Goal: Task Accomplishment & Management: Manage account settings

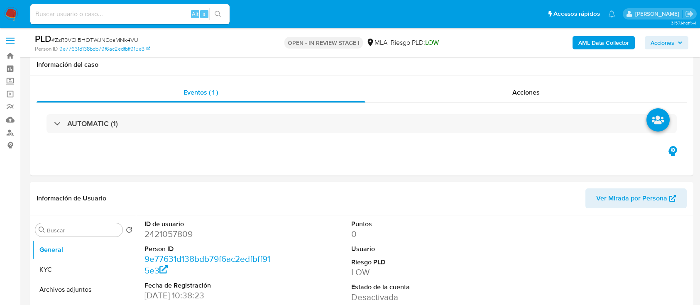
select select "10"
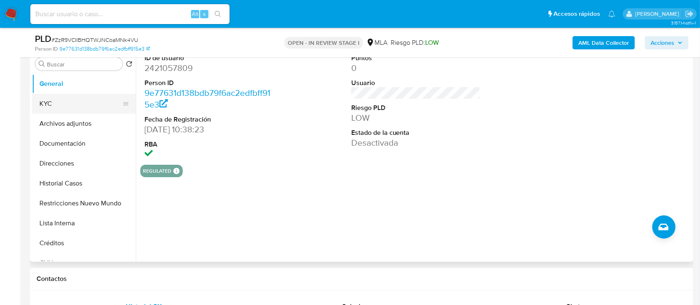
drag, startPoint x: 70, startPoint y: 105, endPoint x: 41, endPoint y: 5, distance: 103.3
click at [70, 105] on button "KYC" at bounding box center [84, 104] width 104 height 20
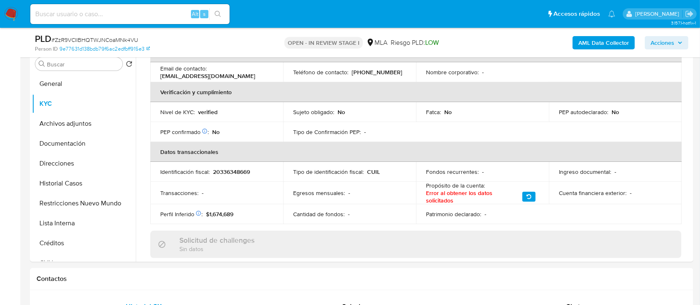
scroll to position [387, 0]
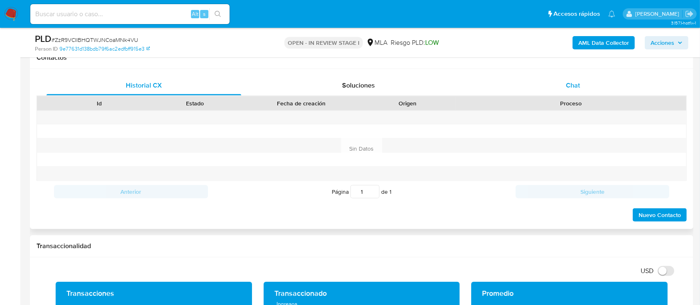
drag, startPoint x: 605, startPoint y: 84, endPoint x: 436, endPoint y: 91, distance: 169.2
click at [605, 84] on div "Chat" at bounding box center [573, 86] width 195 height 20
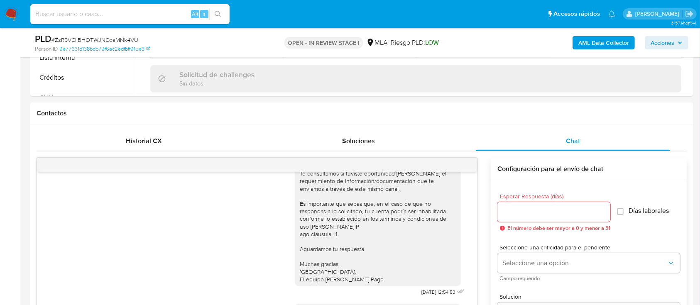
scroll to position [277, 0]
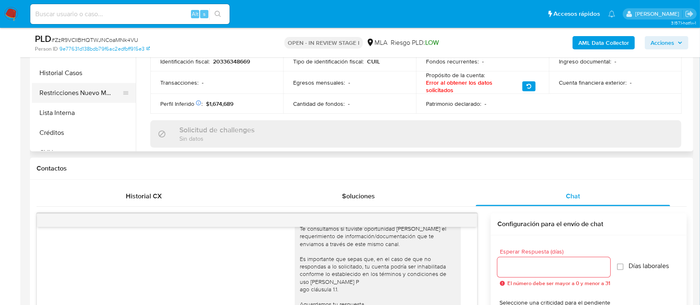
click at [82, 98] on button "Restricciones Nuevo Mundo" at bounding box center [80, 93] width 97 height 20
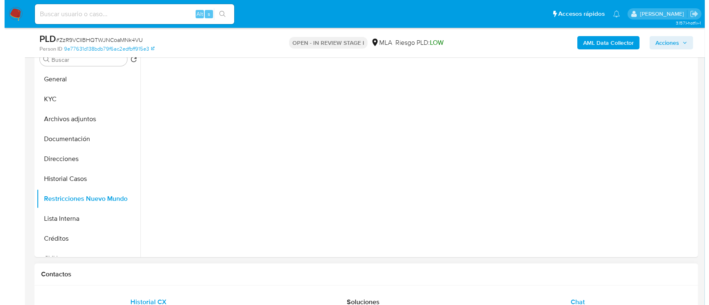
scroll to position [166, 0]
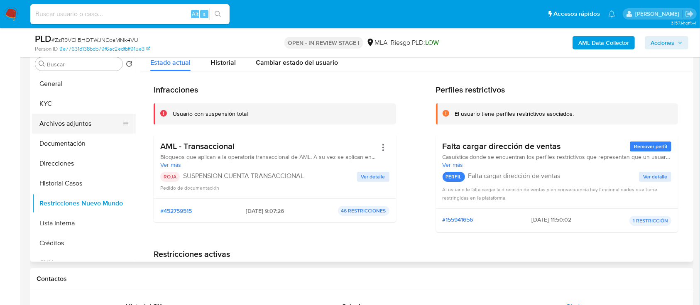
click at [84, 122] on button "Archivos adjuntos" at bounding box center [80, 124] width 97 height 20
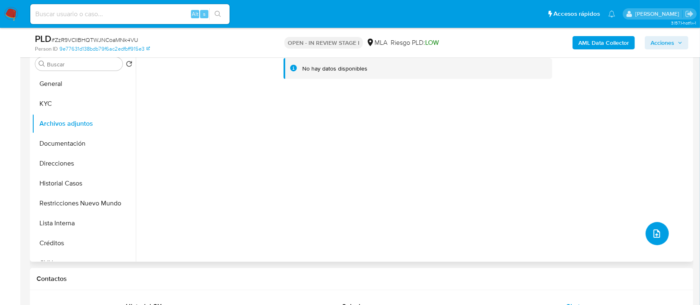
click at [660, 225] on button "upload-file" at bounding box center [657, 233] width 23 height 23
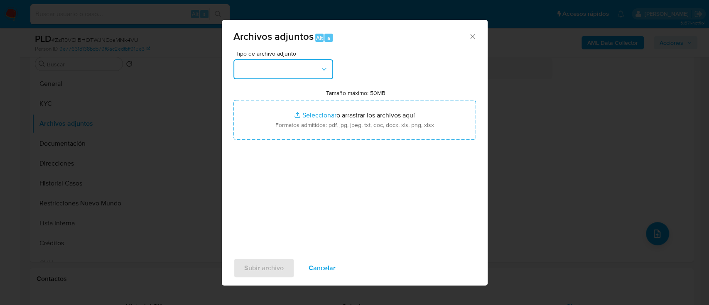
click at [285, 65] on button "button" at bounding box center [283, 69] width 100 height 20
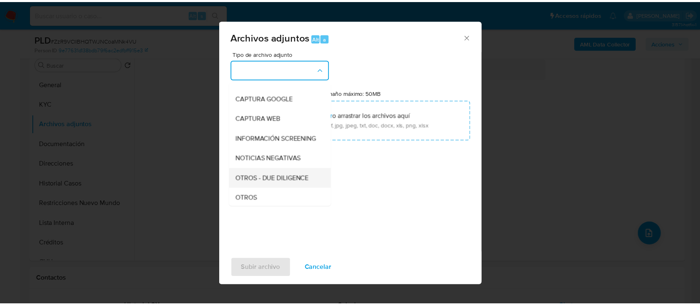
scroll to position [110, 0]
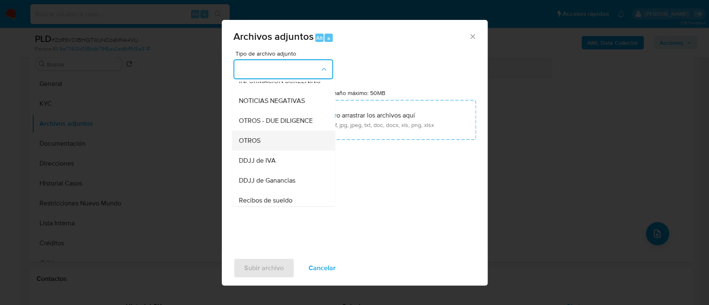
click at [265, 151] on div "OTROS" at bounding box center [280, 141] width 85 height 20
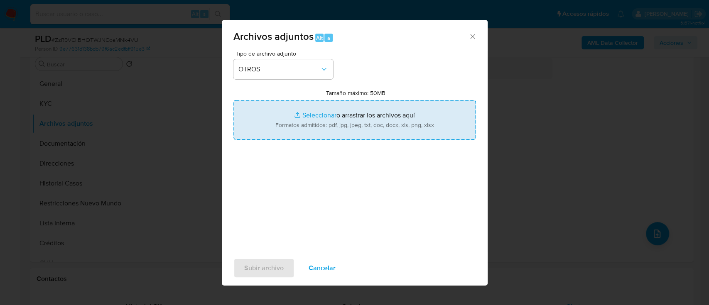
click at [340, 115] on input "Tamaño máximo: 50MB Seleccionar archivos" at bounding box center [354, 120] width 243 height 40
type input "C:\fakepath\2421057809 - Movimientos.xlsx"
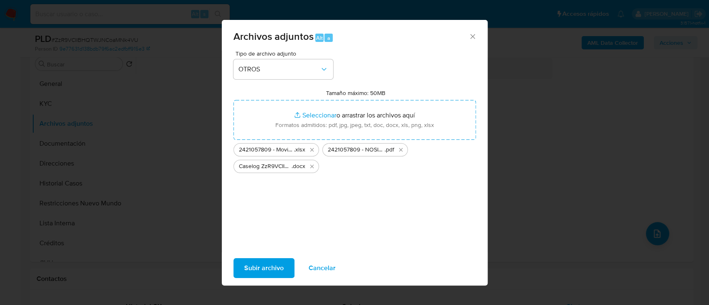
click at [271, 269] on span "Subir archivo" at bounding box center [263, 268] width 39 height 18
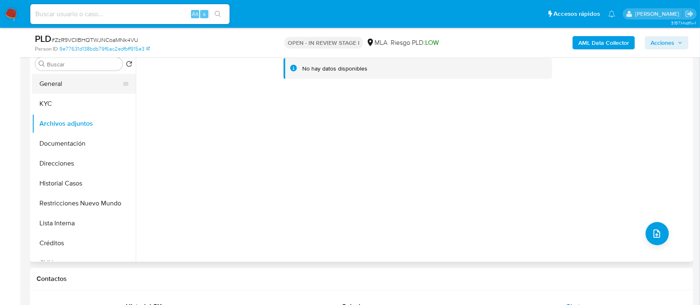
click at [66, 77] on button "General" at bounding box center [80, 84] width 97 height 20
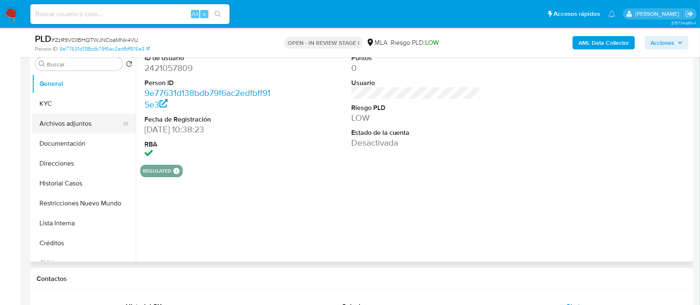
click at [53, 125] on button "Archivos adjuntos" at bounding box center [80, 124] width 97 height 20
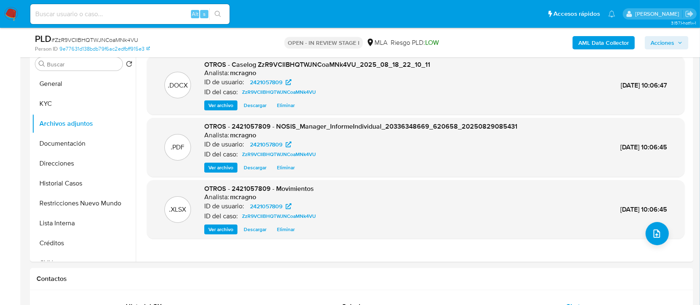
click at [667, 47] on span "Acciones" at bounding box center [663, 42] width 24 height 13
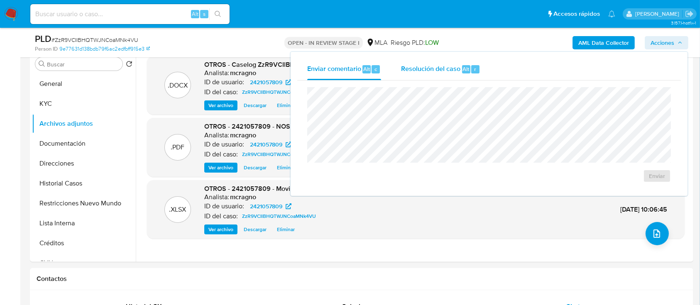
click at [423, 68] on span "Resolución del caso" at bounding box center [430, 69] width 59 height 10
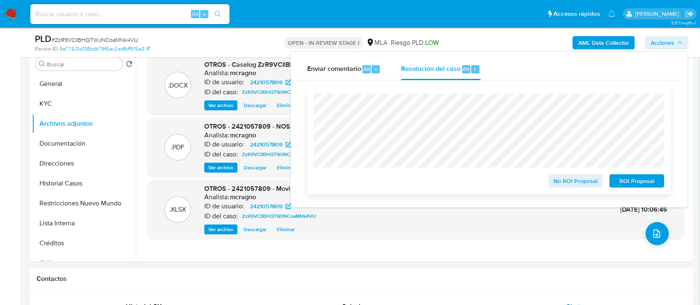
click at [647, 179] on span "ROI Proposal" at bounding box center [636, 181] width 43 height 12
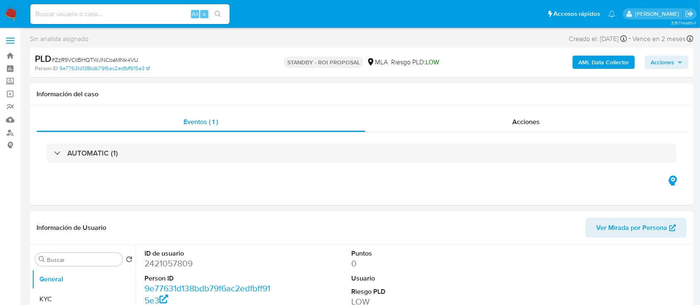
select select "10"
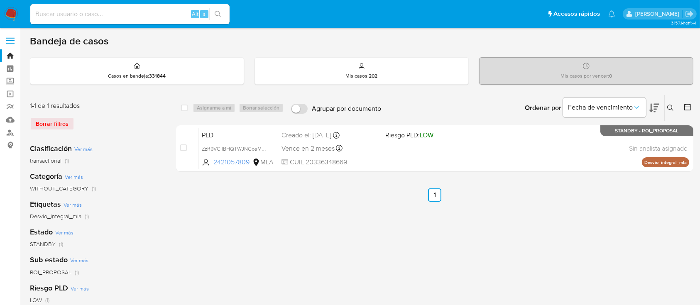
click at [670, 105] on icon at bounding box center [670, 108] width 6 height 6
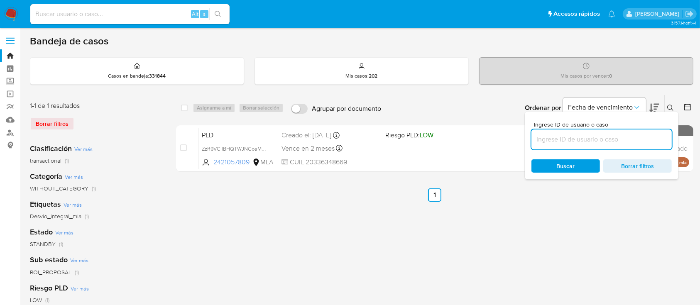
click at [646, 137] on input at bounding box center [602, 139] width 140 height 11
type input "304342642"
click at [671, 106] on icon at bounding box center [670, 108] width 7 height 7
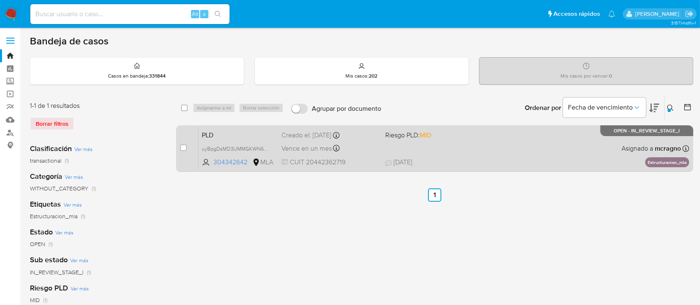
click at [524, 151] on div "PLD uyBpgDsMD3UMMGKWN6QB7co4 304342642 MLA Riesgo PLD: MID Creado el: 12/07/202…" at bounding box center [443, 148] width 491 height 42
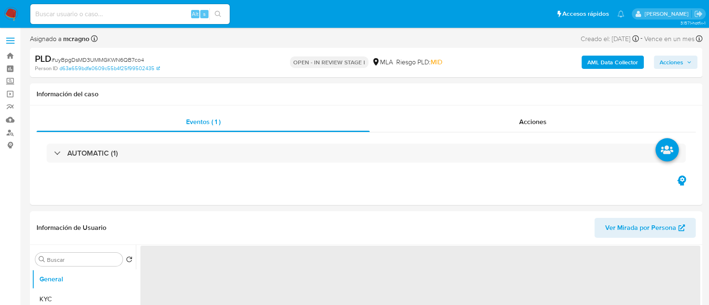
select select "10"
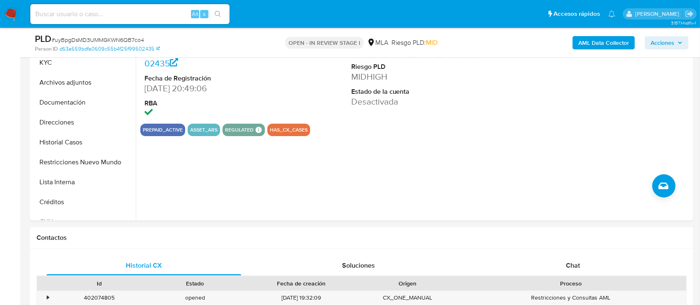
scroll to position [277, 0]
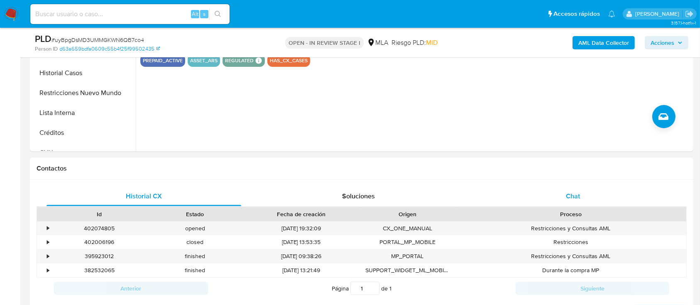
click at [590, 198] on div "Chat" at bounding box center [573, 196] width 195 height 20
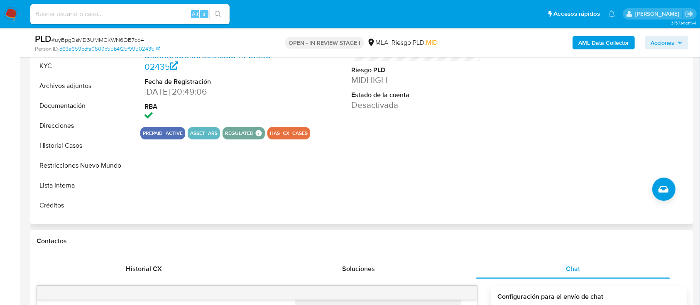
scroll to position [166, 0]
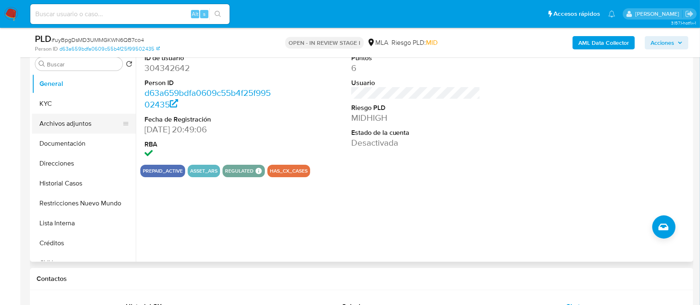
click at [80, 116] on button "Archivos adjuntos" at bounding box center [80, 124] width 97 height 20
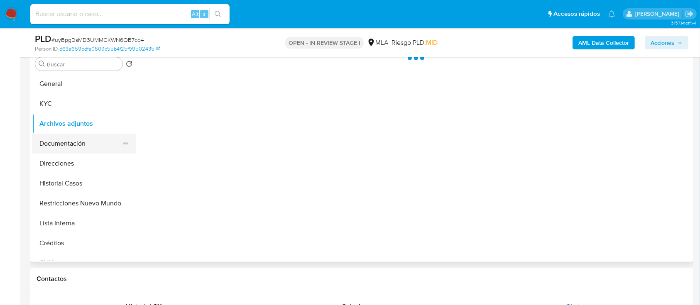
click at [83, 140] on button "Documentación" at bounding box center [80, 144] width 97 height 20
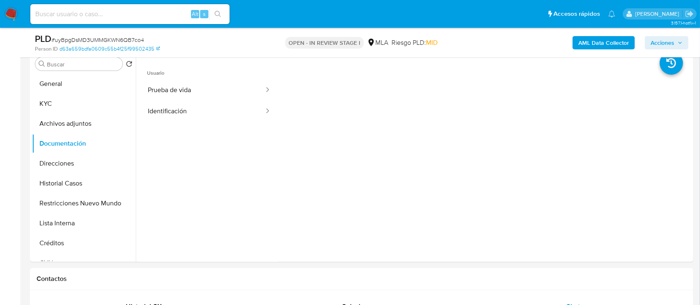
click at [79, 111] on button "KYC" at bounding box center [80, 104] width 97 height 20
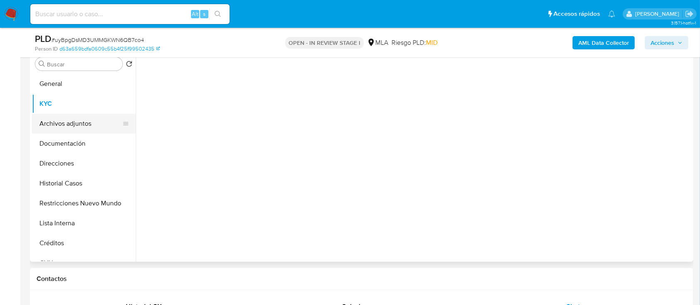
click at [79, 125] on button "Archivos adjuntos" at bounding box center [80, 124] width 97 height 20
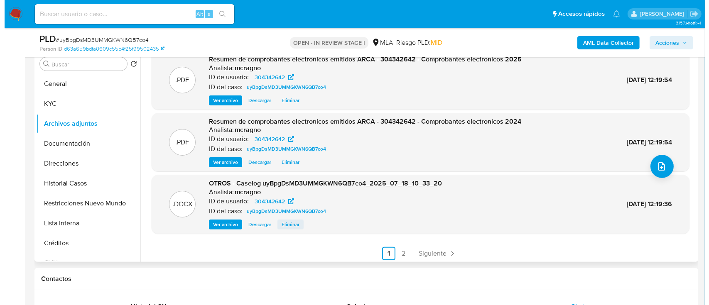
scroll to position [70, 0]
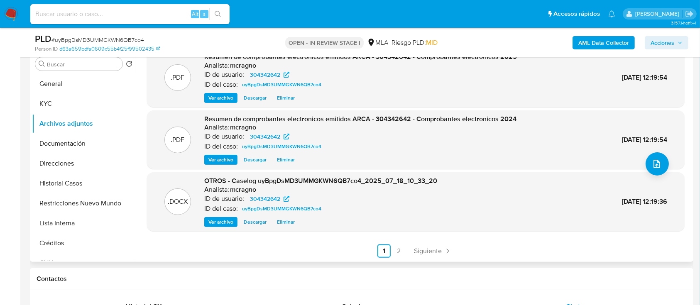
click at [277, 221] on span "Eliminar" at bounding box center [286, 222] width 18 height 8
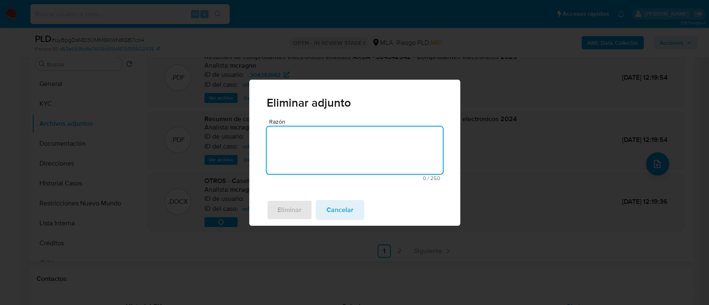
click at [299, 155] on textarea "Razón" at bounding box center [355, 150] width 176 height 47
click at [297, 213] on span "Eliminar" at bounding box center [289, 210] width 24 height 18
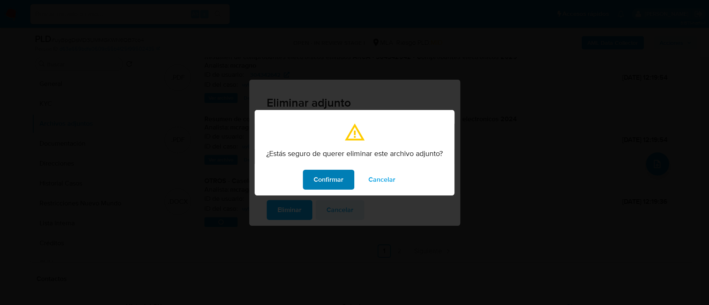
click at [332, 175] on span "Confirmar" at bounding box center [329, 180] width 30 height 18
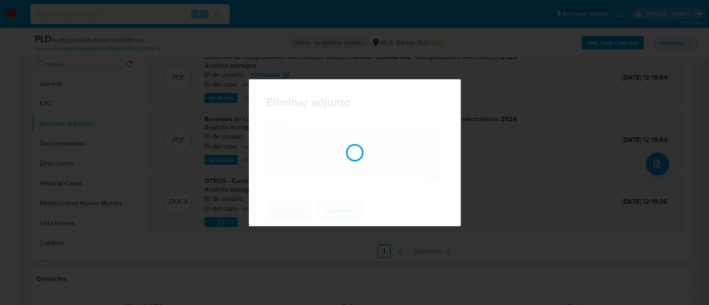
scroll to position [69, 0]
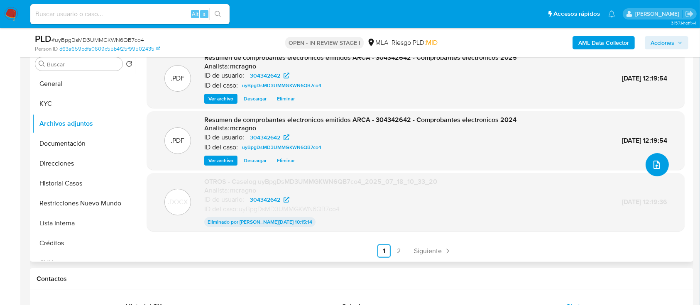
click at [654, 165] on icon "upload-file" at bounding box center [657, 165] width 7 height 8
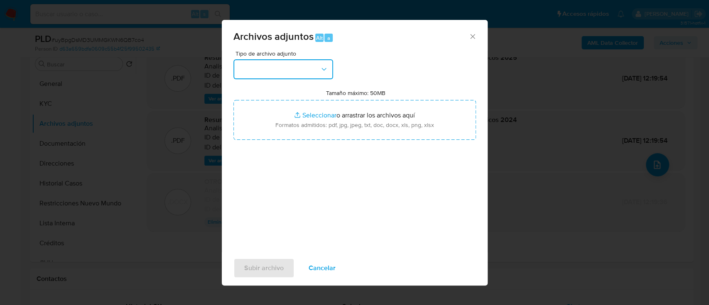
click at [278, 73] on button "button" at bounding box center [283, 69] width 100 height 20
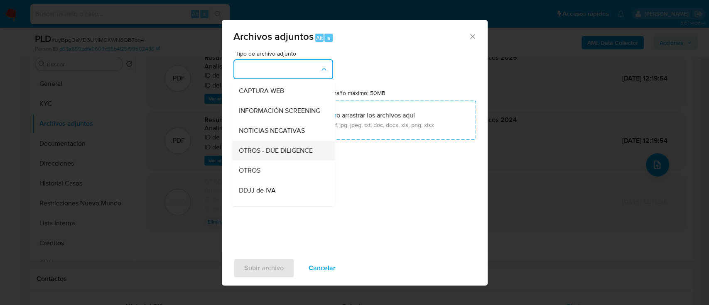
scroll to position [110, 0]
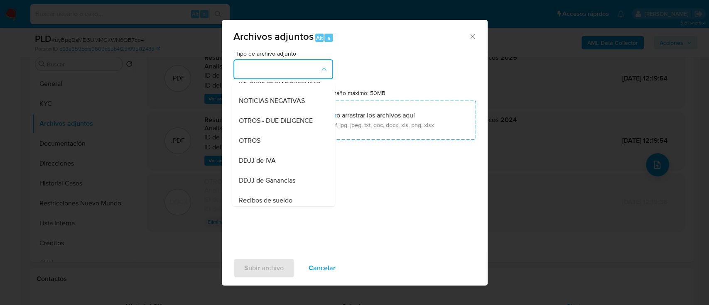
click at [257, 145] on span "OTROS" at bounding box center [249, 141] width 22 height 8
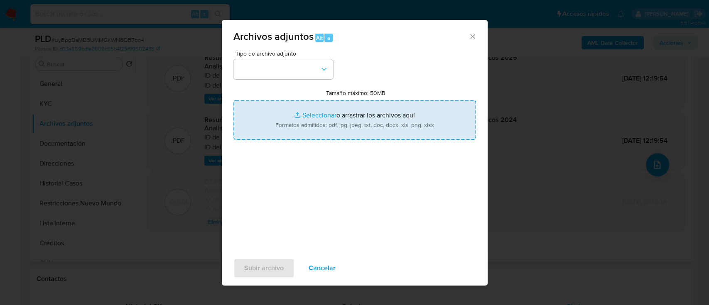
click at [299, 123] on input "Tamaño máximo: 50MB Seleccionar archivos" at bounding box center [354, 120] width 243 height 40
type input "C:\fakepath\Caselog uyBpgDsMD3UMMGKWN6QB7co4_2025_07_18_10_33_20..docx"
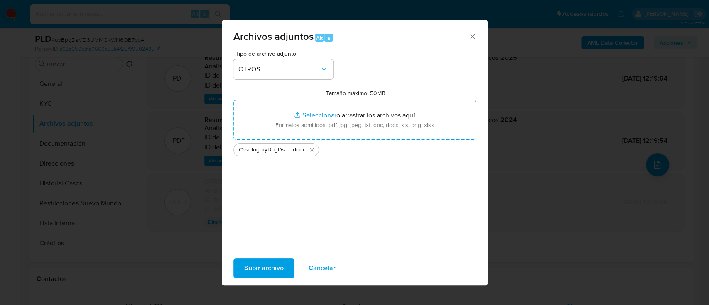
click at [275, 269] on span "Subir archivo" at bounding box center [263, 268] width 39 height 18
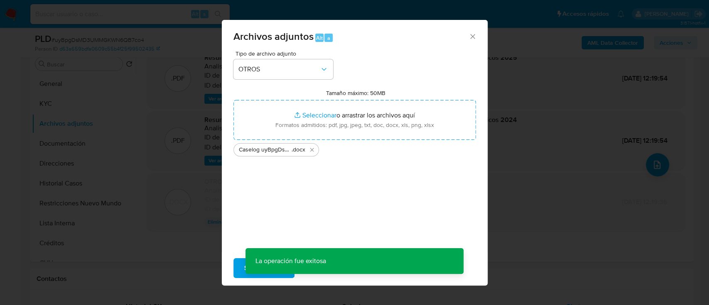
scroll to position [60, 0]
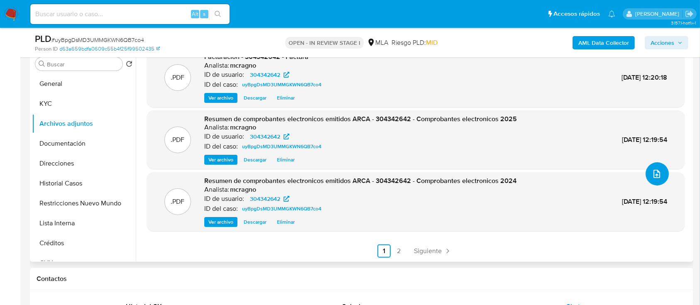
click at [654, 172] on icon "upload-file" at bounding box center [657, 174] width 10 height 10
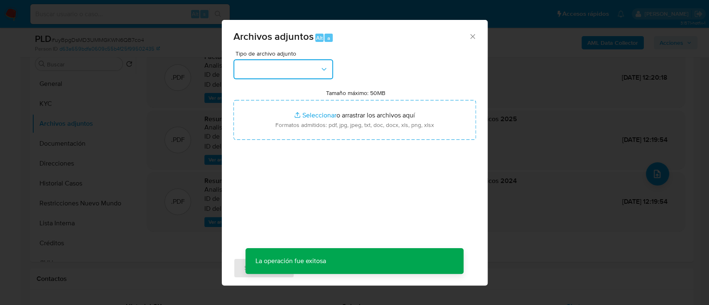
click at [313, 63] on button "button" at bounding box center [283, 69] width 100 height 20
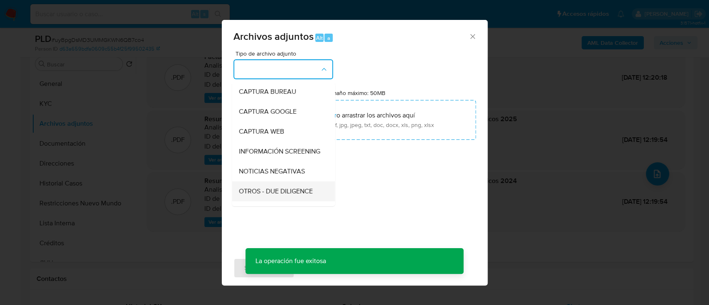
scroll to position [110, 0]
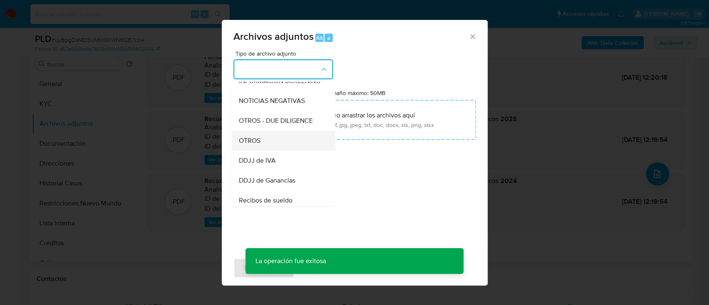
click at [278, 140] on div "OTROS" at bounding box center [280, 141] width 85 height 20
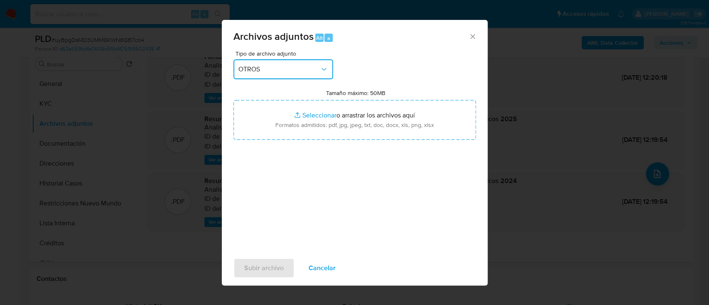
click at [309, 74] on button "OTROS" at bounding box center [283, 69] width 100 height 20
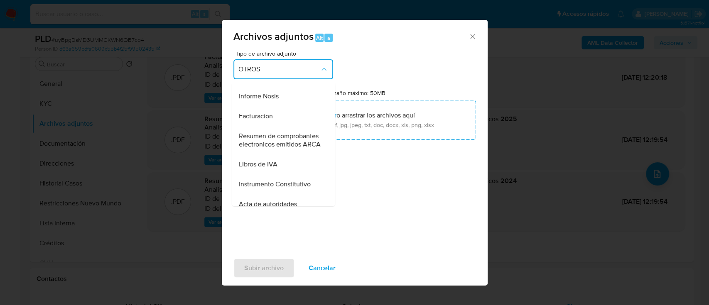
scroll to position [337, 0]
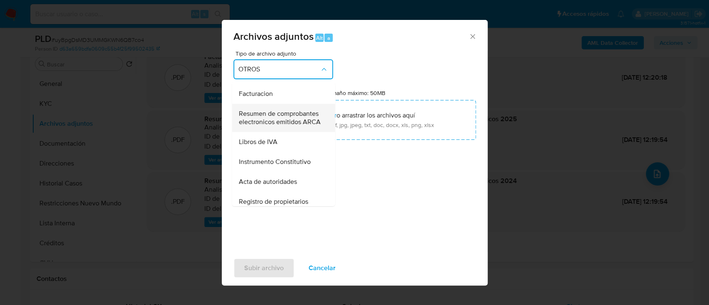
click at [282, 126] on span "Resumen de comprobantes electronicos emitidos ARCA" at bounding box center [280, 118] width 85 height 17
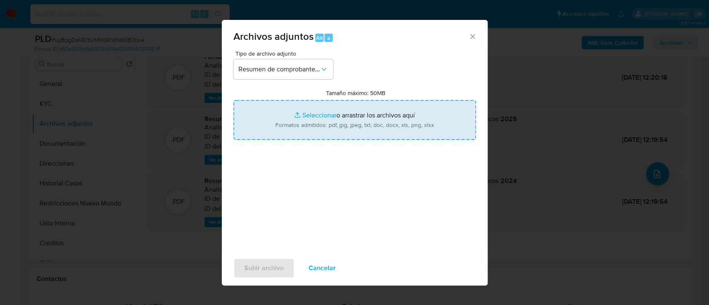
click at [364, 118] on input "Tamaño máximo: 50MB Seleccionar archivos" at bounding box center [354, 120] width 243 height 40
type input "C:\fakepath\304342642 - Resumen de comprobantes electronicos 2024-2025.pdf"
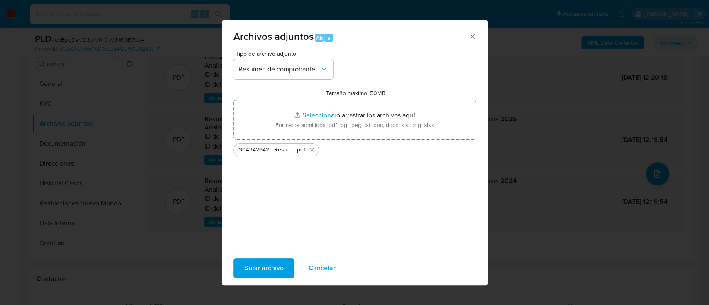
drag, startPoint x: 364, startPoint y: 118, endPoint x: 280, endPoint y: 270, distance: 174.1
click at [280, 270] on span "Subir archivo" at bounding box center [263, 268] width 39 height 18
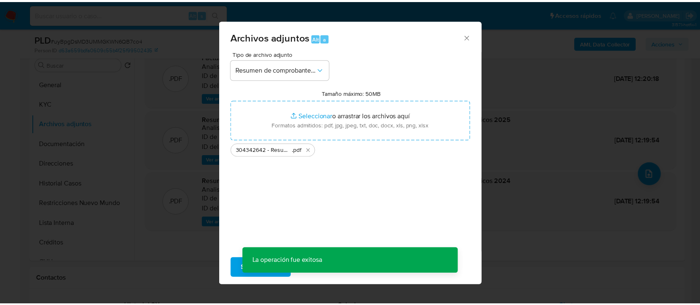
scroll to position [50, 0]
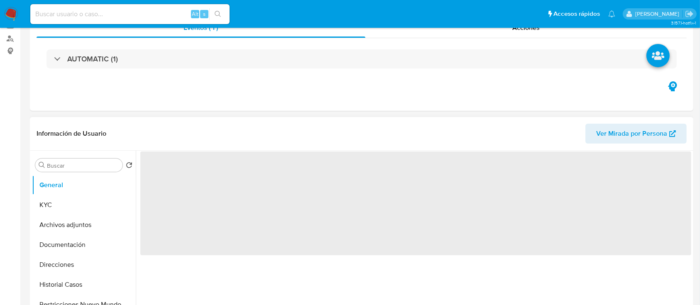
scroll to position [166, 0]
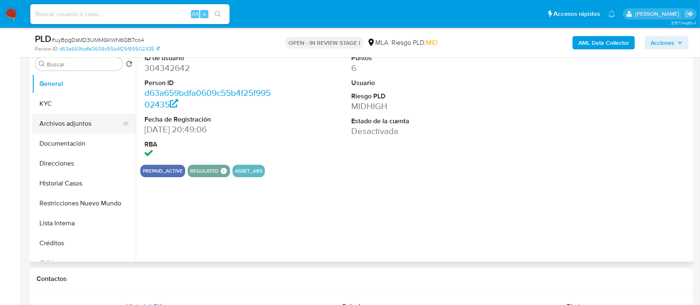
click at [81, 127] on button "Archivos adjuntos" at bounding box center [80, 124] width 97 height 20
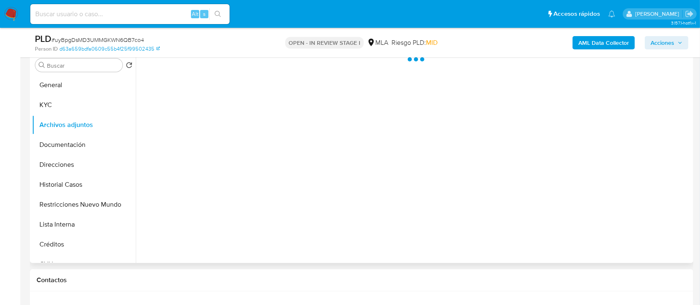
select select "10"
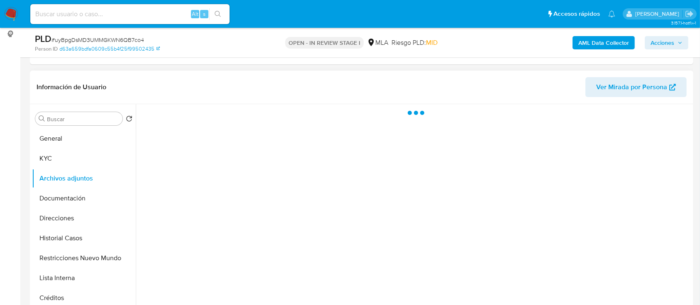
scroll to position [110, 0]
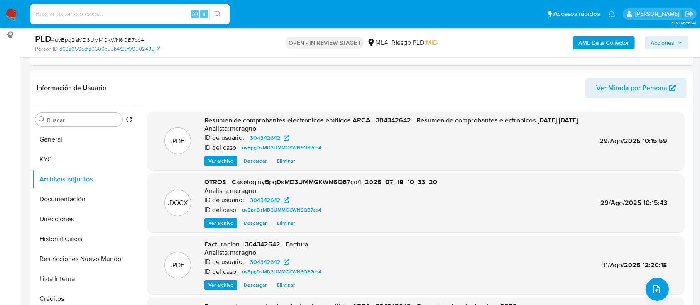
click at [683, 38] on button "Acciones" at bounding box center [667, 42] width 44 height 13
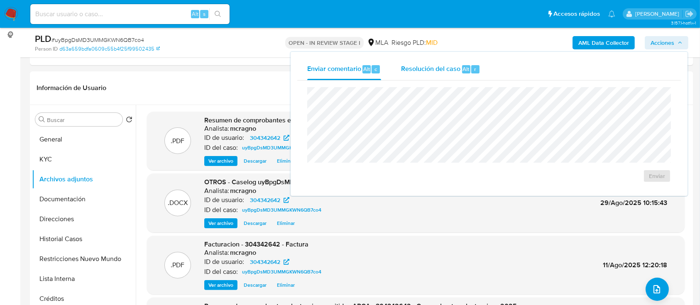
click at [446, 70] on span "Resolución del caso" at bounding box center [430, 69] width 59 height 10
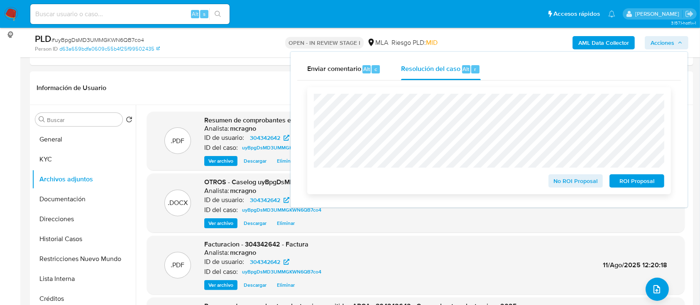
click at [624, 178] on span "ROI Proposal" at bounding box center [636, 181] width 43 height 12
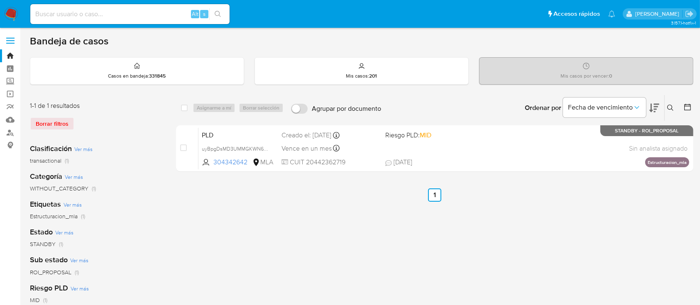
click at [668, 108] on icon at bounding box center [670, 108] width 6 height 6
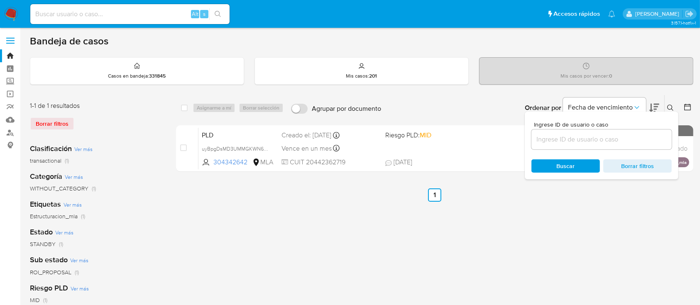
click at [631, 135] on input at bounding box center [602, 139] width 140 height 11
type input "185615096"
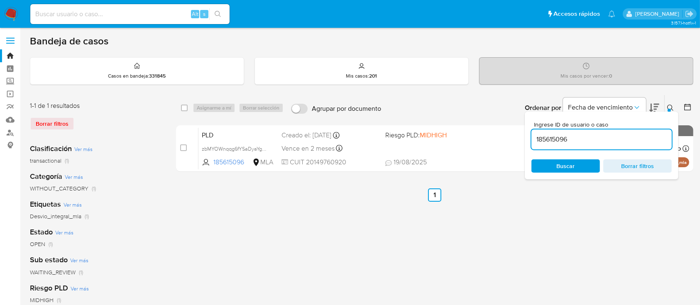
drag, startPoint x: 671, startPoint y: 106, endPoint x: 446, endPoint y: 130, distance: 225.9
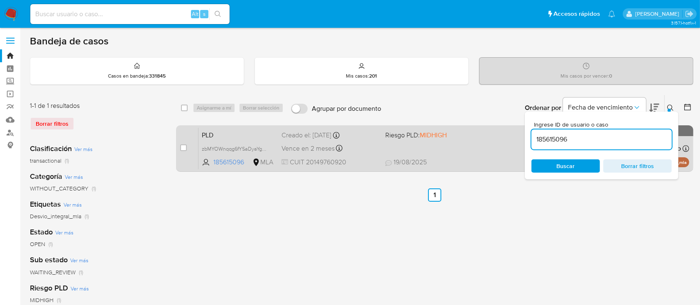
click at [671, 105] on icon at bounding box center [670, 108] width 7 height 7
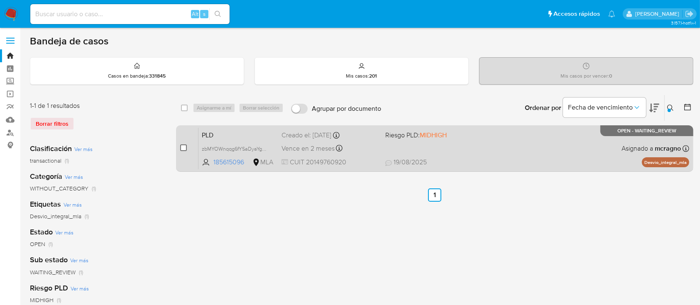
click at [183, 145] on input "checkbox" at bounding box center [183, 148] width 7 height 7
checkbox input "true"
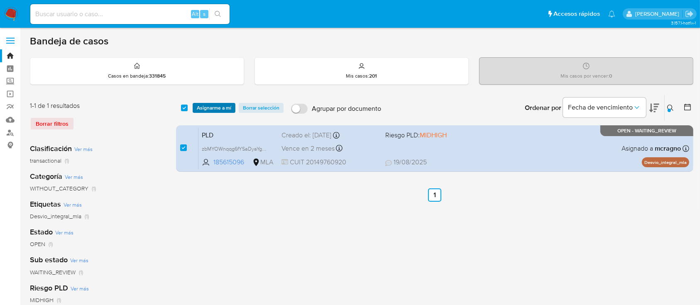
click at [223, 106] on span "Asignarme a mí" at bounding box center [214, 108] width 34 height 8
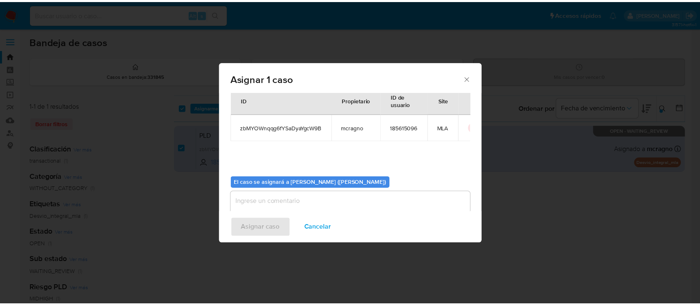
scroll to position [42, 0]
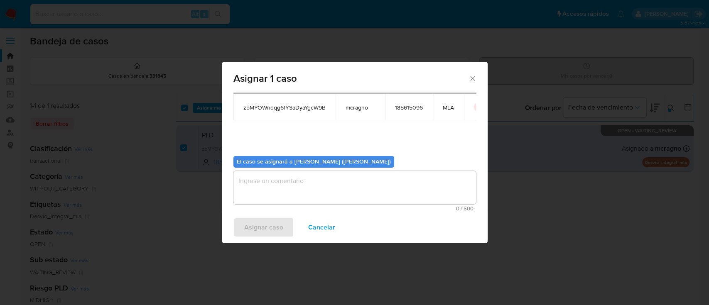
click at [284, 195] on textarea "assign-modal" at bounding box center [354, 187] width 243 height 33
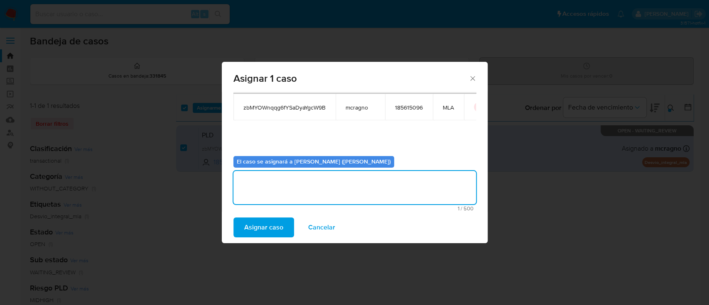
click at [269, 222] on span "Asignar caso" at bounding box center [263, 227] width 39 height 18
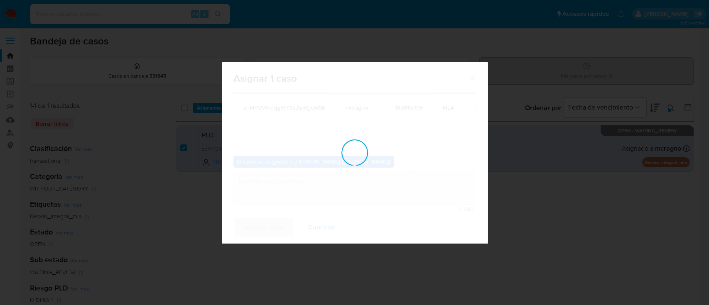
checkbox input "false"
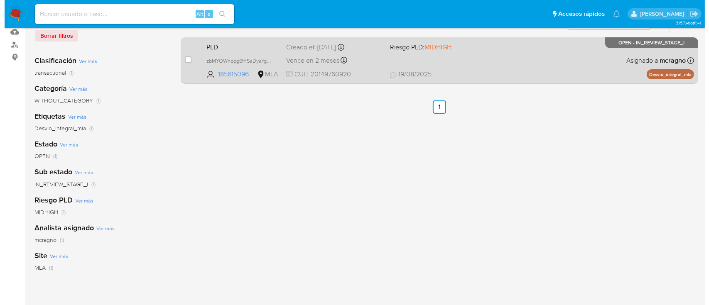
scroll to position [48, 0]
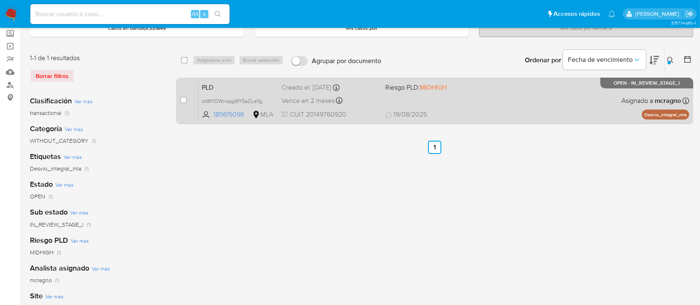
click at [496, 100] on div "PLD zbMYOWnqqg6fYSaDyaYgcW9B 185615096 MLA Riesgo PLD: MIDHIGH Creado el: 12/08…" at bounding box center [443, 101] width 491 height 42
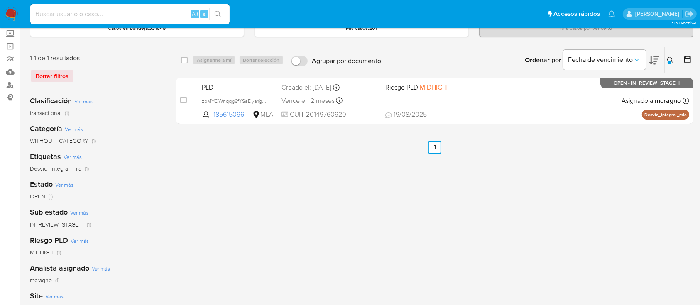
click at [669, 59] on icon at bounding box center [670, 60] width 7 height 7
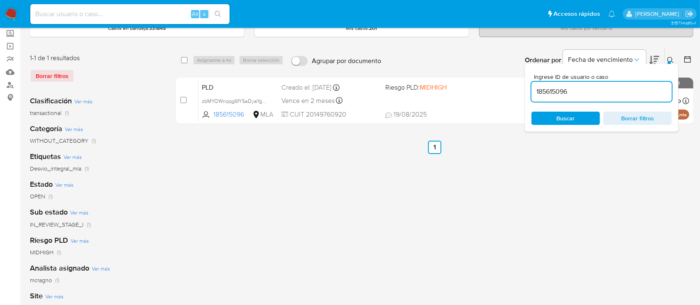
click at [630, 90] on input "185615096" at bounding box center [602, 91] width 140 height 11
click at [629, 91] on input "185615096" at bounding box center [602, 91] width 140 height 11
click at [669, 58] on icon at bounding box center [670, 60] width 7 height 7
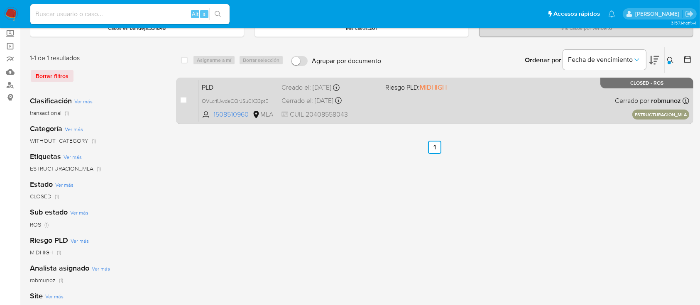
drag, startPoint x: 634, startPoint y: 111, endPoint x: 689, endPoint y: 114, distance: 55.7
click at [689, 114] on div "case-item-checkbox No es posible asignar el caso PLD OVLcrfIJwdaCQrJSu0X33ptE 1…" at bounding box center [434, 101] width 517 height 47
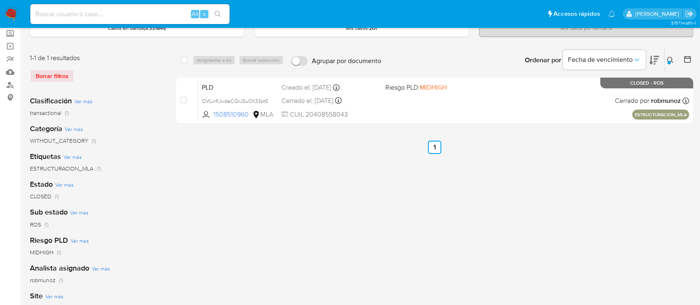
drag, startPoint x: 669, startPoint y: 58, endPoint x: 590, endPoint y: 97, distance: 87.3
click at [669, 58] on icon at bounding box center [670, 60] width 7 height 7
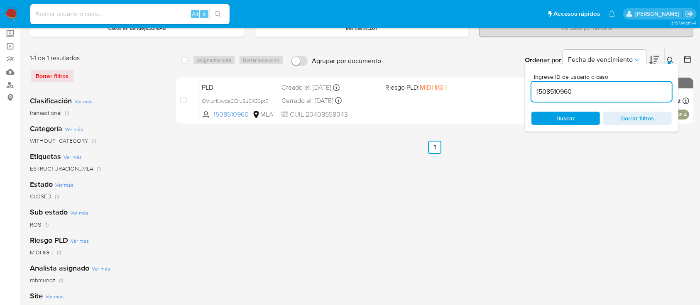
click at [583, 89] on input "1508510960" at bounding box center [602, 91] width 140 height 11
click at [671, 55] on button at bounding box center [672, 60] width 14 height 10
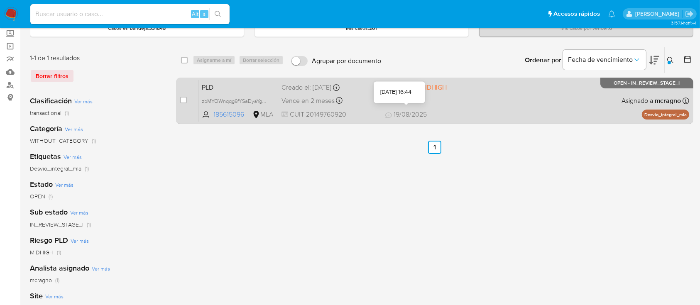
click at [476, 108] on div "PLD zbMYOWnqqg6fYSaDyaYgcW9B 185615096 MLA Riesgo PLD: MIDHIGH Creado el: 12/08…" at bounding box center [443, 101] width 491 height 42
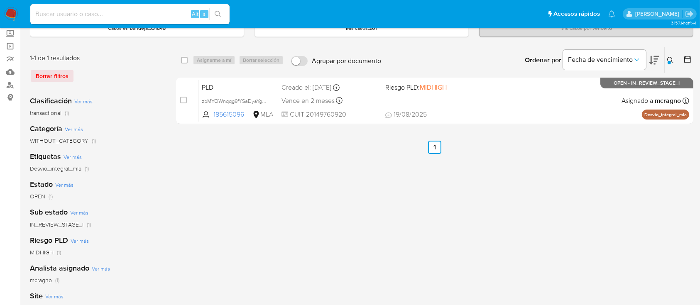
click at [673, 55] on button at bounding box center [672, 60] width 14 height 10
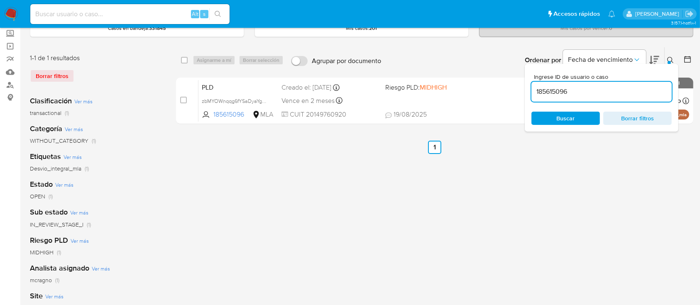
click at [615, 90] on input "185615096" at bounding box center [602, 91] width 140 height 11
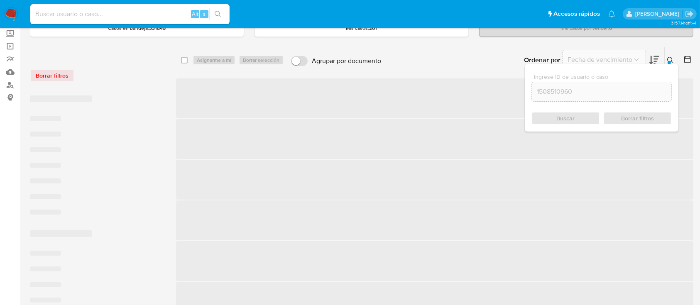
click at [670, 58] on icon at bounding box center [670, 60] width 7 height 7
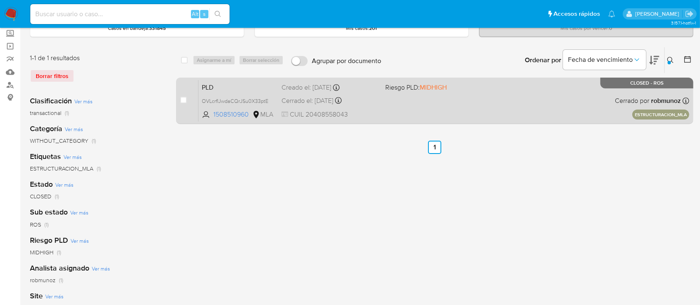
click at [582, 96] on div "PLD OVLcrfIJwdaCQrJSu0X33ptE 1508510960 MLA Riesgo PLD: MIDHIGH Creado el: 12/1…" at bounding box center [443, 101] width 491 height 42
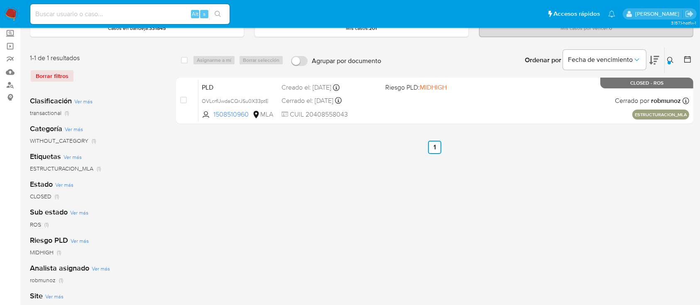
click at [670, 58] on icon at bounding box center [670, 60] width 7 height 7
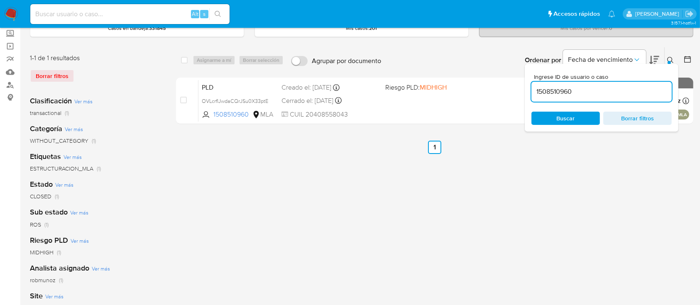
click at [632, 95] on input "1508510960" at bounding box center [602, 91] width 140 height 11
click at [670, 55] on button at bounding box center [672, 60] width 14 height 10
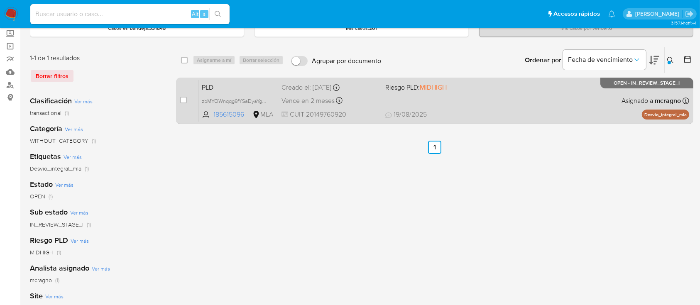
click at [502, 113] on span "19/08/2025 19/08/2025 16:44" at bounding box center [485, 114] width 201 height 9
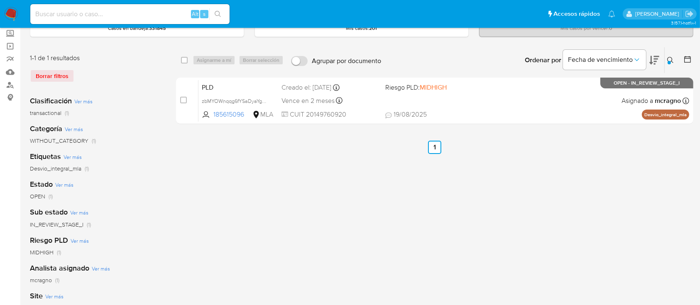
click at [669, 59] on icon at bounding box center [670, 60] width 7 height 7
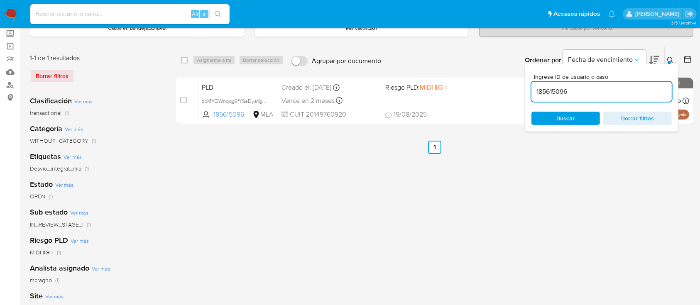
click at [600, 93] on input "185615096" at bounding box center [602, 91] width 140 height 11
type input "1292813499"
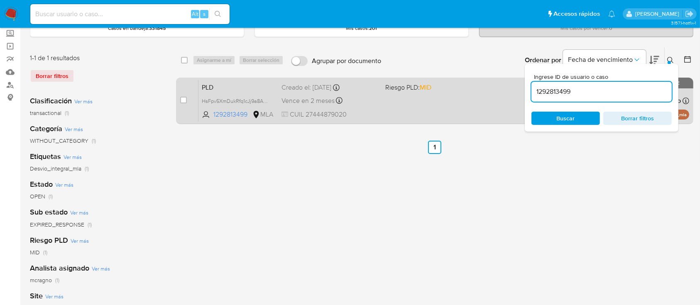
drag, startPoint x: 670, startPoint y: 55, endPoint x: 475, endPoint y: 108, distance: 202.2
click at [669, 56] on button at bounding box center [672, 60] width 14 height 10
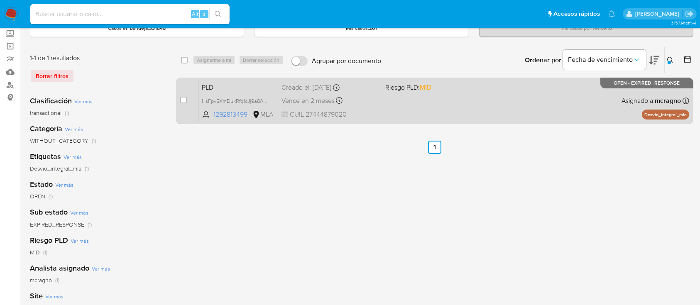
click at [179, 99] on div "case-item-checkbox No es posible asignar el caso PLD HsFpv5XmDukRfq1cJj9a8AQP 1…" at bounding box center [434, 101] width 517 height 47
click at [181, 98] on input "checkbox" at bounding box center [183, 100] width 7 height 7
checkbox input "true"
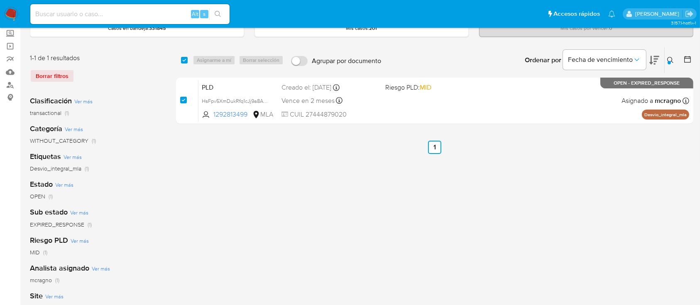
checkbox input "true"
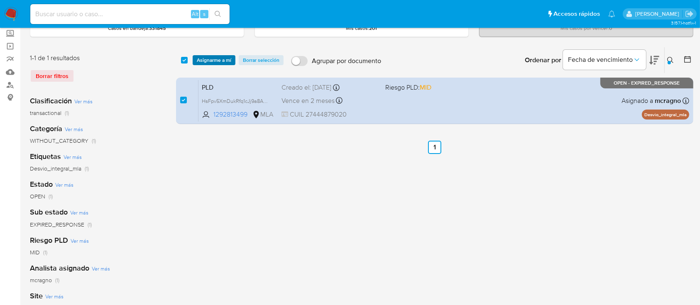
click at [209, 59] on span "Asignarme a mí" at bounding box center [214, 60] width 34 height 8
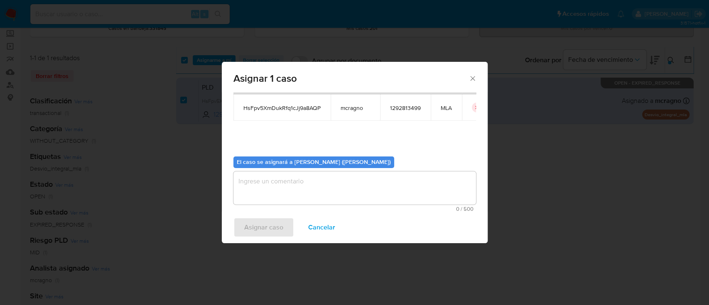
scroll to position [42, 0]
click at [291, 174] on textarea "assign-modal" at bounding box center [354, 187] width 243 height 33
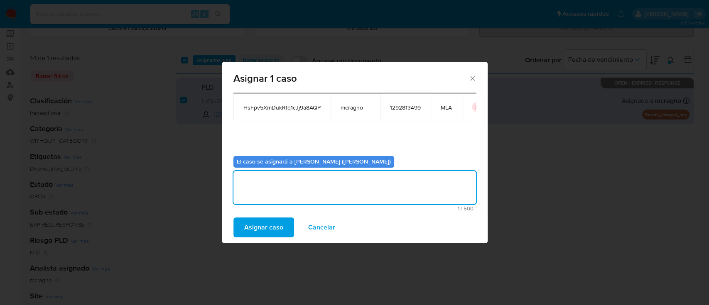
click at [265, 235] on span "Asignar caso" at bounding box center [263, 227] width 39 height 18
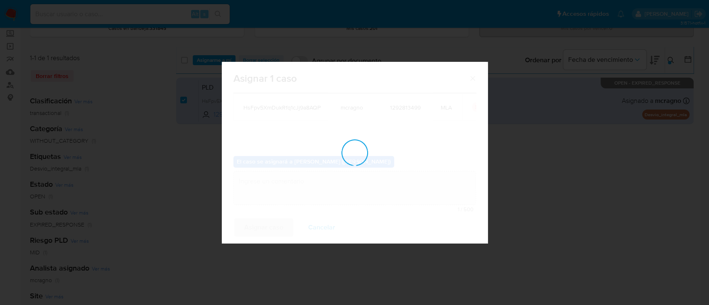
checkbox input "false"
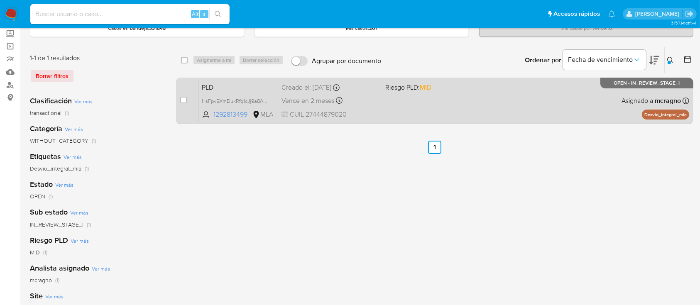
click at [522, 98] on div "PLD HsFpv5XmDukRfq1cJj9a8AQP 1292813499 MLA Riesgo PLD: MID Creado el: 12/08/20…" at bounding box center [443, 101] width 491 height 42
drag, startPoint x: 179, startPoint y: 87, endPoint x: 180, endPoint y: 100, distance: 12.9
click at [179, 89] on div "case-item-checkbox No es posible asignar el caso PLD HsFpv5XmDukRfq1cJj9a8AQP 1…" at bounding box center [434, 101] width 517 height 47
click at [180, 100] on input "checkbox" at bounding box center [183, 100] width 7 height 7
checkbox input "true"
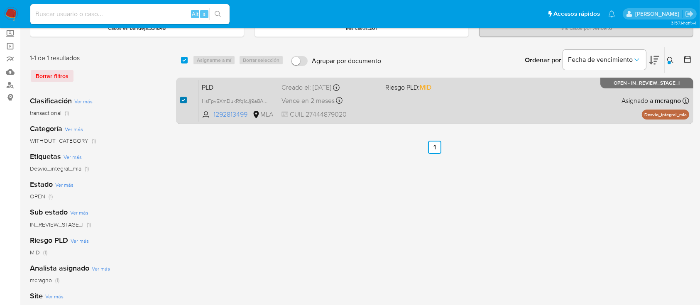
checkbox input "true"
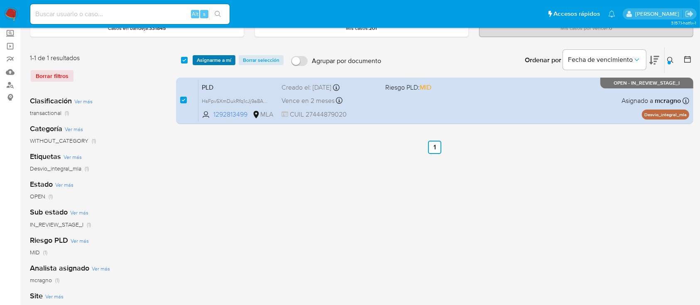
click at [209, 62] on span "Asignarme a mí" at bounding box center [214, 60] width 34 height 8
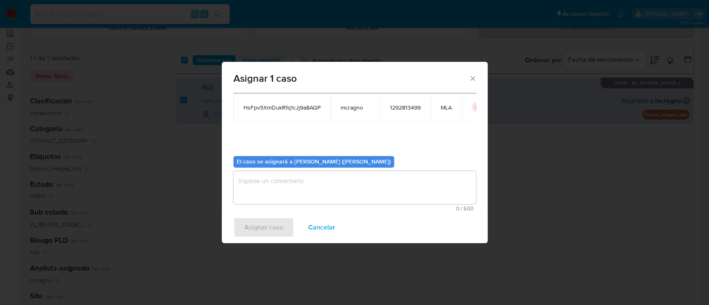
click at [280, 180] on textarea "assign-modal" at bounding box center [354, 187] width 243 height 33
click at [269, 221] on span "Asignar caso" at bounding box center [263, 227] width 39 height 18
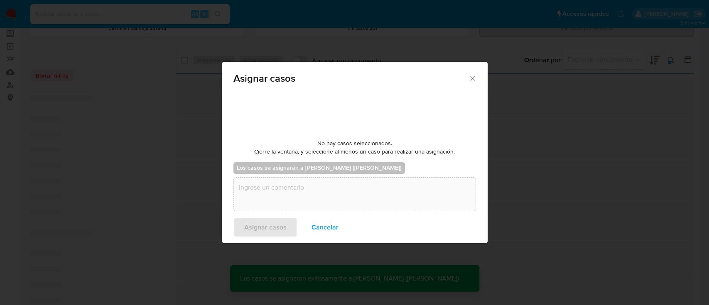
checkbox input "false"
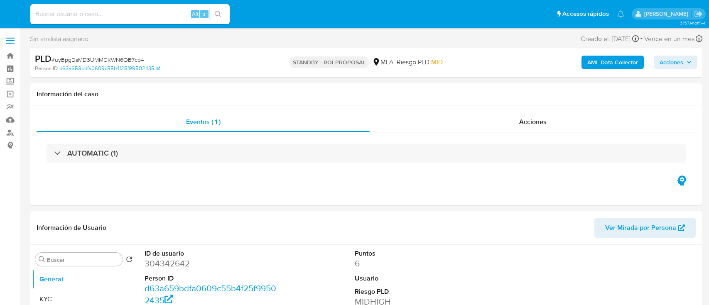
select select "10"
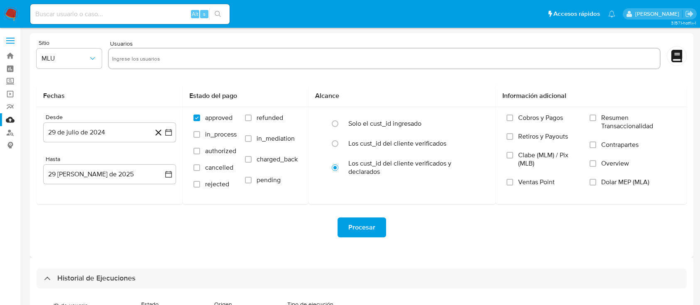
select select "10"
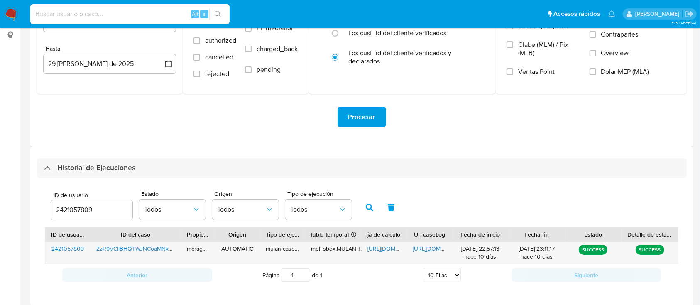
click at [83, 203] on div "2421057809" at bounding box center [91, 210] width 81 height 20
click at [83, 208] on input "2421057809" at bounding box center [91, 210] width 81 height 11
paste input "185615096"
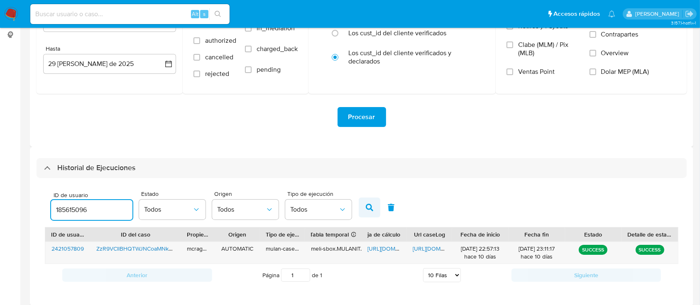
type input "185615096"
click at [362, 206] on button "button" at bounding box center [370, 208] width 22 height 20
click at [375, 245] on span "[URL][DOMAIN_NAME]" at bounding box center [395, 249] width 57 height 8
click at [420, 249] on span "[URL][DOMAIN_NAME]" at bounding box center [441, 249] width 57 height 8
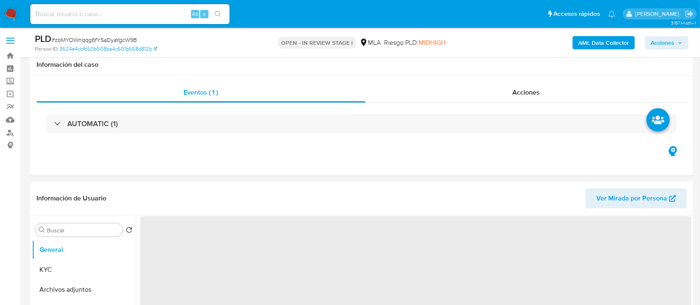
scroll to position [239, 0]
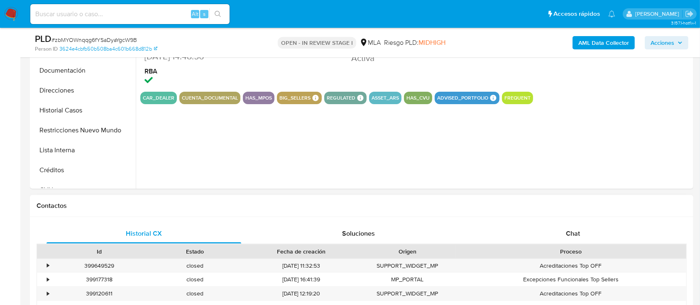
click at [590, 224] on div "Chat" at bounding box center [573, 234] width 195 height 20
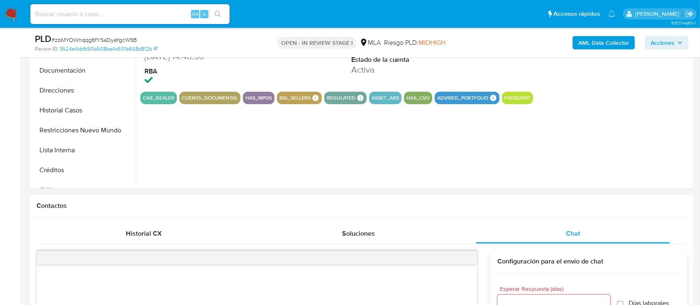
select select "10"
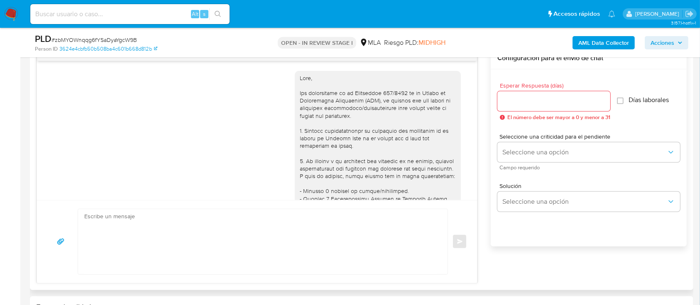
scroll to position [438, 0]
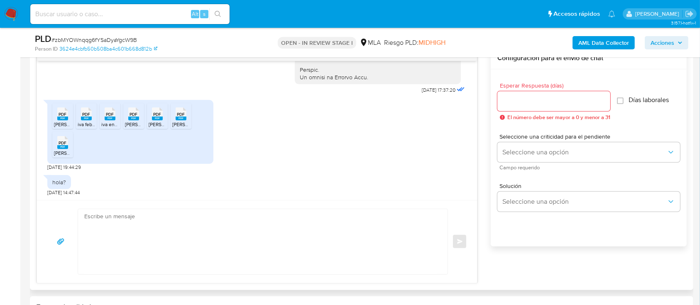
click at [65, 115] on span "PDF" at bounding box center [63, 114] width 8 height 5
click at [89, 116] on span "PDF" at bounding box center [87, 114] width 8 height 5
click at [103, 115] on div "PDF PDF" at bounding box center [109, 113] width 17 height 16
drag, startPoint x: 134, startPoint y: 111, endPoint x: 150, endPoint y: 112, distance: 16.6
click at [134, 112] on span "PDF" at bounding box center [134, 114] width 8 height 5
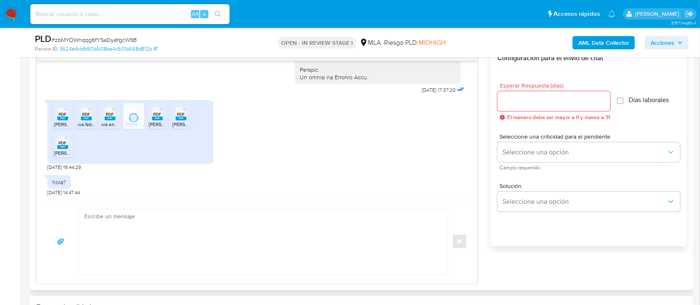
drag, startPoint x: 153, startPoint y: 112, endPoint x: 176, endPoint y: 114, distance: 23.0
click at [154, 112] on span "PDF" at bounding box center [158, 114] width 8 height 5
click at [68, 115] on icon at bounding box center [62, 114] width 11 height 13
drag, startPoint x: 61, startPoint y: 145, endPoint x: 297, endPoint y: 166, distance: 236.8
click at [61, 145] on rect at bounding box center [62, 147] width 11 height 4
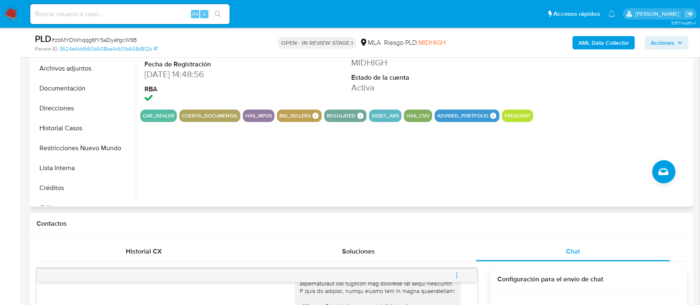
scroll to position [166, 0]
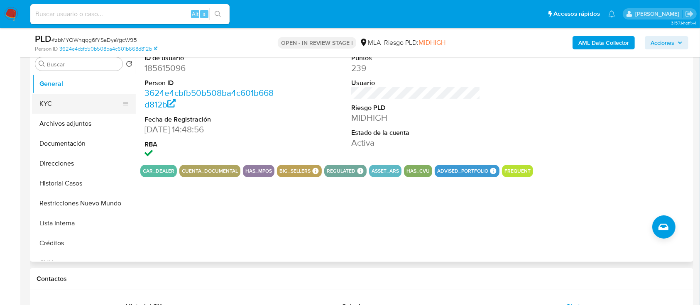
click at [67, 101] on button "KYC" at bounding box center [80, 104] width 97 height 20
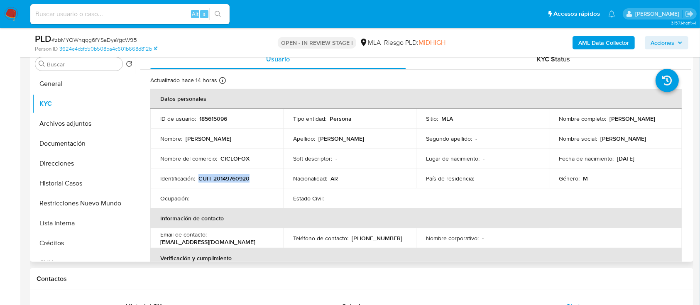
drag, startPoint x: 198, startPoint y: 176, endPoint x: 250, endPoint y: 179, distance: 52.4
click at [250, 179] on div "Identificación : CUIT 20149760920" at bounding box center [216, 178] width 113 height 7
copy p "CUIT 20149760920"
click at [82, 184] on button "Historial Casos" at bounding box center [80, 184] width 97 height 20
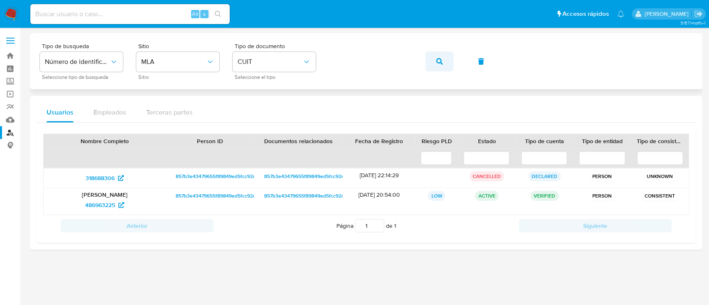
click at [446, 54] on button "button" at bounding box center [439, 61] width 28 height 20
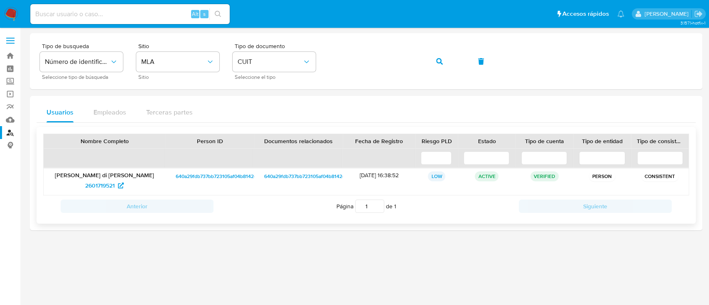
drag, startPoint x: 347, startPoint y: 173, endPoint x: 385, endPoint y: 172, distance: 38.2
click at [385, 172] on div "[DATE] 16:38:52" at bounding box center [379, 182] width 73 height 27
click at [111, 190] on span "2601719521" at bounding box center [99, 185] width 29 height 13
click at [436, 63] on icon "button" at bounding box center [439, 61] width 7 height 7
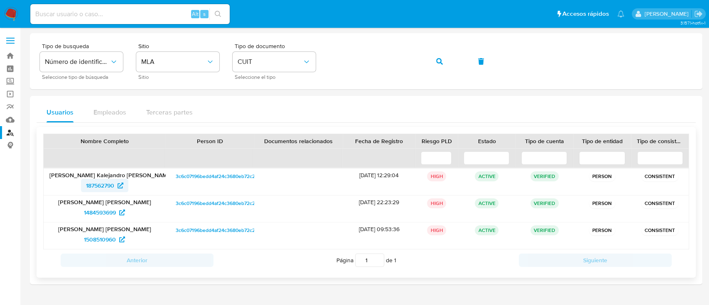
click at [118, 186] on icon at bounding box center [121, 186] width 6 height 6
click at [441, 58] on icon "button" at bounding box center [439, 61] width 7 height 7
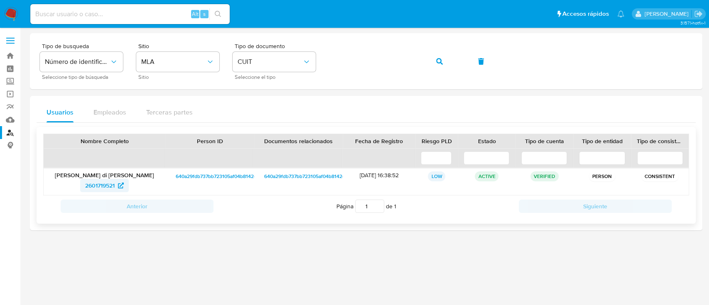
click at [100, 186] on span "2601719521" at bounding box center [99, 185] width 29 height 13
click at [439, 61] on icon "button" at bounding box center [439, 61] width 7 height 7
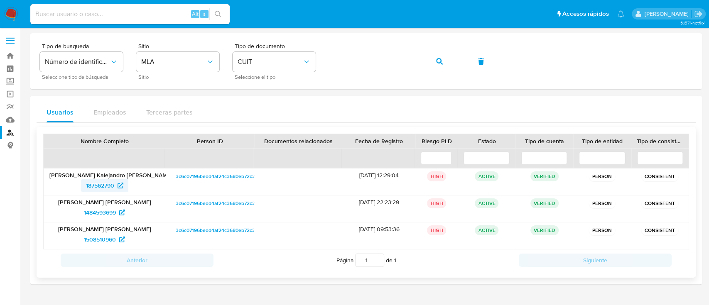
click at [103, 184] on span "187562790" at bounding box center [100, 185] width 28 height 13
click at [442, 61] on button "button" at bounding box center [439, 61] width 28 height 20
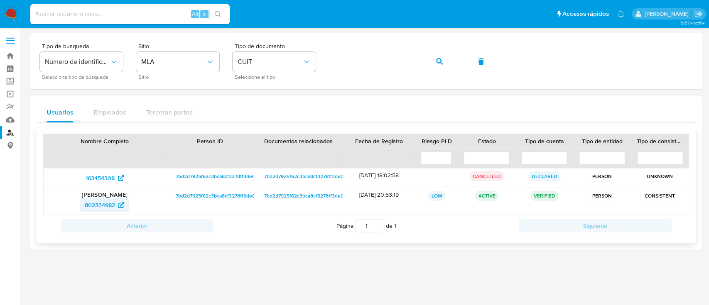
click at [113, 206] on span "802334982" at bounding box center [100, 204] width 30 height 13
click at [442, 59] on icon "button" at bounding box center [439, 61] width 7 height 7
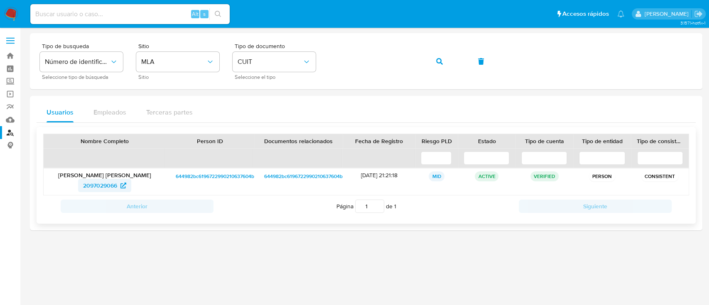
click at [113, 188] on span "2097029066" at bounding box center [100, 185] width 34 height 13
click at [431, 58] on button "button" at bounding box center [439, 61] width 28 height 20
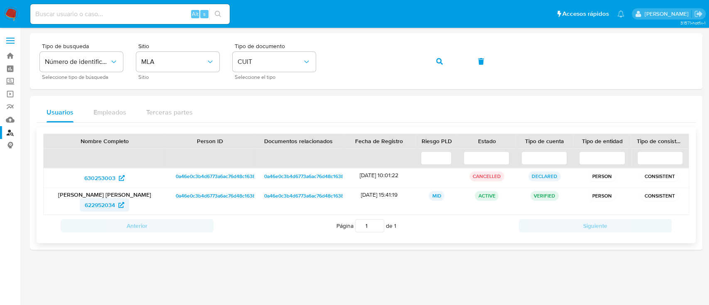
click at [106, 201] on span "622952034" at bounding box center [100, 204] width 30 height 13
click at [435, 62] on button "button" at bounding box center [439, 61] width 28 height 20
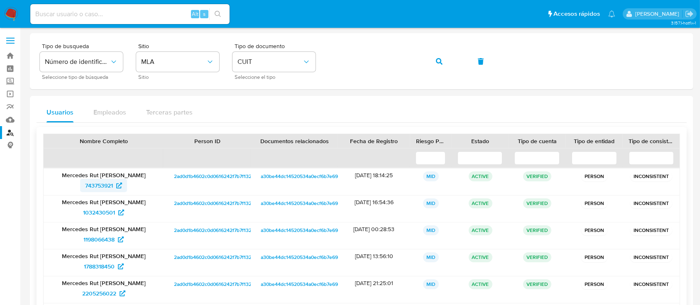
click at [118, 188] on icon at bounding box center [119, 186] width 6 height 6
click at [444, 67] on button "button" at bounding box center [439, 61] width 28 height 20
click at [113, 192] on span "158755998" at bounding box center [99, 185] width 28 height 13
click at [441, 61] on icon "button" at bounding box center [439, 61] width 7 height 7
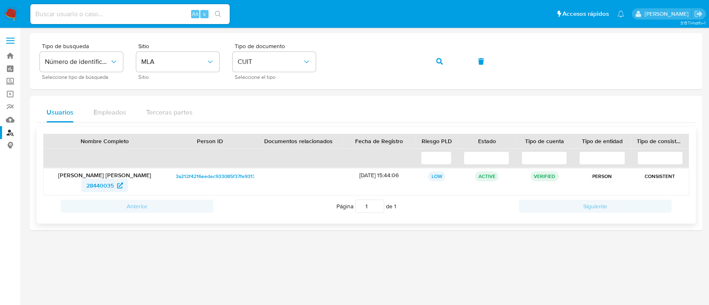
click at [104, 186] on span "28440035" at bounding box center [99, 185] width 27 height 13
click at [439, 57] on span "button" at bounding box center [439, 61] width 7 height 18
click at [98, 181] on span "505944760" at bounding box center [100, 185] width 30 height 13
click at [439, 56] on span "button" at bounding box center [439, 61] width 7 height 18
click at [93, 185] on span "1172669637" at bounding box center [100, 185] width 30 height 13
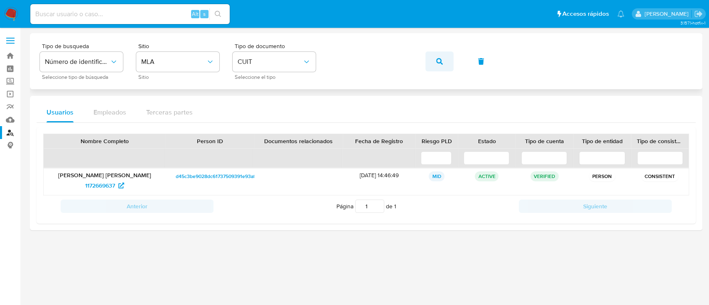
click at [429, 57] on button "button" at bounding box center [439, 61] width 28 height 20
click at [115, 187] on span "234753634" at bounding box center [99, 185] width 29 height 13
click at [446, 60] on button "button" at bounding box center [439, 61] width 28 height 20
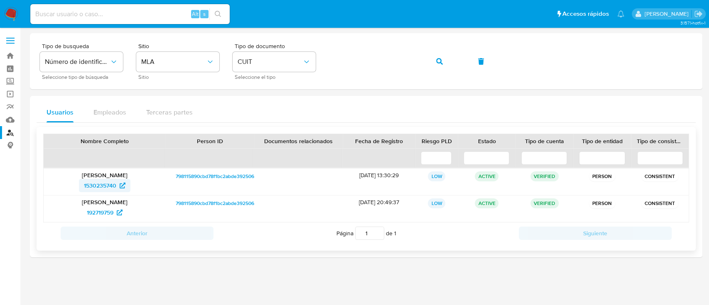
click at [107, 180] on span "1530235740" at bounding box center [100, 185] width 32 height 13
click at [435, 62] on button "button" at bounding box center [439, 61] width 28 height 20
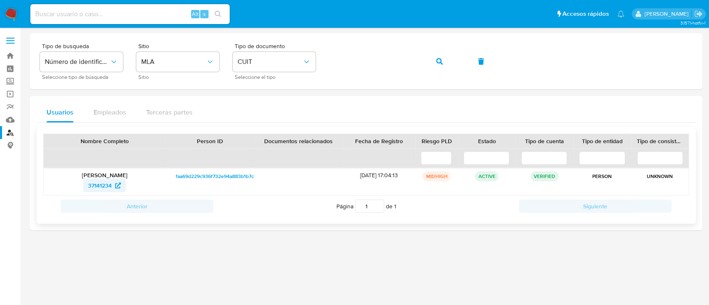
click at [101, 189] on span "37141234" at bounding box center [100, 185] width 24 height 13
click at [436, 63] on icon "button" at bounding box center [439, 61] width 7 height 7
click at [103, 185] on span "271163816" at bounding box center [100, 185] width 26 height 13
click at [429, 59] on button "button" at bounding box center [439, 61] width 28 height 20
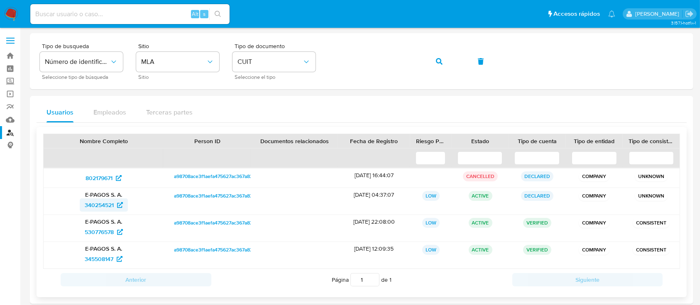
click at [97, 203] on span "340254521" at bounding box center [99, 204] width 29 height 13
click at [442, 61] on icon "button" at bounding box center [439, 61] width 7 height 7
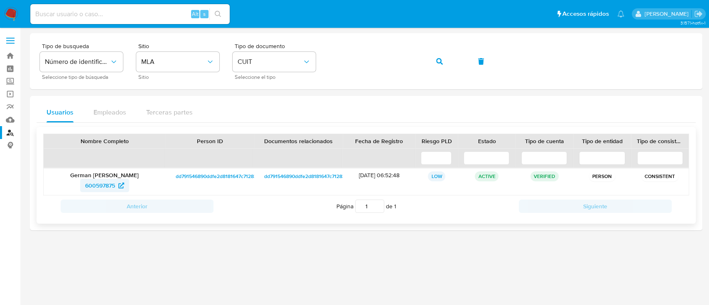
click at [108, 183] on span "600597875" at bounding box center [100, 185] width 30 height 13
click at [445, 59] on button "button" at bounding box center [439, 61] width 28 height 20
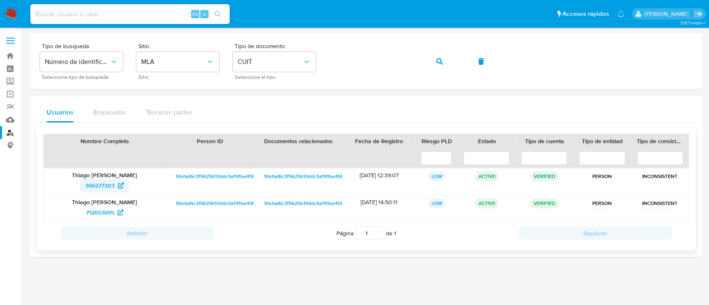
click at [102, 190] on span "366277303" at bounding box center [99, 185] width 29 height 13
drag, startPoint x: 438, startPoint y: 61, endPoint x: 415, endPoint y: 86, distance: 33.8
click at [438, 62] on icon "button" at bounding box center [439, 61] width 7 height 7
drag, startPoint x: 128, startPoint y: 171, endPoint x: 146, endPoint y: 171, distance: 18.3
click at [146, 171] on div "Rocio Belen Velardez 335787672" at bounding box center [105, 182] width 122 height 27
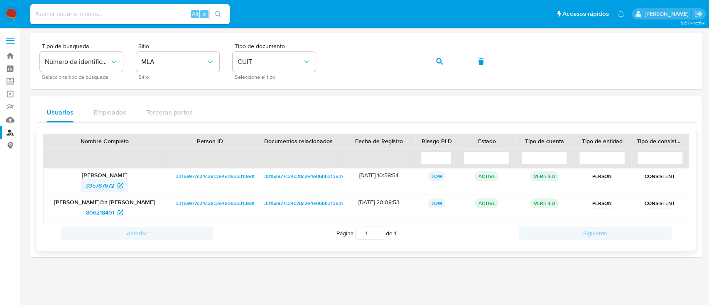
click at [112, 191] on span "335787672" at bounding box center [100, 185] width 29 height 13
drag, startPoint x: 442, startPoint y: 58, endPoint x: 427, endPoint y: 94, distance: 38.9
click at [442, 59] on button "button" at bounding box center [439, 61] width 28 height 20
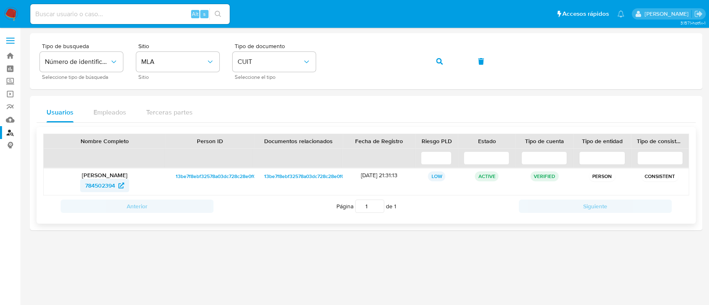
click at [106, 191] on span "784502394" at bounding box center [100, 185] width 30 height 13
click at [434, 59] on button "button" at bounding box center [439, 61] width 28 height 20
click at [96, 184] on span "193341115" at bounding box center [100, 185] width 25 height 13
click at [434, 57] on button "button" at bounding box center [439, 61] width 28 height 20
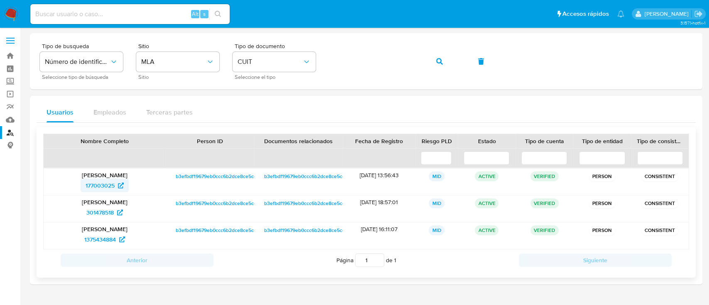
click at [109, 184] on span "177003025" at bounding box center [100, 185] width 29 height 13
click at [438, 56] on span "button" at bounding box center [439, 61] width 7 height 18
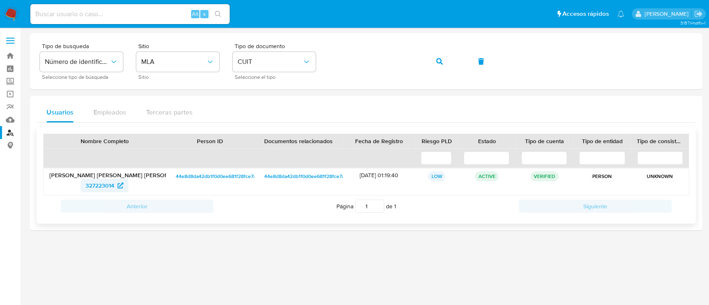
click at [119, 185] on icon at bounding box center [121, 186] width 6 height 6
click at [442, 58] on icon "button" at bounding box center [439, 61] width 7 height 7
click at [107, 183] on span "332077611" at bounding box center [99, 185] width 27 height 13
click at [435, 65] on button "button" at bounding box center [439, 61] width 28 height 20
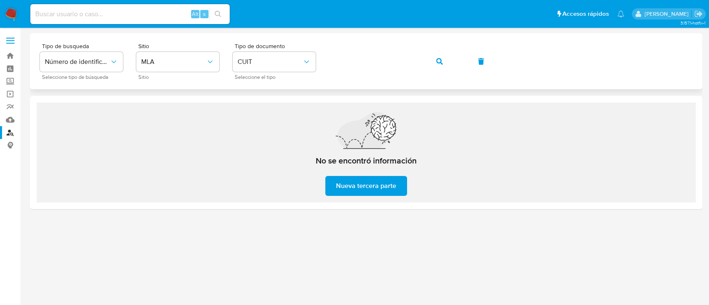
click at [429, 59] on button "button" at bounding box center [439, 61] width 28 height 20
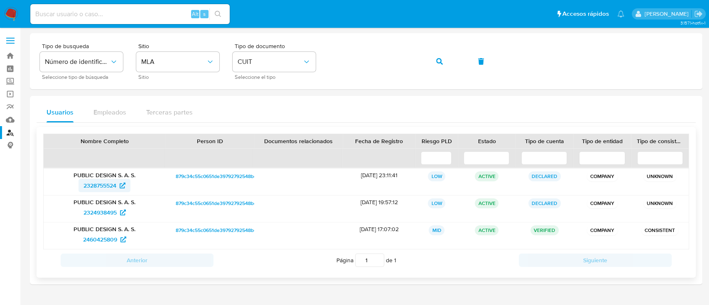
click at [97, 182] on span "2328755524" at bounding box center [99, 185] width 33 height 13
drag, startPoint x: 446, startPoint y: 60, endPoint x: 433, endPoint y: 70, distance: 16.6
click at [446, 60] on button "button" at bounding box center [439, 61] width 28 height 20
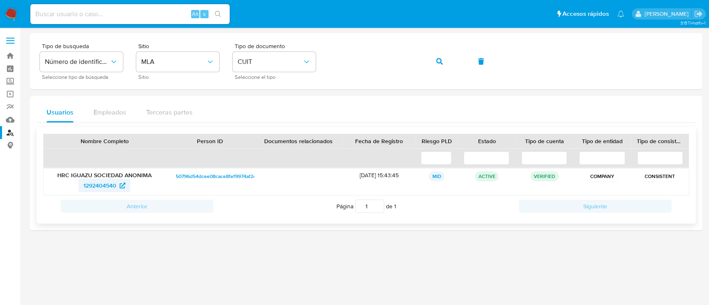
click at [106, 191] on span "1292404540" at bounding box center [99, 185] width 33 height 13
drag, startPoint x: 438, startPoint y: 57, endPoint x: 434, endPoint y: 91, distance: 33.9
click at [437, 57] on span "button" at bounding box center [439, 61] width 7 height 18
click at [113, 185] on span "547715147" at bounding box center [100, 185] width 26 height 13
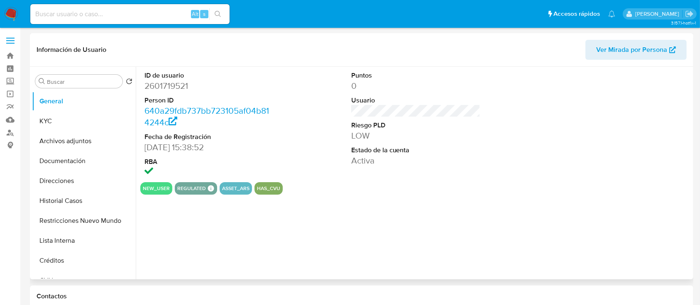
select select "10"
click at [66, 223] on button "Restricciones Nuevo Mundo" at bounding box center [80, 221] width 97 height 20
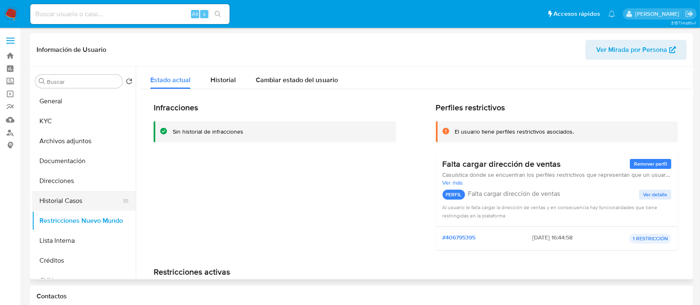
click at [80, 200] on button "Historial Casos" at bounding box center [80, 201] width 97 height 20
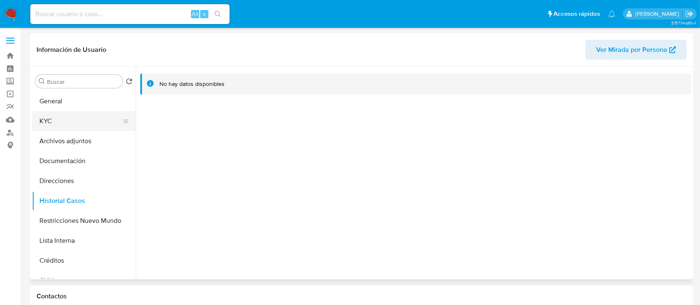
click at [77, 122] on button "KYC" at bounding box center [80, 121] width 97 height 20
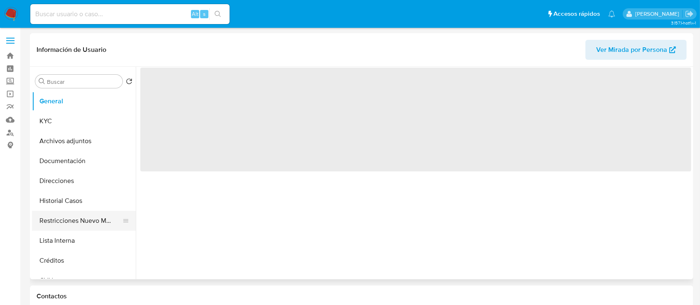
click at [86, 221] on button "Restricciones Nuevo Mundo" at bounding box center [80, 221] width 97 height 20
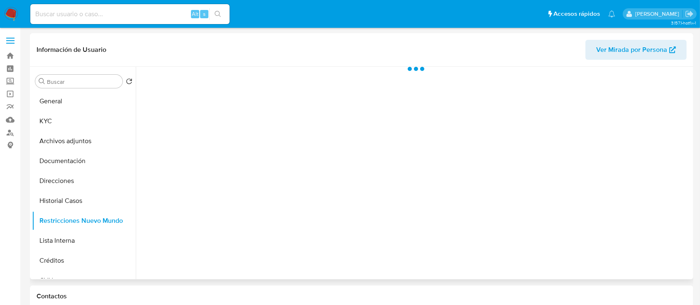
select select "10"
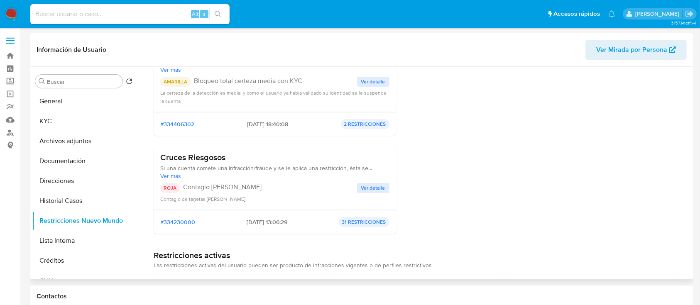
scroll to position [166, 0]
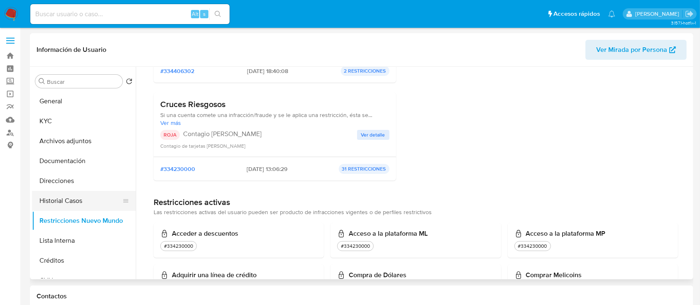
click at [69, 204] on button "Historial Casos" at bounding box center [80, 201] width 97 height 20
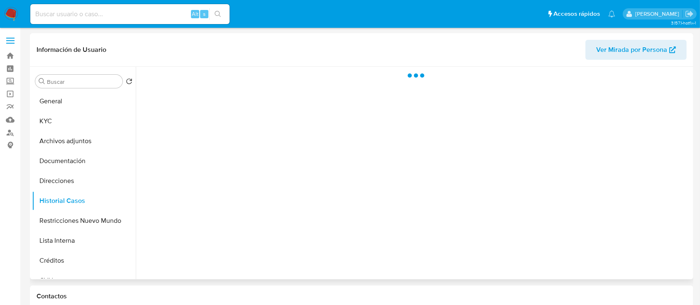
scroll to position [0, 0]
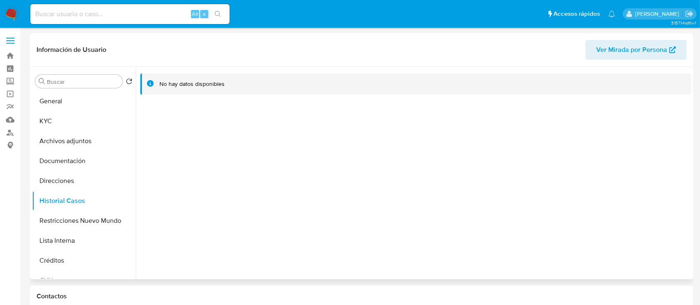
click at [654, 57] on span "Ver Mirada por Persona" at bounding box center [631, 50] width 71 height 20
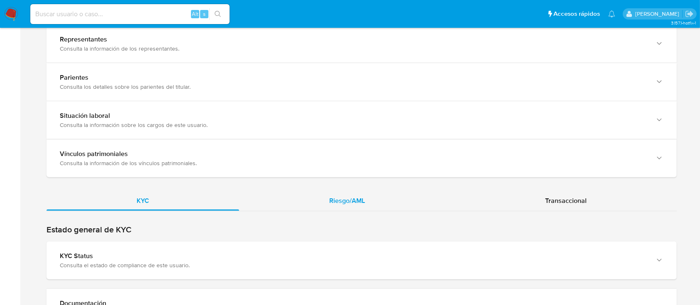
click at [355, 200] on span "Riesgo/AML" at bounding box center [347, 201] width 36 height 10
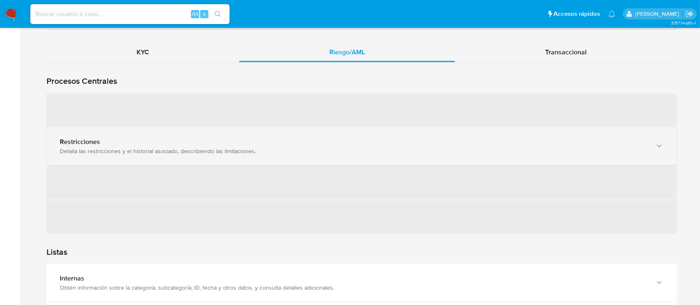
scroll to position [775, 0]
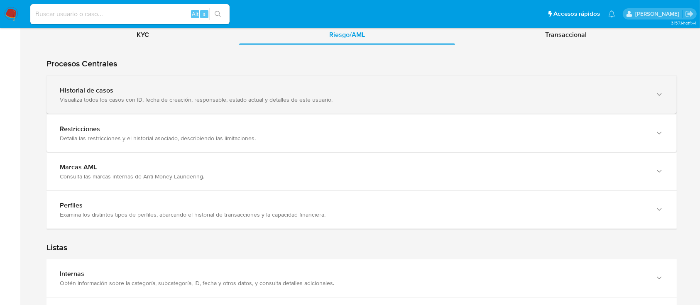
click at [308, 102] on div "Visualiza todos los casos con ID, fecha de creación, responsable, estado actual…" at bounding box center [353, 99] width 587 height 7
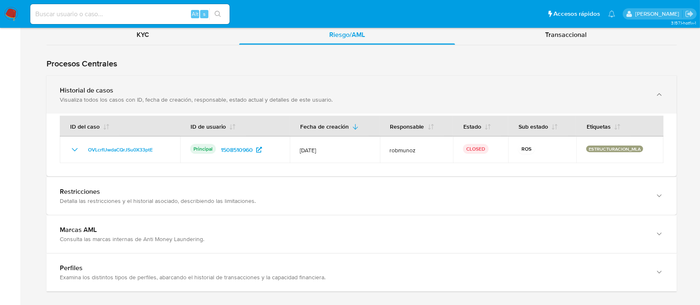
click at [399, 92] on div "Historial de casos" at bounding box center [353, 90] width 587 height 8
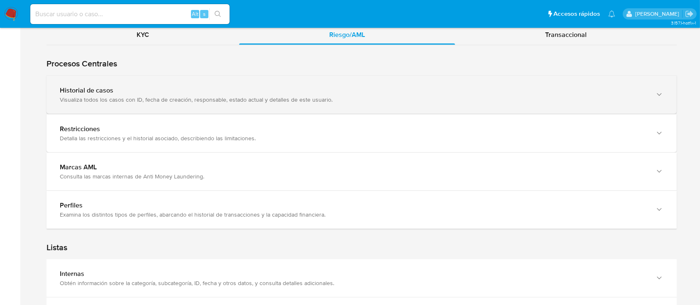
click at [402, 93] on div "Historial de casos" at bounding box center [353, 90] width 587 height 8
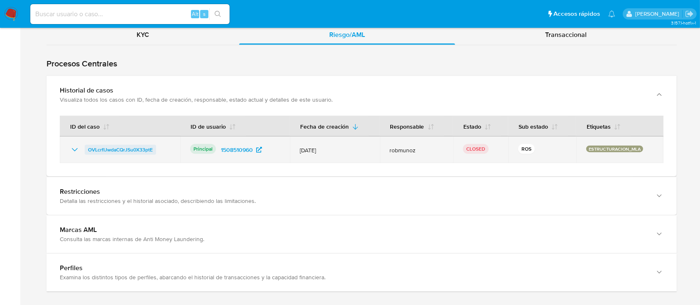
click at [141, 151] on span "OVLcrfIJwdaCQrJSu0X33ptE" at bounding box center [120, 150] width 65 height 10
click at [125, 149] on span "OVLcrfIJwdaCQrJSu0X33ptE" at bounding box center [120, 150] width 65 height 10
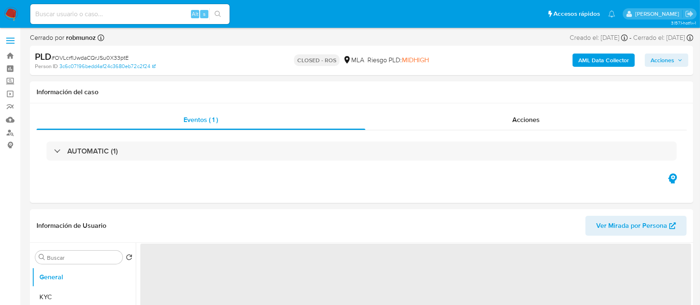
select select "10"
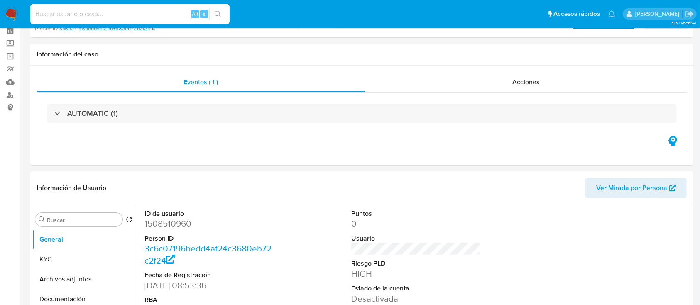
scroll to position [55, 0]
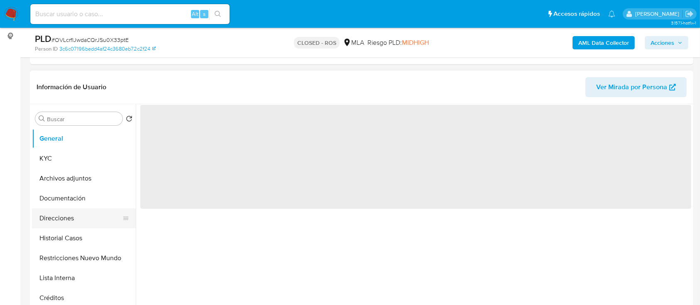
scroll to position [110, 0]
click at [79, 179] on button "Archivos adjuntos" at bounding box center [80, 177] width 97 height 20
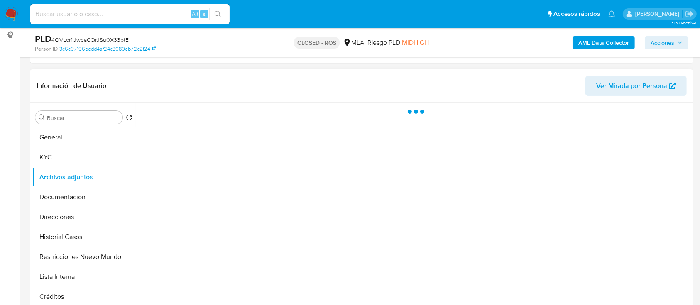
select select "10"
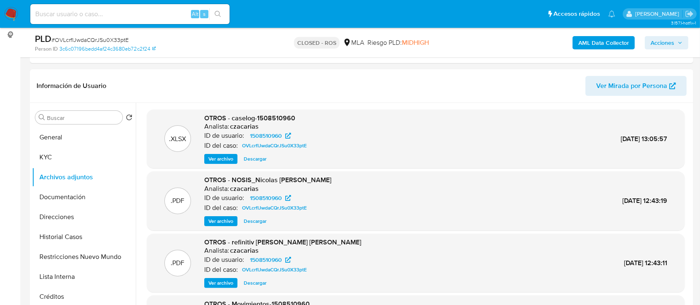
scroll to position [166, 0]
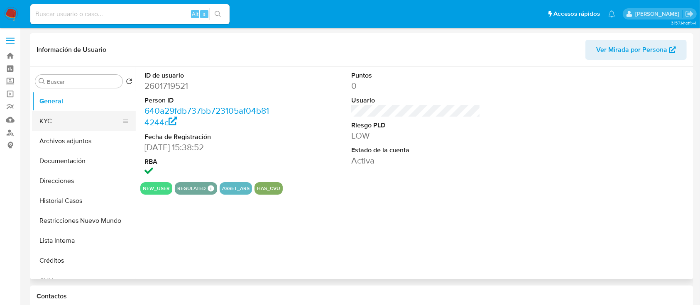
select select "10"
click at [70, 116] on button "KYC" at bounding box center [80, 121] width 97 height 20
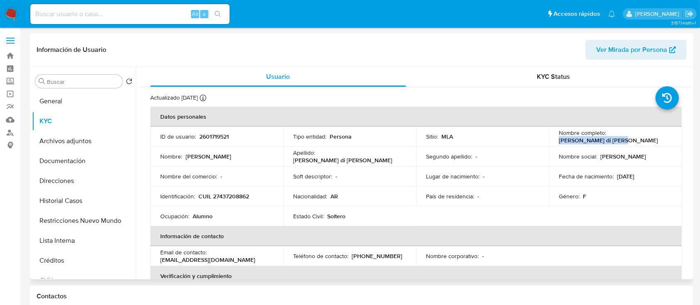
drag, startPoint x: 608, startPoint y: 135, endPoint x: 665, endPoint y: 136, distance: 57.7
click at [665, 136] on div "Nombre completo : Martina Vidal di Lauri" at bounding box center [615, 136] width 113 height 15
copy p "Martina Vidal di Lauri"
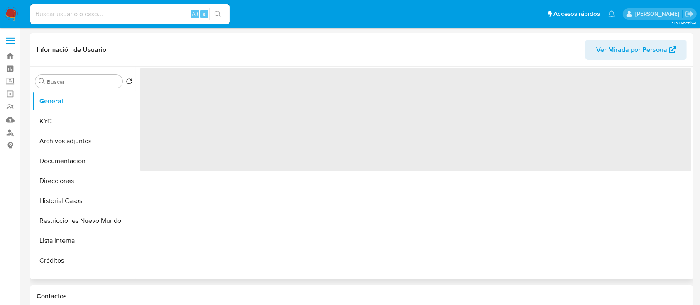
click at [644, 53] on span "Ver Mirada por Persona" at bounding box center [631, 50] width 71 height 20
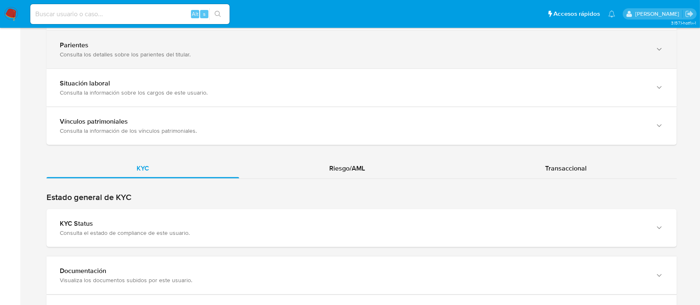
scroll to position [720, 0]
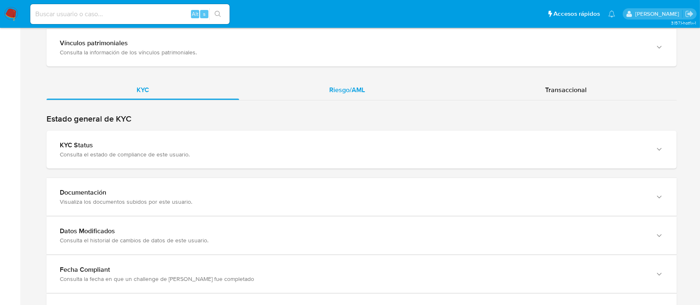
click at [367, 92] on div "Riesgo/AML" at bounding box center [347, 90] width 216 height 20
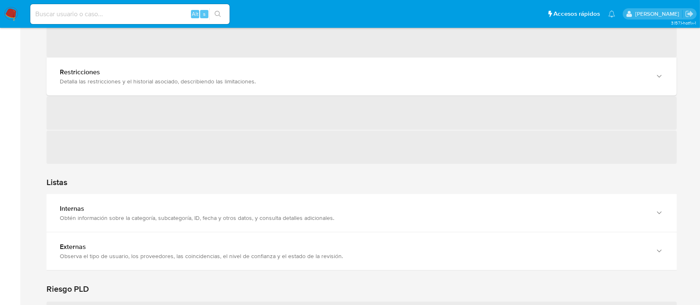
scroll to position [775, 0]
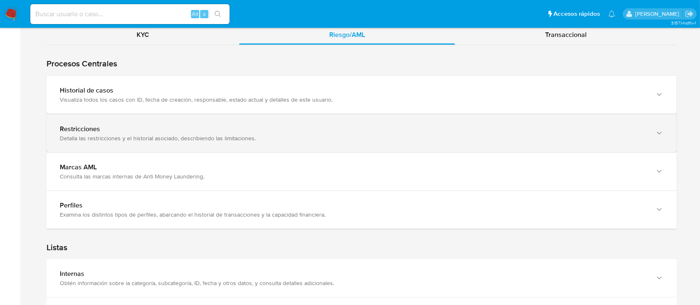
click at [176, 96] on div "Visualiza todos los casos con ID, fecha de creación, responsable, estado actual…" at bounding box center [353, 99] width 587 height 7
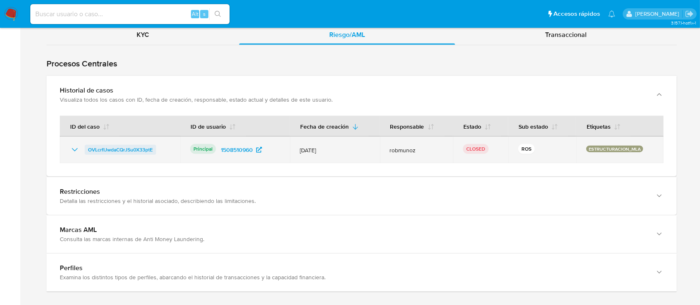
click at [115, 147] on span "OVLcrfIJwdaCQrJSu0X33ptE" at bounding box center [120, 150] width 65 height 10
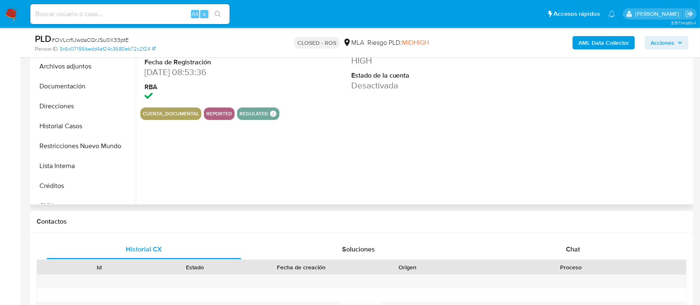
select select "10"
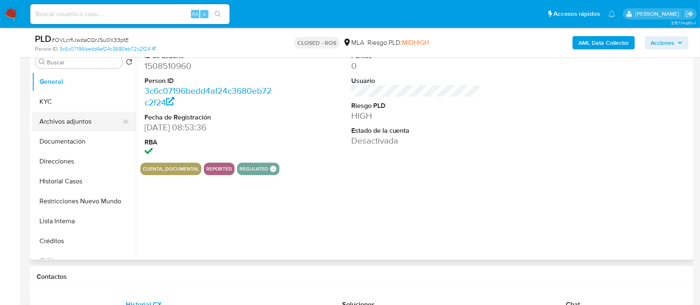
click at [78, 121] on button "Archivos adjuntos" at bounding box center [80, 122] width 97 height 20
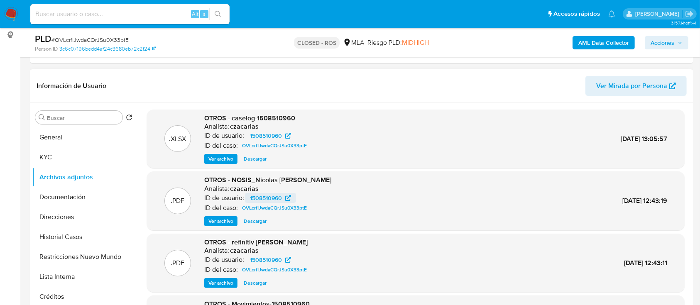
scroll to position [0, 0]
drag, startPoint x: 262, startPoint y: 158, endPoint x: 302, endPoint y: 198, distance: 57.0
click at [262, 158] on span "Descargar" at bounding box center [255, 159] width 23 height 8
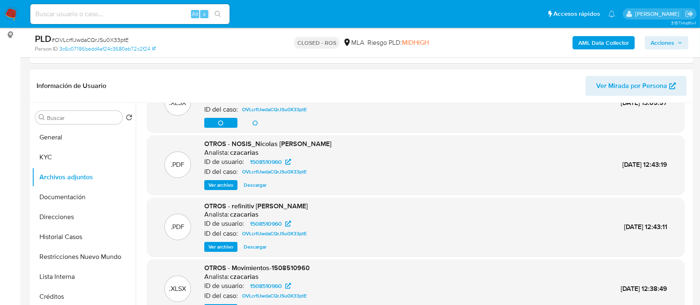
scroll to position [47, 0]
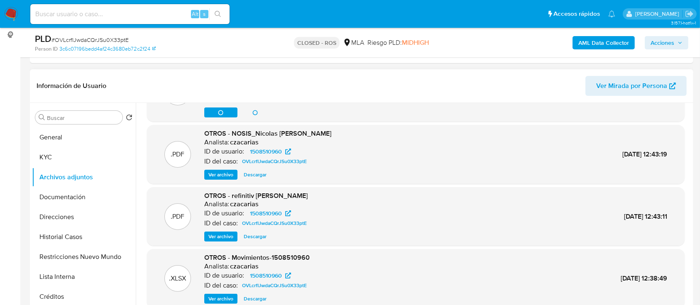
click at [255, 173] on span "Descargar" at bounding box center [255, 175] width 23 height 8
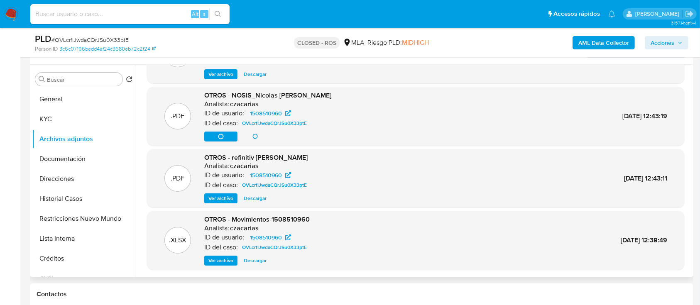
scroll to position [166, 0]
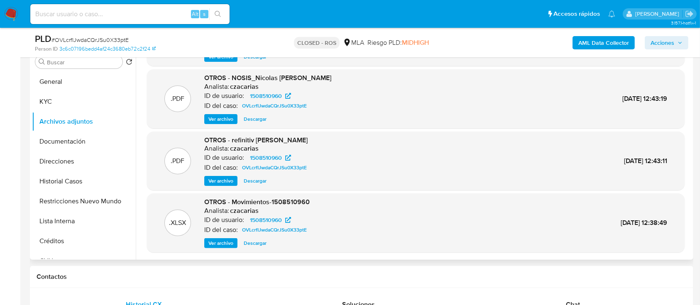
drag, startPoint x: 262, startPoint y: 240, endPoint x: 366, endPoint y: 237, distance: 104.7
click at [261, 240] on span "Descargar" at bounding box center [255, 243] width 23 height 8
click at [68, 99] on button "KYC" at bounding box center [80, 102] width 97 height 20
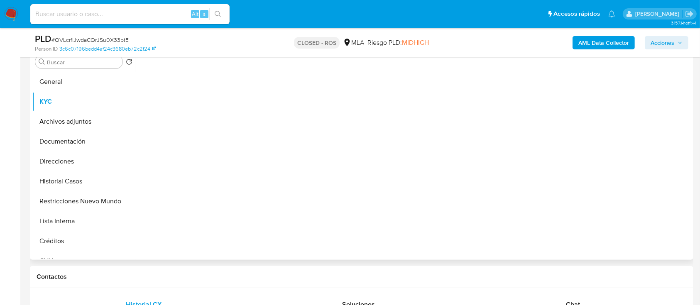
scroll to position [0, 0]
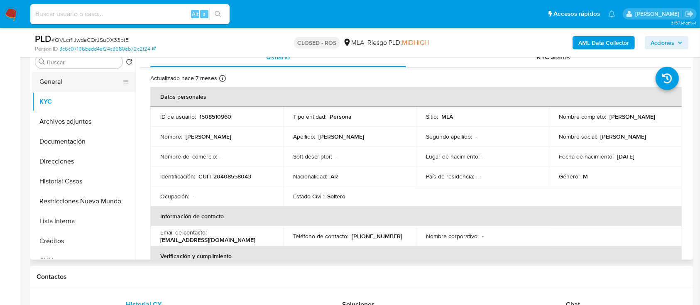
click at [86, 83] on button "General" at bounding box center [80, 82] width 97 height 20
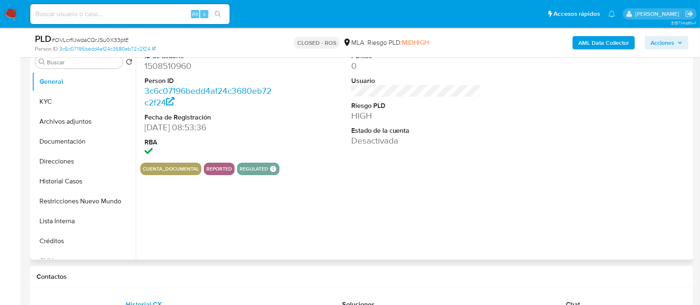
click at [163, 61] on dd "1508510960" at bounding box center [210, 66] width 130 height 12
copy dd "1508510960"
click at [83, 101] on button "KYC" at bounding box center [80, 102] width 97 height 20
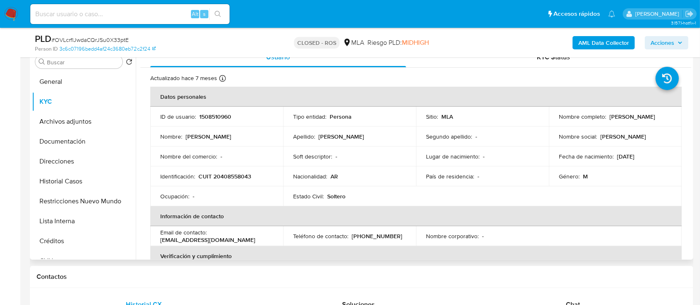
drag, startPoint x: 554, startPoint y: 120, endPoint x: 643, endPoint y: 124, distance: 89.8
click at [643, 124] on td "Nombre completo : Nicolas Alejandro Ortiz" at bounding box center [615, 117] width 133 height 20
copy p "Nicolas Alejandro Ortiz"
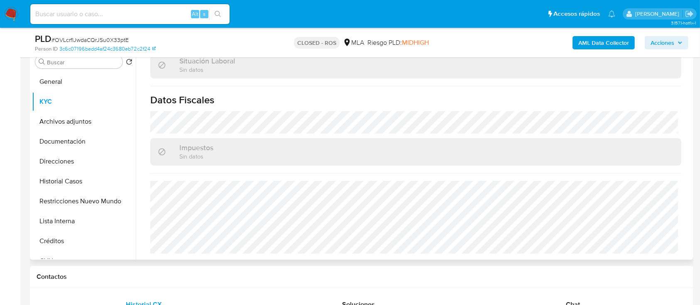
scroll to position [387, 0]
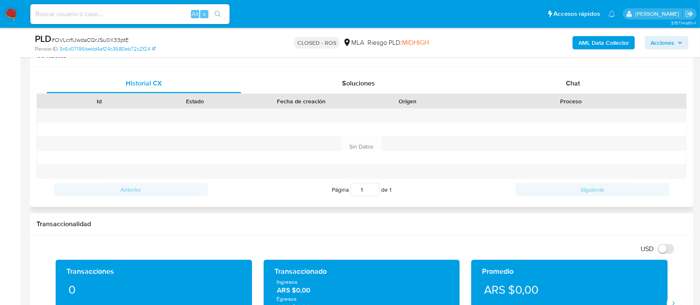
drag, startPoint x: 571, startPoint y: 80, endPoint x: 566, endPoint y: 96, distance: 16.5
click at [571, 80] on span "Chat" at bounding box center [573, 83] width 14 height 10
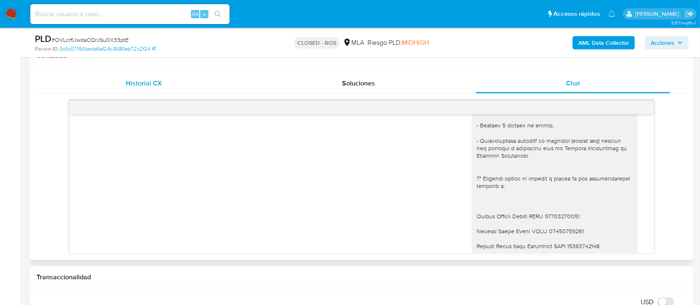
scroll to position [117, 0]
click at [154, 88] on div "Historial CX" at bounding box center [144, 83] width 195 height 20
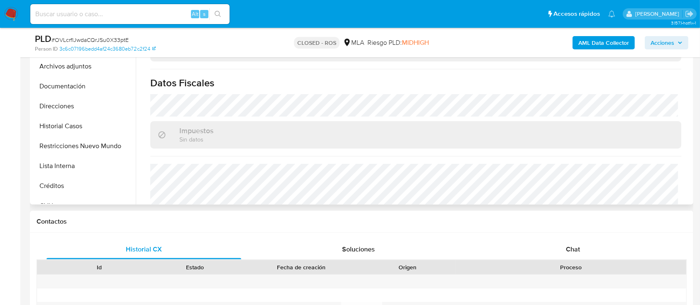
scroll to position [373, 0]
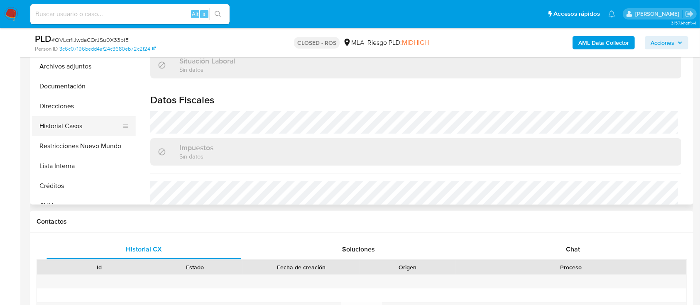
click at [76, 122] on button "Historial Casos" at bounding box center [80, 126] width 97 height 20
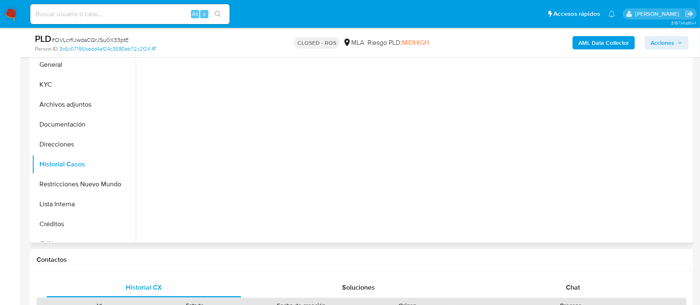
scroll to position [166, 0]
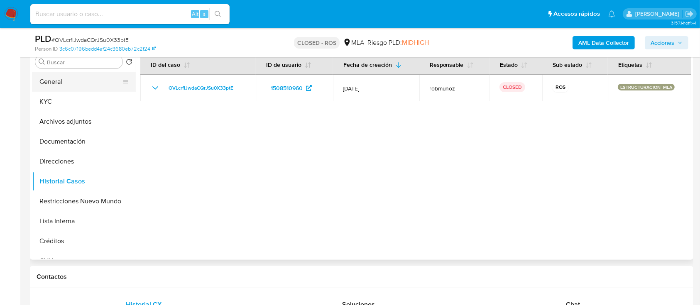
click at [90, 74] on button "General" at bounding box center [80, 82] width 97 height 20
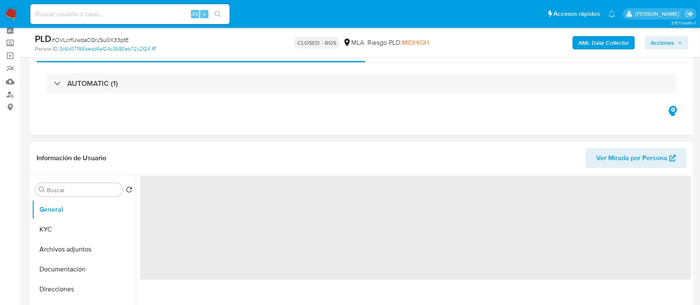
scroll to position [55, 0]
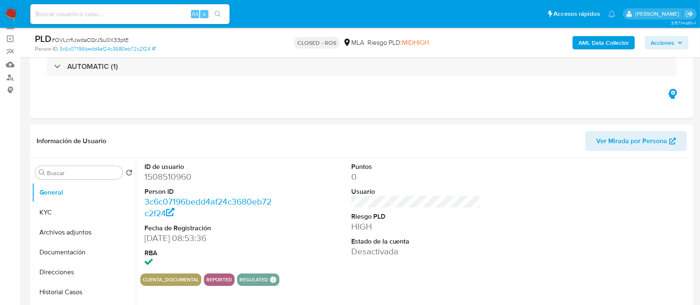
click at [168, 176] on dd "1508510960" at bounding box center [210, 177] width 130 height 12
copy dd "1508510960"
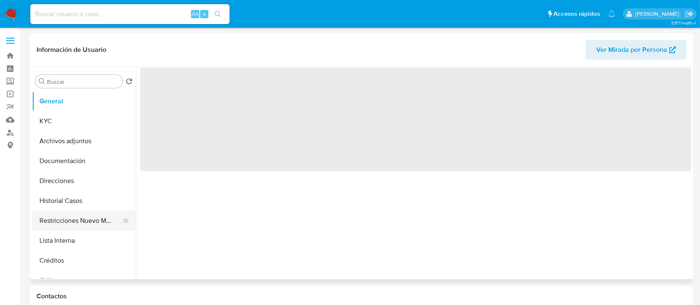
click at [88, 222] on button "Restricciones Nuevo Mundo" at bounding box center [80, 221] width 97 height 20
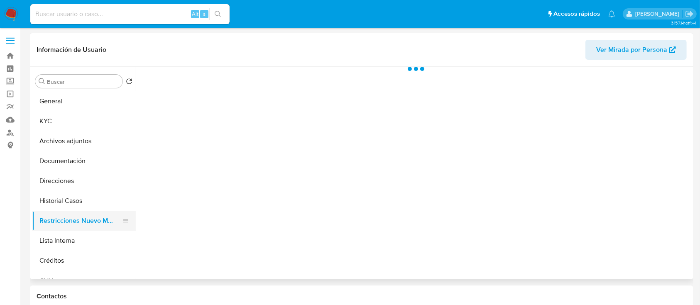
select select "10"
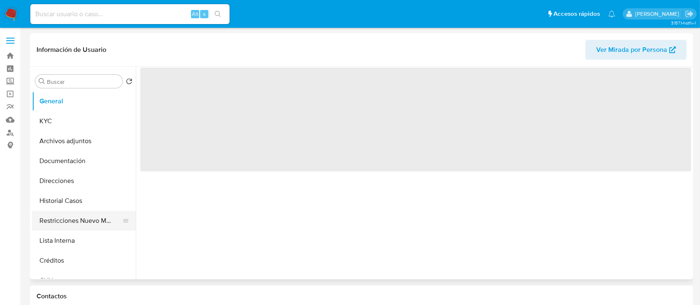
click at [88, 219] on button "Restricciones Nuevo Mundo" at bounding box center [80, 221] width 97 height 20
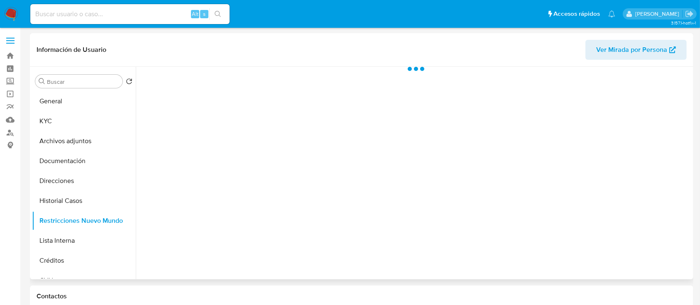
select select "10"
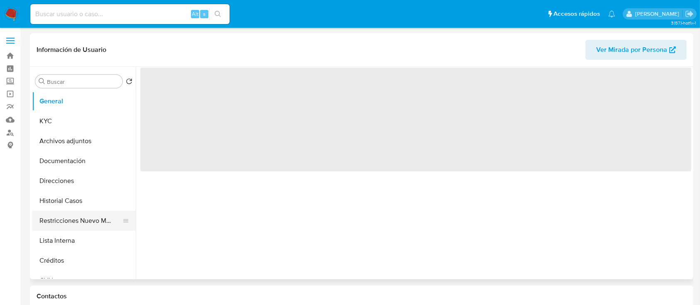
click at [86, 214] on button "Restricciones Nuevo Mundo" at bounding box center [80, 221] width 97 height 20
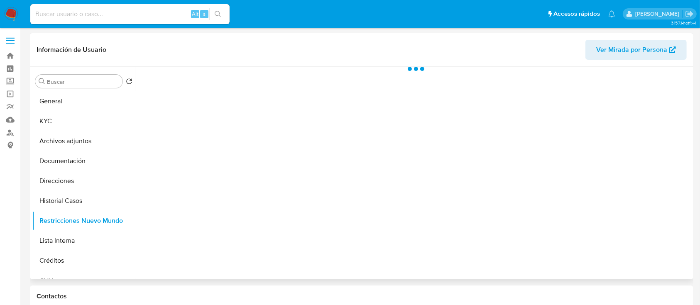
select select "10"
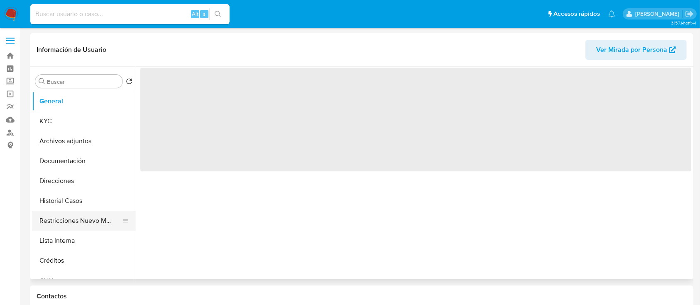
click at [96, 221] on button "Restricciones Nuevo Mundo" at bounding box center [80, 221] width 97 height 20
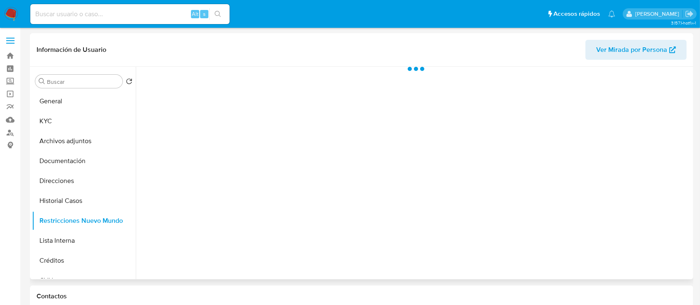
select select "10"
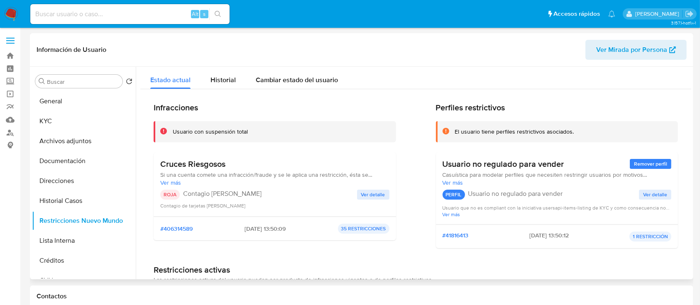
click at [669, 54] on span "Ver Mirada por Persona" at bounding box center [636, 50] width 80 height 18
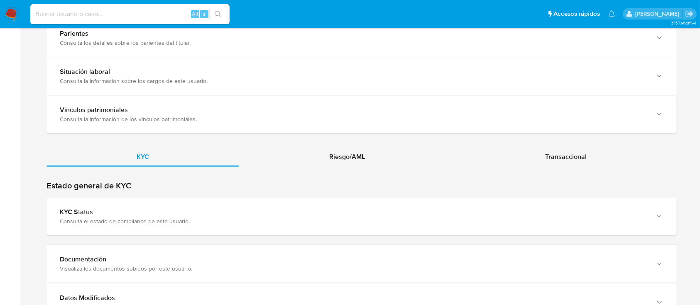
scroll to position [720, 0]
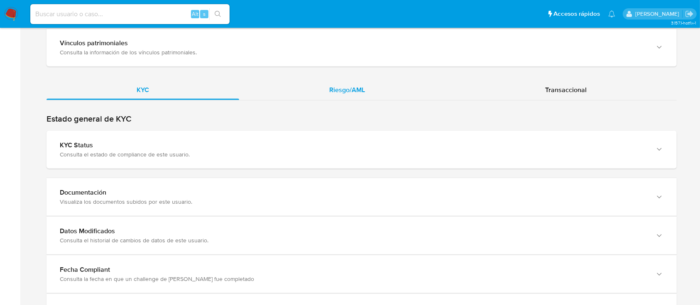
click at [355, 88] on span "Riesgo/AML" at bounding box center [347, 90] width 36 height 10
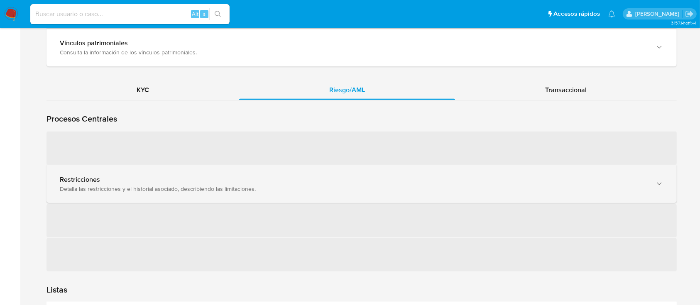
click at [86, 184] on div "‌ Restricciones Detalla las restricciones y el historial asociado, describiendo…" at bounding box center [362, 201] width 630 height 141
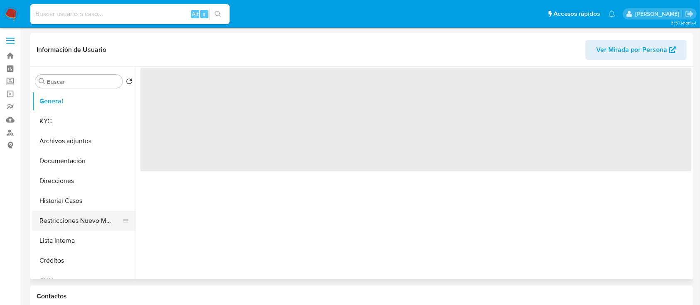
drag, startPoint x: 86, startPoint y: 217, endPoint x: 100, endPoint y: 213, distance: 14.1
click at [86, 216] on button "Restricciones Nuevo Mundo" at bounding box center [80, 221] width 97 height 20
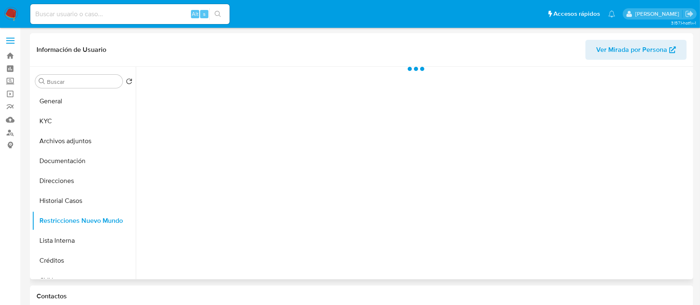
select select "10"
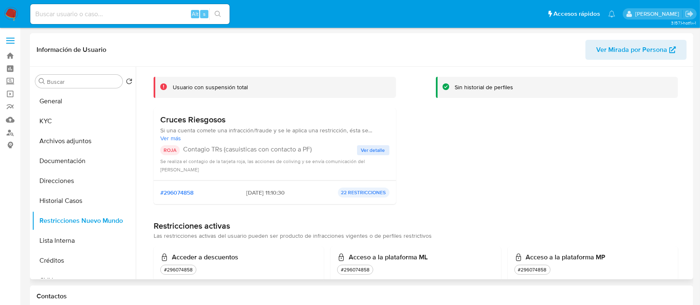
scroll to position [110, 0]
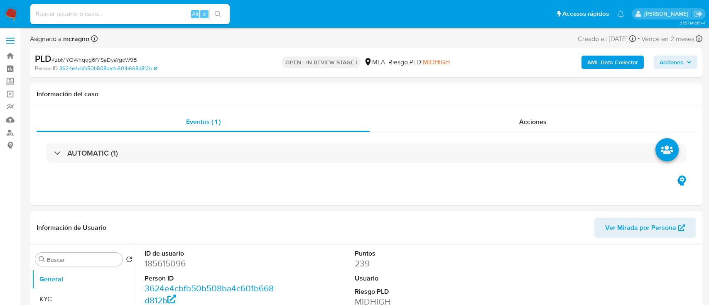
select select "10"
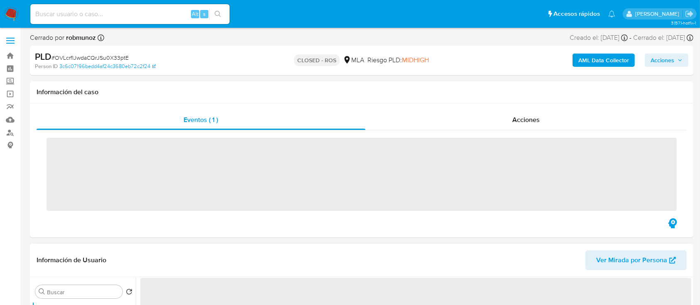
scroll to position [166, 0]
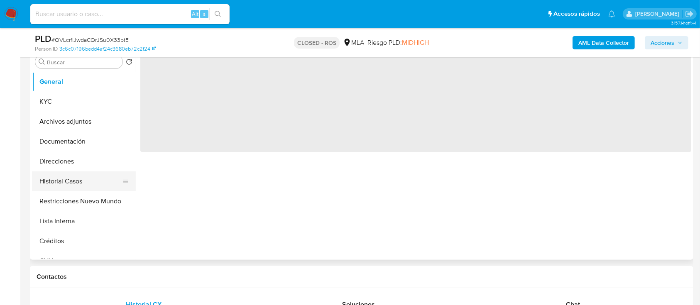
click at [88, 181] on button "Historial Casos" at bounding box center [80, 181] width 97 height 20
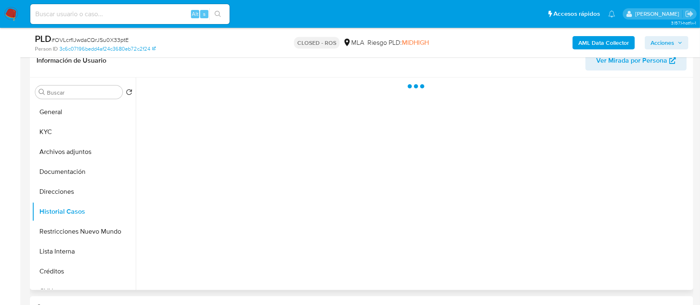
scroll to position [110, 0]
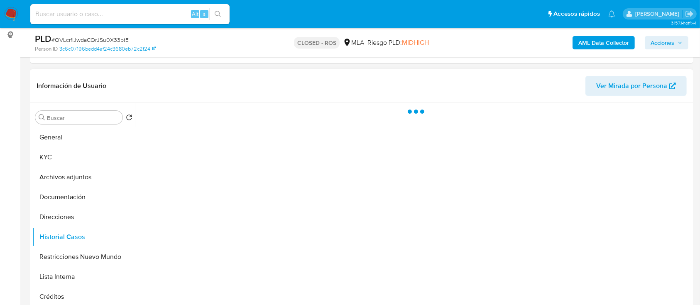
select select "10"
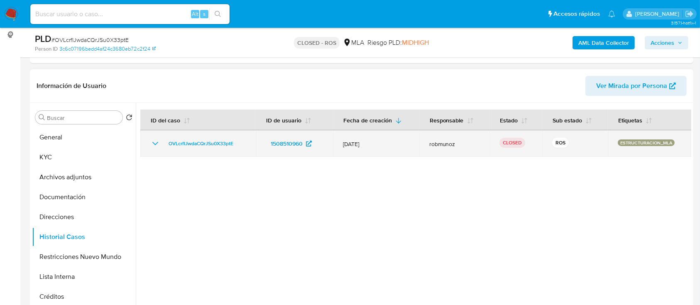
click at [156, 143] on icon "Mostrar/Ocultar" at bounding box center [155, 144] width 10 height 10
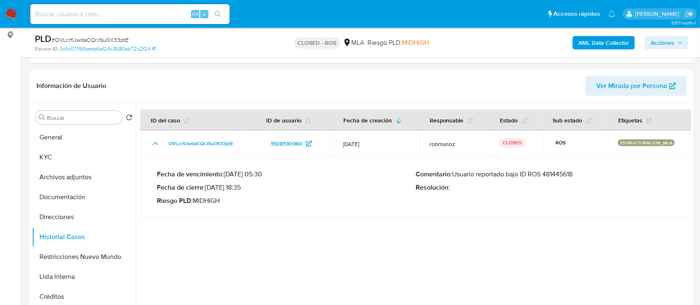
click at [565, 171] on p "Comentario : Usuario reportado bajo ID ROS 481445618" at bounding box center [545, 174] width 259 height 8
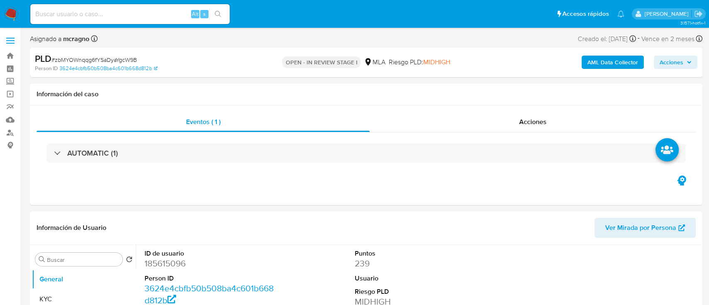
select select "10"
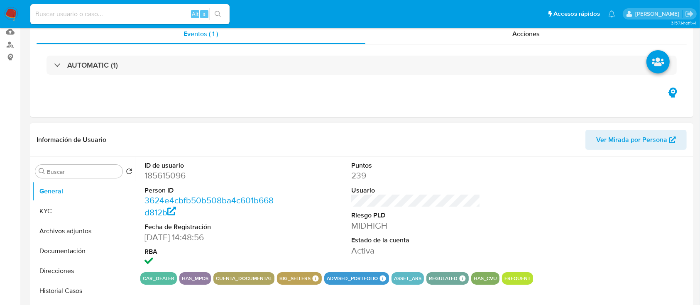
scroll to position [166, 0]
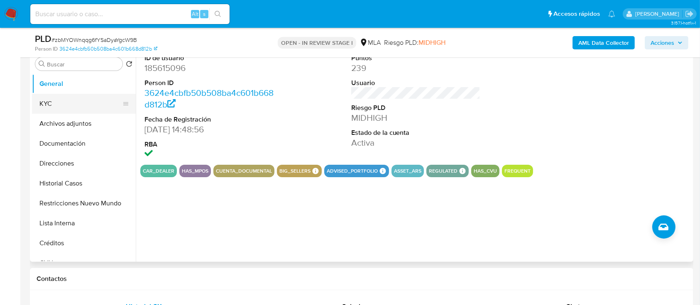
click at [71, 98] on button "KYC" at bounding box center [80, 104] width 97 height 20
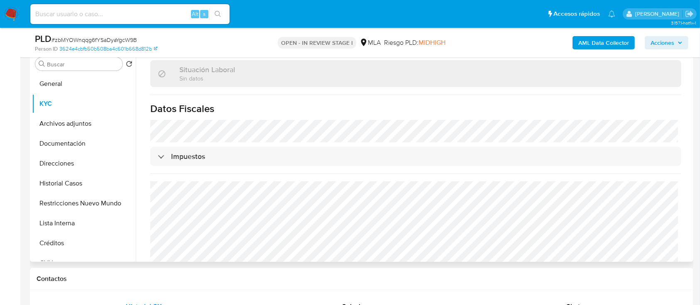
scroll to position [437, 0]
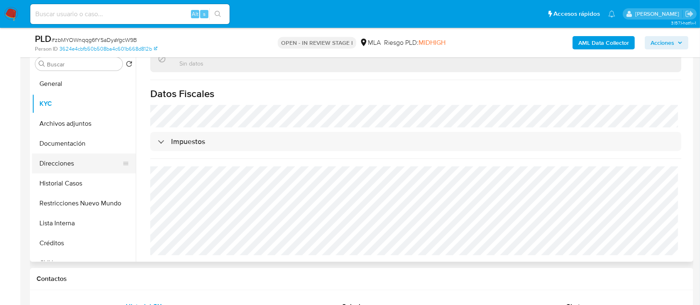
click at [86, 162] on button "Direcciones" at bounding box center [80, 164] width 97 height 20
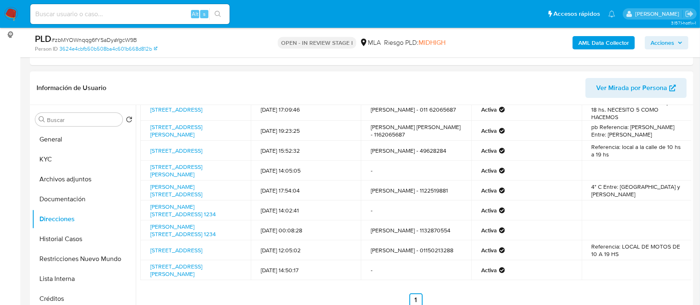
scroll to position [50, 0]
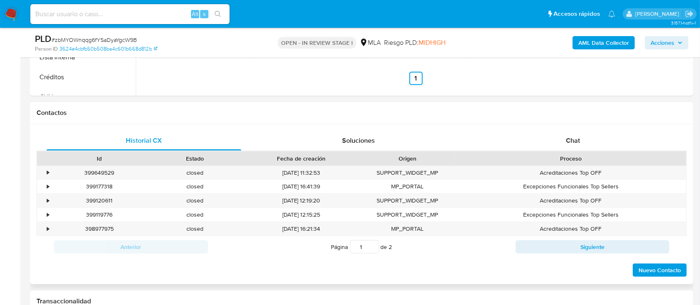
drag, startPoint x: 582, startPoint y: 138, endPoint x: 532, endPoint y: 155, distance: 52.7
click at [582, 138] on div "Chat" at bounding box center [573, 141] width 195 height 20
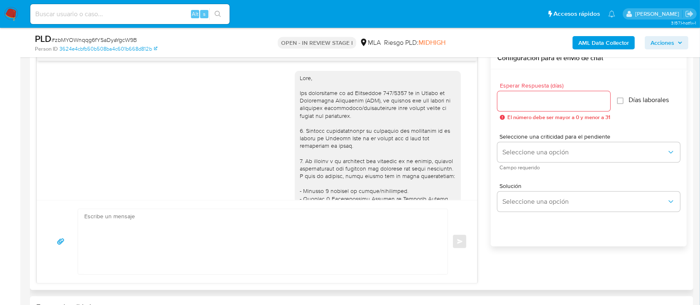
scroll to position [438, 0]
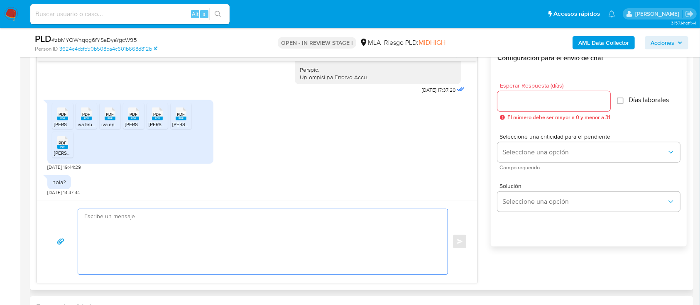
click at [265, 235] on textarea at bounding box center [260, 241] width 353 height 65
paste textarea "Hola Enrique Fabian Mastronardi, Muchas gracias por tu respuesta. Ademas, neces…"
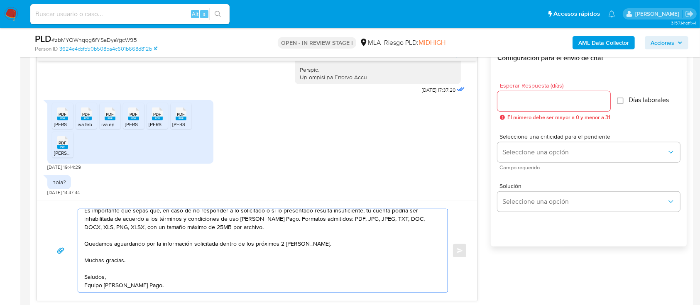
scroll to position [0, 0]
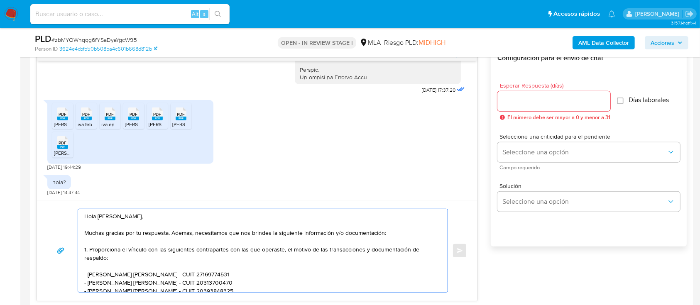
type textarea "Hola Enrique Fabian Mastronardi, Muchas gracias por tu respuesta. Ademas, neces…"
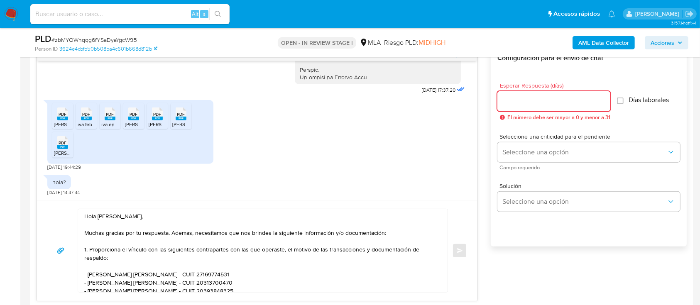
click at [534, 100] on input "Esperar Respuesta (días)" at bounding box center [553, 101] width 113 height 11
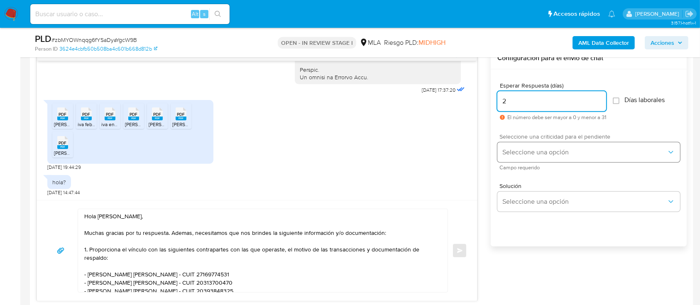
type input "2"
click at [524, 149] on span "Seleccione una opción" at bounding box center [584, 152] width 164 height 8
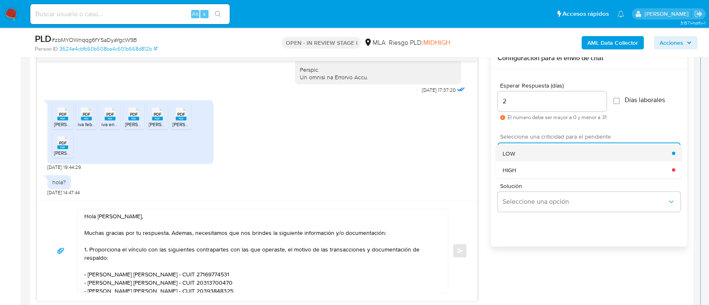
click at [519, 155] on div "LOW" at bounding box center [586, 153] width 169 height 17
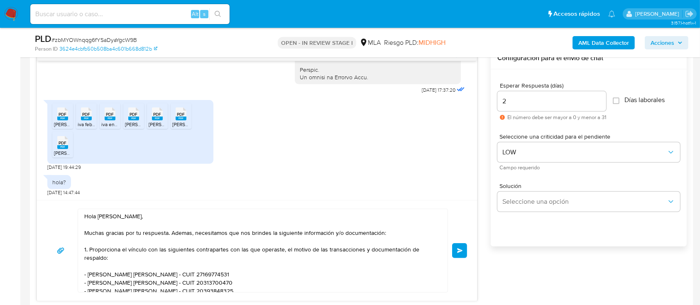
click at [460, 249] on span "Enviar" at bounding box center [460, 250] width 6 height 5
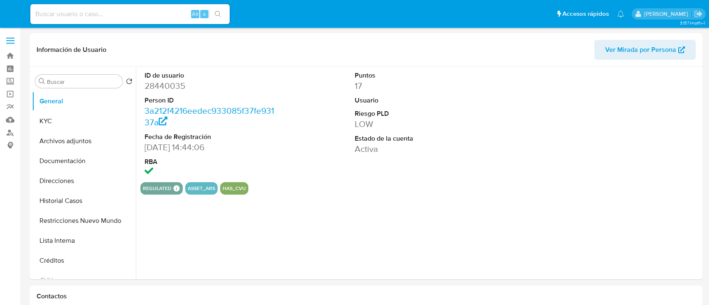
select select "10"
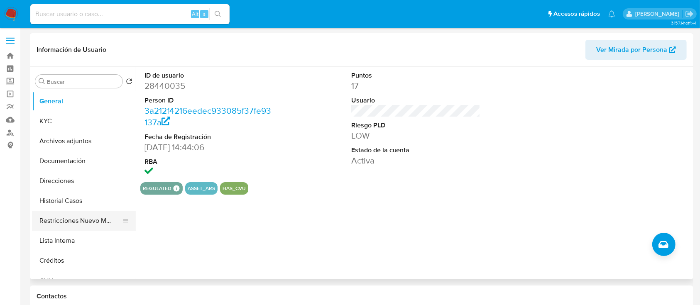
click at [80, 217] on button "Restricciones Nuevo Mundo" at bounding box center [80, 221] width 97 height 20
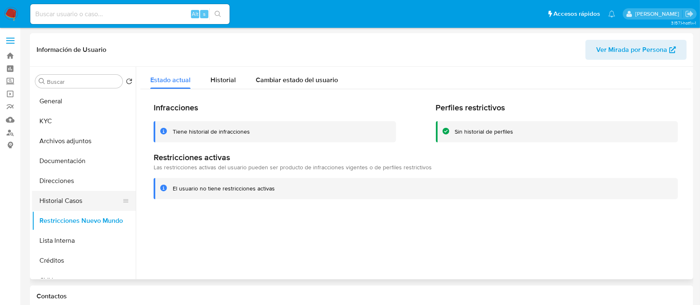
click at [78, 198] on button "Historial Casos" at bounding box center [80, 201] width 97 height 20
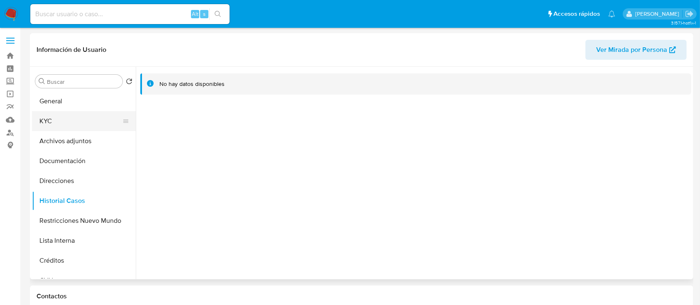
click at [90, 121] on button "KYC" at bounding box center [80, 121] width 97 height 20
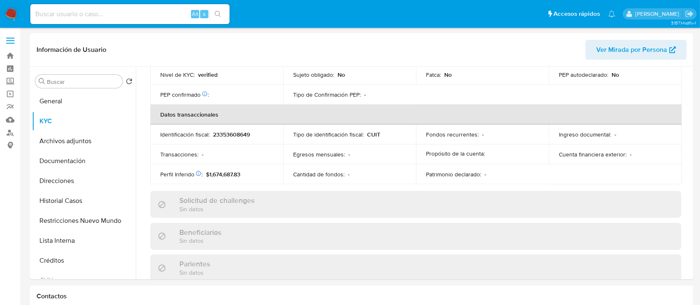
scroll to position [417, 0]
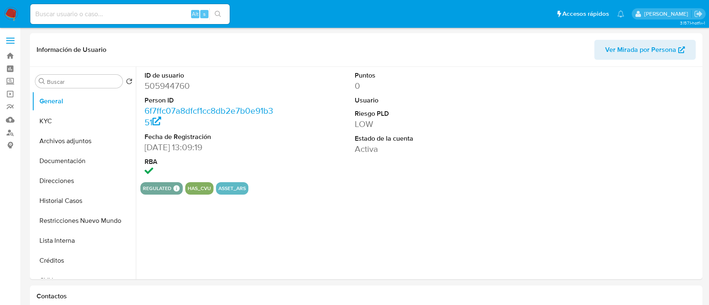
select select "10"
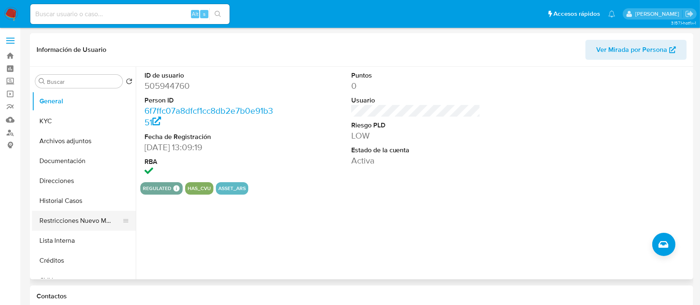
click at [86, 218] on button "Restricciones Nuevo Mundo" at bounding box center [80, 221] width 97 height 20
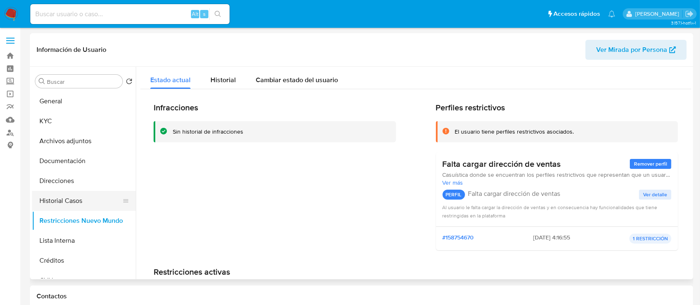
click at [73, 199] on button "Historial Casos" at bounding box center [80, 201] width 97 height 20
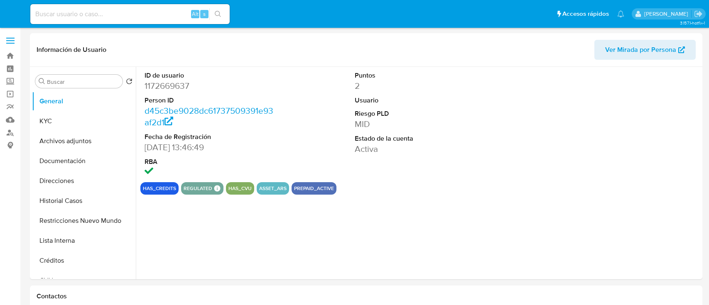
select select "10"
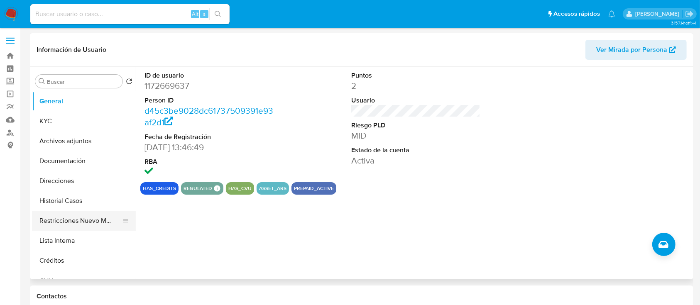
click at [86, 215] on button "Restricciones Nuevo Mundo" at bounding box center [80, 221] width 97 height 20
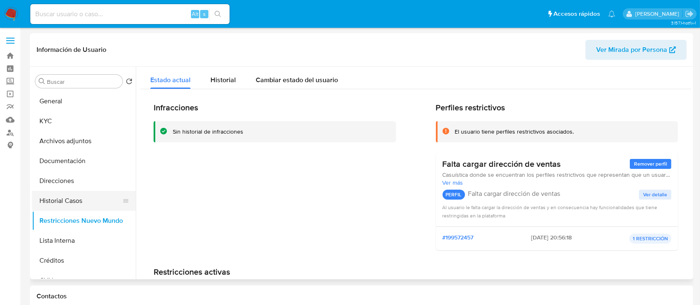
click at [90, 201] on button "Historial Casos" at bounding box center [80, 201] width 97 height 20
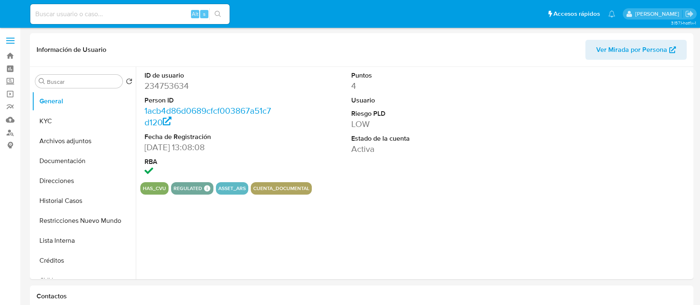
select select "10"
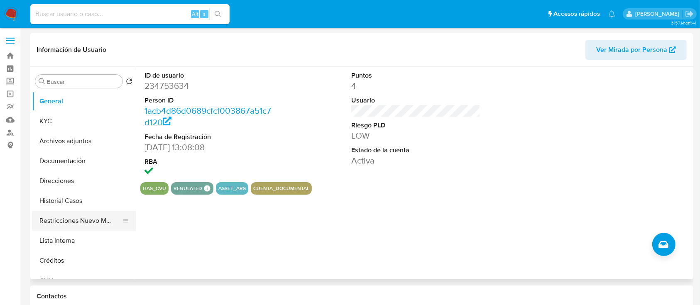
click at [98, 214] on button "Restricciones Nuevo Mundo" at bounding box center [80, 221] width 97 height 20
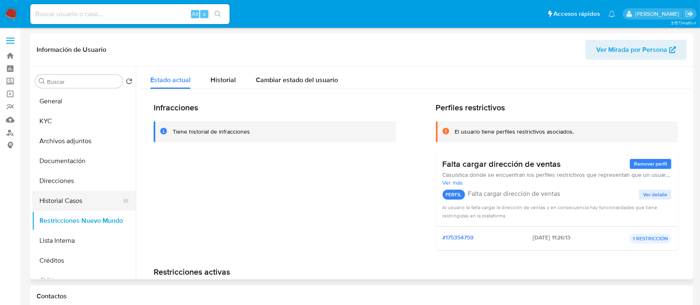
click at [94, 200] on button "Historial Casos" at bounding box center [80, 201] width 97 height 20
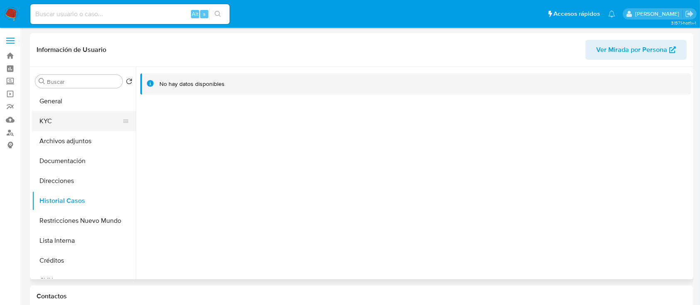
click at [78, 121] on button "KYC" at bounding box center [80, 121] width 97 height 20
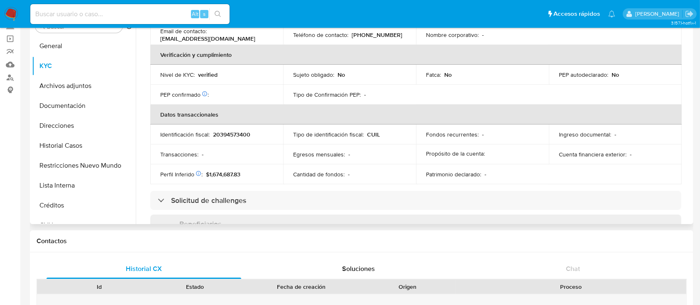
scroll to position [429, 0]
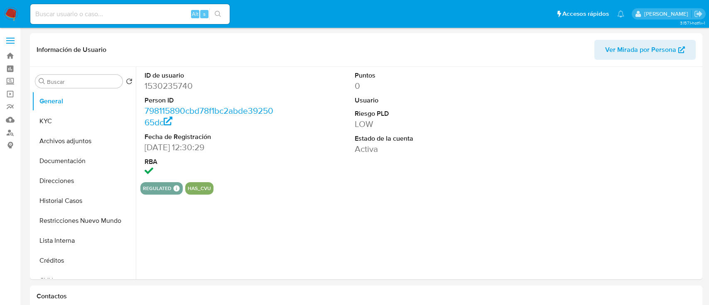
select select "10"
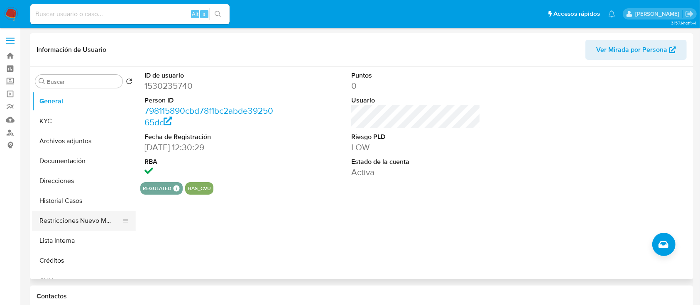
click at [92, 227] on button "Restricciones Nuevo Mundo" at bounding box center [80, 221] width 97 height 20
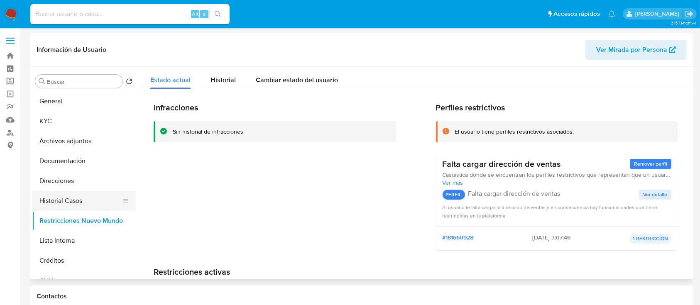
click at [100, 196] on button "Historial Casos" at bounding box center [80, 201] width 97 height 20
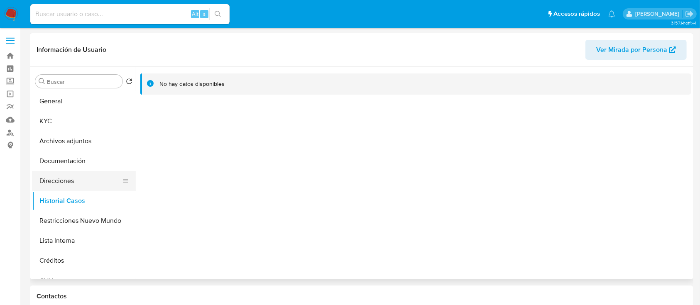
click at [105, 179] on button "Direcciones" at bounding box center [80, 181] width 97 height 20
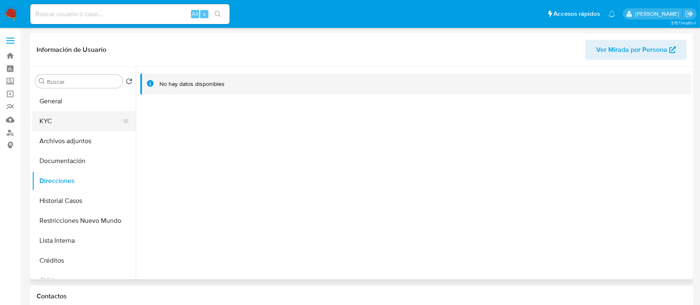
click at [74, 122] on button "KYC" at bounding box center [80, 121] width 97 height 20
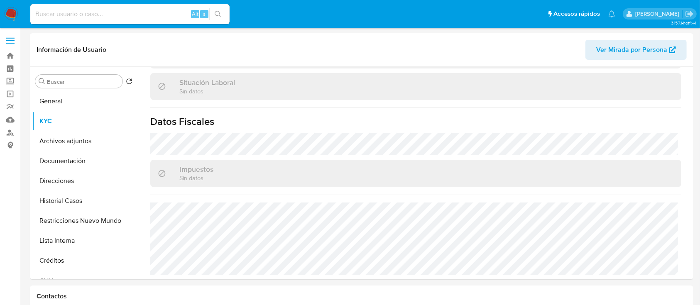
scroll to position [439, 0]
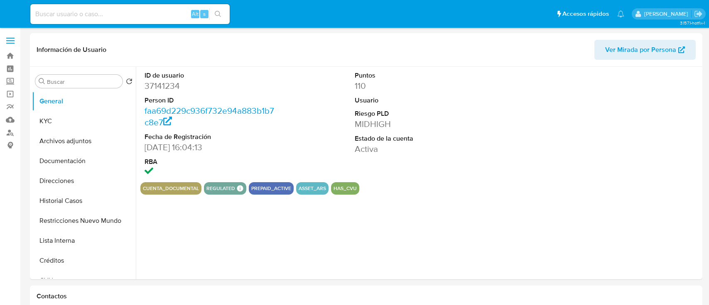
select select "10"
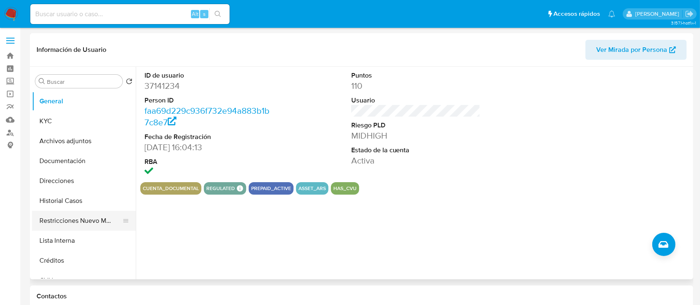
click at [88, 215] on button "Restricciones Nuevo Mundo" at bounding box center [80, 221] width 97 height 20
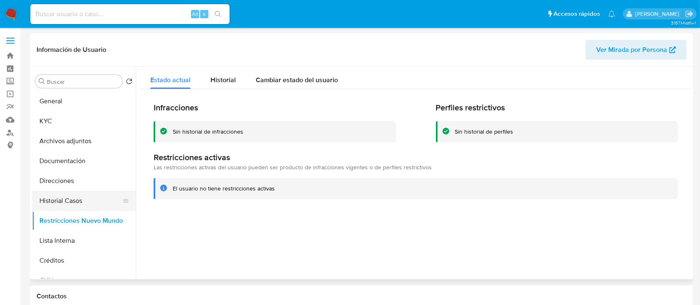
click at [91, 198] on button "Historial Casos" at bounding box center [80, 201] width 97 height 20
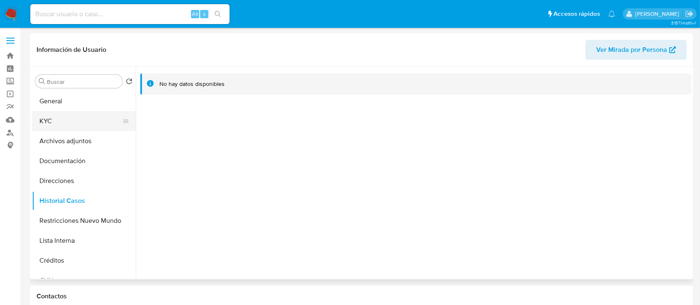
click at [88, 122] on button "KYC" at bounding box center [80, 121] width 97 height 20
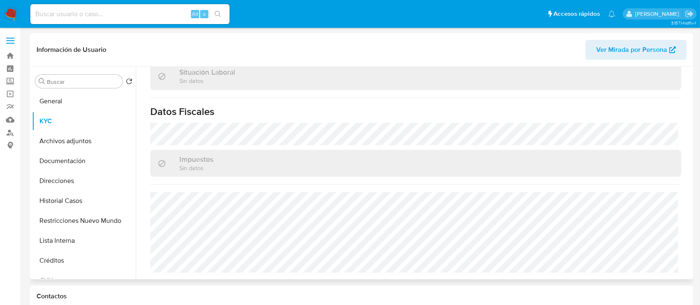
scroll to position [429, 0]
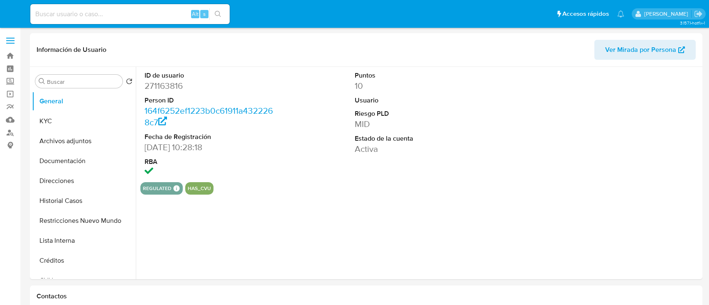
select select "10"
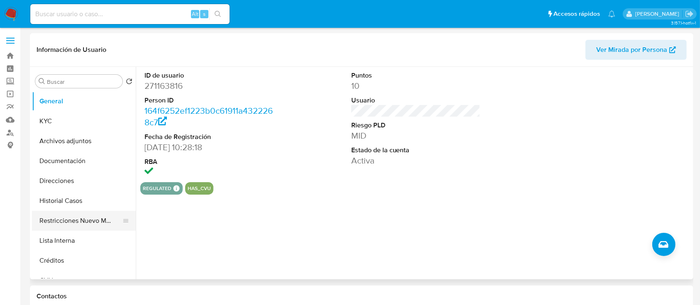
click at [84, 216] on button "Restricciones Nuevo Mundo" at bounding box center [80, 221] width 97 height 20
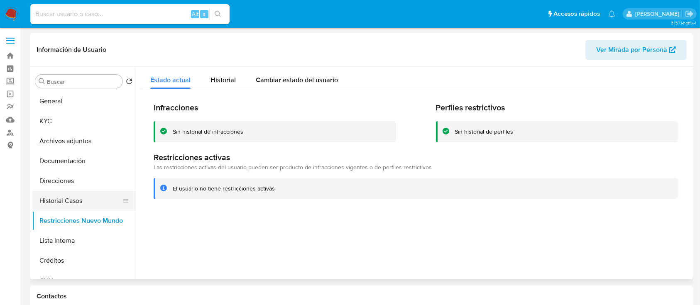
click at [85, 193] on button "Historial Casos" at bounding box center [80, 201] width 97 height 20
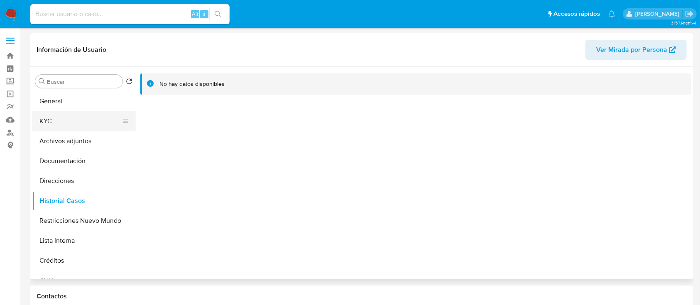
click at [77, 120] on button "KYC" at bounding box center [80, 121] width 97 height 20
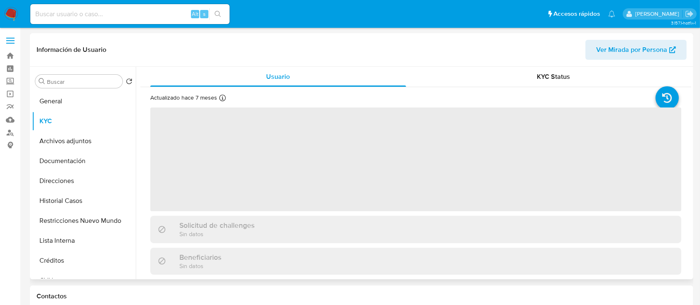
scroll to position [221, 0]
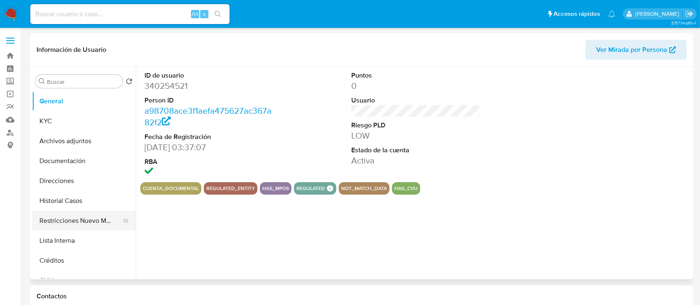
click at [78, 220] on button "Restricciones Nuevo Mundo" at bounding box center [80, 221] width 97 height 20
select select "10"
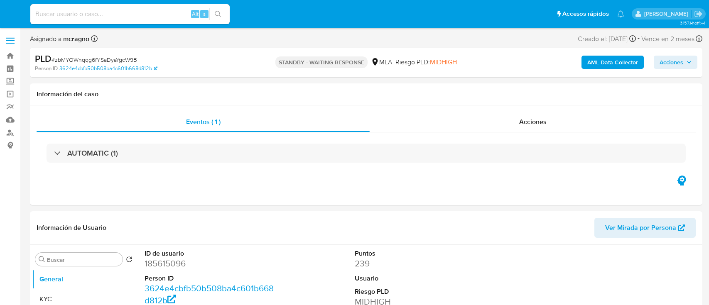
select select "10"
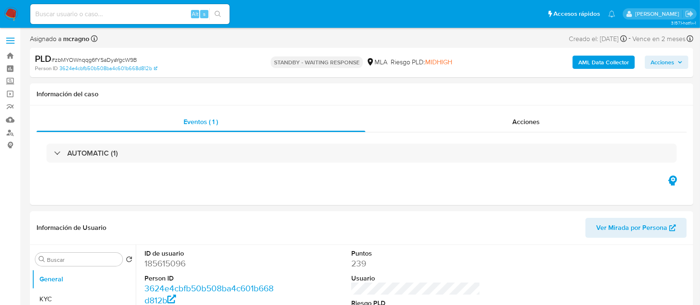
select select "10"
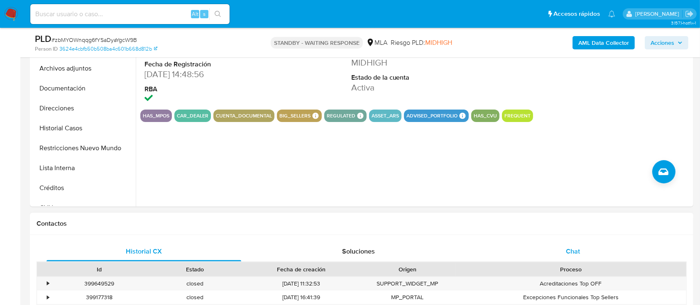
click at [588, 253] on div "Chat" at bounding box center [573, 252] width 195 height 20
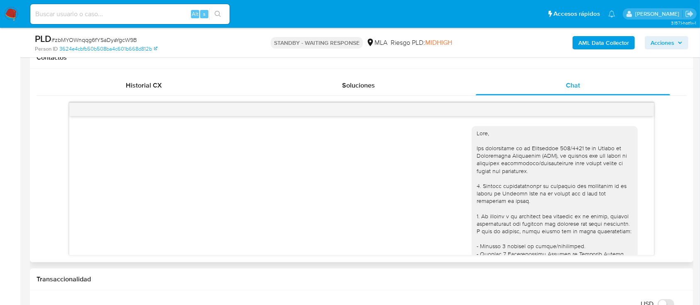
scroll to position [674, 0]
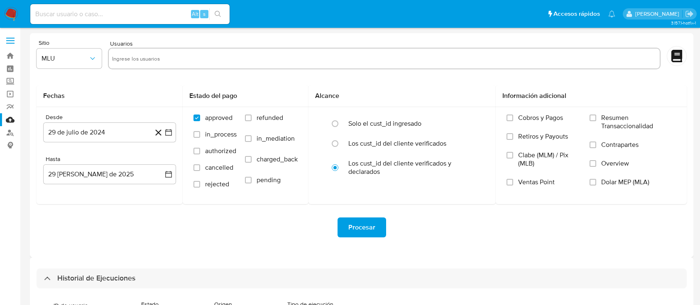
select select "10"
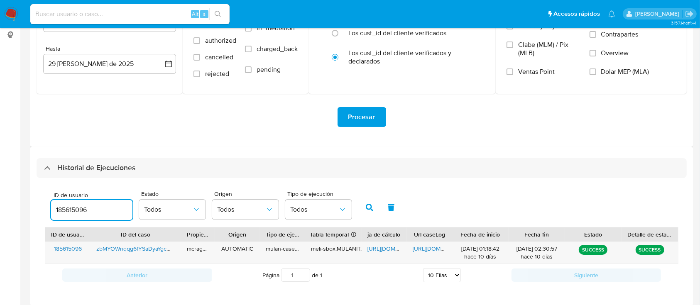
click at [79, 206] on input "185615096" at bounding box center [91, 210] width 81 height 11
click at [369, 204] on icon "button" at bounding box center [369, 207] width 7 height 7
click at [379, 247] on span "https://docs.google.com/spreadsheets/d/1e-6NPRB6DbMnSWSzKZ6c7_oDVxtFX1k-oYkjO2w…" at bounding box center [395, 249] width 57 height 8
click at [429, 250] on span "https://docs.google.com/document/d/1nxWR37V-iPNaF9SyYVrxWIg6O9QjEL4qG9lTmxGbU5o…" at bounding box center [441, 249] width 57 height 8
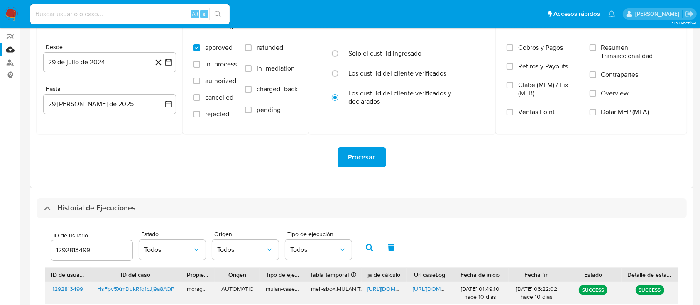
scroll to position [116, 0]
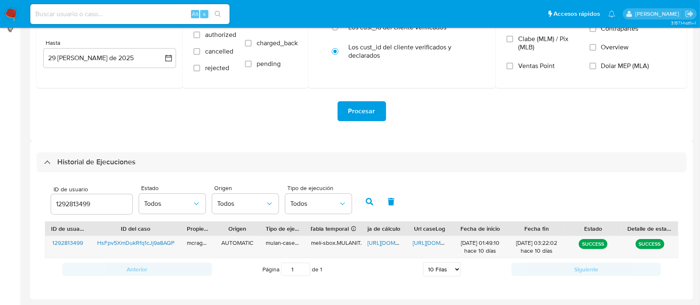
click at [76, 208] on input "1292813499" at bounding box center [91, 204] width 81 height 11
click at [370, 199] on icon "button" at bounding box center [369, 201] width 7 height 7
click at [385, 243] on span "https://docs.google.com/spreadsheets/d/1Y8FGm25Zw9setXBADKnL6NQx5qCK7MVT0EZjRKl…" at bounding box center [395, 243] width 57 height 8
click at [427, 247] on span "https://docs.google.com/document/d/1ZyOfUbVTkSdp2NsppvMt8WGKrxsSTJQte2y5cK5DFlM…" at bounding box center [441, 243] width 57 height 8
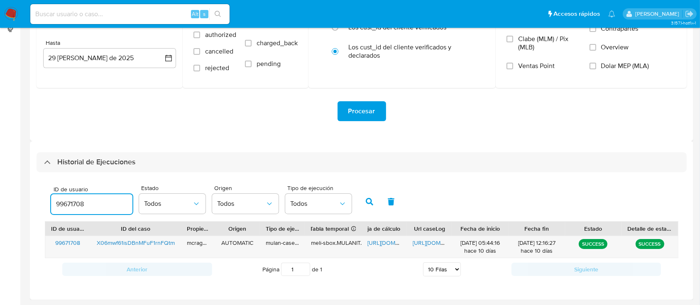
click at [79, 204] on input "99671708" at bounding box center [91, 204] width 81 height 11
click at [364, 203] on button "button" at bounding box center [370, 202] width 22 height 20
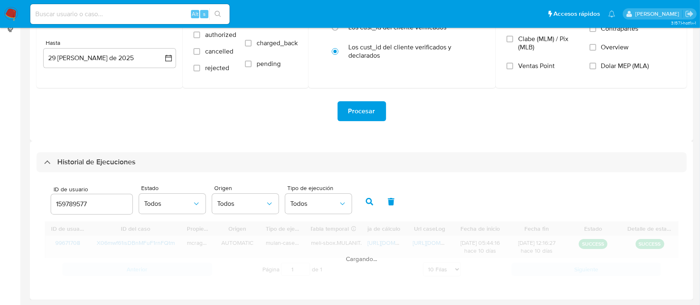
click at [376, 241] on div "Cargando..." at bounding box center [362, 250] width 634 height 59
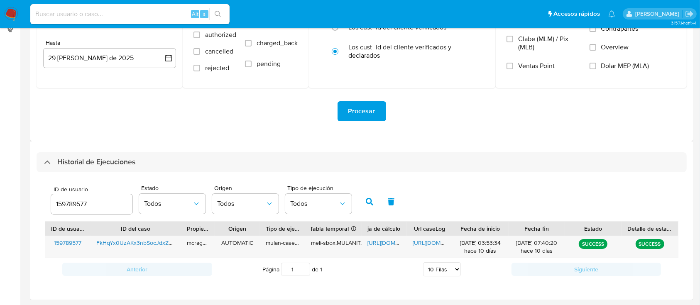
click at [376, 241] on span "https://docs.google.com/spreadsheets/d/1cAW9WUpXXp7zjbFylTtwzHNcXNQMJQn97kQ4N3a…" at bounding box center [395, 243] width 57 height 8
click at [434, 243] on span "https://docs.google.com/document/d/1afAyGCsXf-7Sf6z0exDBym7AGghSULO1SwVps3JRYcU…" at bounding box center [441, 243] width 57 height 8
click at [70, 194] on div "159789577" at bounding box center [91, 204] width 81 height 20
click at [73, 206] on input "159789577" at bounding box center [91, 204] width 81 height 11
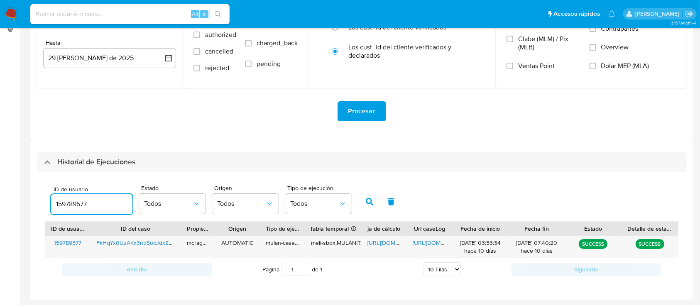
paste input "347300252"
click at [369, 197] on button "button" at bounding box center [370, 202] width 22 height 20
click at [382, 243] on span "https://docs.google.com/spreadsheets/d/1SeXl1OBLUJaY4HrQXKPgw2KUEUBsbKYSkwuxCbD…" at bounding box center [395, 243] width 57 height 8
click at [431, 239] on span "https://docs.google.com/document/d/1YpO4mMfParXECx9a-V8GpLLPMTuc6FDr2m27rZxl0HY…" at bounding box center [441, 243] width 57 height 8
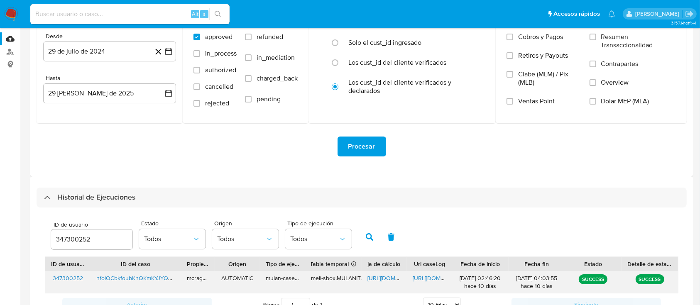
scroll to position [110, 0]
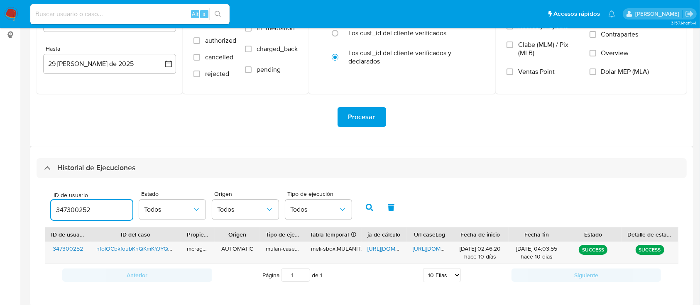
click at [73, 208] on input "347300252" at bounding box center [91, 210] width 81 height 11
type input "580052154"
click at [369, 209] on icon "button" at bounding box center [369, 207] width 7 height 7
click at [377, 246] on span "https://docs.google.com/spreadsheets/d/1KdclkSNx8l-Vaot7etnhGPgBU1iqyvJ7JYRlptM…" at bounding box center [395, 249] width 57 height 8
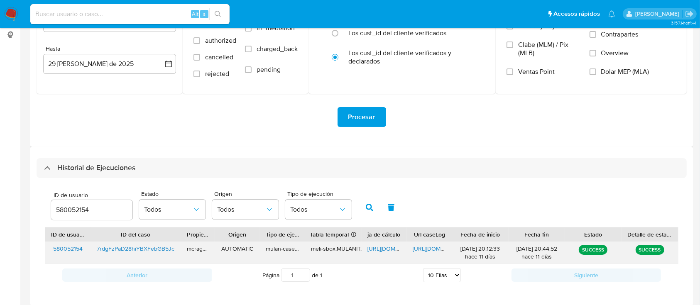
click at [416, 247] on span "https://docs.google.com/document/d/1GEb00Xcji1SaFHFt9z3EUAcf4zuJ9yQ31n4KRrAEt7s…" at bounding box center [441, 249] width 57 height 8
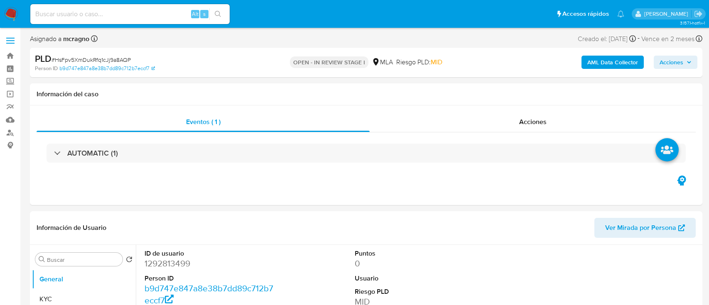
select select "10"
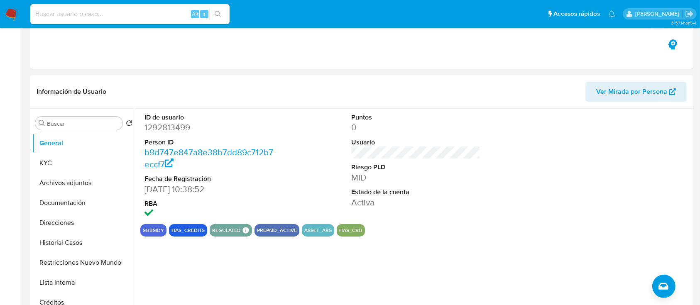
scroll to position [277, 0]
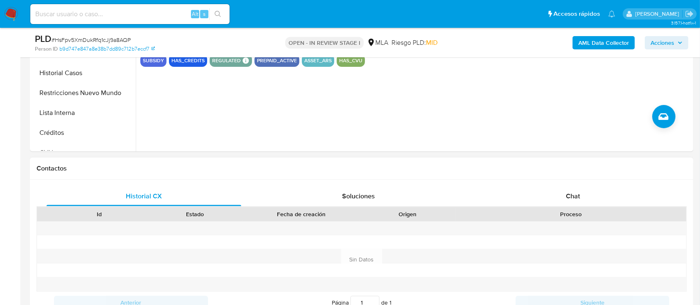
drag, startPoint x: 595, startPoint y: 191, endPoint x: 482, endPoint y: 160, distance: 117.1
click at [595, 191] on div "Chat" at bounding box center [573, 196] width 195 height 20
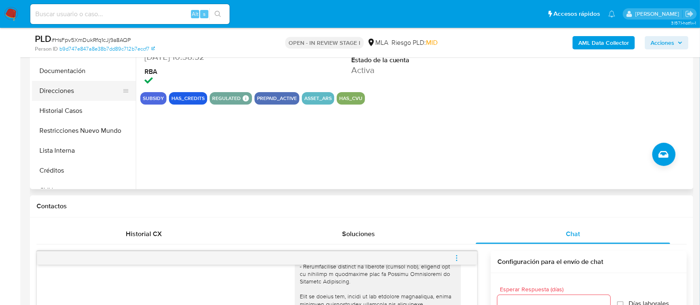
scroll to position [166, 0]
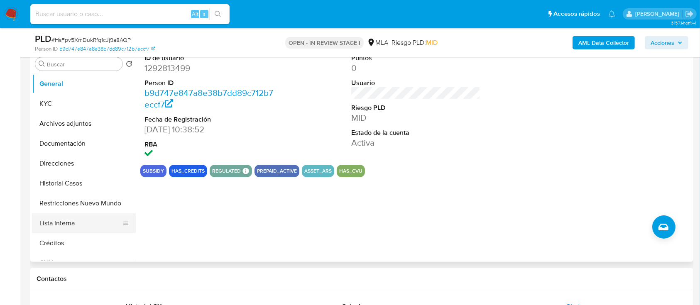
click at [93, 214] on button "Lista Interna" at bounding box center [80, 223] width 97 height 20
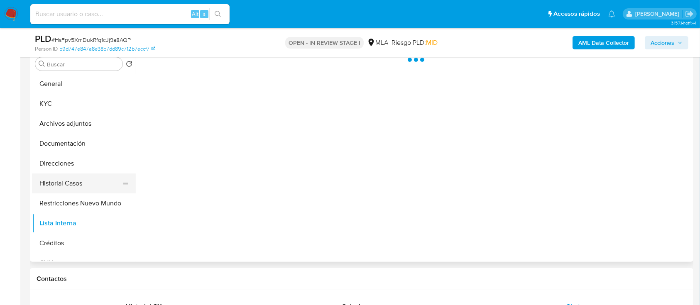
click at [97, 201] on button "Restricciones Nuevo Mundo" at bounding box center [84, 204] width 104 height 20
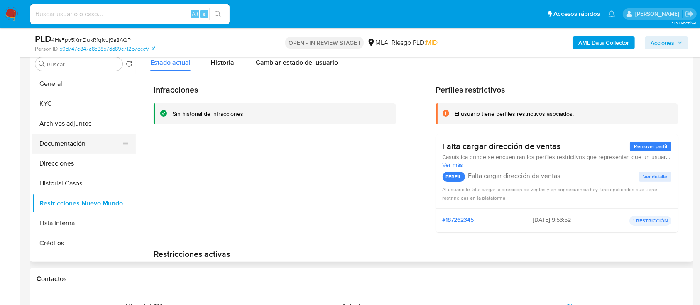
click at [87, 140] on button "Documentación" at bounding box center [80, 144] width 97 height 20
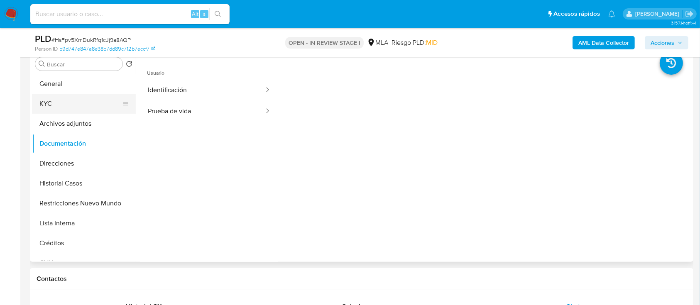
click at [83, 108] on button "KYC" at bounding box center [80, 104] width 97 height 20
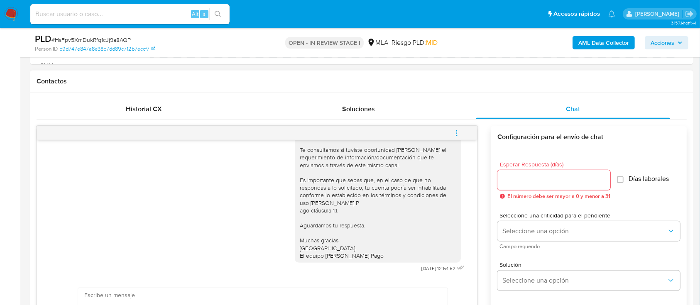
scroll to position [443, 0]
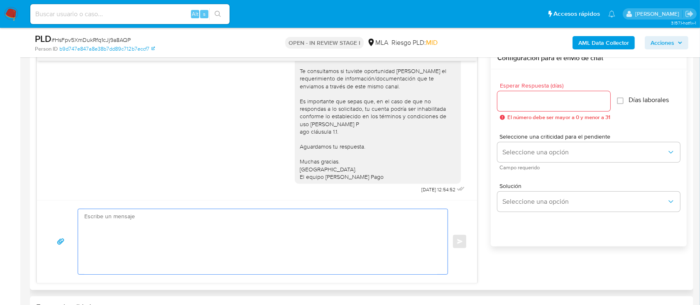
click at [234, 231] on textarea at bounding box center [260, 241] width 353 height 65
paste textarea "Hola XXX, Muchas gracias por tu respuesta. Analizamos tu caso y verificamos que…"
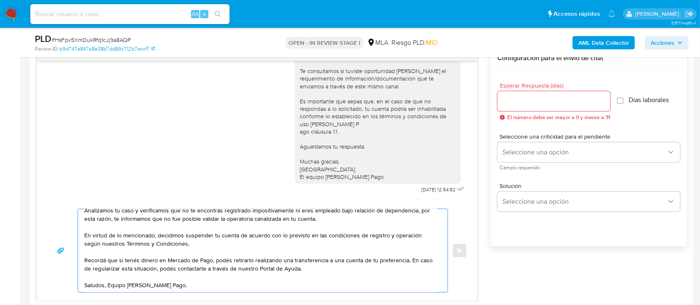
scroll to position [0, 0]
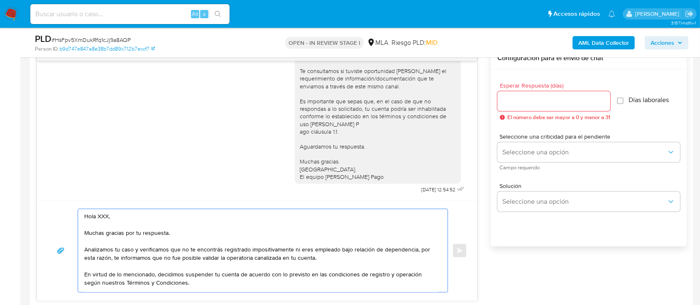
click at [166, 232] on textarea "Hola XXX, Muchas gracias por tu respuesta. Analizamos tu caso y verificamos que…" at bounding box center [260, 250] width 353 height 83
drag, startPoint x: 171, startPoint y: 233, endPoint x: 100, endPoint y: 211, distance: 74.1
click at [100, 211] on textarea "Hola XXX, Muchas gracias por tu respuesta. Analizamos tu caso y verificamos que…" at bounding box center [260, 250] width 353 height 83
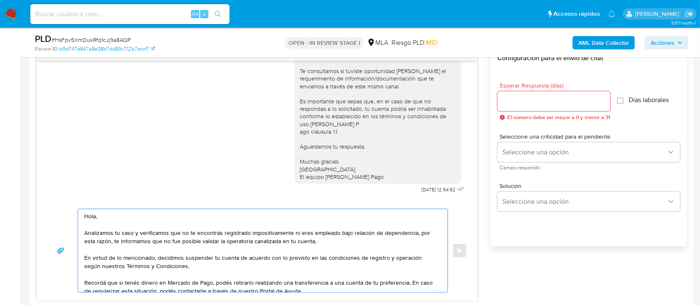
type textarea "Hola, Analizamos tu caso y verificamos que no te encontrás registrado impositiv…"
click at [511, 96] on input "Esperar Respuesta (días)" at bounding box center [553, 101] width 113 height 11
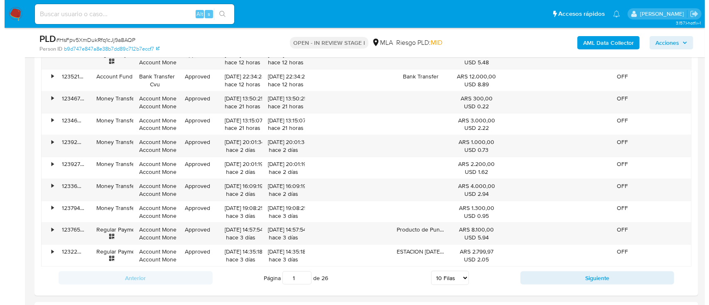
scroll to position [1506, 0]
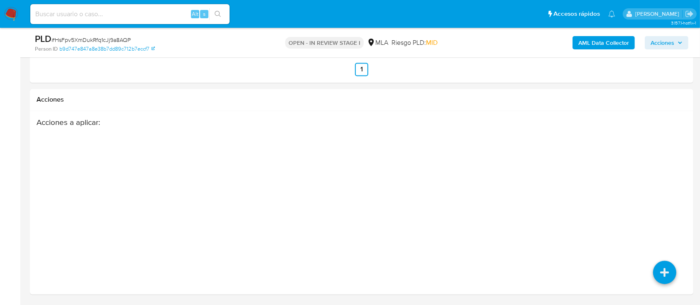
type input "0"
click at [665, 275] on icon at bounding box center [664, 272] width 23 height 23
click at [666, 270] on icon at bounding box center [664, 272] width 23 height 23
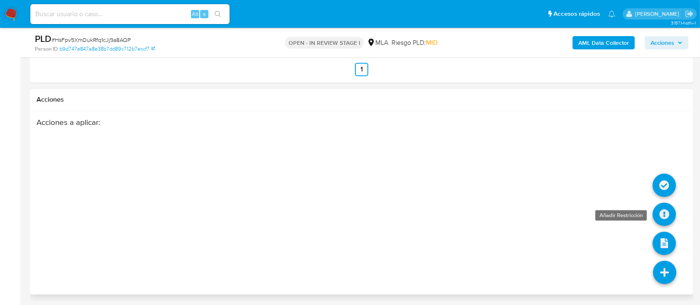
click at [662, 211] on icon at bounding box center [664, 214] width 23 height 23
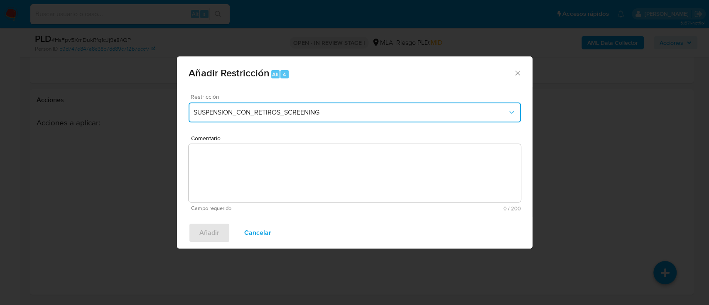
click at [266, 115] on span "SUSPENSION_CON_RETIROS_SCREENING" at bounding box center [351, 112] width 314 height 8
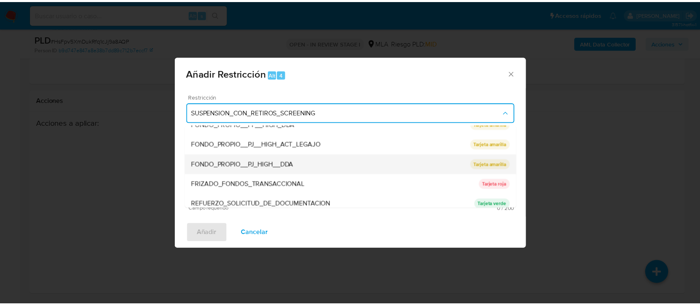
scroll to position [166, 0]
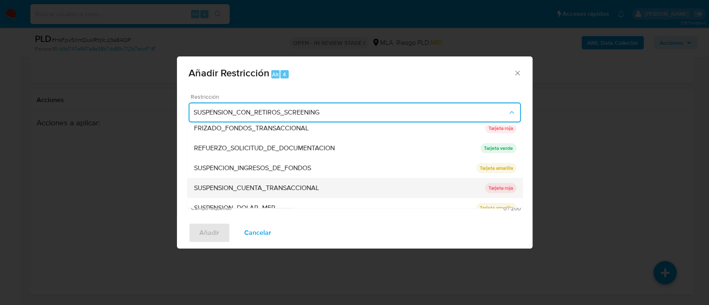
click at [295, 189] on span "SUSPENSION_CUENTA_TRANSACCIONAL" at bounding box center [256, 188] width 125 height 8
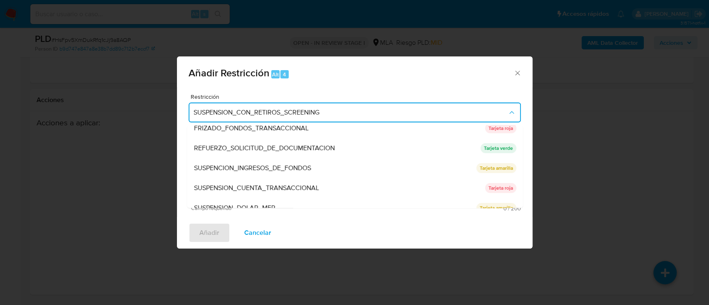
click at [295, 185] on textarea "Comentario" at bounding box center [355, 173] width 332 height 58
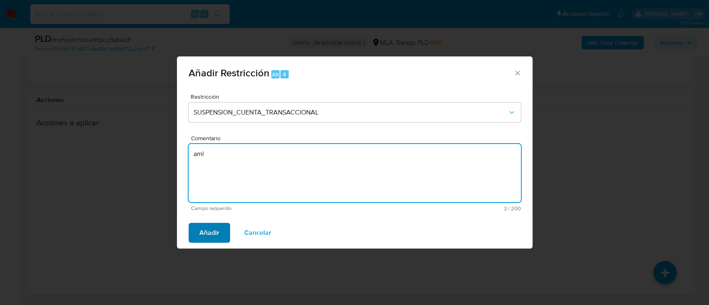
type textarea "aml"
click at [216, 234] on span "Añadir" at bounding box center [209, 233] width 20 height 18
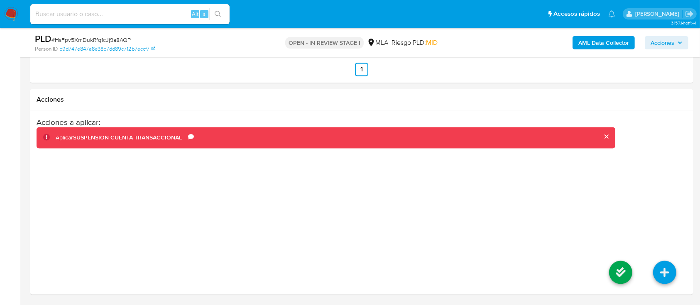
click at [610, 274] on icon at bounding box center [620, 272] width 23 height 23
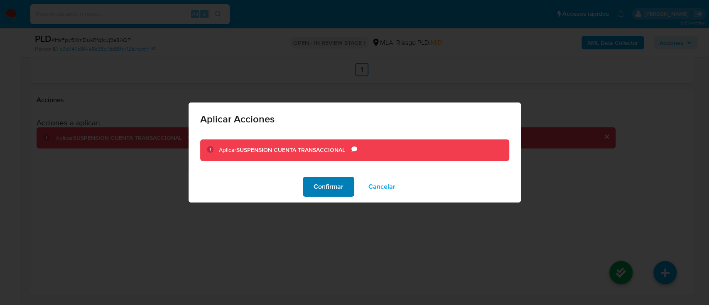
click at [313, 191] on button "Confirmar" at bounding box center [328, 187] width 51 height 20
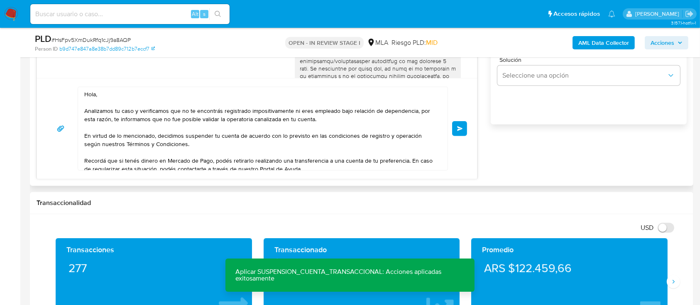
click at [463, 127] on span "Enviar" at bounding box center [460, 128] width 6 height 5
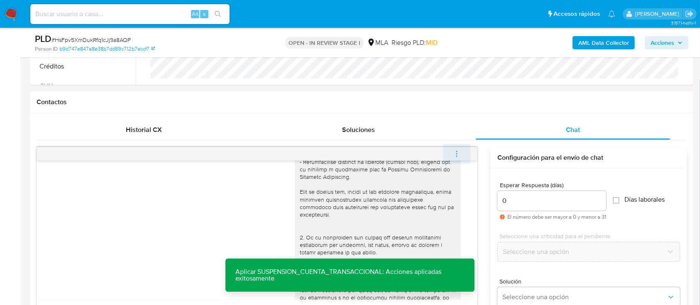
scroll to position [666, 0]
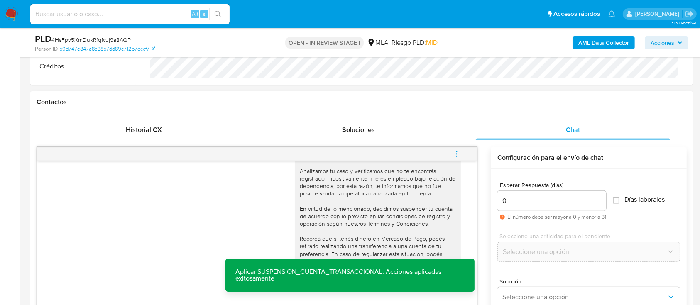
click at [459, 152] on icon "menu-action" at bounding box center [456, 153] width 7 height 7
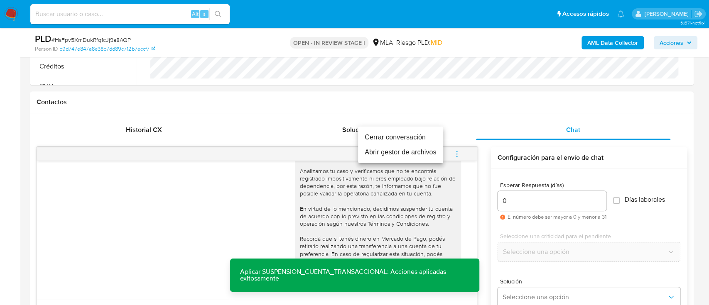
click at [409, 141] on li "Cerrar conversación" at bounding box center [400, 137] width 85 height 15
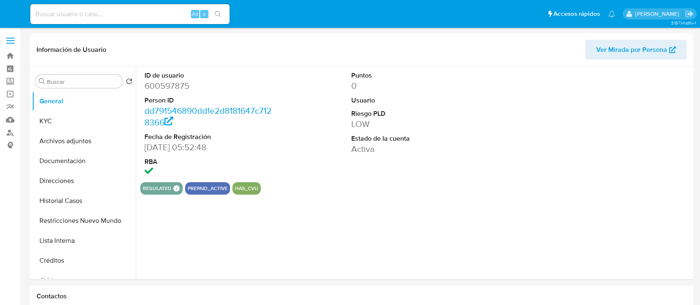
select select "10"
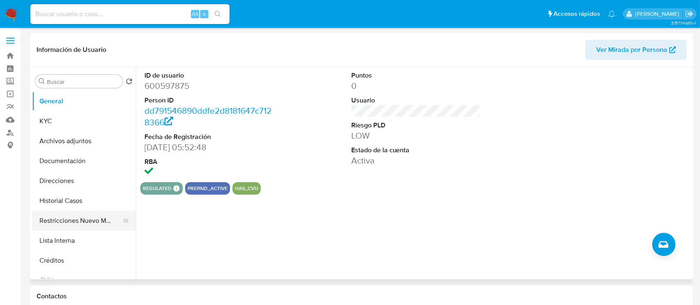
click at [86, 222] on button "Restricciones Nuevo Mundo" at bounding box center [80, 221] width 97 height 20
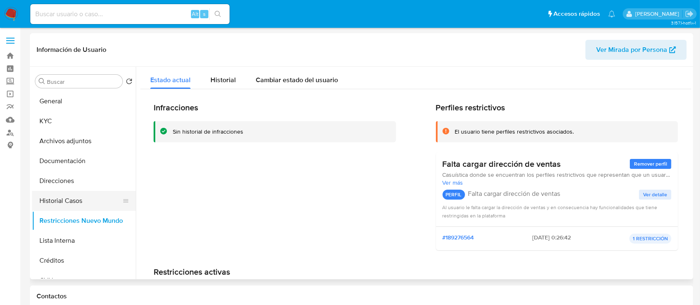
click at [82, 202] on button "Historial Casos" at bounding box center [80, 201] width 97 height 20
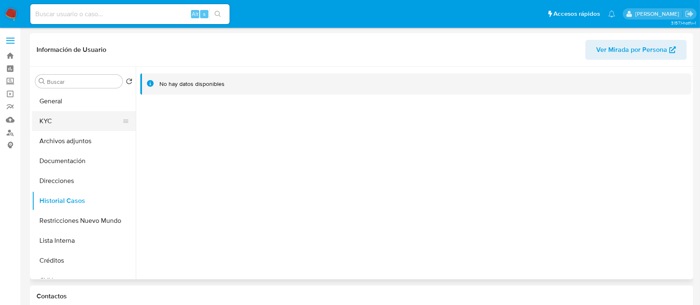
click at [70, 123] on button "KYC" at bounding box center [80, 121] width 97 height 20
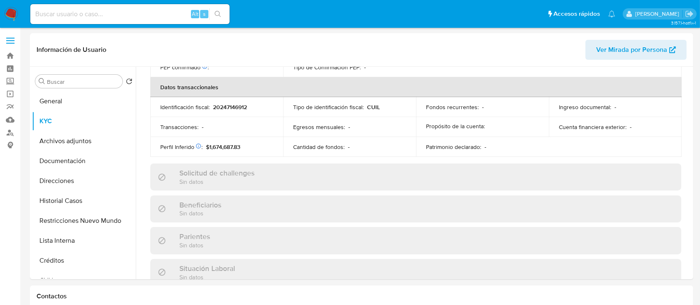
scroll to position [437, 0]
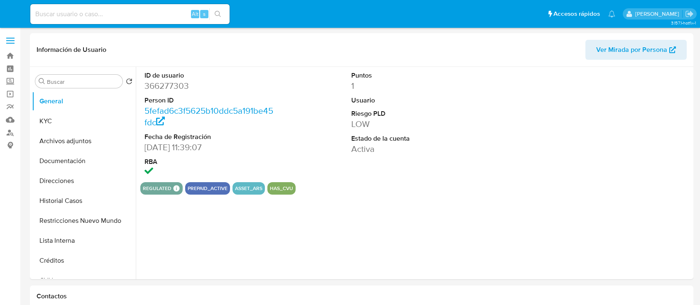
select select "10"
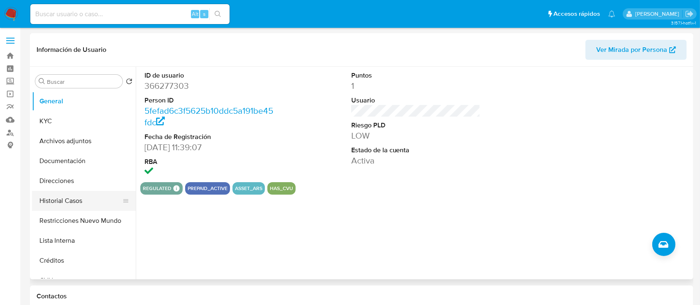
drag, startPoint x: 88, startPoint y: 220, endPoint x: 86, endPoint y: 211, distance: 9.4
click at [88, 220] on button "Restricciones Nuevo Mundo" at bounding box center [84, 221] width 104 height 20
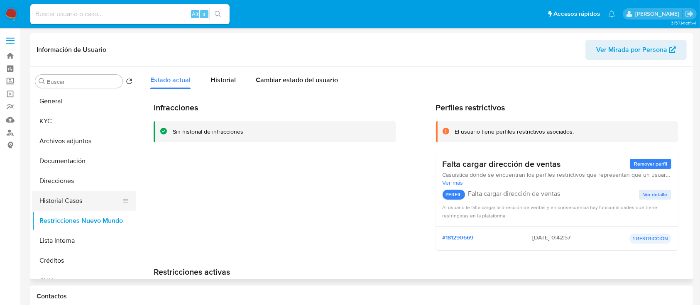
click at [86, 199] on button "Historial Casos" at bounding box center [80, 201] width 97 height 20
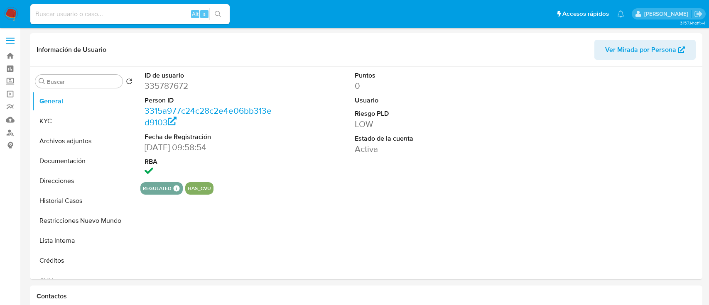
select select "10"
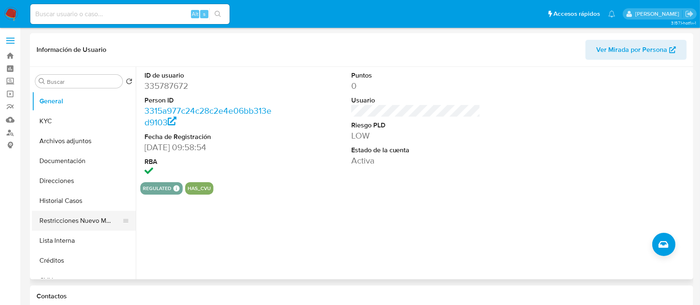
click at [86, 223] on button "Restricciones Nuevo Mundo" at bounding box center [80, 221] width 97 height 20
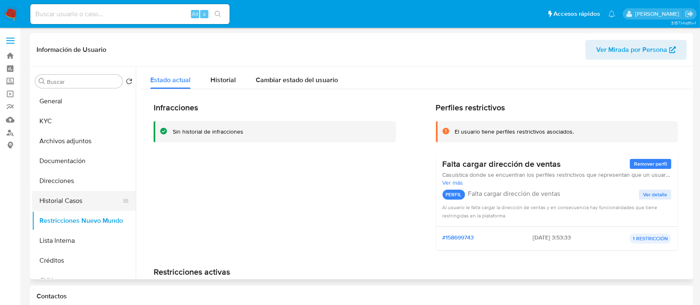
click at [77, 200] on button "Historial Casos" at bounding box center [80, 201] width 97 height 20
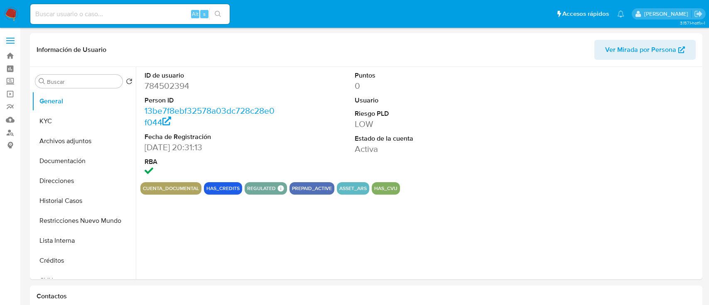
select select "10"
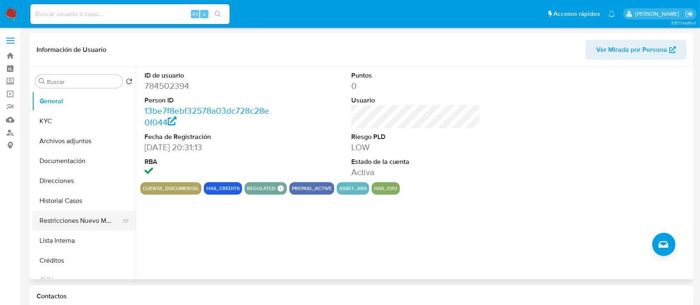
drag, startPoint x: 95, startPoint y: 218, endPoint x: 94, endPoint y: 212, distance: 5.9
click at [95, 218] on button "Restricciones Nuevo Mundo" at bounding box center [80, 221] width 97 height 20
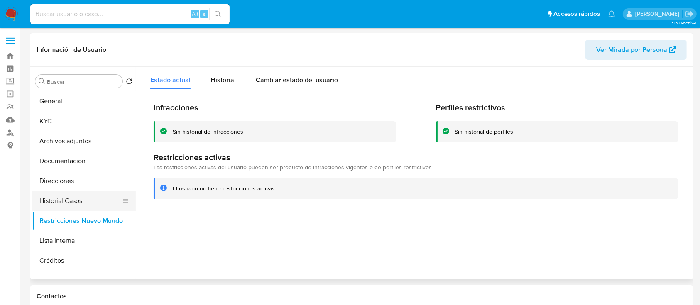
click at [93, 201] on button "Historial Casos" at bounding box center [80, 201] width 97 height 20
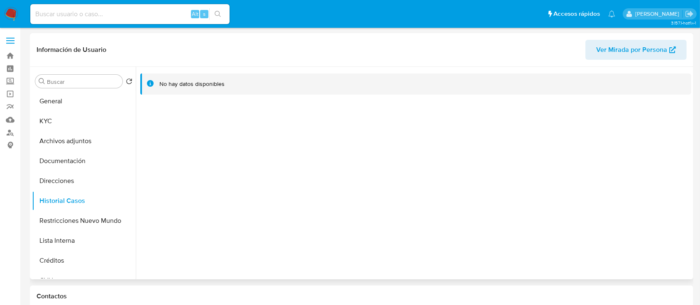
drag, startPoint x: 84, startPoint y: 121, endPoint x: 135, endPoint y: 127, distance: 51.8
click at [87, 121] on button "KYC" at bounding box center [84, 121] width 104 height 20
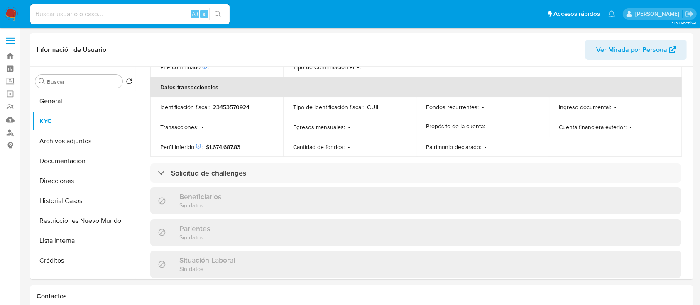
scroll to position [437, 0]
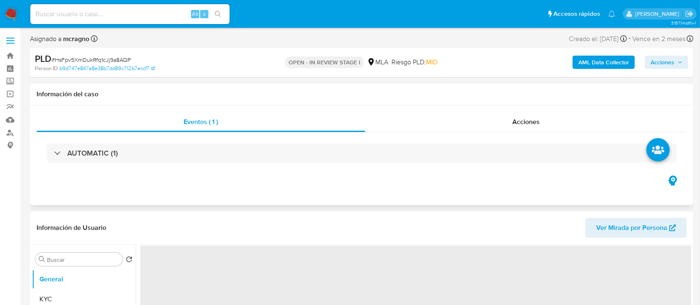
select select "10"
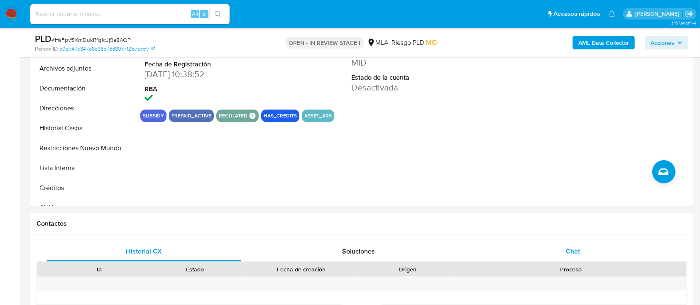
click at [605, 250] on div "Chat" at bounding box center [573, 252] width 195 height 20
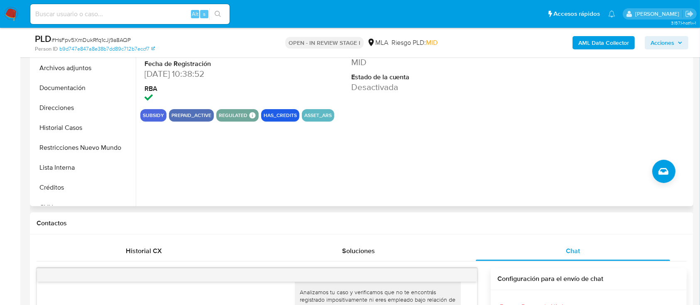
scroll to position [221, 0]
click at [91, 147] on button "Restricciones Nuevo Mundo" at bounding box center [80, 148] width 97 height 20
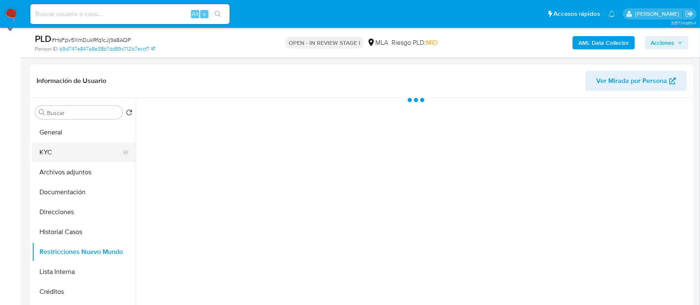
scroll to position [110, 0]
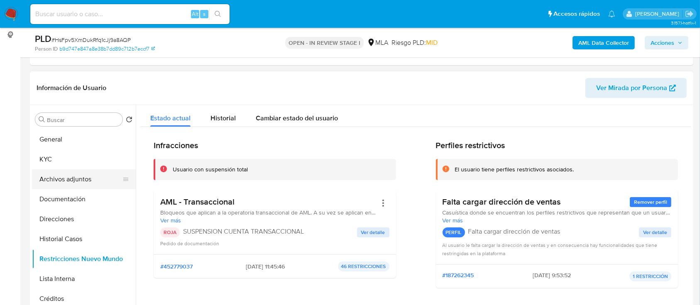
click at [83, 180] on button "Archivos adjuntos" at bounding box center [80, 179] width 97 height 20
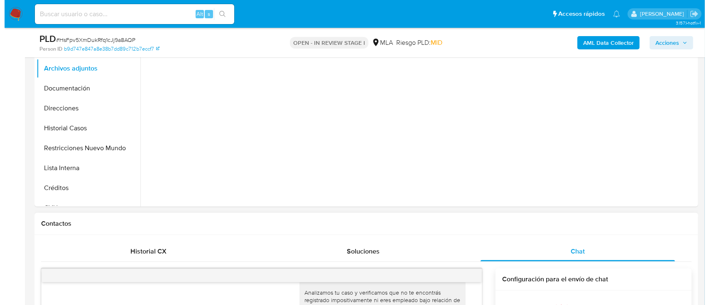
scroll to position [166, 0]
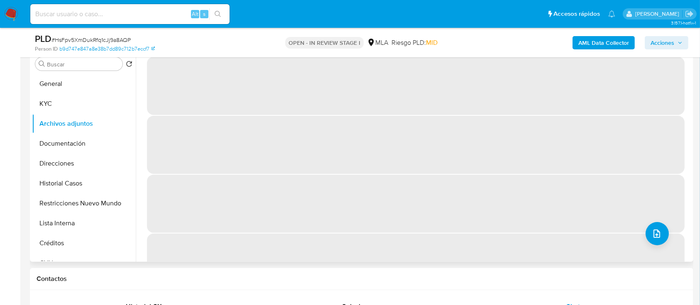
click at [645, 221] on div "‌ ‌ ‌ ‌" at bounding box center [414, 155] width 556 height 213
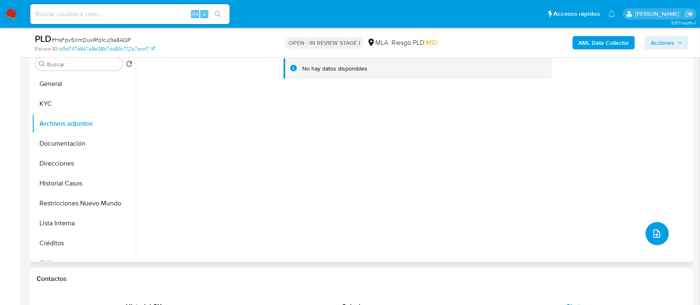
click at [662, 235] on button "upload-file" at bounding box center [657, 233] width 23 height 23
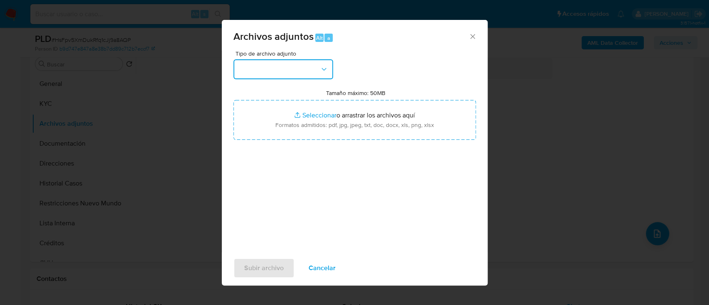
click at [309, 63] on button "button" at bounding box center [283, 69] width 100 height 20
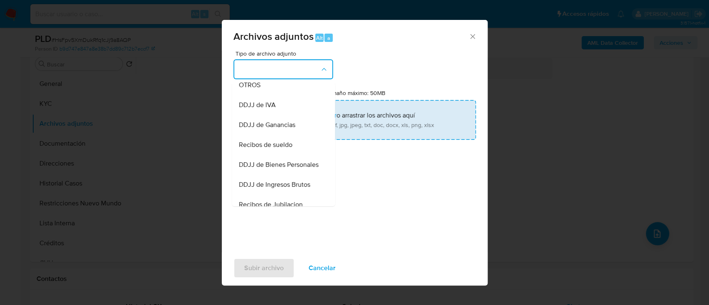
drag, startPoint x: 268, startPoint y: 91, endPoint x: 309, endPoint y: 111, distance: 45.3
click at [270, 92] on div "OTROS" at bounding box center [280, 85] width 85 height 20
click at [309, 111] on input "Tamaño máximo: 50MB Seleccionar archivos" at bounding box center [354, 120] width 243 height 40
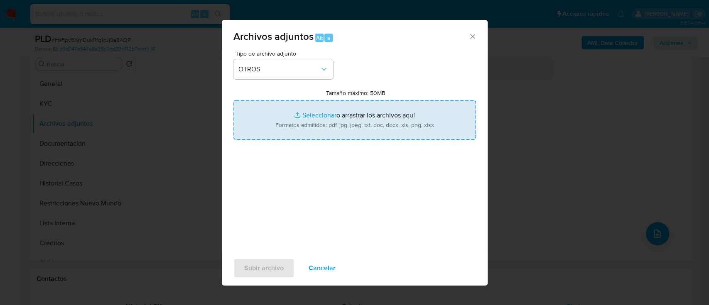
type input "C:\fakepath\1292813499 - Movimientos.xlsx"
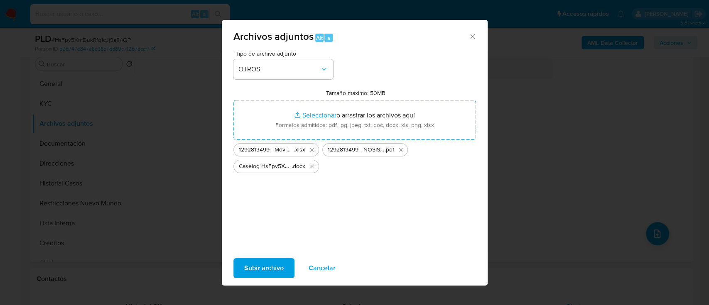
click at [249, 267] on span "Subir archivo" at bounding box center [263, 268] width 39 height 18
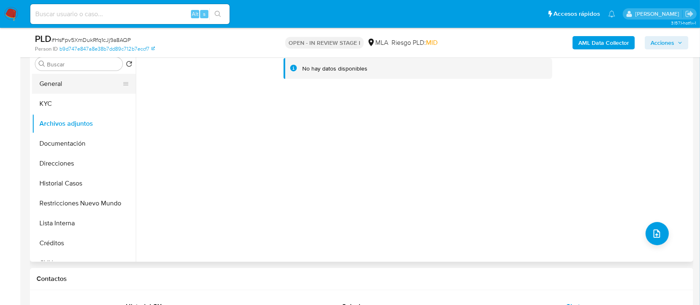
click at [51, 82] on button "General" at bounding box center [80, 84] width 97 height 20
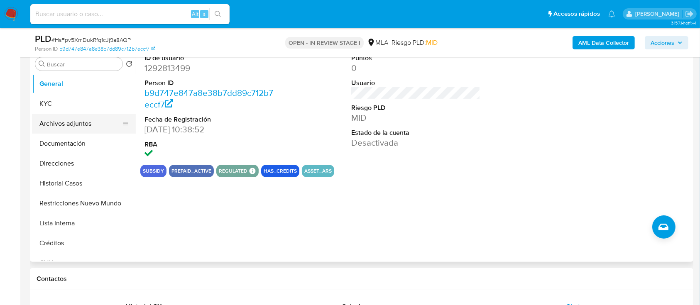
click at [81, 127] on button "Archivos adjuntos" at bounding box center [80, 124] width 97 height 20
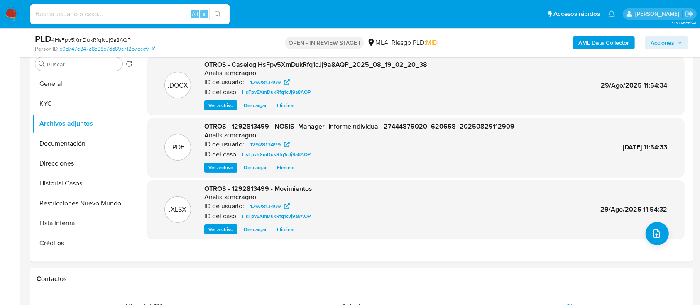
click at [674, 40] on span "Acciones" at bounding box center [663, 42] width 24 height 13
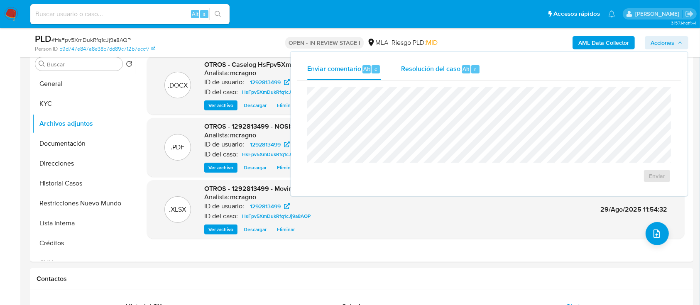
click at [404, 69] on span "Resolución del caso" at bounding box center [430, 69] width 59 height 10
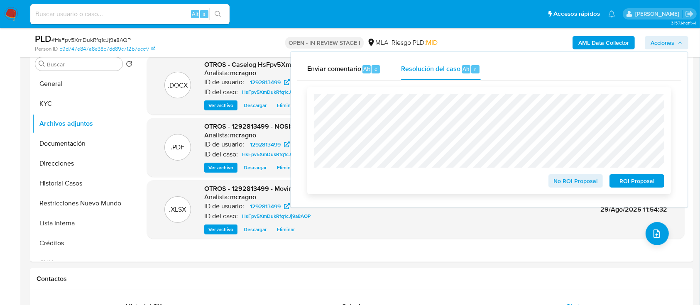
click at [633, 191] on div "No ROI Proposal ROI Proposal" at bounding box center [489, 140] width 364 height 107
click at [634, 185] on span "ROI Proposal" at bounding box center [636, 181] width 43 height 12
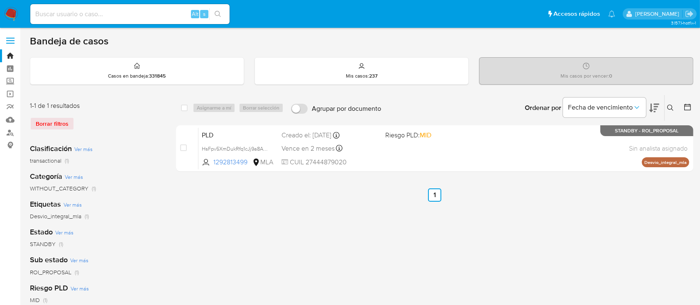
click at [672, 105] on icon at bounding box center [670, 108] width 7 height 7
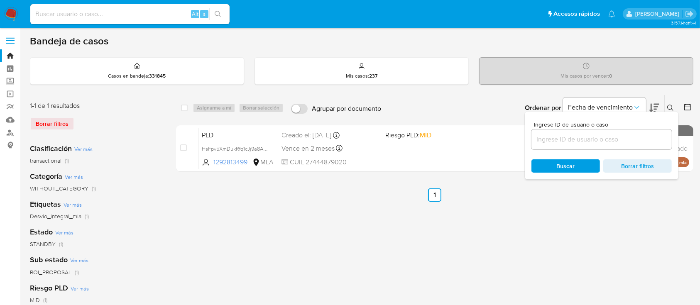
click at [632, 128] on div "Ingrese ID de usuario o caso" at bounding box center [602, 136] width 140 height 28
click at [633, 139] on input at bounding box center [602, 139] width 140 height 11
paste input "99671708"
type input "99671708"
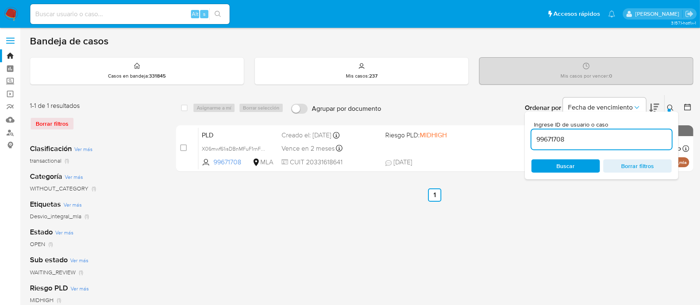
click at [672, 105] on icon at bounding box center [670, 108] width 7 height 7
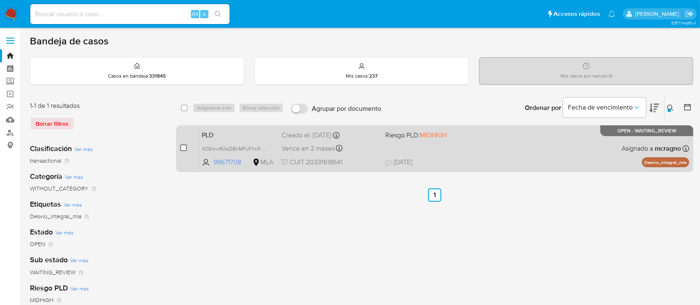
click at [182, 145] on input "checkbox" at bounding box center [183, 148] width 7 height 7
checkbox input "true"
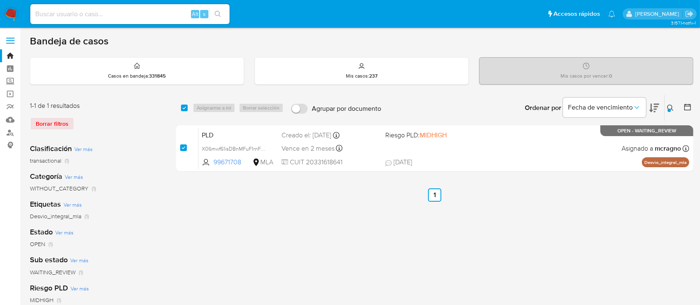
checkbox input "true"
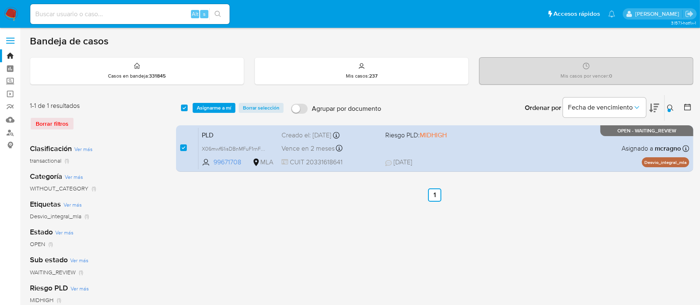
click at [216, 104] on span "Asignarme a mí" at bounding box center [214, 108] width 34 height 8
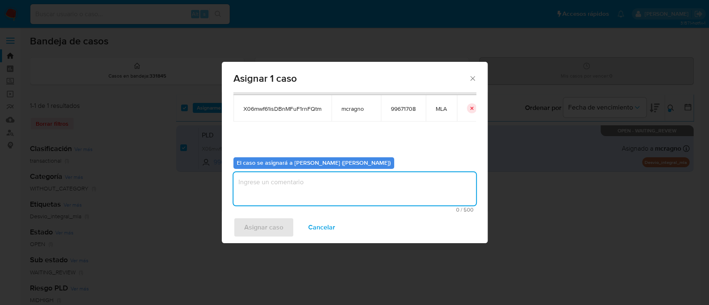
click at [275, 194] on textarea "assign-modal" at bounding box center [354, 188] width 243 height 33
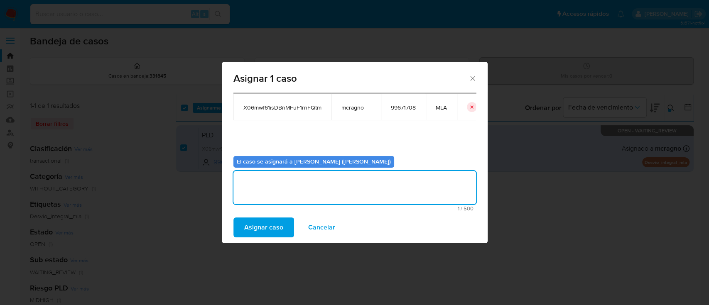
click at [269, 220] on span "Asignar caso" at bounding box center [263, 227] width 39 height 18
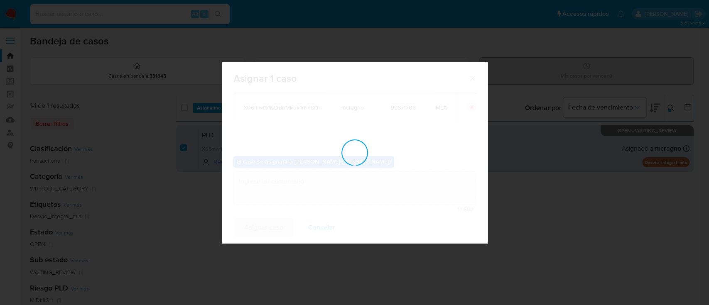
checkbox input "false"
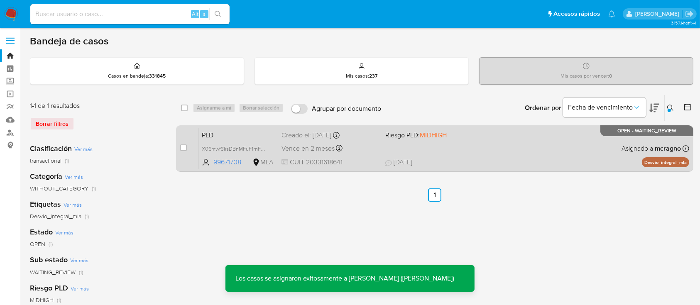
click at [501, 145] on div "PLD X06mwf61isDBnMFuF1rnFQtm 99671708 MLA Riesgo PLD: MIDHIGH Creado el: 12/08/…" at bounding box center [443, 148] width 491 height 42
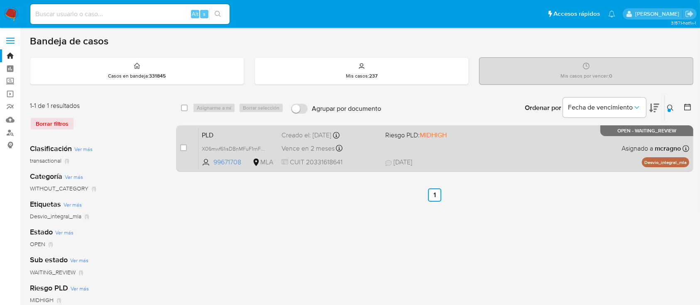
click at [181, 146] on input "checkbox" at bounding box center [183, 148] width 7 height 7
checkbox input "true"
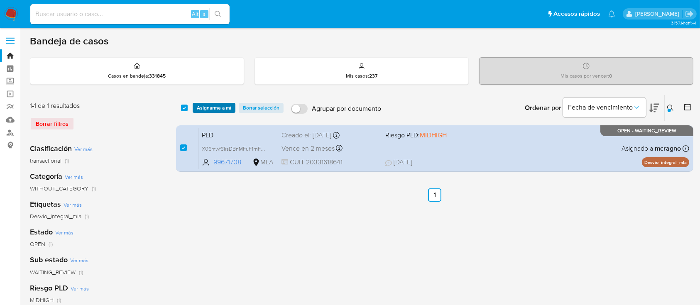
click at [206, 111] on span "Asignarme a mí" at bounding box center [214, 108] width 34 height 8
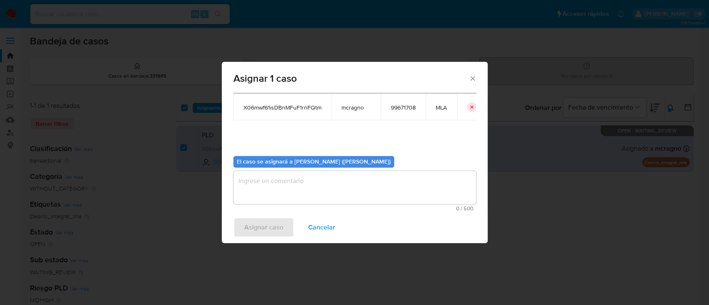
click at [279, 199] on textarea "assign-modal" at bounding box center [354, 187] width 243 height 33
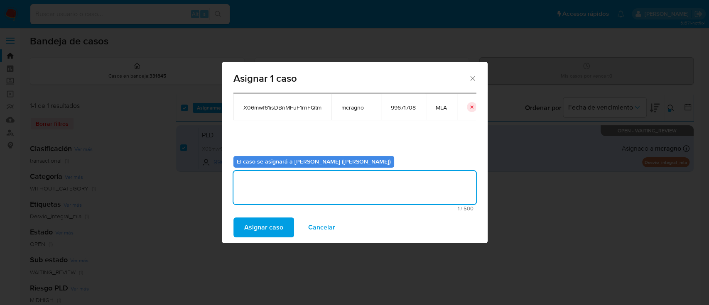
click at [271, 227] on span "Asignar caso" at bounding box center [263, 227] width 39 height 18
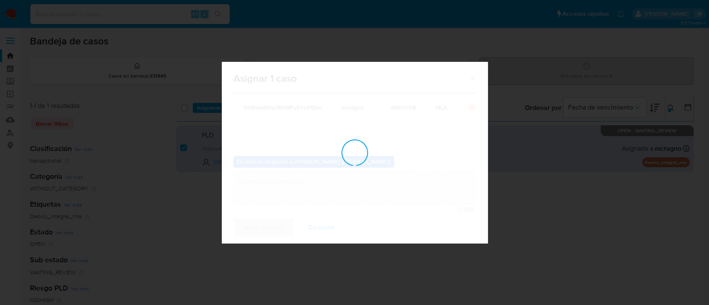
checkbox input "false"
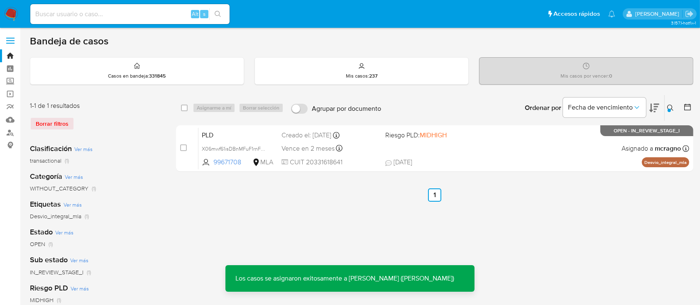
click at [515, 153] on div "PLD X06mwf61isDBnMFuF1rnFQtm 99671708 MLA Riesgo PLD: MIDHIGH Creado el: 12/08/…" at bounding box center [443, 148] width 491 height 42
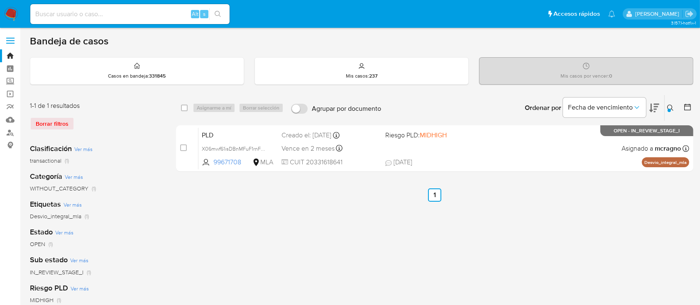
click at [670, 107] on icon at bounding box center [670, 108] width 7 height 7
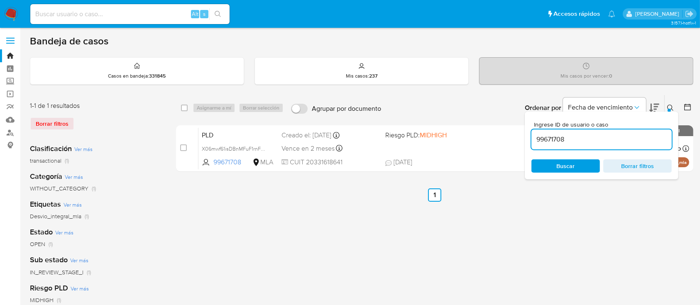
click at [618, 139] on input "99671708" at bounding box center [602, 139] width 140 height 11
type input "159789577"
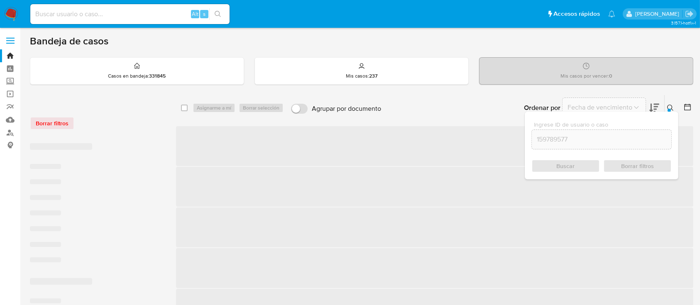
click at [670, 105] on icon at bounding box center [670, 108] width 7 height 7
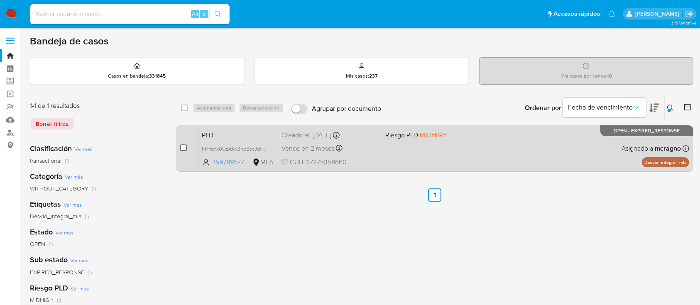
click at [184, 147] on input "checkbox" at bounding box center [183, 148] width 7 height 7
checkbox input "true"
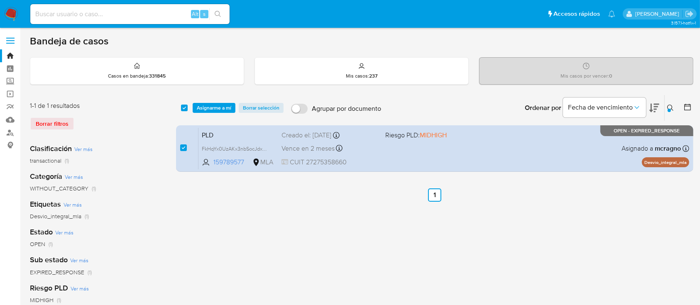
click at [214, 100] on div "select-all-cases-checkbox Asignarme a mí Borrar selección Agrupar por documento…" at bounding box center [434, 108] width 517 height 26
click at [218, 105] on span "Asignarme a mí" at bounding box center [214, 108] width 34 height 8
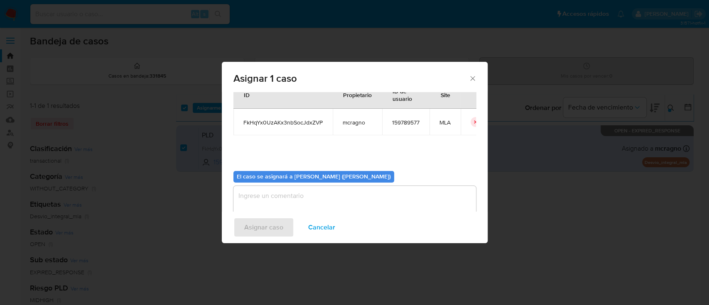
scroll to position [42, 0]
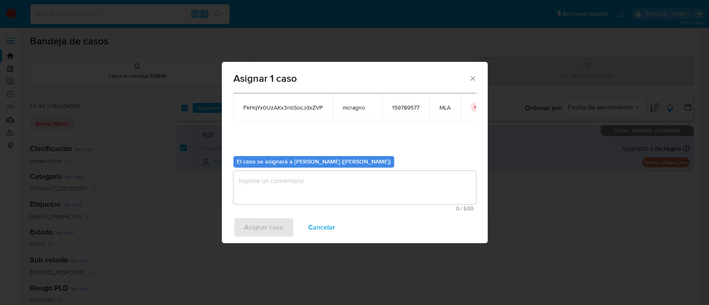
click at [277, 171] on textarea "assign-modal" at bounding box center [354, 187] width 243 height 33
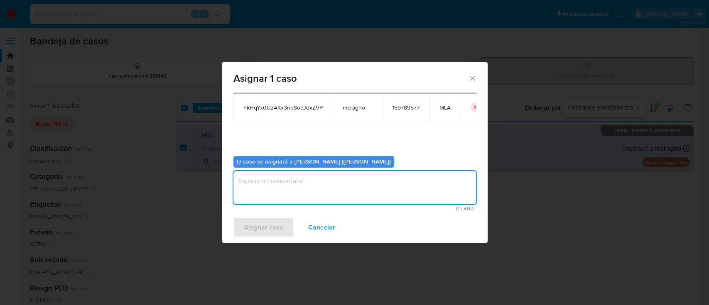
click at [277, 184] on textarea "assign-modal" at bounding box center [354, 187] width 243 height 33
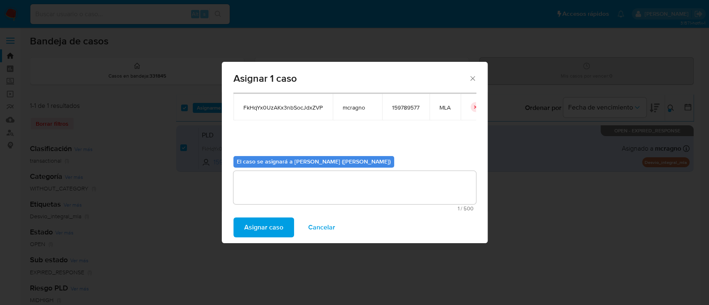
click at [270, 218] on span "Asignar caso" at bounding box center [263, 227] width 39 height 18
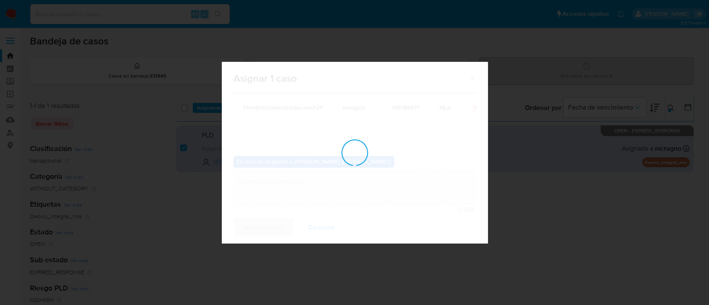
checkbox input "false"
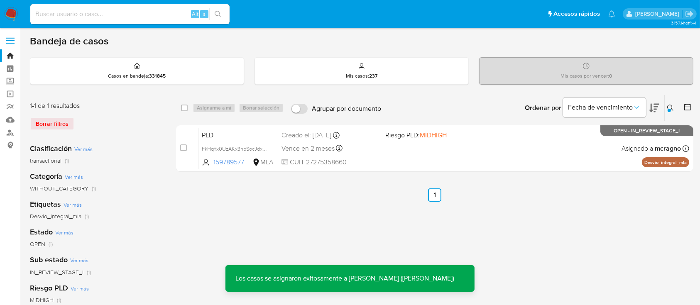
click at [512, 155] on div "PLD FkHqYx0UzAKx3nbSocJdxZVP 159789577 MLA Riesgo PLD: MIDHIGH Creado el: 12/08…" at bounding box center [443, 148] width 491 height 42
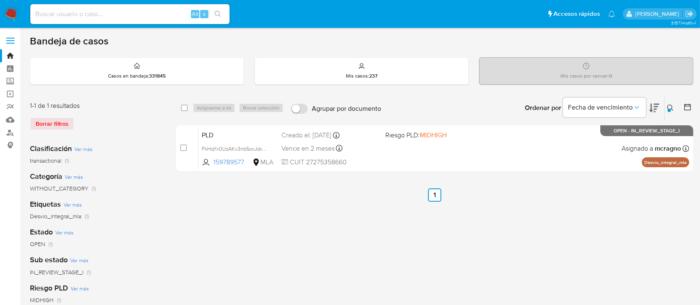
drag, startPoint x: 670, startPoint y: 105, endPoint x: 611, endPoint y: 136, distance: 66.9
click at [670, 105] on icon at bounding box center [670, 108] width 7 height 7
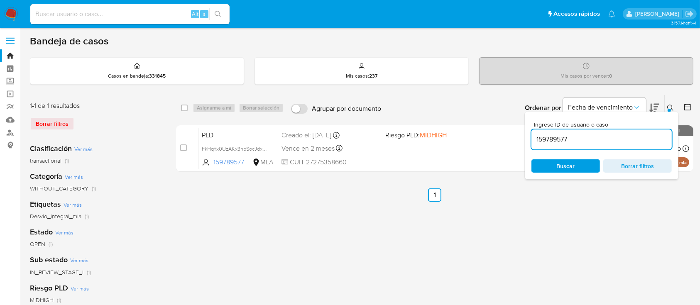
click at [603, 138] on input "159789577" at bounding box center [602, 139] width 140 height 11
type input "347300252"
click at [670, 105] on icon at bounding box center [670, 108] width 7 height 7
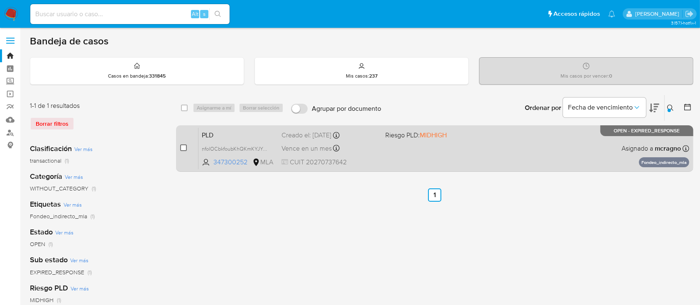
click at [185, 148] on input "checkbox" at bounding box center [183, 148] width 7 height 7
checkbox input "true"
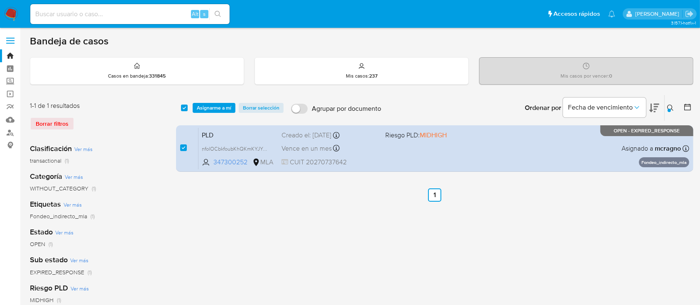
click at [206, 115] on div "select-all-cases-checkbox Asignarme a mí Borrar selección Agrupar por documento…" at bounding box center [434, 108] width 517 height 26
drag, startPoint x: 208, startPoint y: 113, endPoint x: 219, endPoint y: 110, distance: 10.8
click at [209, 113] on div "select-all-cases-checkbox Asignarme a mí Borrar selección Agrupar por documento…" at bounding box center [434, 108] width 517 height 26
click at [233, 103] on button "Asignarme a mí" at bounding box center [214, 108] width 43 height 10
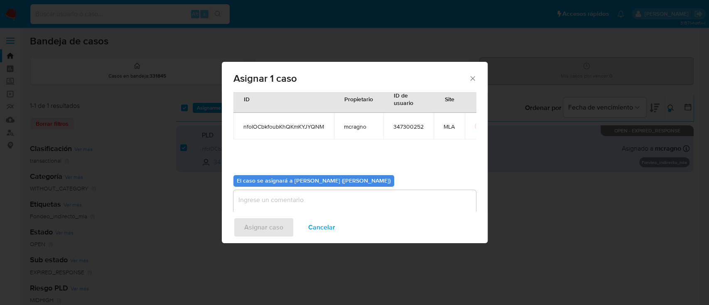
scroll to position [42, 0]
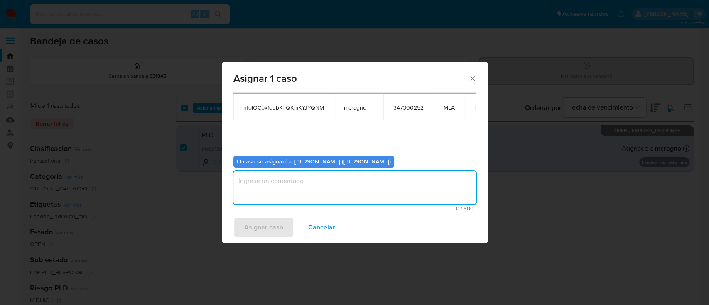
click at [316, 183] on textarea "assign-modal" at bounding box center [354, 187] width 243 height 33
click at [260, 221] on span "Asignar caso" at bounding box center [263, 227] width 39 height 18
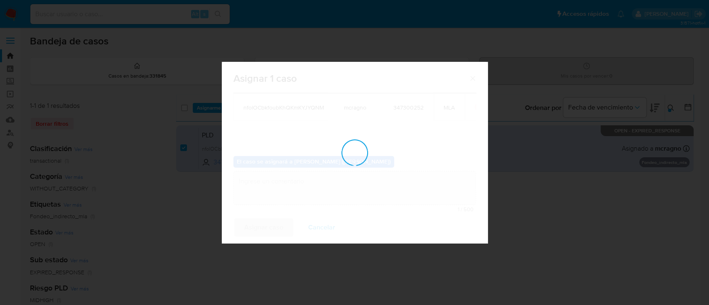
checkbox input "false"
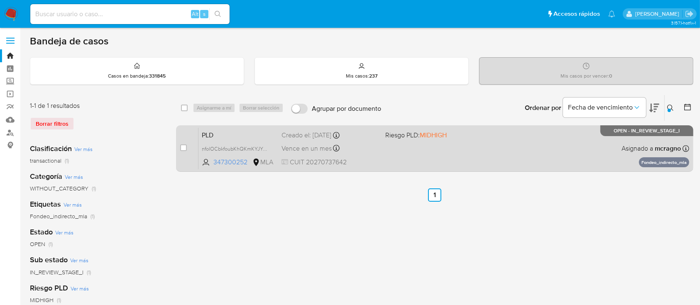
click at [465, 152] on div "PLD nfolOCbkfoubKhQKmKYJYQNM 347300252 MLA Riesgo PLD: MIDHIGH Creado el: 12/08…" at bounding box center [443, 148] width 491 height 42
click at [181, 149] on input "checkbox" at bounding box center [183, 148] width 7 height 7
checkbox input "true"
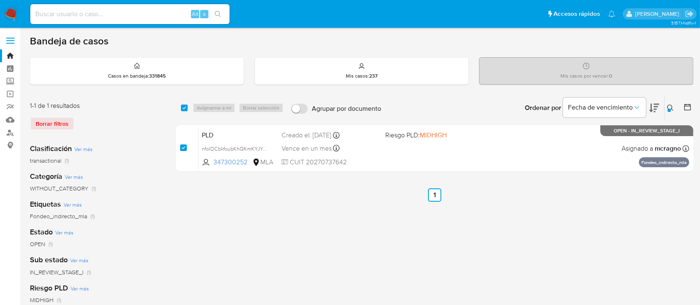
checkbox input "true"
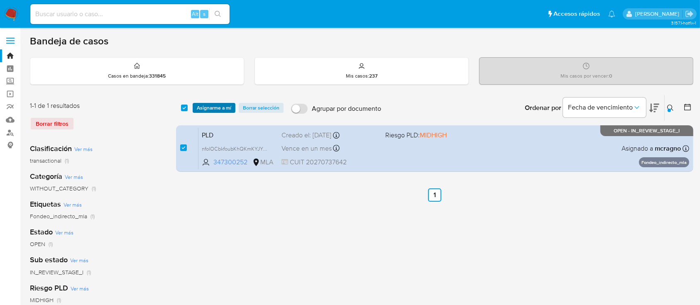
click at [217, 104] on span "Asignarme a mí" at bounding box center [214, 108] width 34 height 8
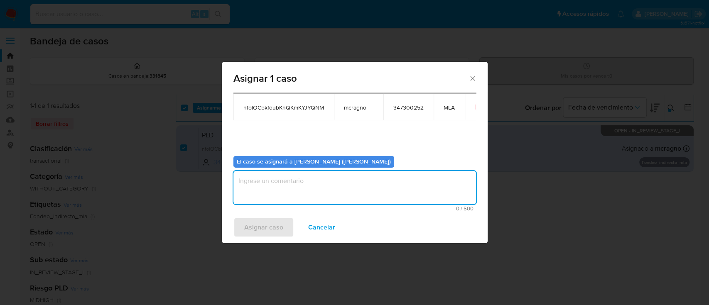
click at [298, 189] on textarea "assign-modal" at bounding box center [354, 187] width 243 height 33
click at [268, 226] on span "Asignar caso" at bounding box center [263, 227] width 39 height 18
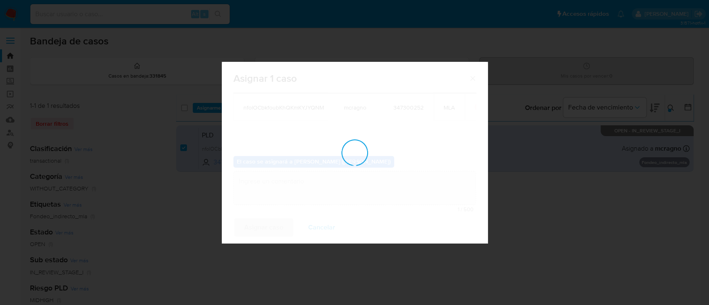
checkbox input "false"
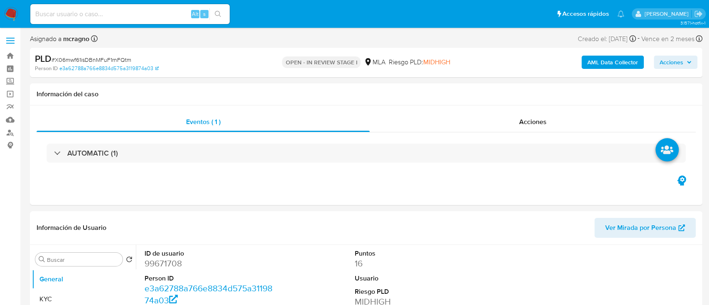
select select "10"
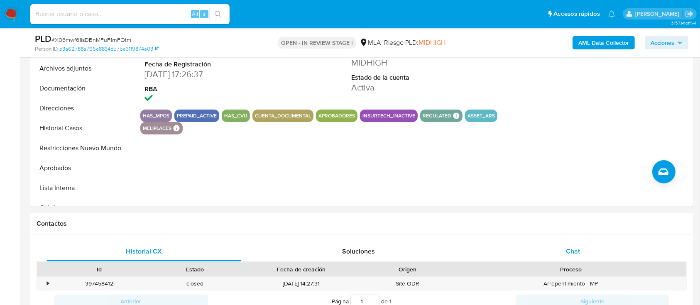
click at [599, 250] on div "Chat" at bounding box center [573, 252] width 195 height 20
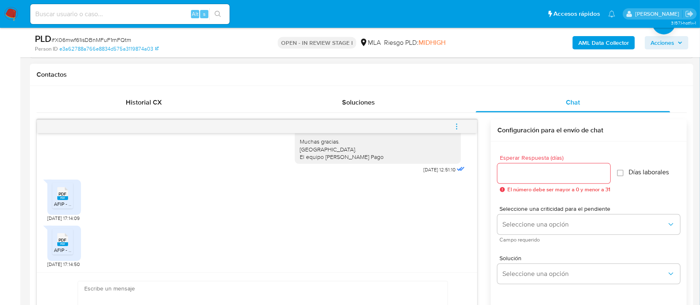
scroll to position [387, 0]
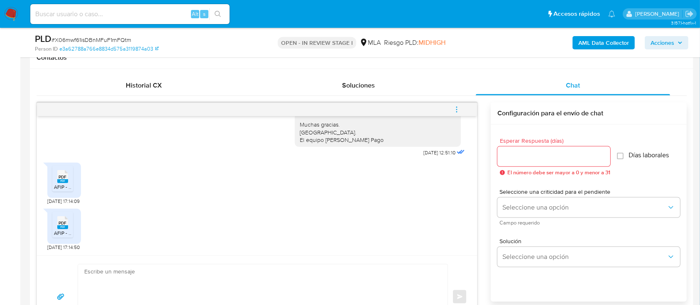
click at [54, 175] on div "PDF PDF" at bounding box center [62, 176] width 17 height 16
click at [63, 223] on span "PDF" at bounding box center [63, 222] width 8 height 5
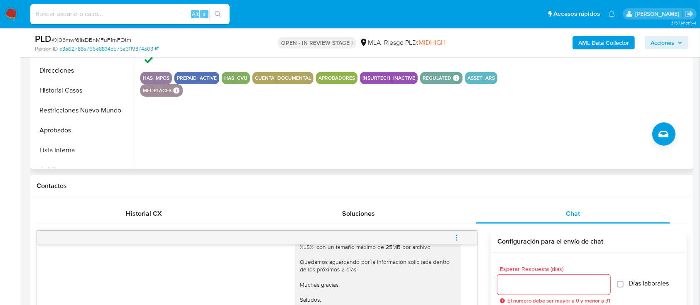
scroll to position [166, 0]
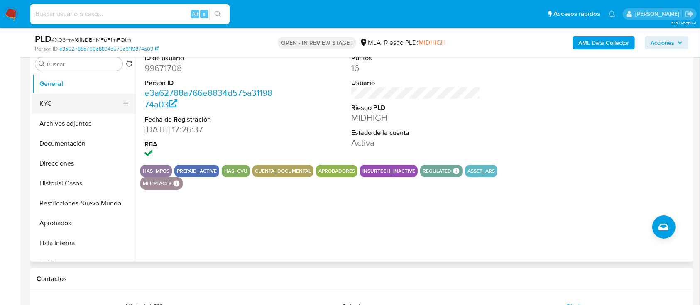
click at [56, 110] on button "KYC" at bounding box center [80, 104] width 97 height 20
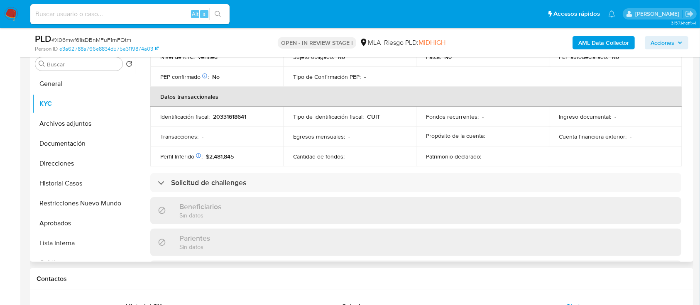
scroll to position [437, 0]
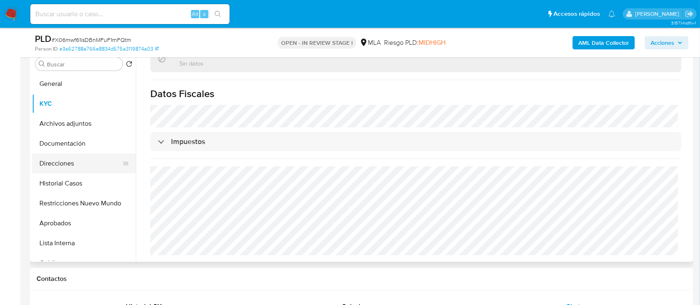
click at [69, 162] on button "Direcciones" at bounding box center [80, 164] width 97 height 20
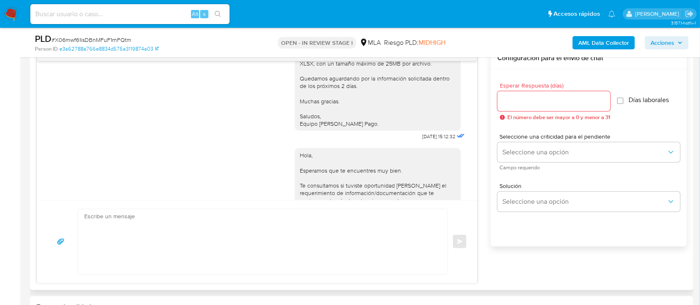
scroll to position [811, 0]
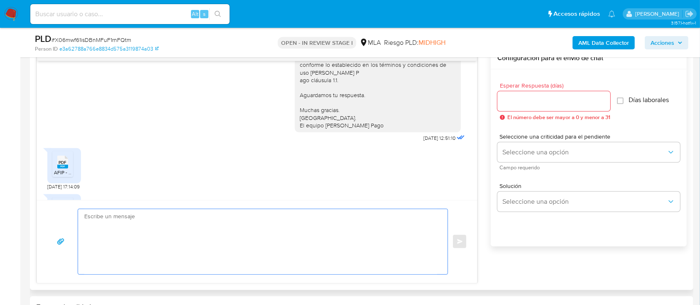
click at [316, 260] on textarea at bounding box center [260, 241] width 353 height 65
paste textarea "Hola Federico Marcial Olea, Muchas gracias por la documentacion aportada, no ob…"
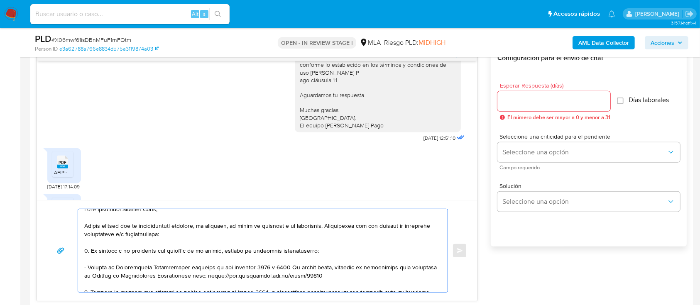
scroll to position [0, 0]
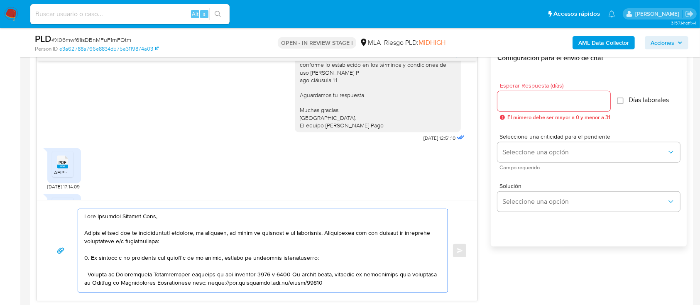
type textarea "Hola Federico Marcial Olea, Muchas gracias por la documentacion aportada, no ob…"
click at [586, 101] on input "Esperar Respuesta (días)" at bounding box center [553, 101] width 113 height 11
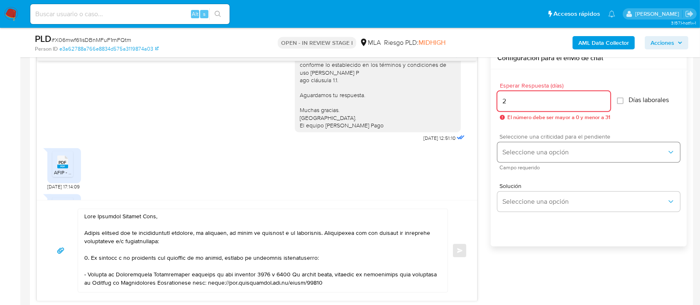
type input "2"
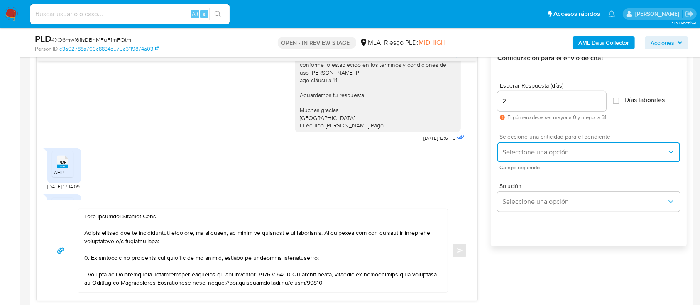
click at [555, 145] on button "Seleccione una opción" at bounding box center [588, 152] width 183 height 20
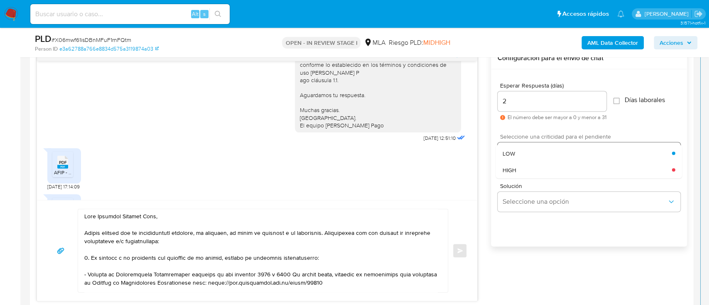
click at [546, 163] on div "HIGH" at bounding box center [586, 170] width 169 height 17
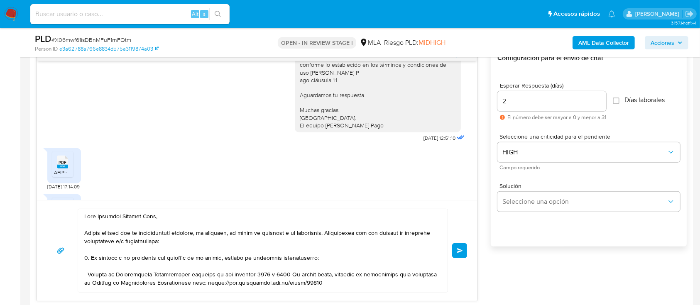
click at [459, 250] on span "Enviar" at bounding box center [460, 250] width 6 height 5
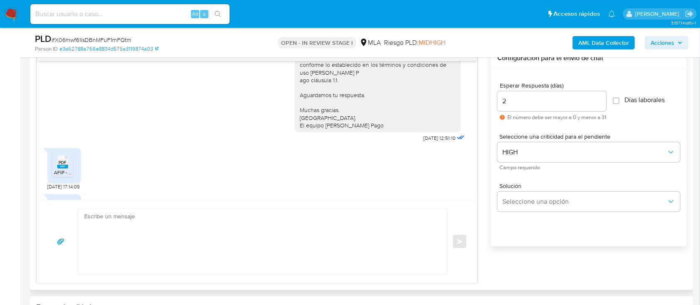
scroll to position [1140, 0]
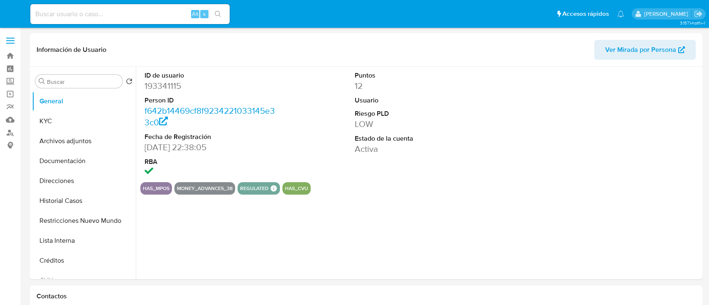
select select "10"
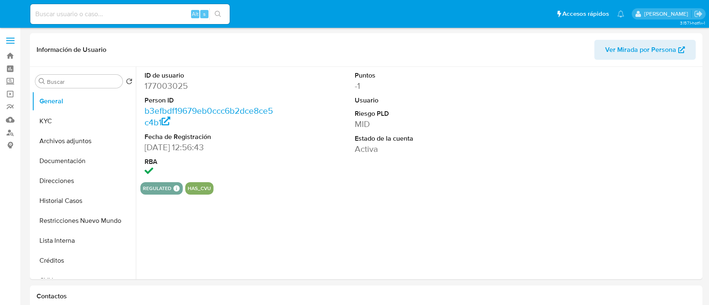
select select "10"
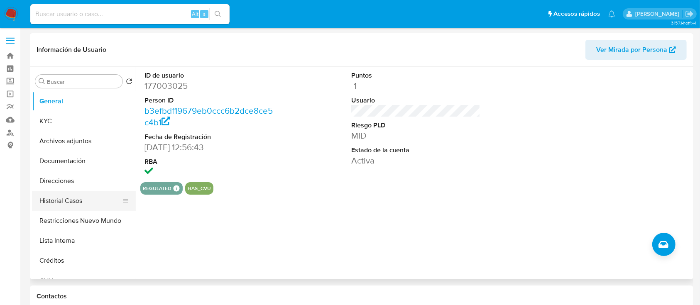
click at [91, 210] on button "Historial Casos" at bounding box center [80, 201] width 97 height 20
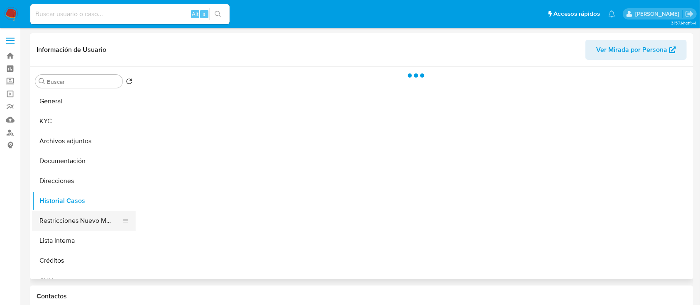
click at [82, 221] on button "Restricciones Nuevo Mundo" at bounding box center [80, 221] width 97 height 20
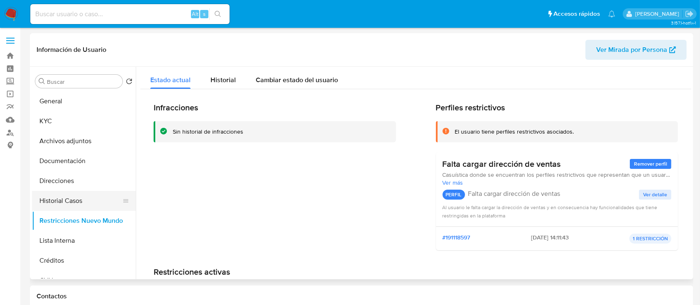
click at [85, 200] on button "Historial Casos" at bounding box center [80, 201] width 97 height 20
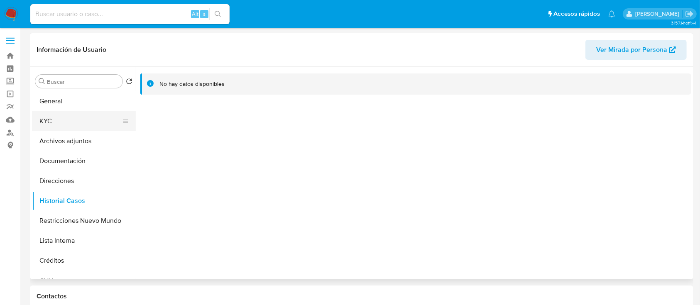
click at [80, 118] on button "KYC" at bounding box center [80, 121] width 97 height 20
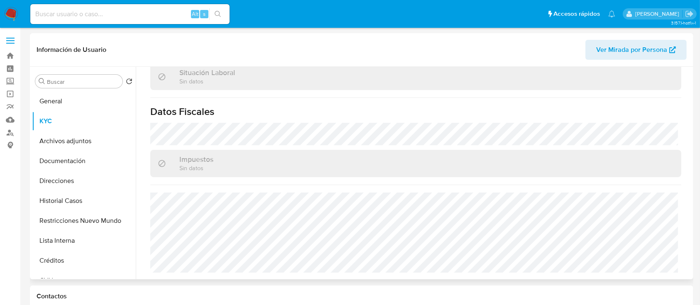
scroll to position [417, 0]
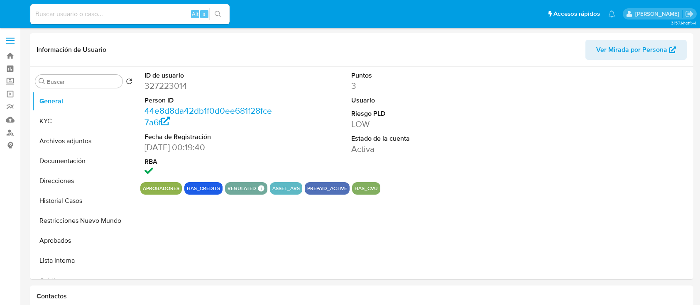
select select "10"
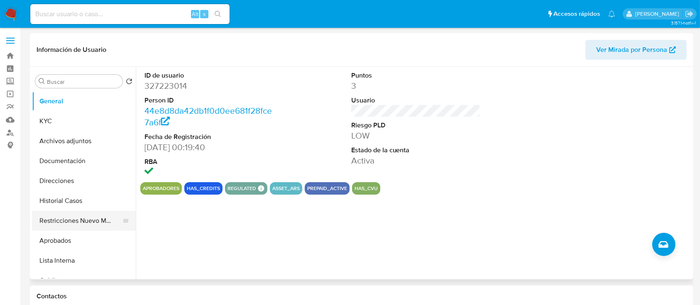
click at [80, 212] on button "Restricciones Nuevo Mundo" at bounding box center [80, 221] width 97 height 20
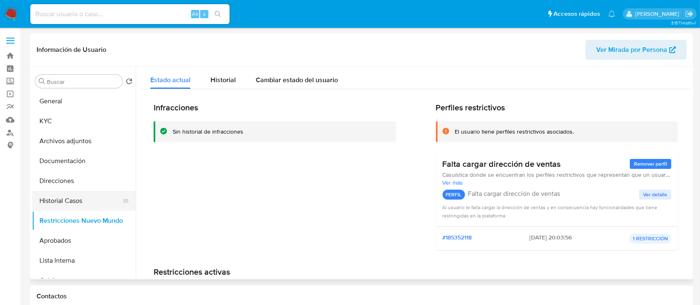
click at [89, 198] on button "Historial Casos" at bounding box center [80, 201] width 97 height 20
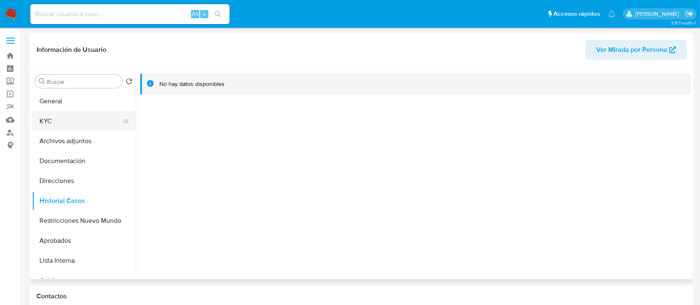
click at [105, 120] on button "KYC" at bounding box center [80, 121] width 97 height 20
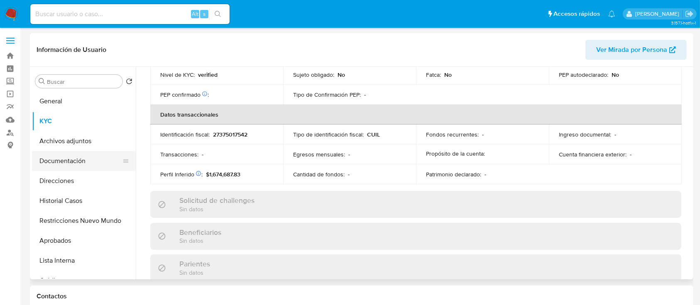
scroll to position [417, 0]
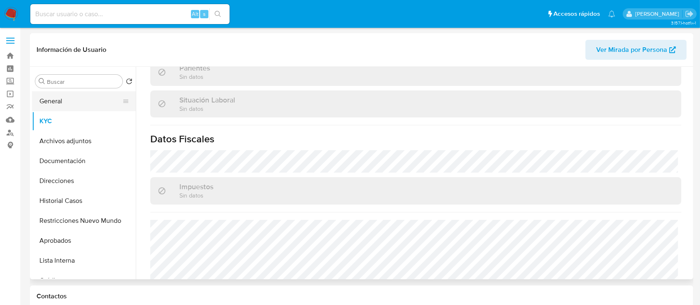
click at [71, 180] on button "Direcciones" at bounding box center [84, 181] width 104 height 20
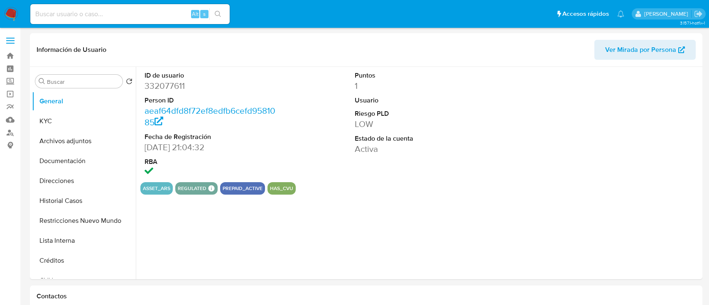
select select "10"
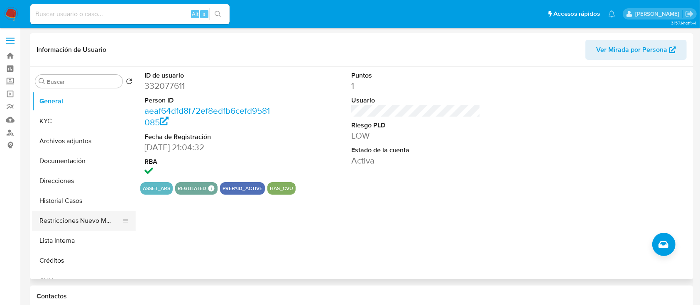
click at [83, 224] on button "Restricciones Nuevo Mundo" at bounding box center [80, 221] width 97 height 20
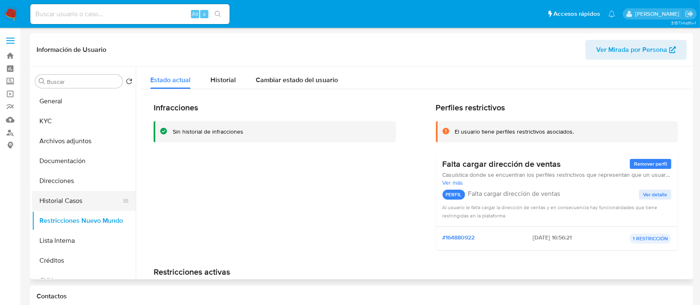
click at [83, 199] on button "Historial Casos" at bounding box center [80, 201] width 97 height 20
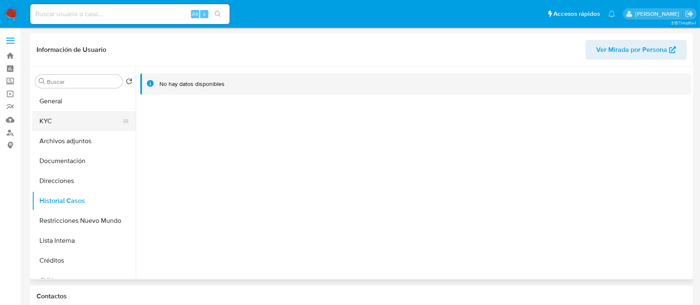
click at [81, 125] on button "KYC" at bounding box center [80, 121] width 97 height 20
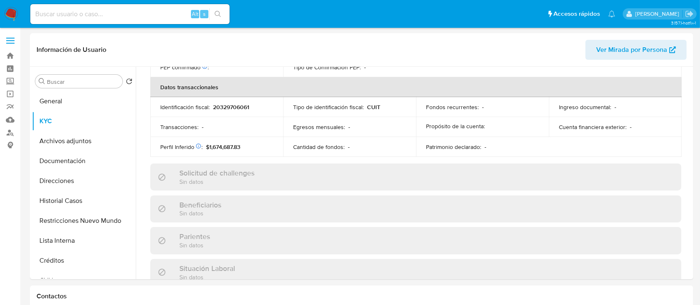
scroll to position [437, 0]
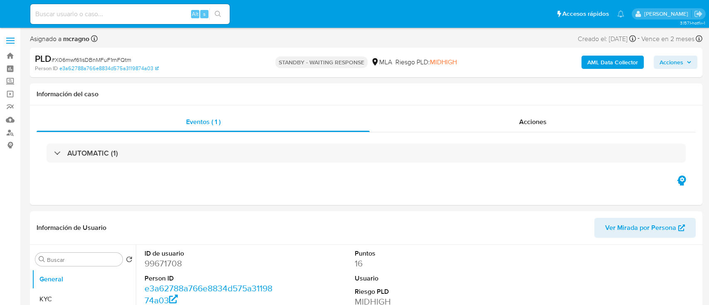
select select "10"
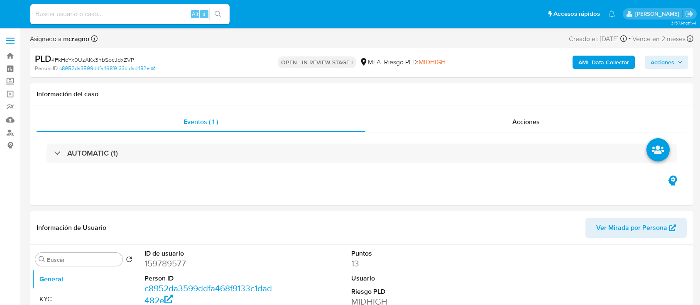
select select "10"
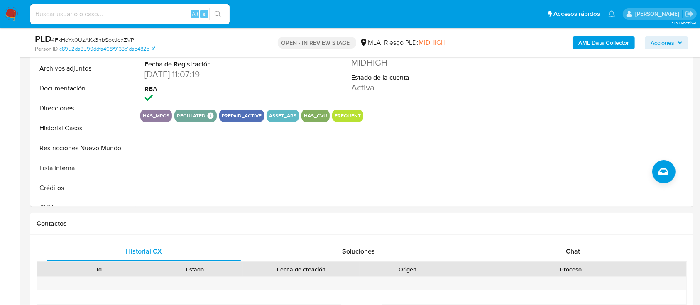
drag, startPoint x: 595, startPoint y: 247, endPoint x: 551, endPoint y: 208, distance: 58.8
click at [596, 247] on div "Chat" at bounding box center [573, 252] width 195 height 20
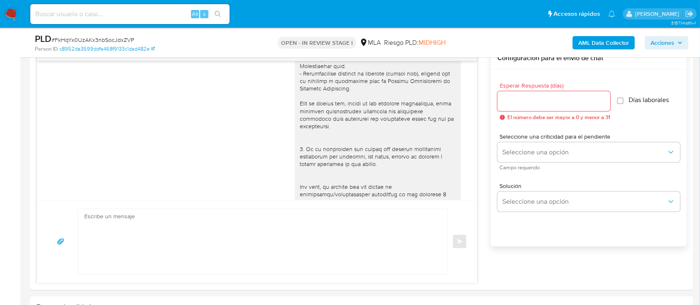
scroll to position [126, 0]
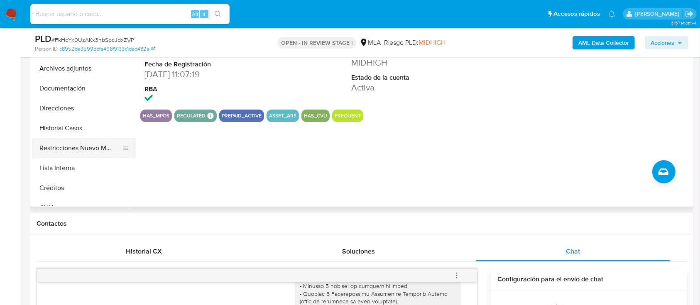
click at [105, 146] on button "Restricciones Nuevo Mundo" at bounding box center [80, 148] width 97 height 20
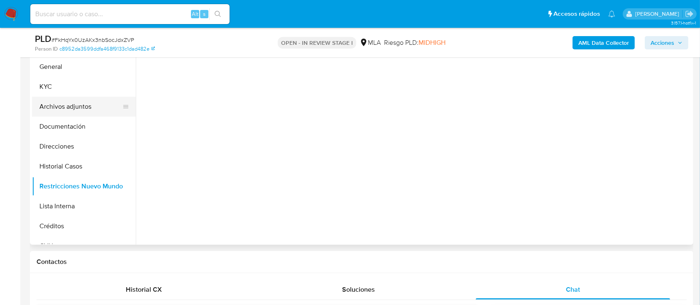
scroll to position [166, 0]
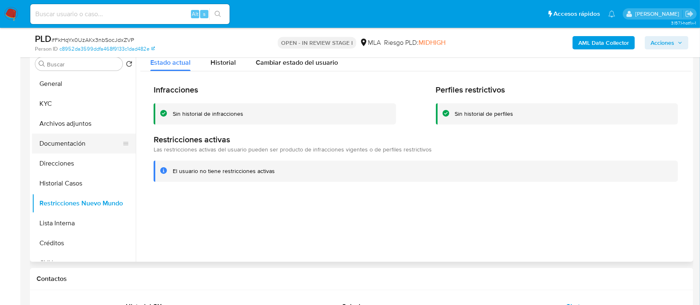
click at [80, 142] on button "Documentación" at bounding box center [80, 144] width 97 height 20
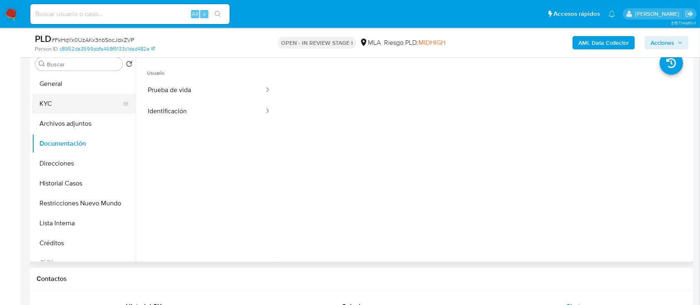
click at [81, 105] on button "KYC" at bounding box center [80, 104] width 97 height 20
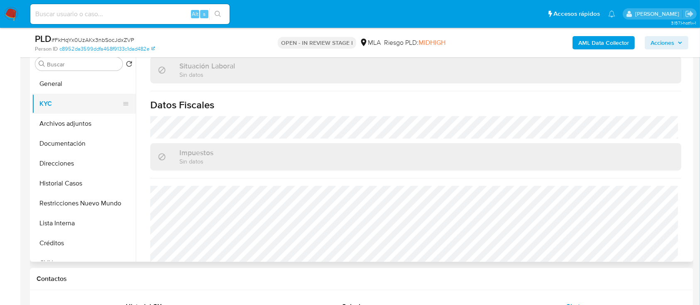
scroll to position [442, 0]
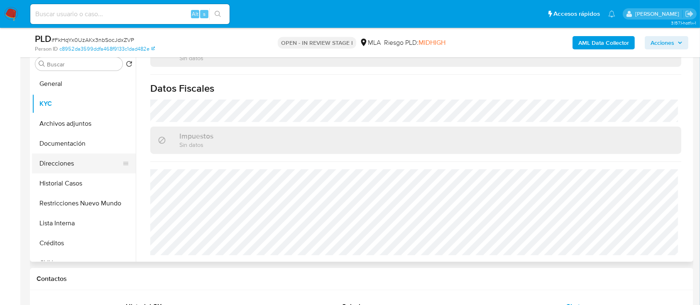
click at [76, 163] on button "Direcciones" at bounding box center [80, 164] width 97 height 20
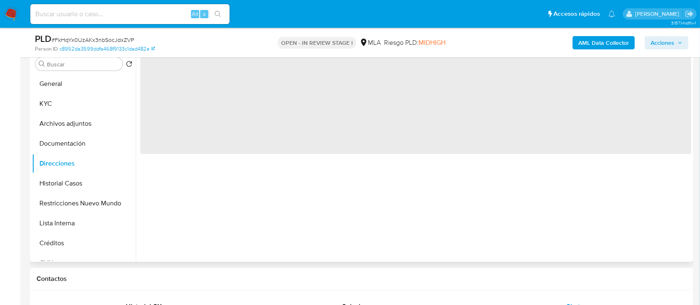
scroll to position [0, 0]
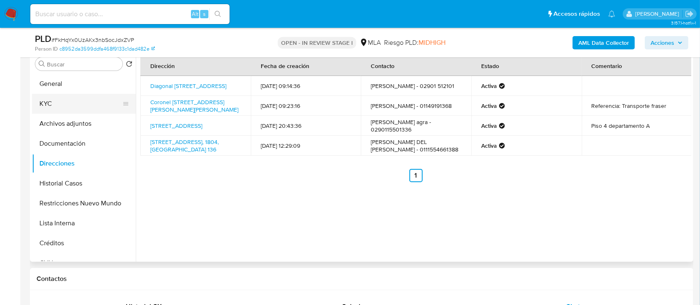
click at [88, 108] on button "KYC" at bounding box center [80, 104] width 97 height 20
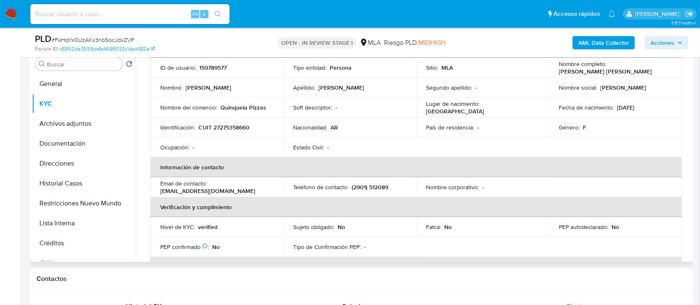
scroll to position [30, 0]
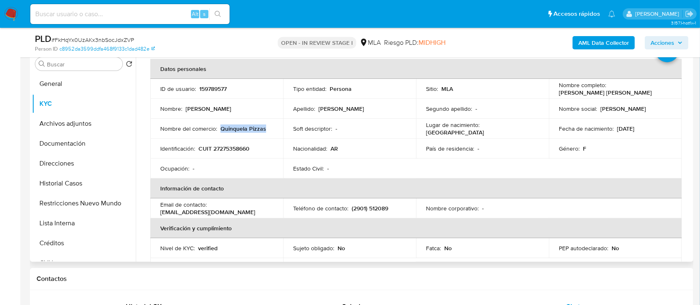
drag, startPoint x: 222, startPoint y: 128, endPoint x: 276, endPoint y: 129, distance: 53.6
click at [276, 129] on td "Nombre del comercio : Quinquela Pizzas" at bounding box center [216, 129] width 133 height 20
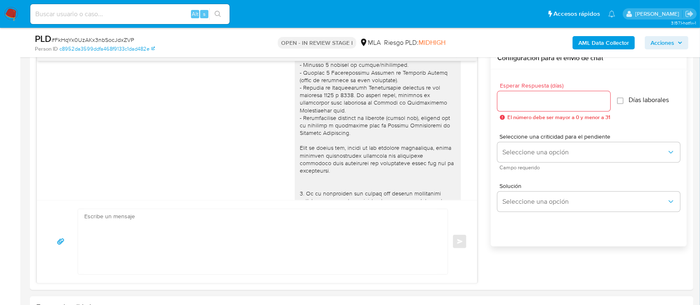
scroll to position [554, 0]
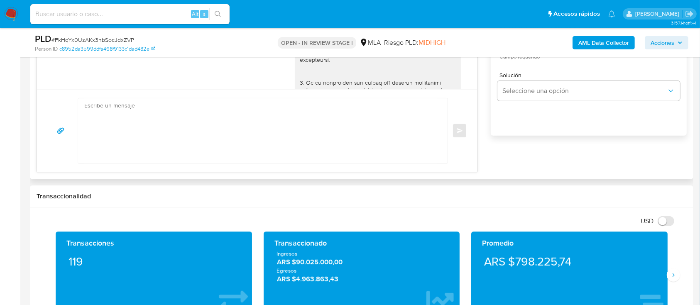
click at [329, 115] on textarea at bounding box center [260, 130] width 353 height 65
paste textarea "Hola Gabriela Anahi Lema, En función de las operaciones registradas en tu cuent…"
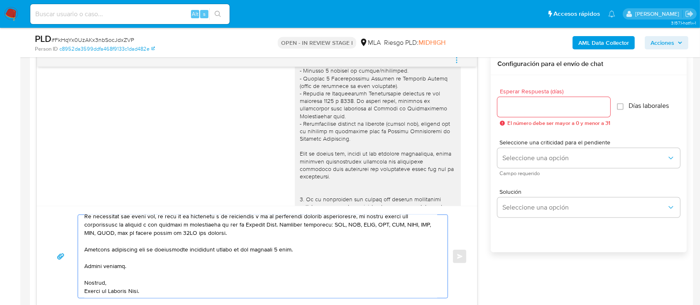
scroll to position [387, 0]
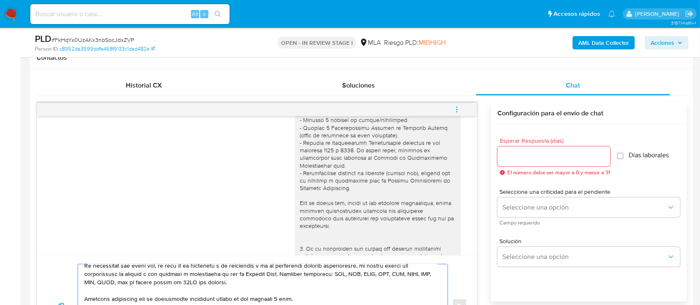
type textarea "Hola Gabriela Anahi Lema, En función de las operaciones registradas en tu cuent…"
click at [527, 159] on input "Esperar Respuesta (días)" at bounding box center [553, 156] width 113 height 11
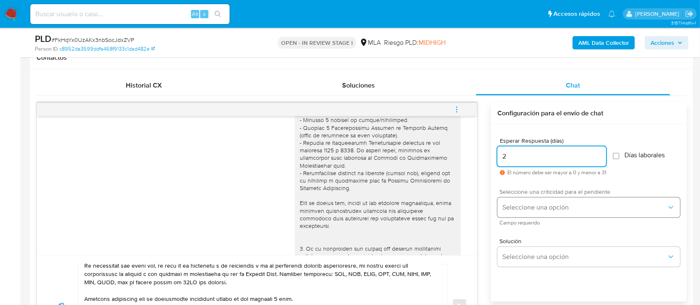
type input "2"
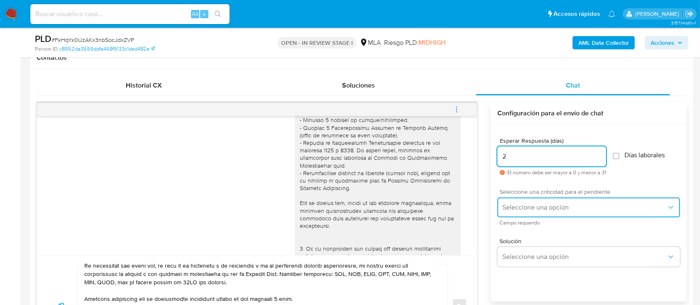
click at [537, 204] on span "Seleccione una opción" at bounding box center [584, 207] width 164 height 8
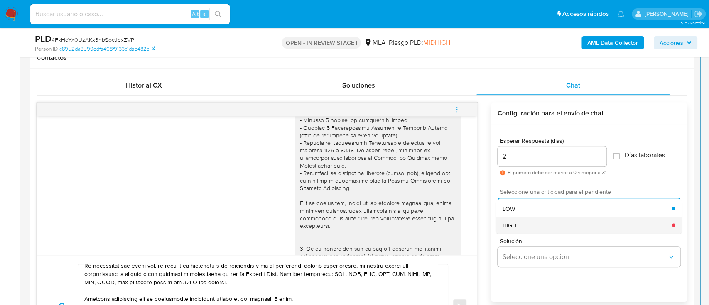
click at [520, 220] on div "HIGH" at bounding box center [586, 225] width 169 height 17
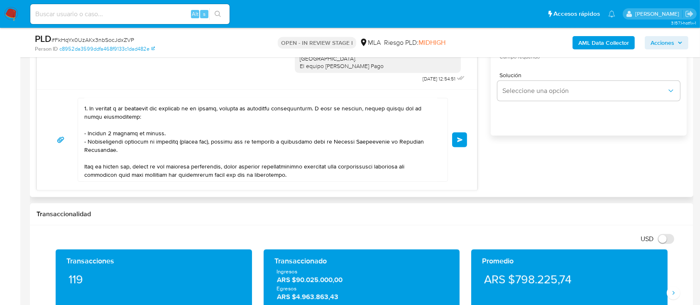
scroll to position [0, 0]
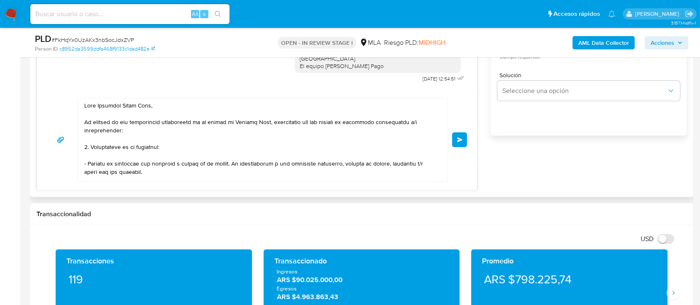
click at [461, 139] on span "Enviar" at bounding box center [460, 139] width 6 height 5
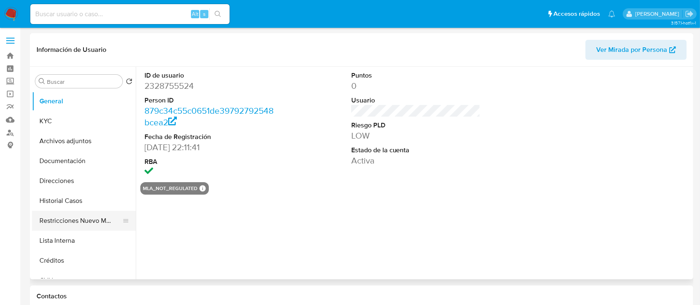
click at [69, 216] on button "Restricciones Nuevo Mundo" at bounding box center [80, 221] width 97 height 20
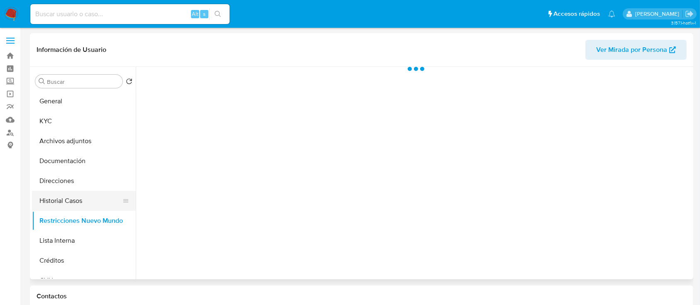
select select "10"
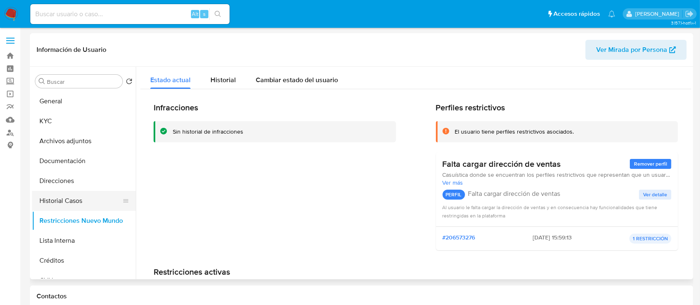
click at [92, 197] on button "Historial Casos" at bounding box center [80, 201] width 97 height 20
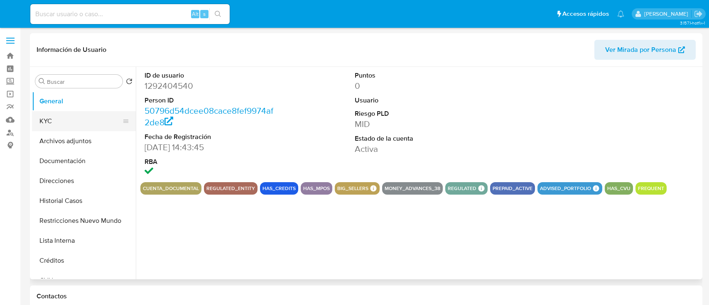
select select "10"
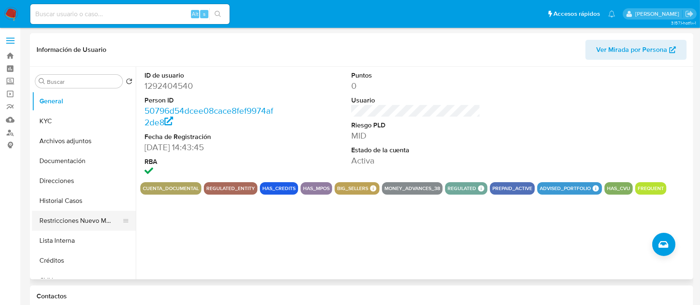
click at [97, 218] on button "Restricciones Nuevo Mundo" at bounding box center [80, 221] width 97 height 20
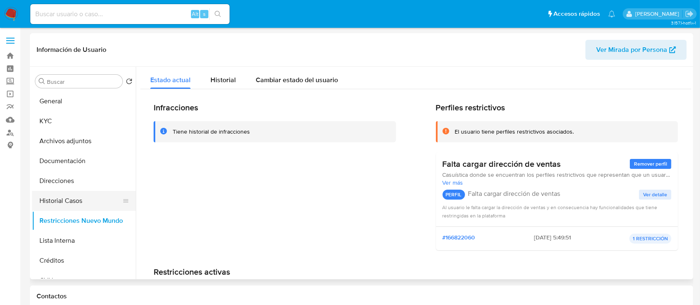
click at [76, 198] on button "Historial Casos" at bounding box center [80, 201] width 97 height 20
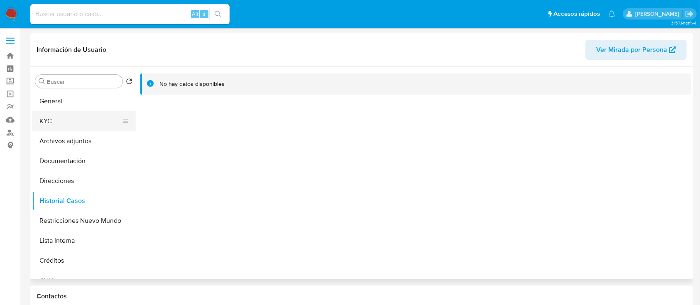
click at [83, 114] on button "KYC" at bounding box center [80, 121] width 97 height 20
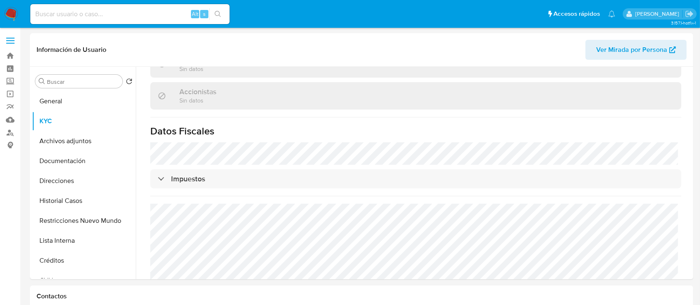
scroll to position [555, 0]
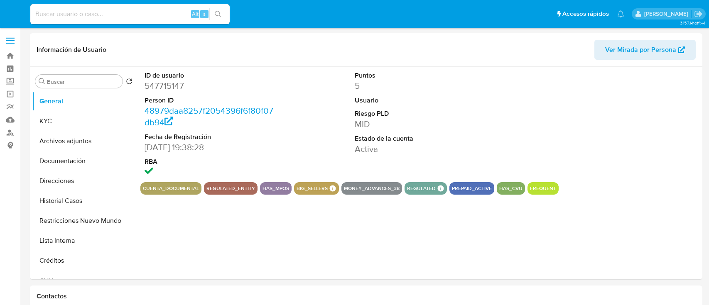
select select "10"
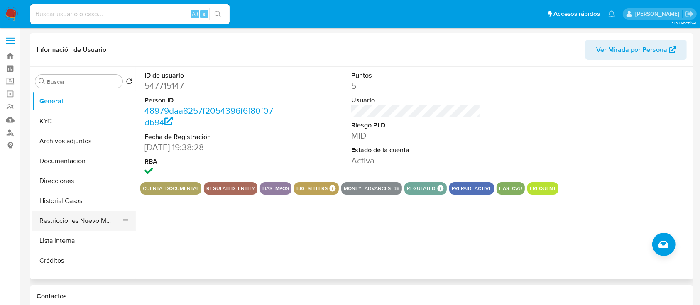
click at [100, 220] on button "Restricciones Nuevo Mundo" at bounding box center [80, 221] width 97 height 20
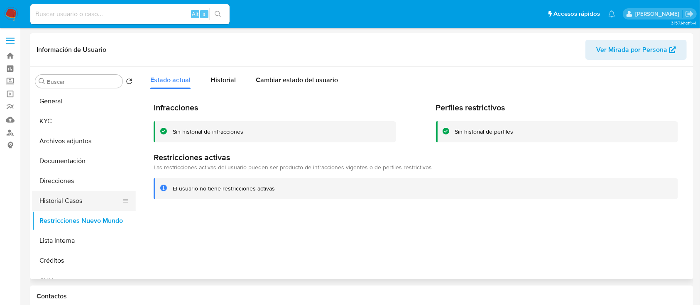
drag, startPoint x: 84, startPoint y: 200, endPoint x: 86, endPoint y: 195, distance: 5.6
click at [84, 201] on button "Historial Casos" at bounding box center [80, 201] width 97 height 20
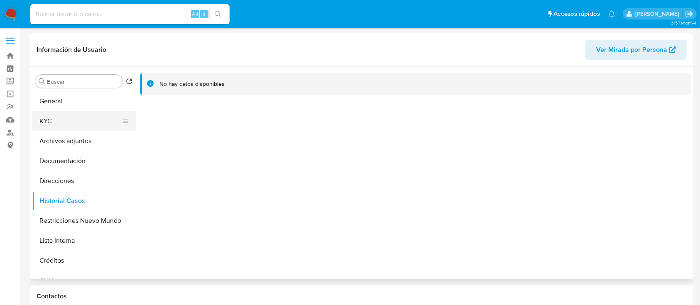
click at [81, 115] on button "KYC" at bounding box center [80, 121] width 97 height 20
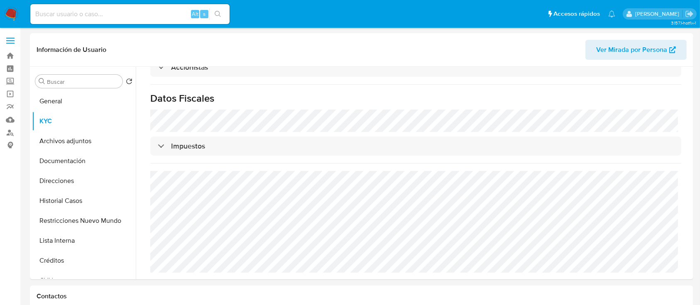
scroll to position [588, 0]
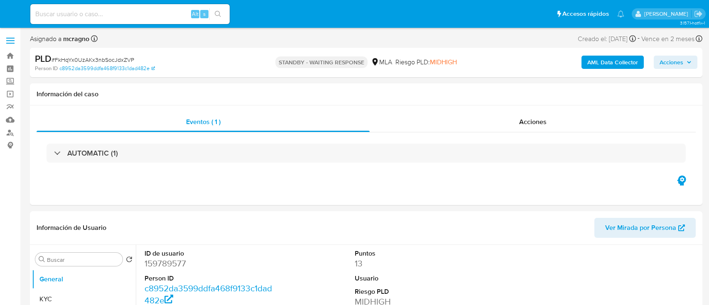
select select "10"
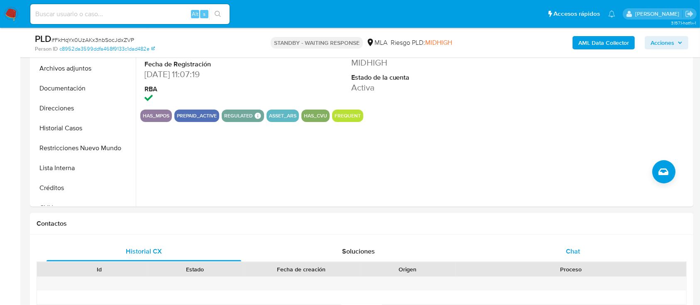
click at [619, 256] on div "Chat" at bounding box center [573, 252] width 195 height 20
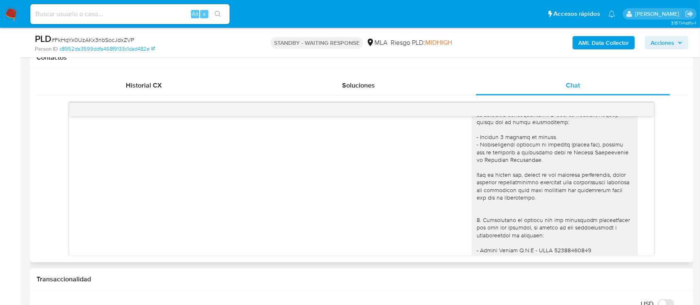
scroll to position [722, 0]
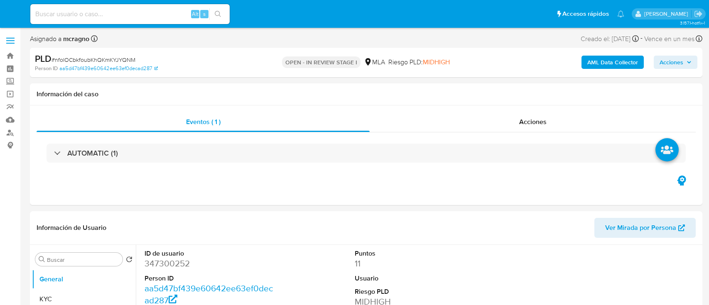
select select "10"
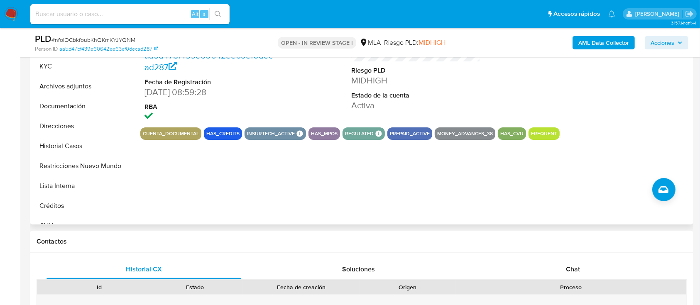
scroll to position [221, 0]
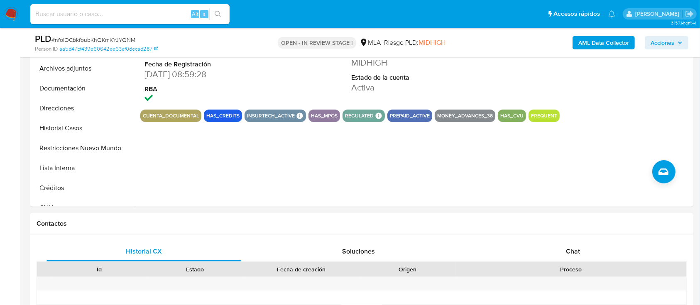
click at [584, 256] on div "Chat" at bounding box center [573, 252] width 195 height 20
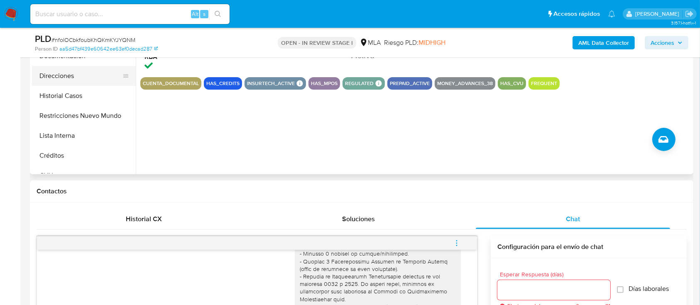
scroll to position [166, 0]
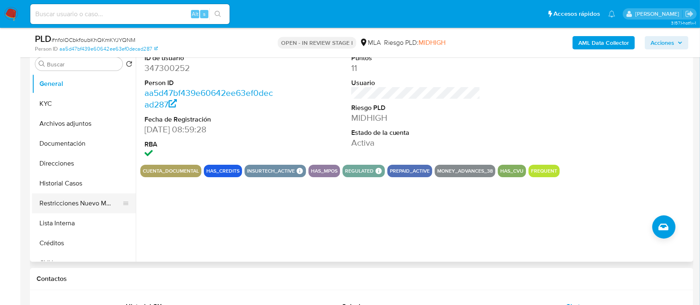
click at [93, 203] on button "Restricciones Nuevo Mundo" at bounding box center [80, 204] width 97 height 20
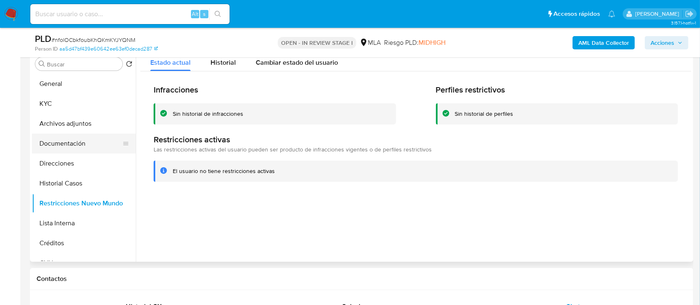
click at [83, 140] on button "Documentación" at bounding box center [80, 144] width 97 height 20
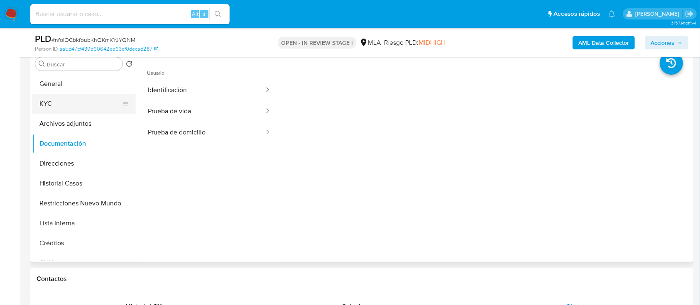
click at [66, 110] on button "KYC" at bounding box center [80, 104] width 97 height 20
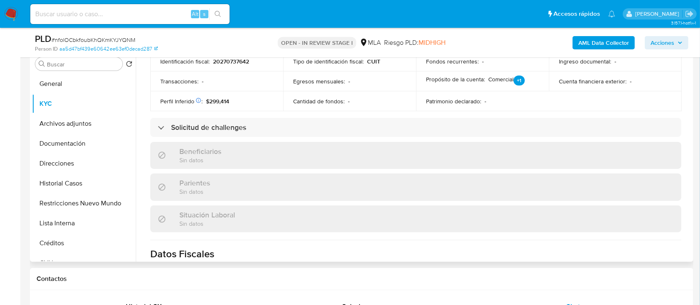
scroll to position [458, 0]
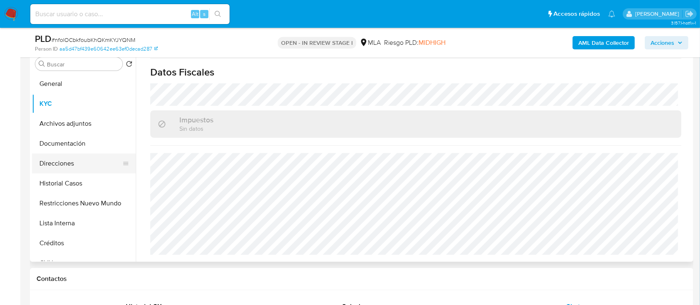
click at [93, 164] on button "Direcciones" at bounding box center [80, 164] width 97 height 20
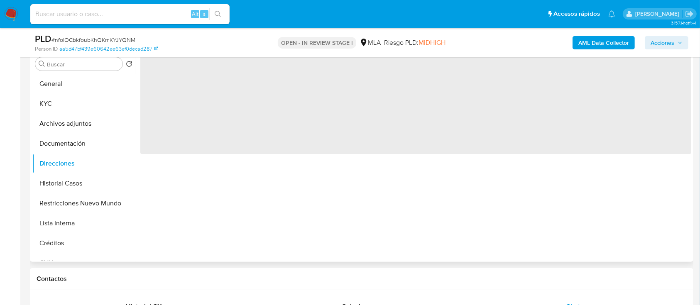
scroll to position [0, 0]
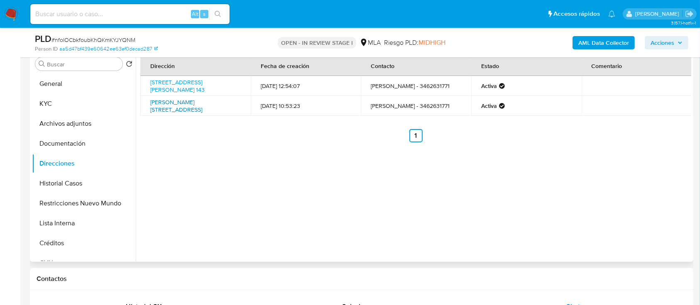
click at [202, 105] on link "Mariano Moreno 243, Sancti Spiritu, Santa Fe, 2617, Argentina 243" at bounding box center [176, 106] width 52 height 16
click at [205, 86] on link "España 143, General López, Santa Fe, 2617, Argentina 143" at bounding box center [177, 86] width 54 height 16
drag, startPoint x: 64, startPoint y: 103, endPoint x: 116, endPoint y: 119, distance: 54.3
click at [64, 103] on button "KYC" at bounding box center [84, 104] width 104 height 20
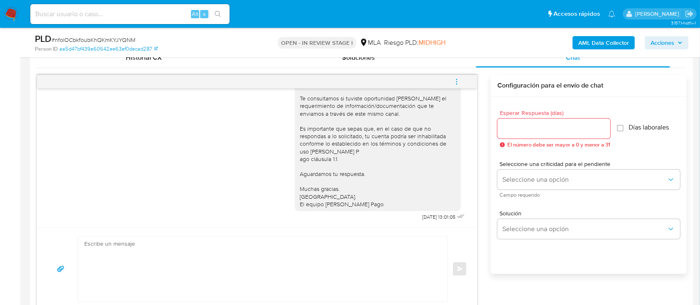
scroll to position [498, 0]
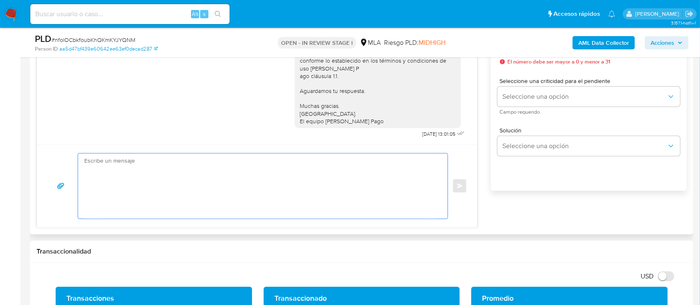
click at [289, 193] on textarea at bounding box center [260, 186] width 353 height 65
paste textarea "Hola XXX, Muchas gracias por tu respuesta. Analizamos tu caso y verificamos que…"
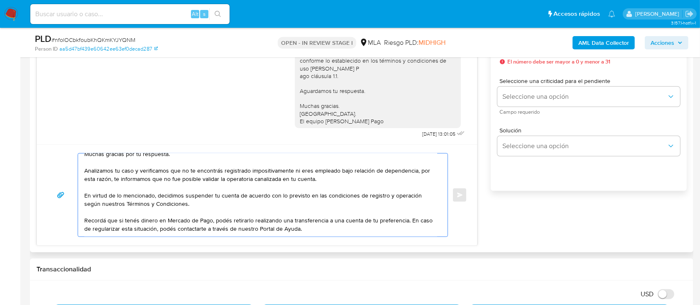
scroll to position [0, 0]
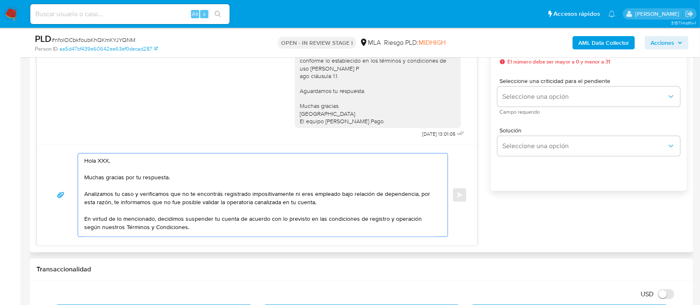
drag, startPoint x: 179, startPoint y: 187, endPoint x: 96, endPoint y: 164, distance: 85.7
click at [96, 164] on textarea "Hola XXX, Muchas gracias por tu respuesta. Analizamos tu caso y verificamos que…" at bounding box center [260, 195] width 353 height 83
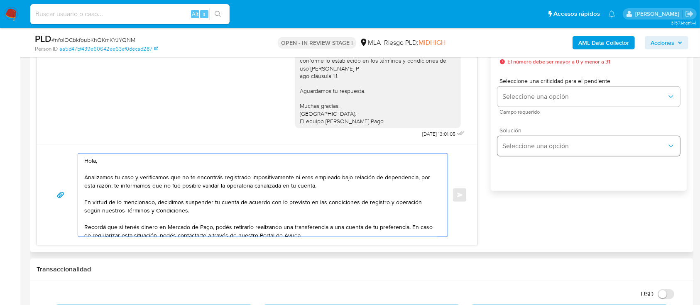
scroll to position [443, 0]
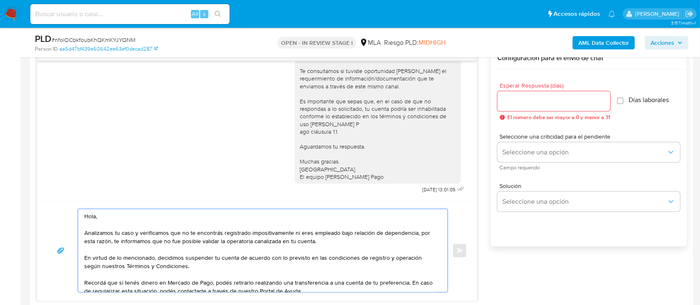
type textarea "Hola, Analizamos tu caso y verificamos que no te encontrás registrado impositiv…"
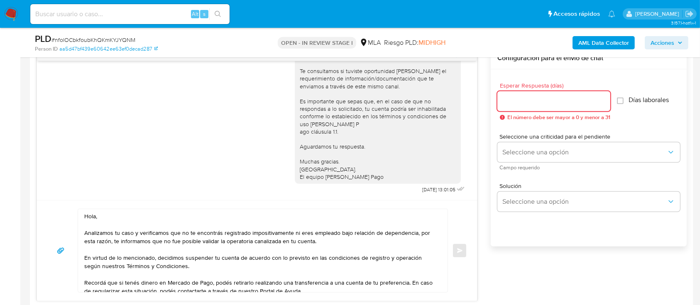
click at [537, 98] on input "Esperar Respuesta (días)" at bounding box center [553, 101] width 113 height 11
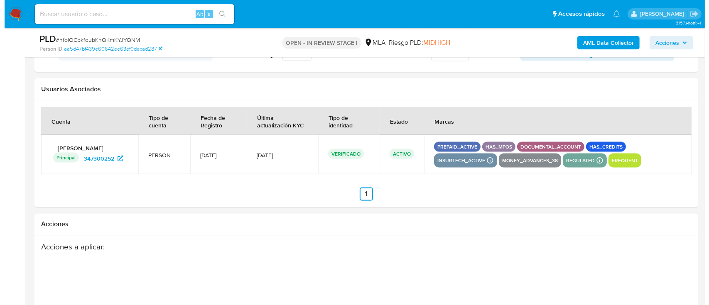
scroll to position [1505, 0]
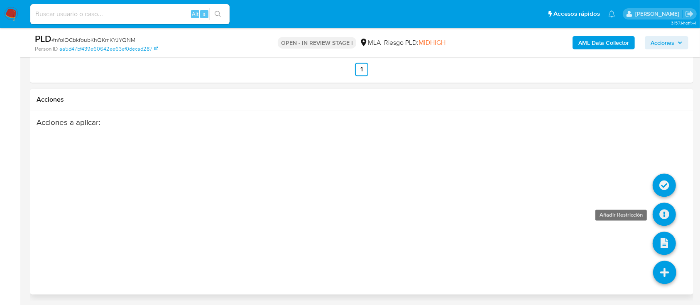
type input "0"
click at [663, 213] on icon at bounding box center [664, 214] width 23 height 23
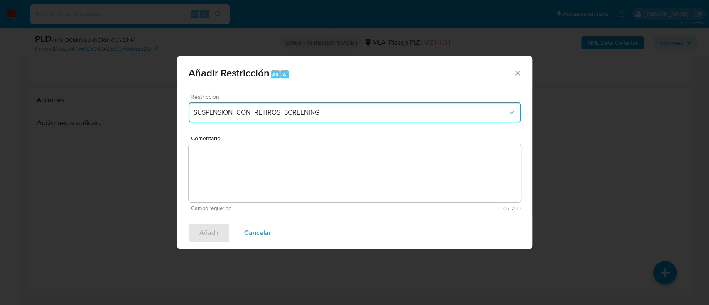
click at [259, 106] on button "SUSPENSION_CON_RETIROS_SCREENING" at bounding box center [355, 113] width 332 height 20
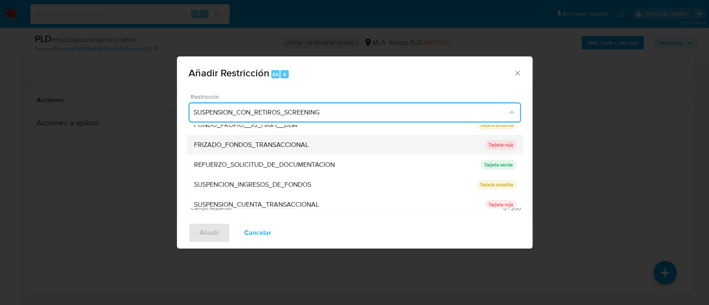
scroll to position [166, 0]
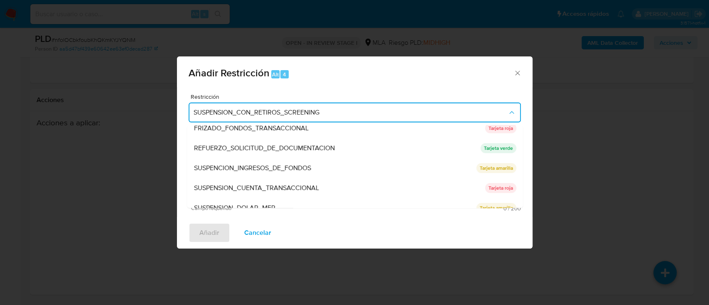
click at [304, 188] on span "SUSPENSION_CUENTA_TRANSACCIONAL" at bounding box center [256, 188] width 125 height 8
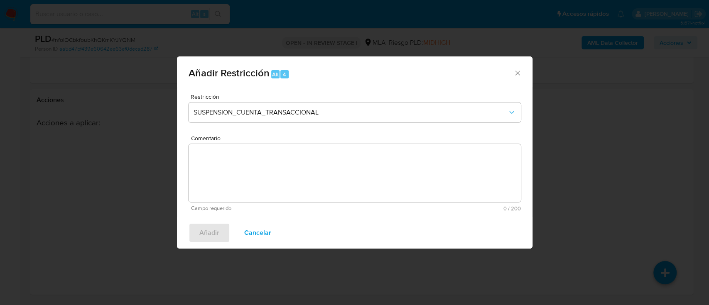
click at [304, 188] on textarea "Comentario" at bounding box center [355, 173] width 332 height 58
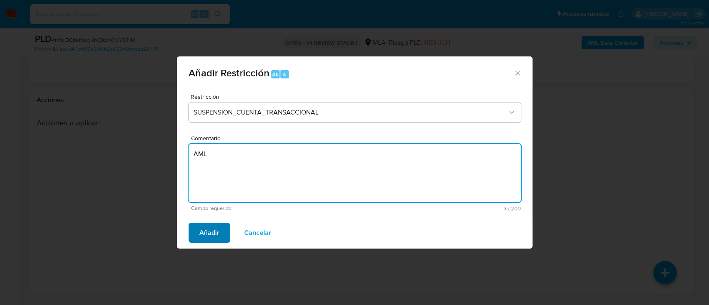
type textarea "AML"
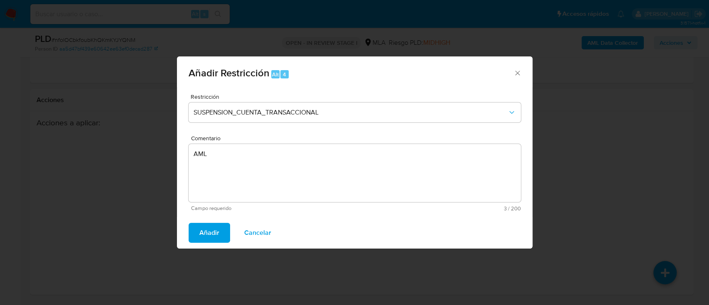
click at [213, 230] on span "Añadir" at bounding box center [209, 233] width 20 height 18
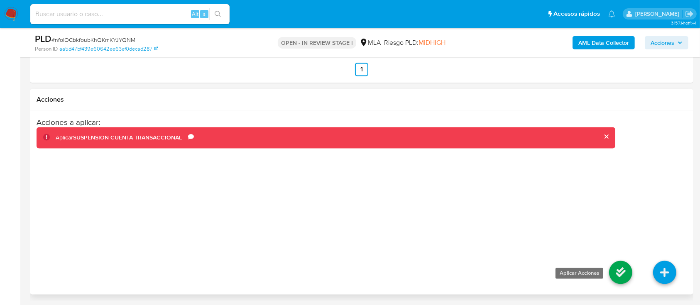
click at [611, 270] on icon at bounding box center [620, 272] width 23 height 23
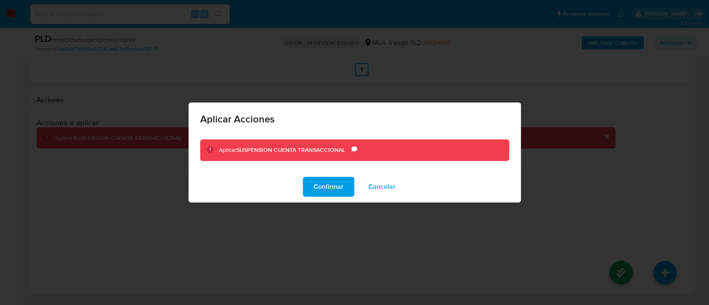
click at [326, 186] on span "Confirmar" at bounding box center [329, 187] width 30 height 18
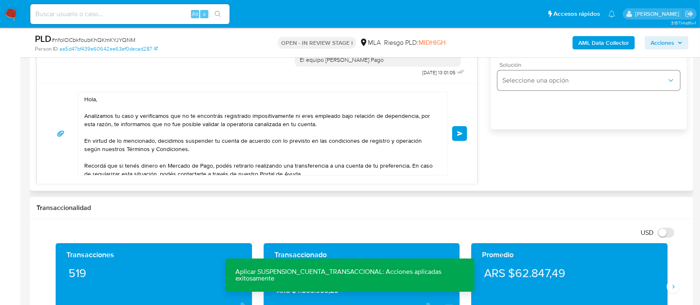
scroll to position [453, 0]
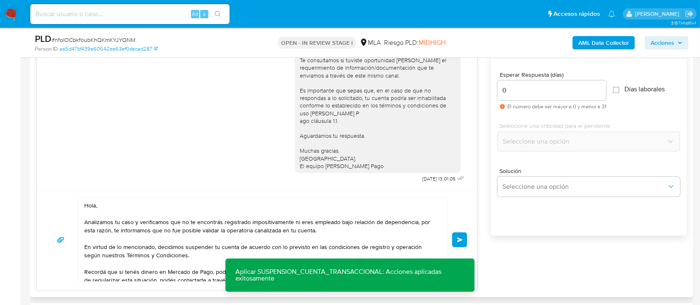
click at [455, 239] on button "Enviar" at bounding box center [459, 240] width 15 height 15
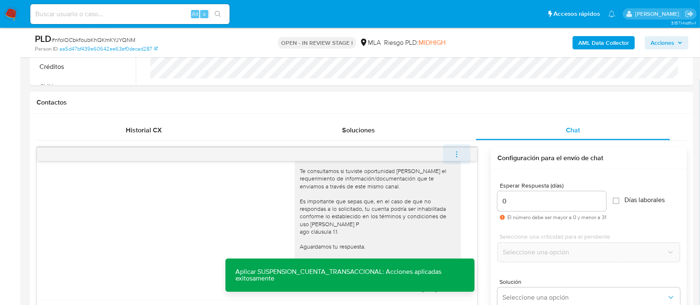
scroll to position [674, 0]
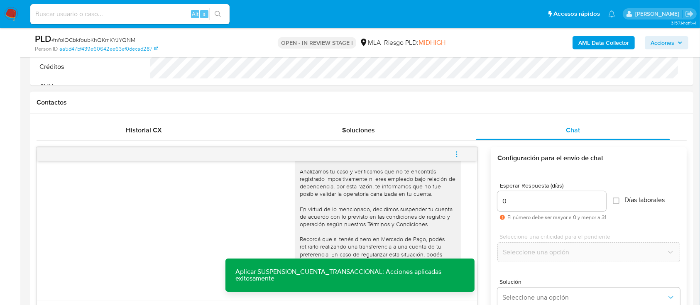
click at [459, 154] on icon "menu-action" at bounding box center [456, 154] width 7 height 7
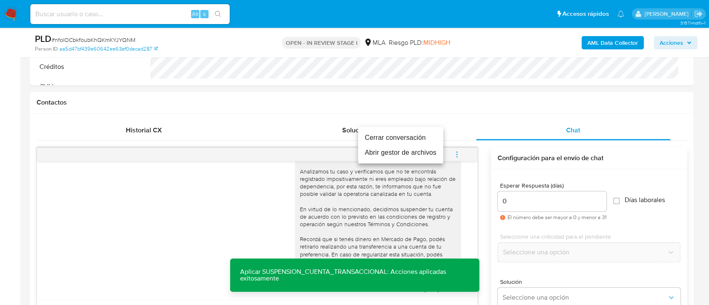
click at [429, 136] on li "Cerrar conversación" at bounding box center [400, 137] width 85 height 15
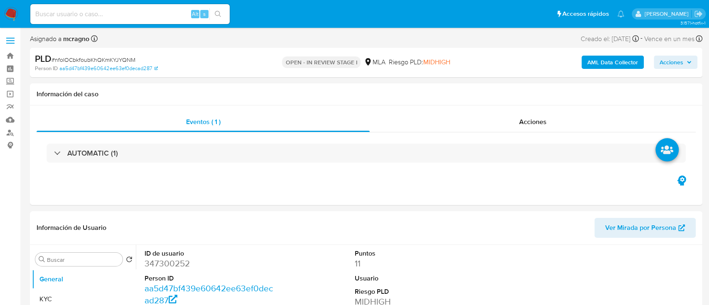
select select "10"
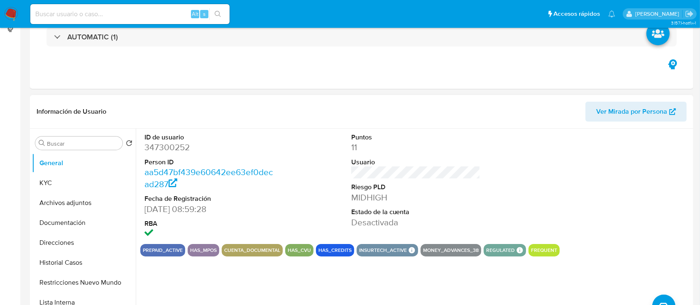
scroll to position [166, 0]
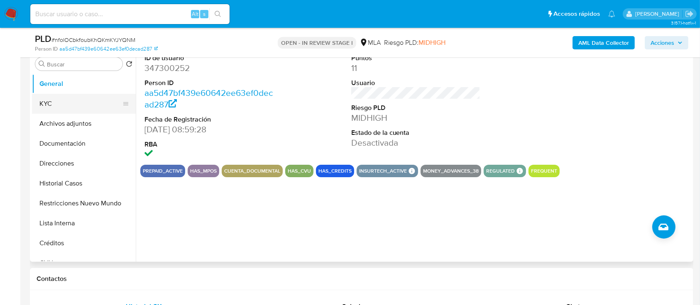
click at [85, 103] on button "KYC" at bounding box center [80, 104] width 97 height 20
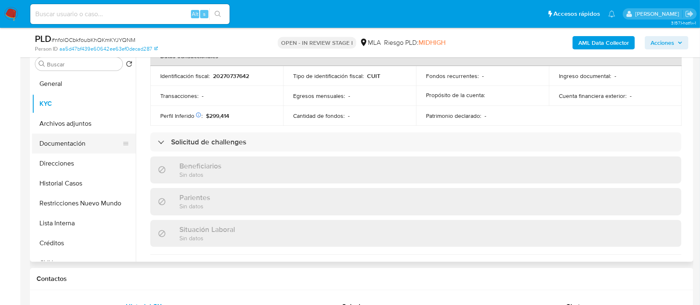
scroll to position [458, 0]
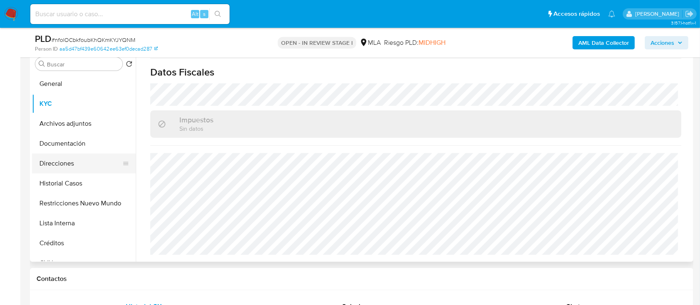
drag, startPoint x: 61, startPoint y: 167, endPoint x: 123, endPoint y: 149, distance: 65.1
click at [61, 167] on button "Direcciones" at bounding box center [84, 164] width 104 height 20
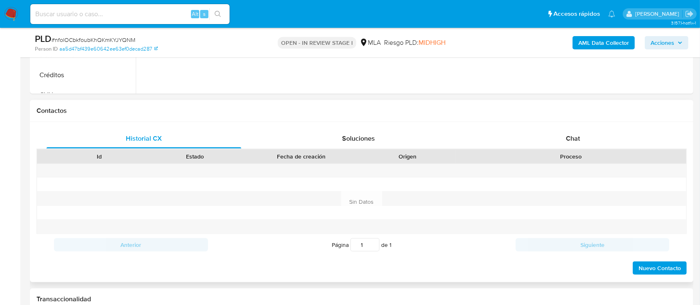
scroll to position [387, 0]
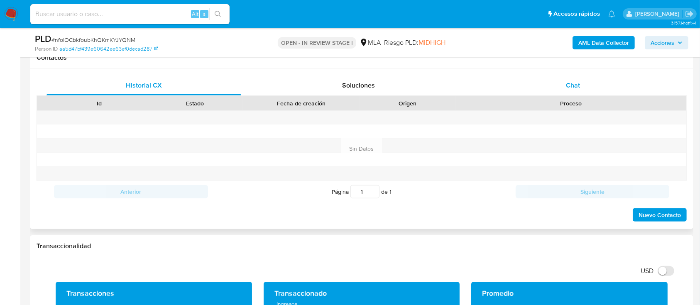
click at [595, 86] on div "Chat" at bounding box center [573, 86] width 195 height 20
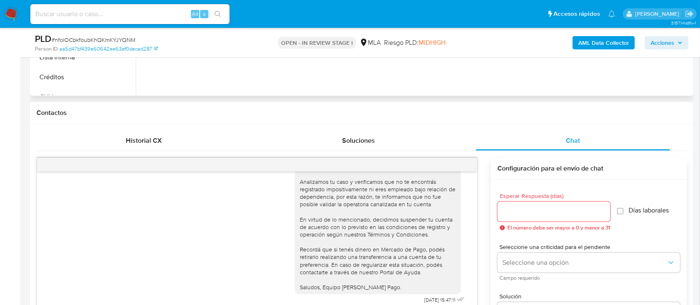
scroll to position [221, 0]
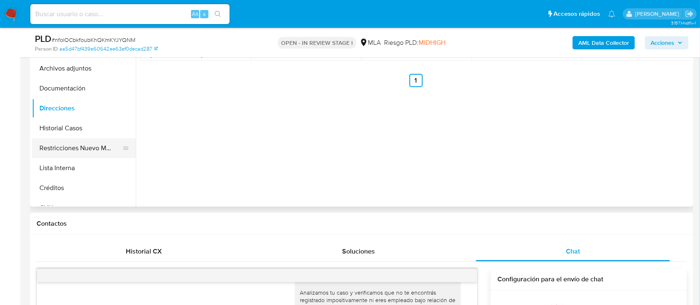
click at [64, 148] on button "Restricciones Nuevo Mundo" at bounding box center [80, 148] width 97 height 20
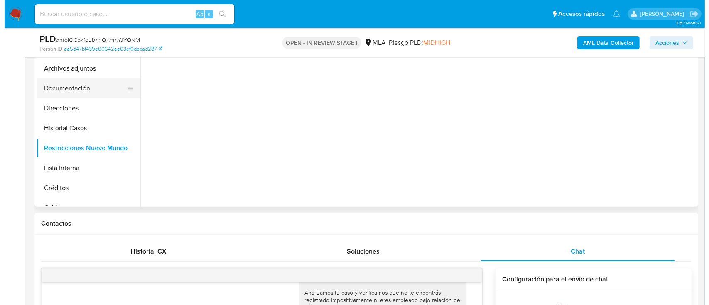
scroll to position [166, 0]
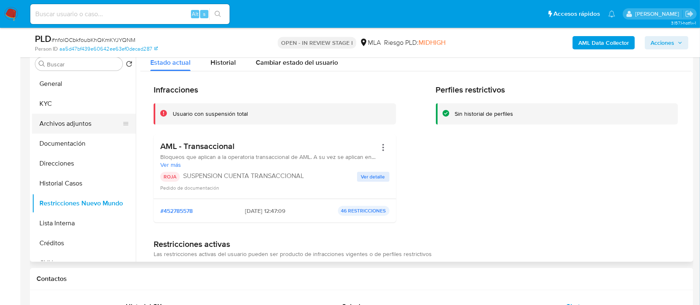
click at [82, 122] on button "Archivos adjuntos" at bounding box center [80, 124] width 97 height 20
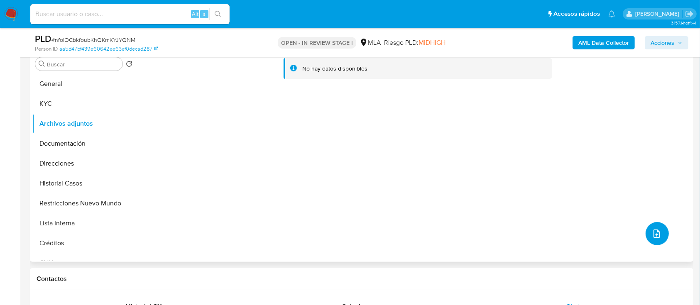
click at [661, 230] on button "upload-file" at bounding box center [657, 233] width 23 height 23
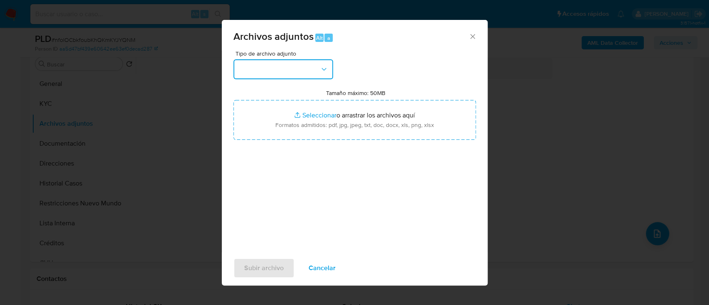
click at [296, 78] on button "button" at bounding box center [283, 69] width 100 height 20
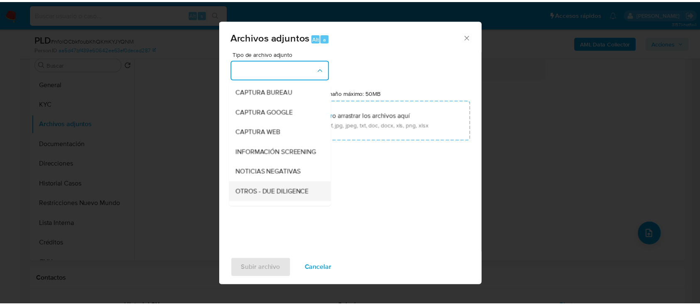
scroll to position [110, 0]
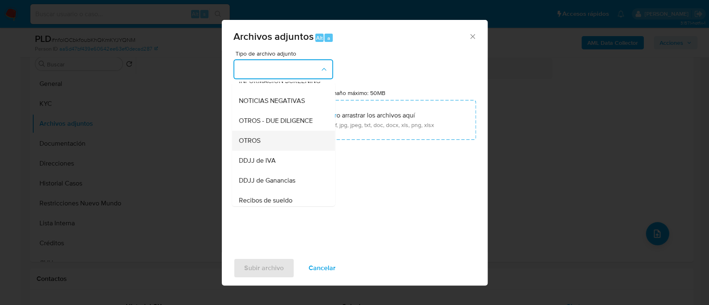
click at [259, 145] on span "OTROS" at bounding box center [249, 141] width 22 height 8
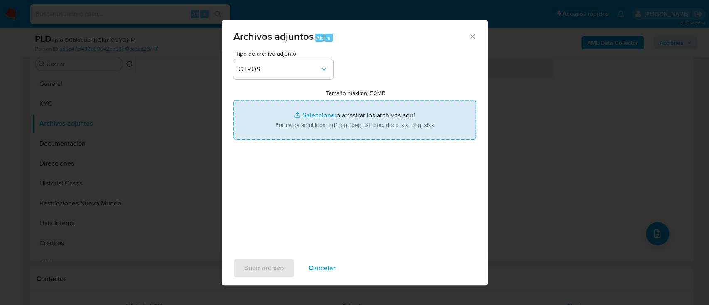
click at [330, 118] on input "Tamaño máximo: 50MB Seleccionar archivos" at bounding box center [354, 120] width 243 height 40
type input "C:\fakepath\347300252 - Movimientos.xlsx"
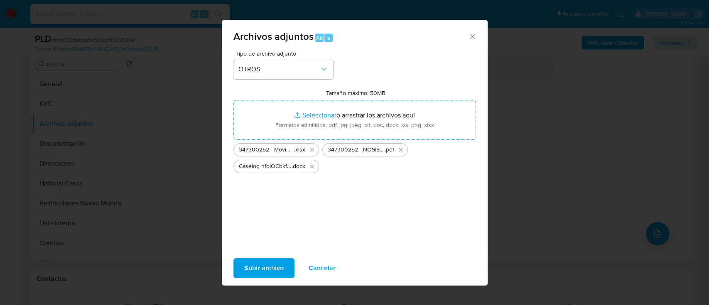
click at [270, 267] on span "Subir archivo" at bounding box center [263, 268] width 39 height 18
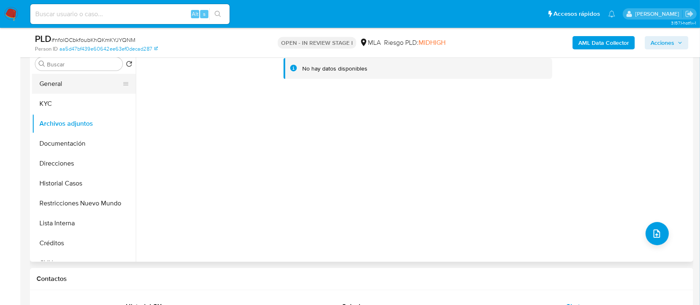
click at [54, 87] on button "General" at bounding box center [80, 84] width 97 height 20
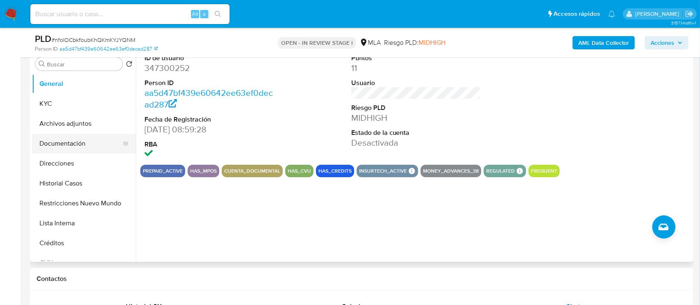
click at [84, 140] on button "Documentación" at bounding box center [80, 144] width 97 height 20
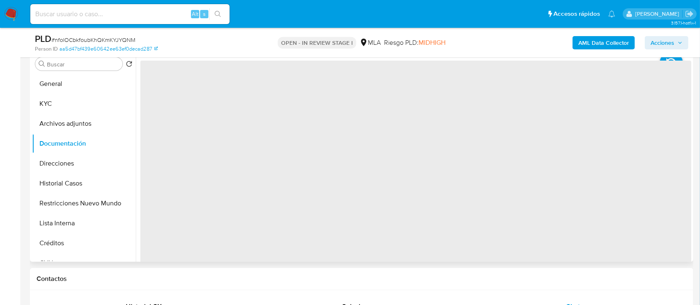
drag, startPoint x: 63, startPoint y: 121, endPoint x: 170, endPoint y: 152, distance: 111.2
click at [64, 122] on button "Archivos adjuntos" at bounding box center [84, 124] width 104 height 20
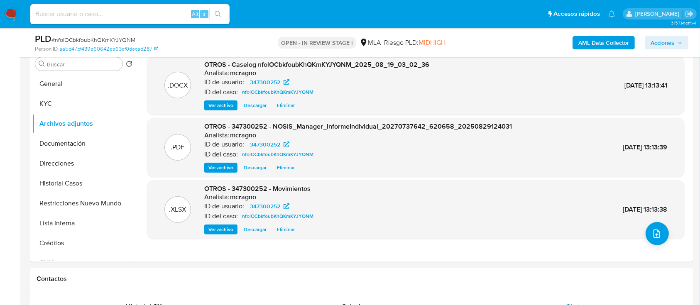
click at [681, 42] on icon "button" at bounding box center [680, 42] width 5 height 5
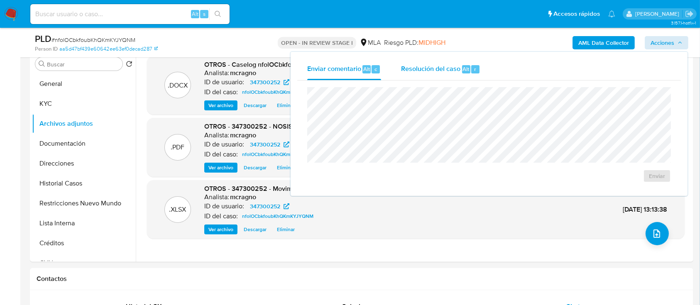
click at [449, 69] on span "Resolución del caso" at bounding box center [430, 69] width 59 height 10
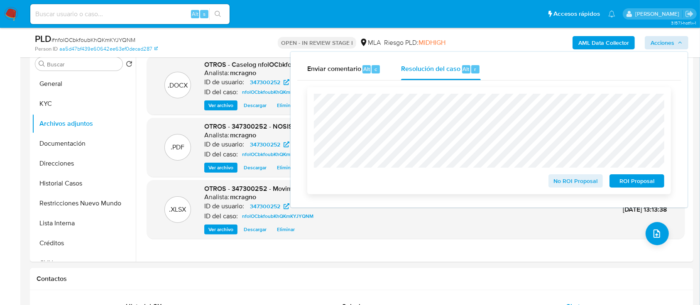
click at [628, 184] on span "ROI Proposal" at bounding box center [636, 181] width 43 height 12
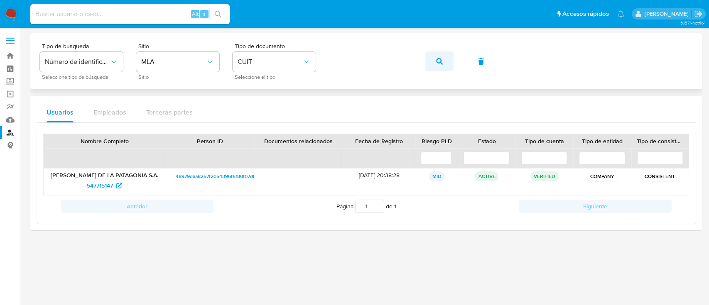
click at [433, 60] on button "button" at bounding box center [439, 61] width 28 height 20
click at [107, 186] on span "576712387" at bounding box center [99, 185] width 27 height 13
click at [434, 62] on button "button" at bounding box center [439, 61] width 28 height 20
click at [103, 183] on span "458049136" at bounding box center [100, 185] width 29 height 13
click at [438, 61] on icon "button" at bounding box center [439, 61] width 7 height 7
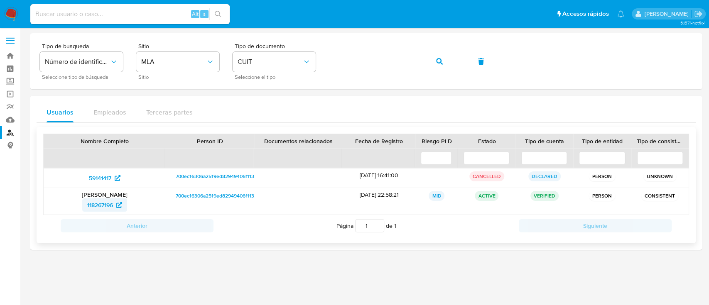
click at [93, 205] on span "118267196" at bounding box center [100, 204] width 26 height 13
click at [437, 58] on icon "button" at bounding box center [439, 61] width 7 height 7
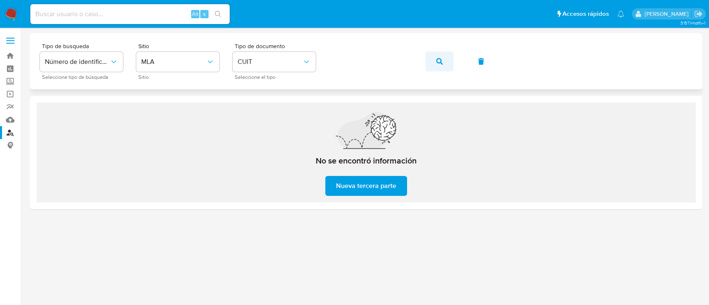
click at [436, 62] on icon "button" at bounding box center [439, 61] width 7 height 7
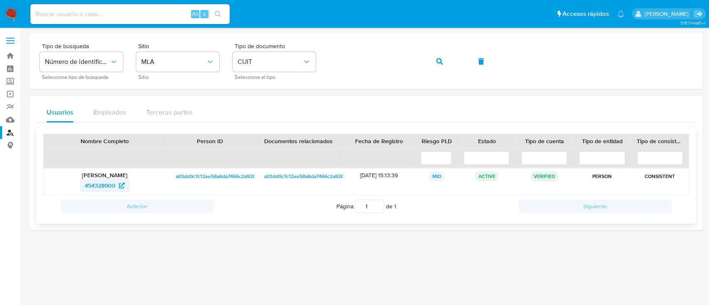
click at [110, 188] on span "454328900" at bounding box center [100, 185] width 31 height 13
click at [448, 57] on button "button" at bounding box center [439, 61] width 28 height 20
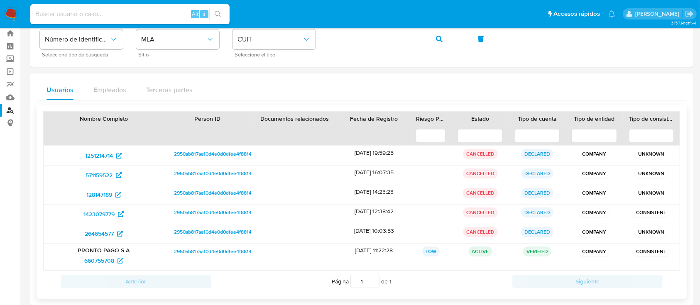
scroll to position [34, 0]
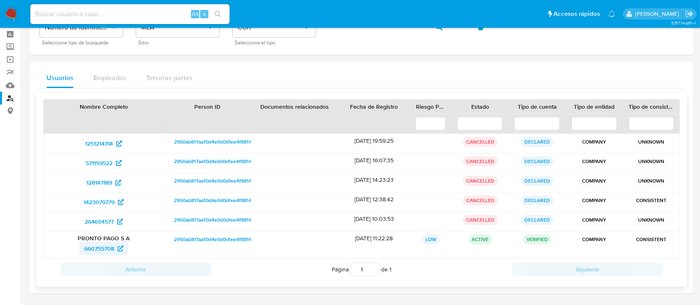
click at [116, 253] on span "660755708" at bounding box center [103, 248] width 39 height 13
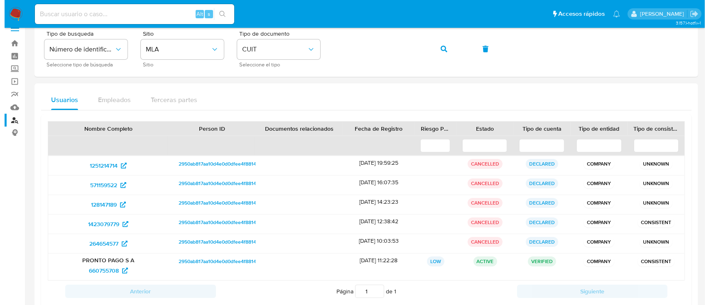
scroll to position [0, 0]
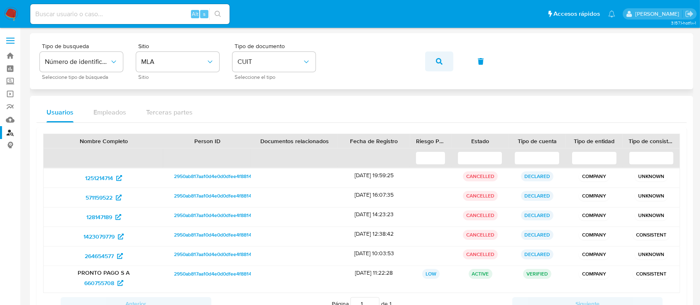
click at [438, 64] on icon "button" at bounding box center [439, 61] width 7 height 7
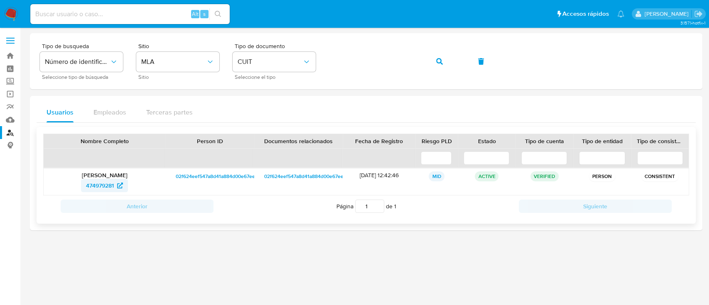
click at [93, 184] on span "474979281" at bounding box center [100, 185] width 28 height 13
click at [95, 188] on span "474979281" at bounding box center [100, 185] width 28 height 13
drag, startPoint x: 435, startPoint y: 61, endPoint x: 392, endPoint y: 96, distance: 55.2
click at [434, 61] on button "button" at bounding box center [439, 61] width 28 height 20
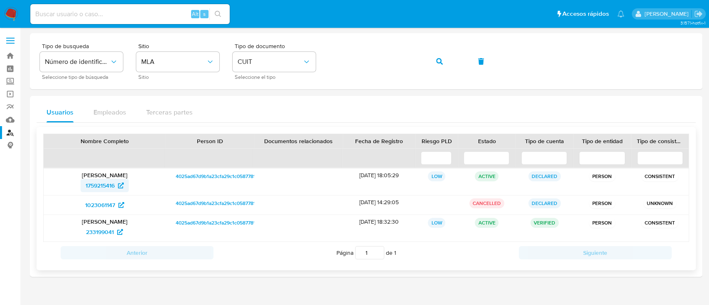
click at [105, 186] on span "1759215416" at bounding box center [100, 185] width 29 height 13
click at [438, 59] on icon "button" at bounding box center [439, 61] width 7 height 7
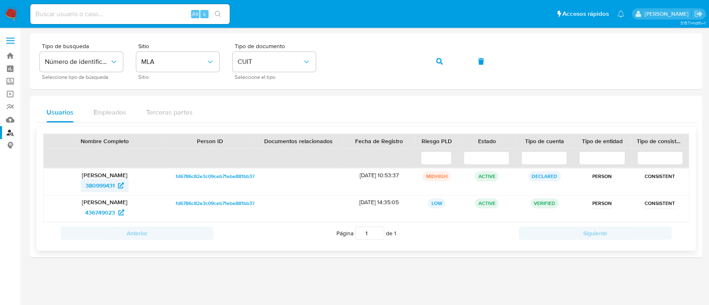
click at [102, 181] on span "380999431" at bounding box center [100, 185] width 29 height 13
click at [438, 55] on span "button" at bounding box center [439, 61] width 7 height 18
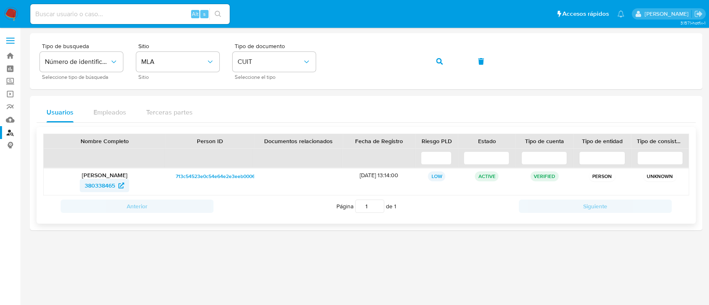
click at [111, 181] on span "380338465" at bounding box center [100, 185] width 30 height 13
click at [435, 54] on button "button" at bounding box center [439, 61] width 28 height 20
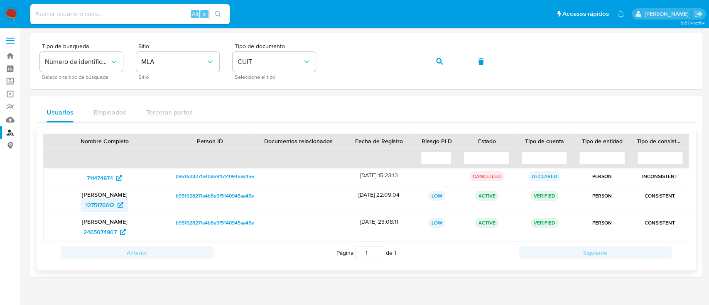
click at [103, 203] on span "1275176612" at bounding box center [100, 204] width 29 height 13
click at [435, 52] on button "button" at bounding box center [439, 61] width 28 height 20
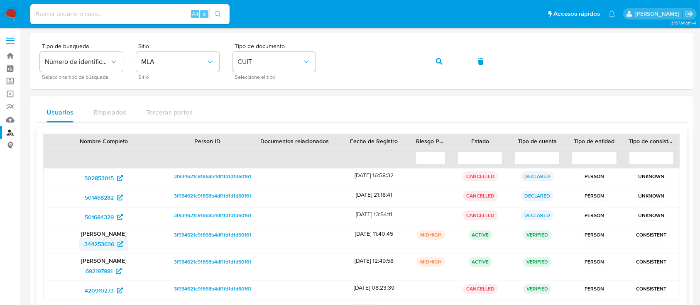
click at [113, 245] on span "344253636" at bounding box center [99, 244] width 30 height 13
click at [437, 62] on icon "button" at bounding box center [439, 61] width 7 height 7
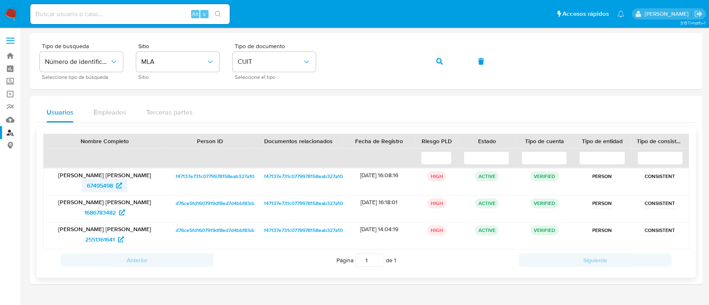
click at [116, 189] on span "67495498" at bounding box center [104, 185] width 35 height 13
click at [433, 61] on button "button" at bounding box center [439, 61] width 28 height 20
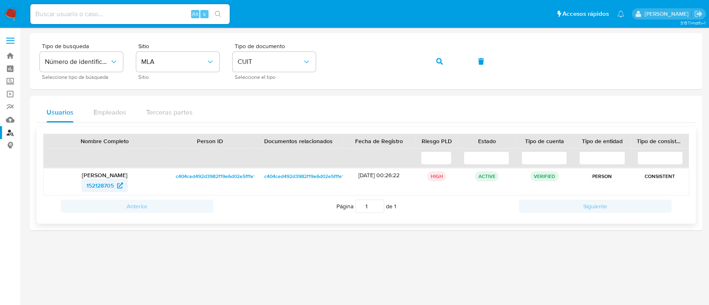
click at [102, 184] on span "152128705" at bounding box center [99, 185] width 27 height 13
click at [443, 60] on button "button" at bounding box center [439, 61] width 28 height 20
click at [108, 185] on span "209118594" at bounding box center [100, 185] width 28 height 13
drag, startPoint x: 448, startPoint y: 58, endPoint x: 446, endPoint y: 63, distance: 5.0
click at [448, 59] on button "button" at bounding box center [439, 61] width 28 height 20
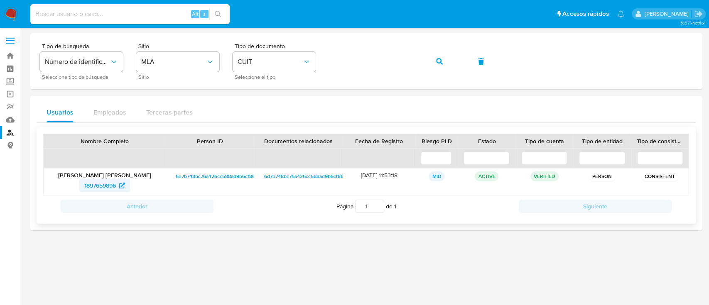
click at [104, 186] on span "1897659896" at bounding box center [100, 185] width 32 height 13
click at [447, 60] on button "button" at bounding box center [439, 61] width 28 height 20
click at [120, 190] on span "836246677" at bounding box center [105, 185] width 38 height 13
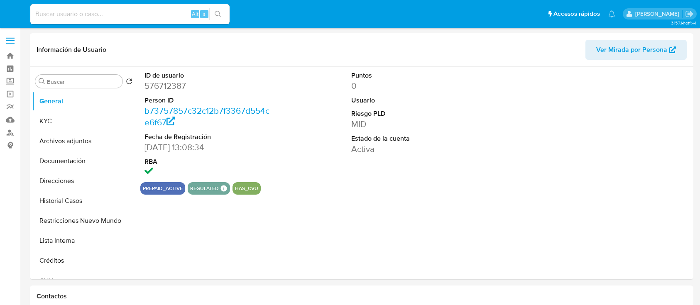
select select "10"
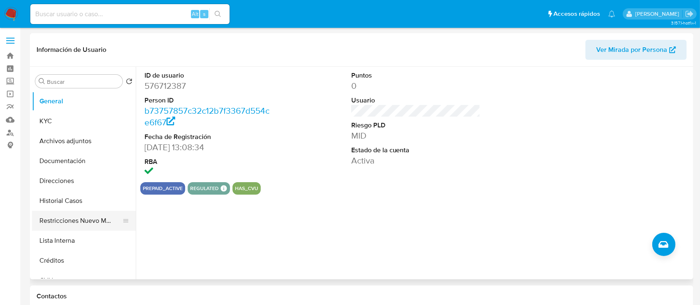
click at [64, 223] on button "Restricciones Nuevo Mundo" at bounding box center [80, 221] width 97 height 20
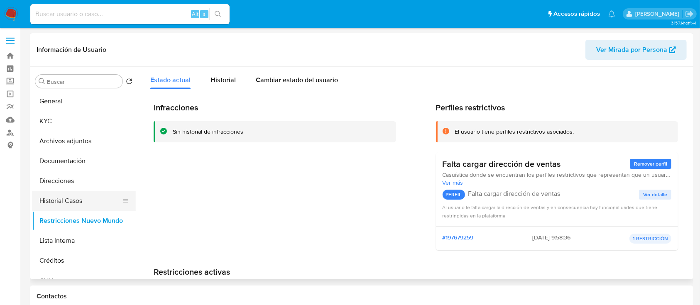
click at [65, 198] on button "Historial Casos" at bounding box center [80, 201] width 97 height 20
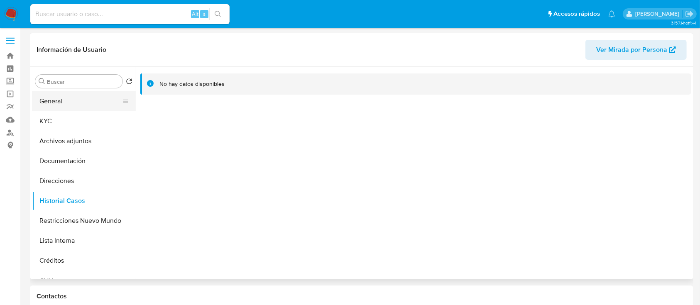
click at [95, 110] on button "General" at bounding box center [80, 101] width 97 height 20
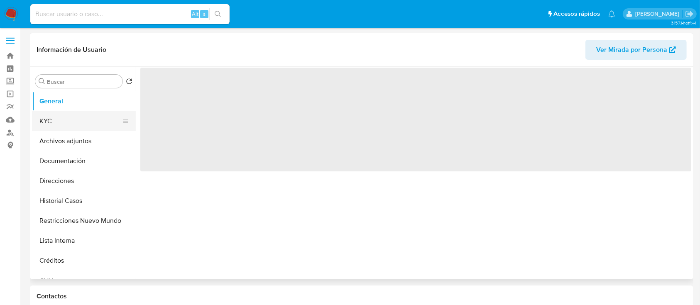
click at [92, 122] on button "KYC" at bounding box center [80, 121] width 97 height 20
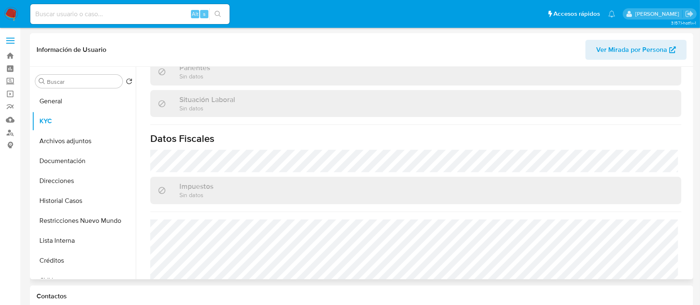
scroll to position [417, 0]
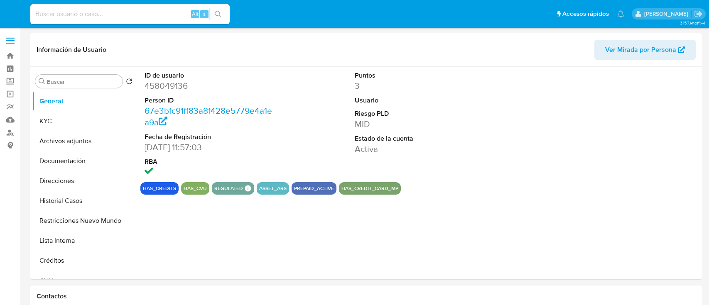
select select "10"
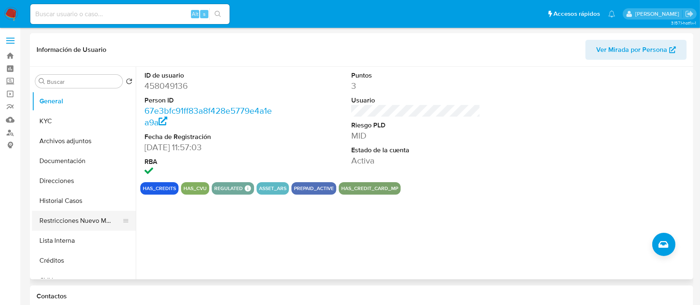
click at [86, 218] on button "Restricciones Nuevo Mundo" at bounding box center [80, 221] width 97 height 20
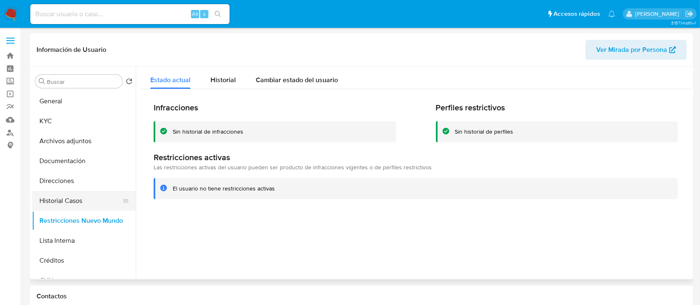
click at [87, 196] on button "Historial Casos" at bounding box center [80, 201] width 97 height 20
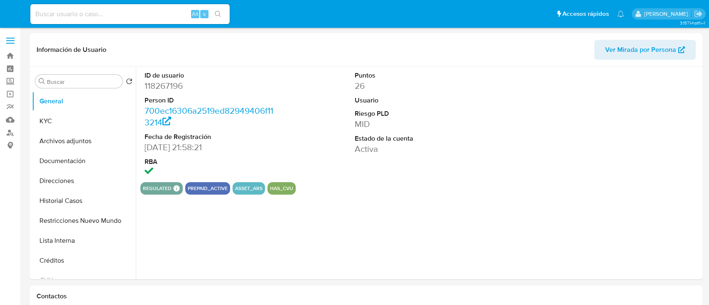
select select "10"
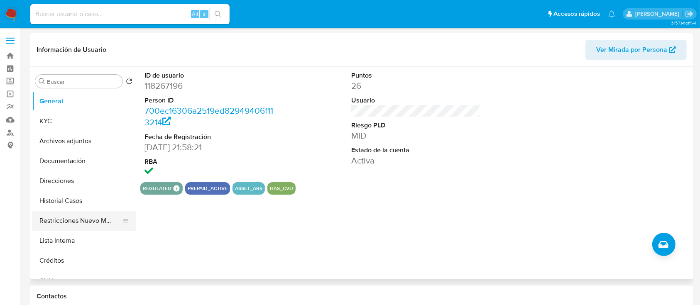
click at [103, 220] on button "Restricciones Nuevo Mundo" at bounding box center [80, 221] width 97 height 20
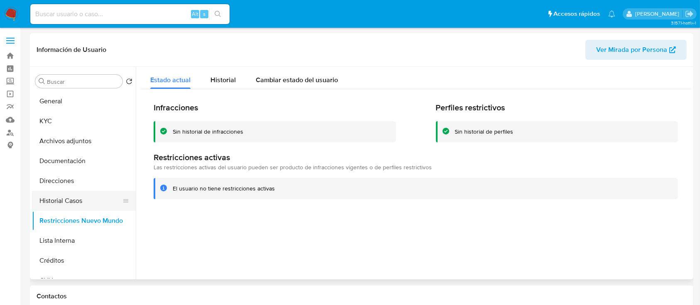
click at [59, 200] on button "Historial Casos" at bounding box center [80, 201] width 97 height 20
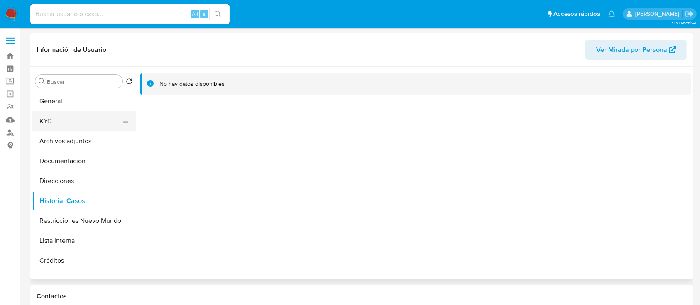
click at [81, 117] on button "KYC" at bounding box center [80, 121] width 97 height 20
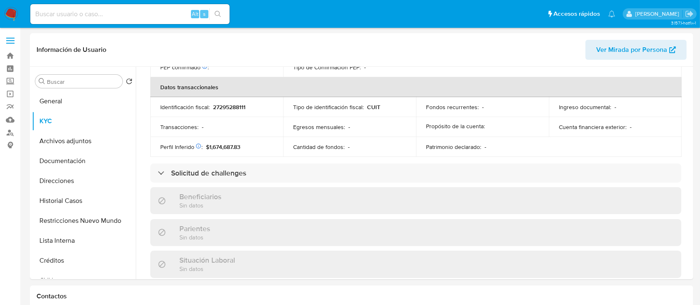
scroll to position [445, 0]
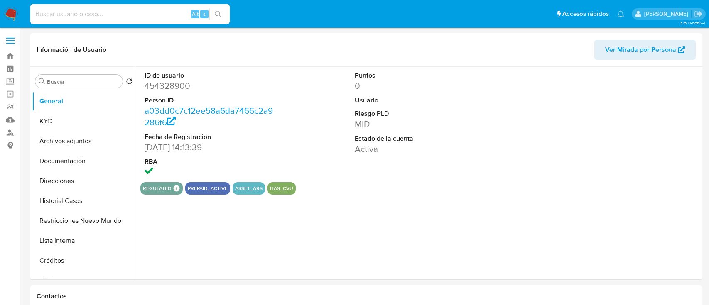
select select "10"
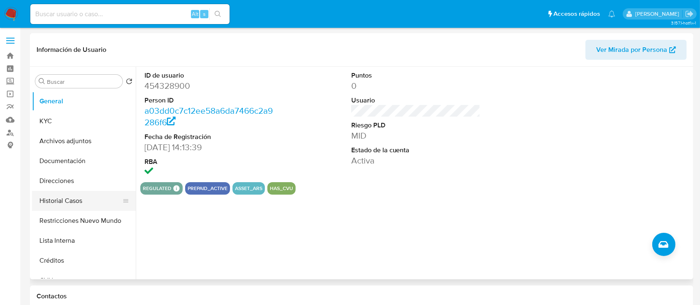
drag, startPoint x: 85, startPoint y: 217, endPoint x: 97, endPoint y: 207, distance: 15.6
click at [86, 218] on button "Restricciones Nuevo Mundo" at bounding box center [84, 221] width 104 height 20
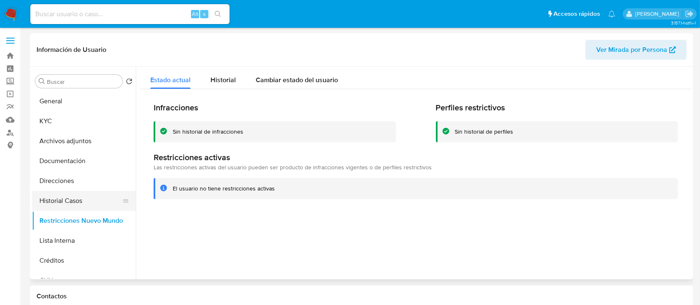
click at [98, 205] on button "Historial Casos" at bounding box center [80, 201] width 97 height 20
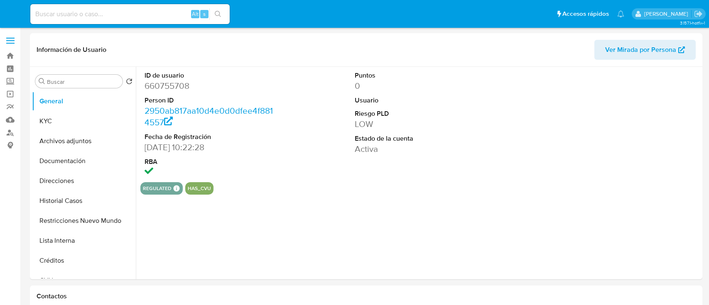
select select "10"
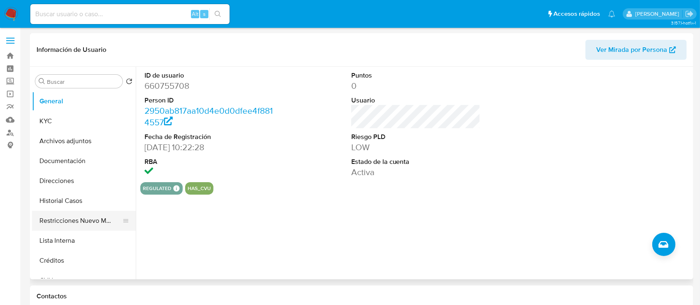
click at [74, 214] on button "Restricciones Nuevo Mundo" at bounding box center [80, 221] width 97 height 20
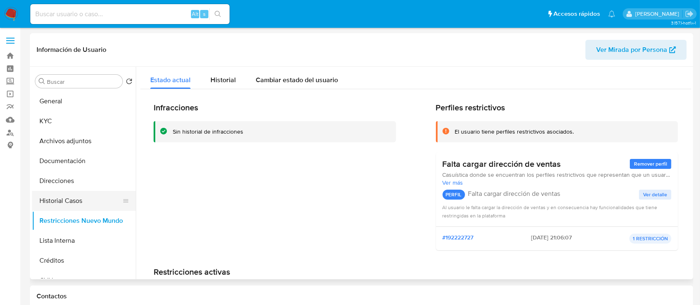
click at [76, 196] on button "Historial Casos" at bounding box center [80, 201] width 97 height 20
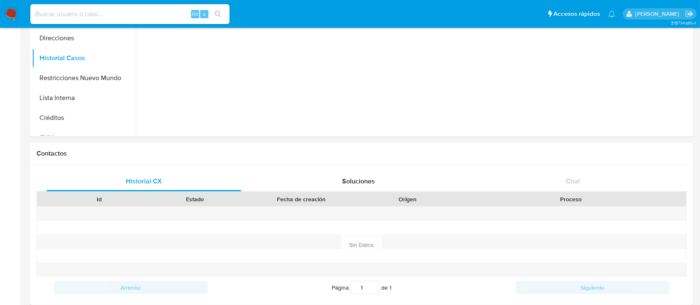
scroll to position [110, 0]
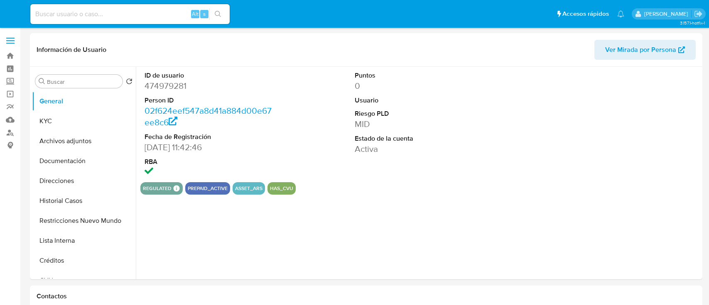
select select "10"
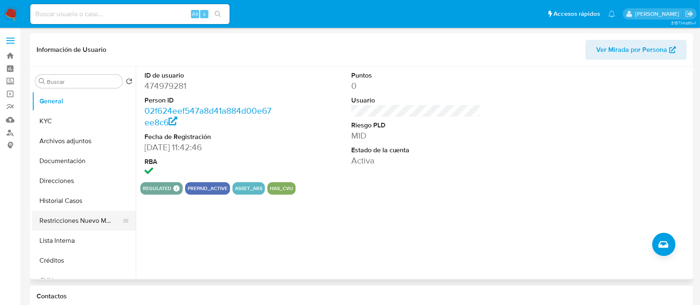
click at [85, 226] on button "Restricciones Nuevo Mundo" at bounding box center [80, 221] width 97 height 20
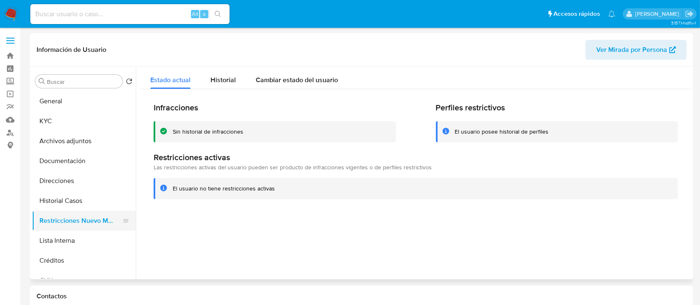
click at [83, 211] on button "Restricciones Nuevo Mundo" at bounding box center [80, 221] width 97 height 20
click at [78, 194] on button "Historial Casos" at bounding box center [80, 201] width 97 height 20
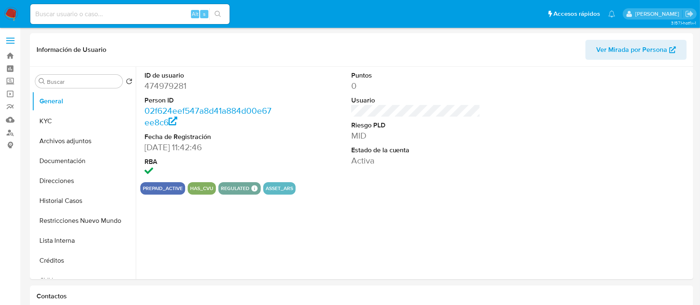
select select "10"
click at [95, 188] on button "Direcciones" at bounding box center [84, 181] width 104 height 20
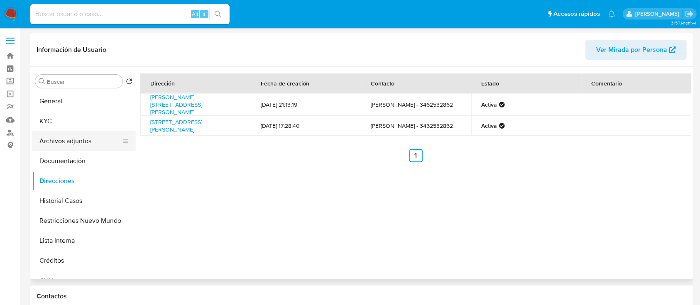
click at [90, 132] on button "Archivos adjuntos" at bounding box center [80, 141] width 97 height 20
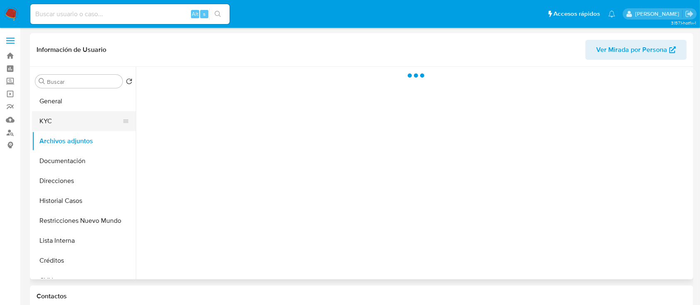
click at [92, 118] on button "KYC" at bounding box center [80, 121] width 97 height 20
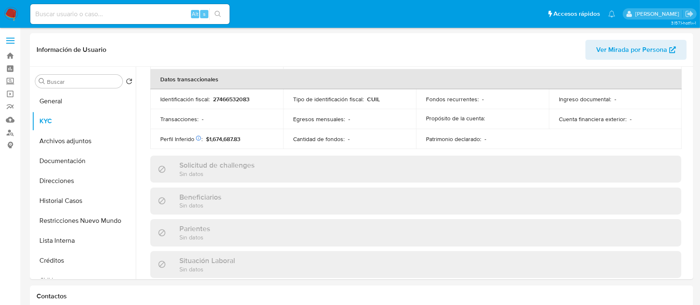
scroll to position [445, 0]
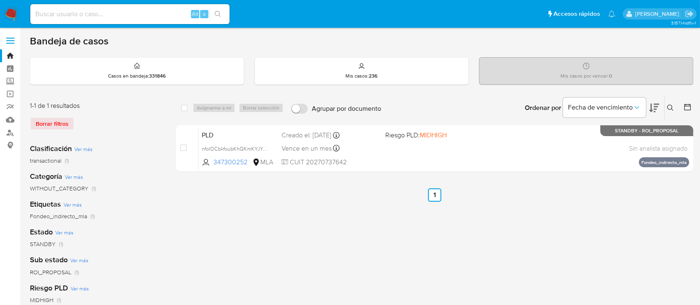
click at [667, 106] on icon at bounding box center [670, 108] width 7 height 7
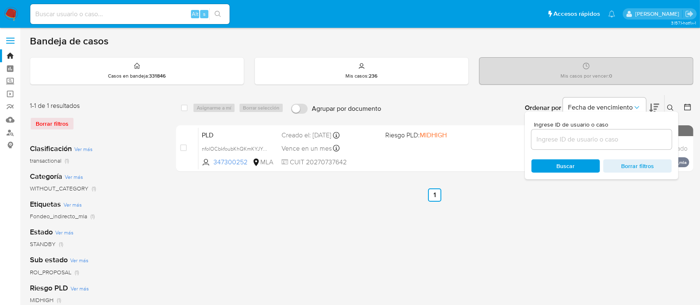
click at [642, 130] on div at bounding box center [602, 140] width 140 height 20
click at [642, 135] on input at bounding box center [602, 139] width 140 height 11
paste input "580052154"
type input "580052154"
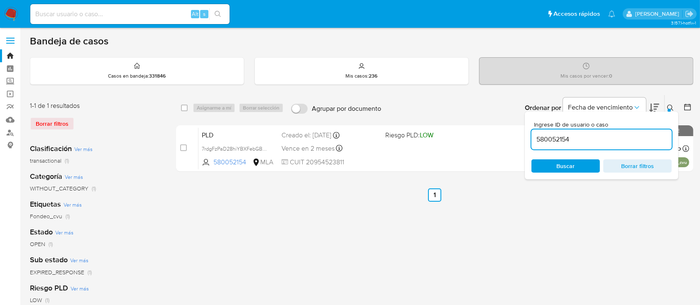
click at [670, 106] on icon at bounding box center [670, 108] width 7 height 7
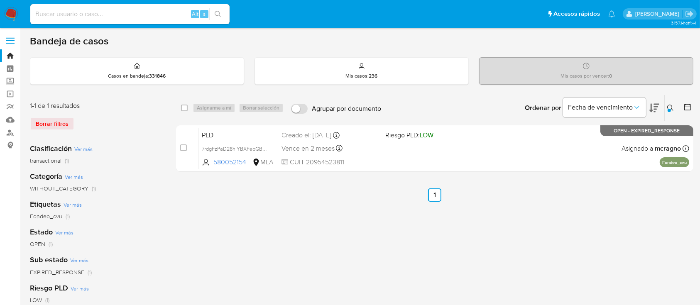
drag, startPoint x: 185, startPoint y: 145, endPoint x: 209, endPoint y: 118, distance: 36.5
click at [185, 146] on input "checkbox" at bounding box center [183, 148] width 7 height 7
checkbox input "true"
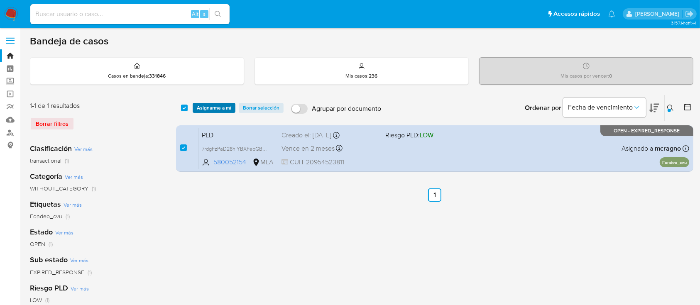
click at [215, 108] on span "Asignarme a mí" at bounding box center [214, 108] width 34 height 8
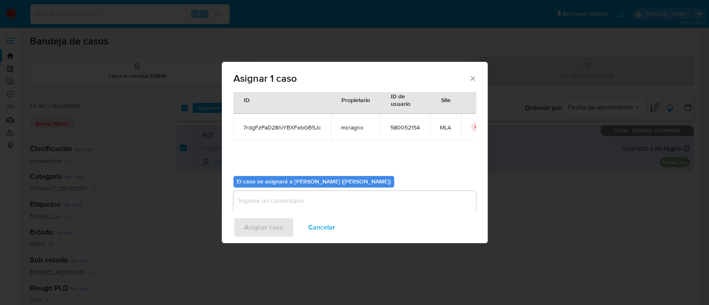
scroll to position [42, 0]
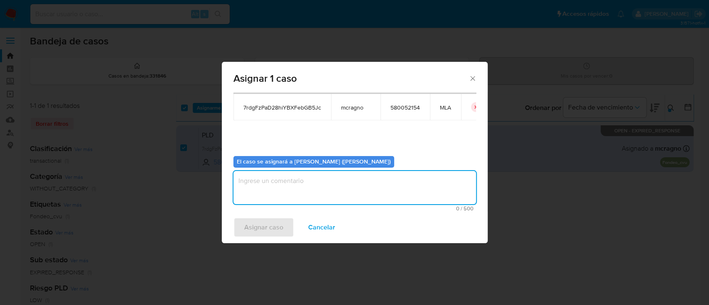
drag, startPoint x: 258, startPoint y: 179, endPoint x: 260, endPoint y: 218, distance: 39.1
click at [258, 180] on textarea "assign-modal" at bounding box center [354, 187] width 243 height 33
click at [259, 220] on span "Asignar caso" at bounding box center [263, 227] width 39 height 18
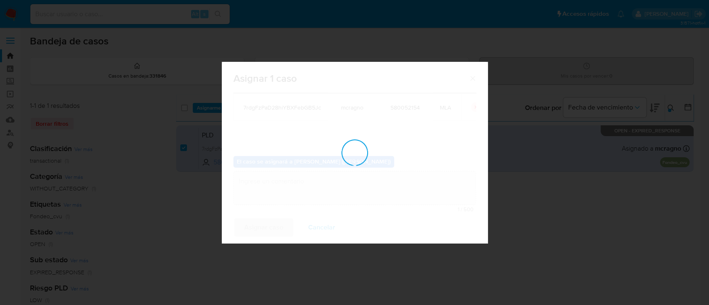
checkbox input "false"
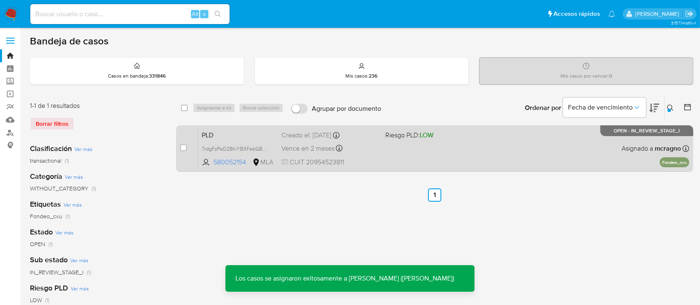
click at [634, 154] on div "PLD 7rdgFzPaD28hiYBXFebGB5Jc 580052154 MLA Riesgo PLD: LOW Creado el: 12/08/202…" at bounding box center [443, 148] width 491 height 42
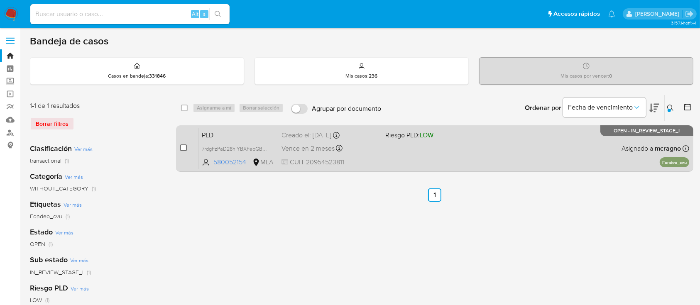
click at [184, 149] on input "checkbox" at bounding box center [183, 148] width 7 height 7
checkbox input "true"
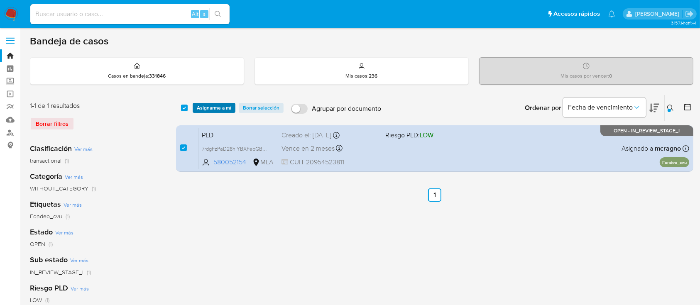
click at [219, 110] on span "Asignarme a mí" at bounding box center [214, 108] width 34 height 8
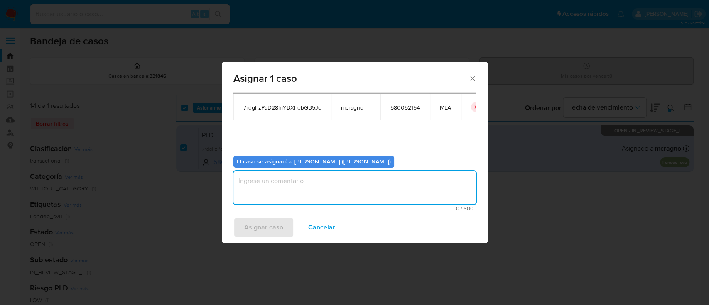
click at [254, 190] on textarea "assign-modal" at bounding box center [354, 187] width 243 height 33
click at [267, 231] on span "Asignar caso" at bounding box center [263, 227] width 39 height 18
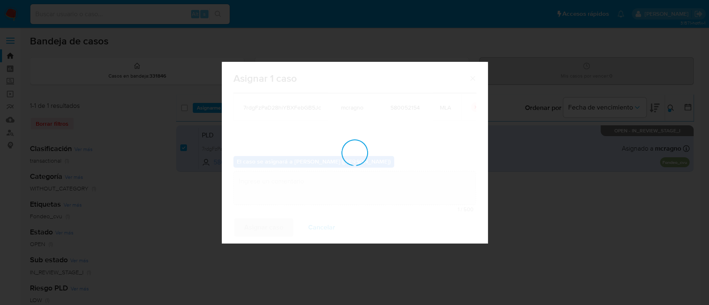
checkbox input "false"
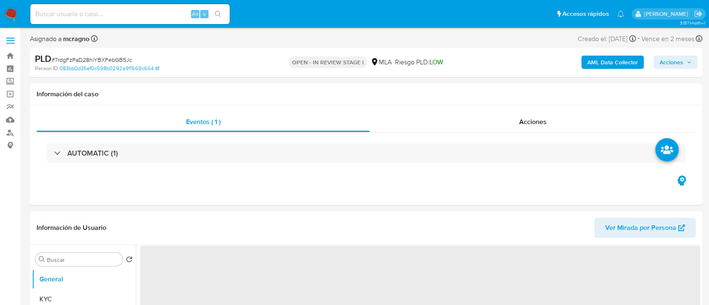
select select "10"
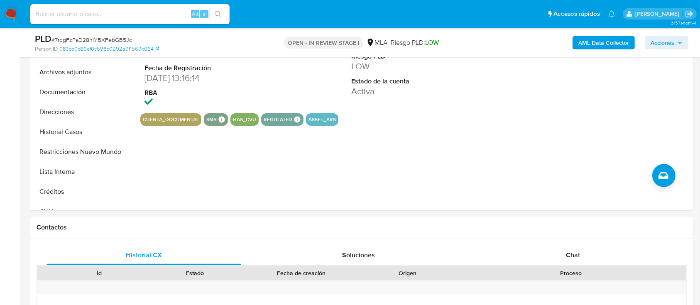
scroll to position [221, 0]
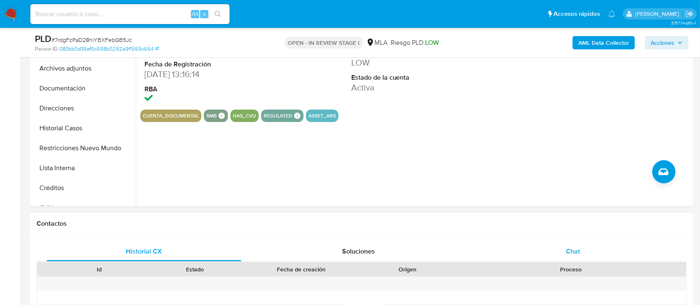
click at [585, 251] on div "Chat" at bounding box center [573, 252] width 195 height 20
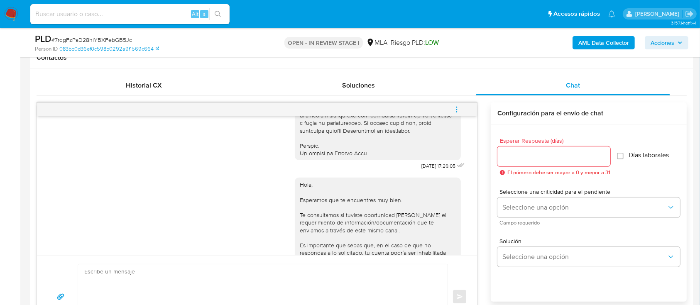
scroll to position [348, 0]
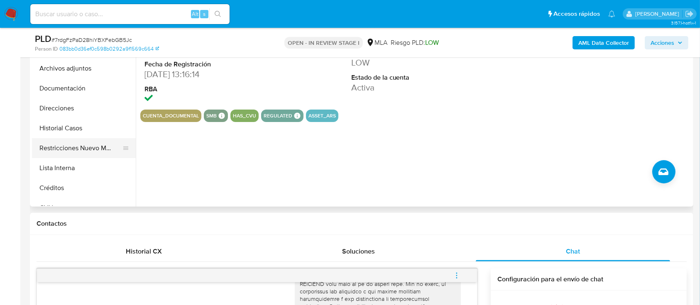
click at [83, 142] on button "Restricciones Nuevo Mundo" at bounding box center [80, 148] width 97 height 20
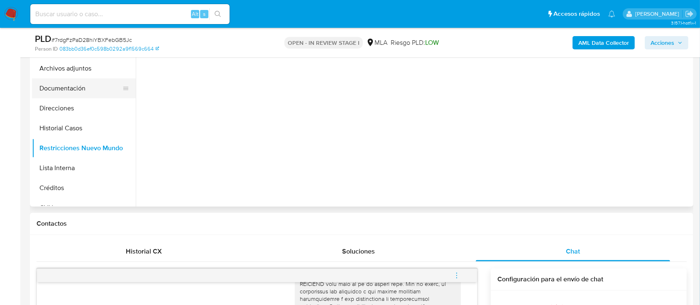
scroll to position [166, 0]
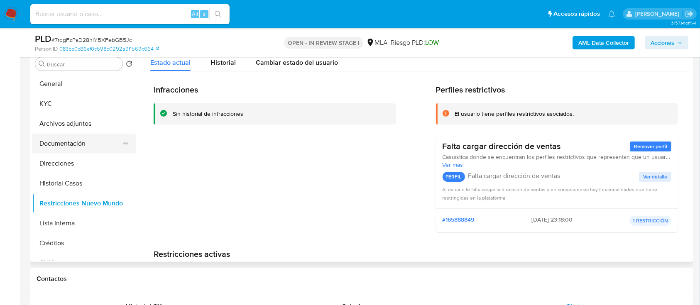
click at [81, 143] on button "Documentación" at bounding box center [80, 144] width 97 height 20
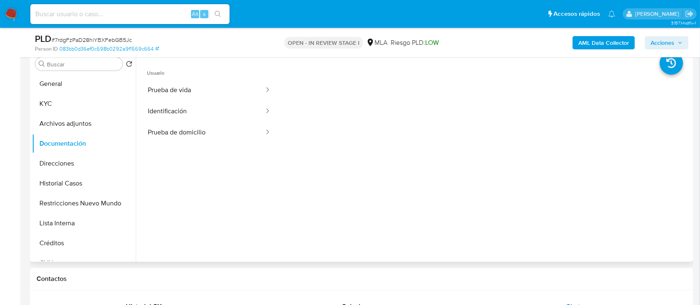
drag, startPoint x: 46, startPoint y: 104, endPoint x: 140, endPoint y: 127, distance: 96.4
click at [47, 104] on button "KYC" at bounding box center [84, 104] width 104 height 20
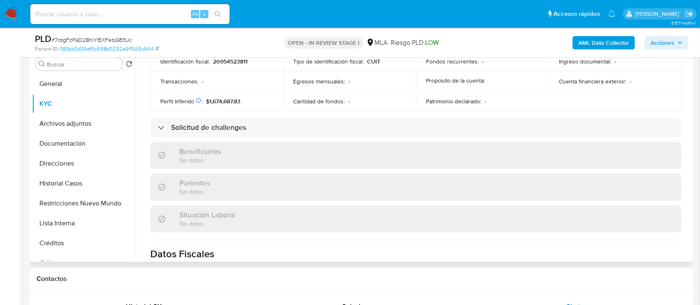
scroll to position [429, 0]
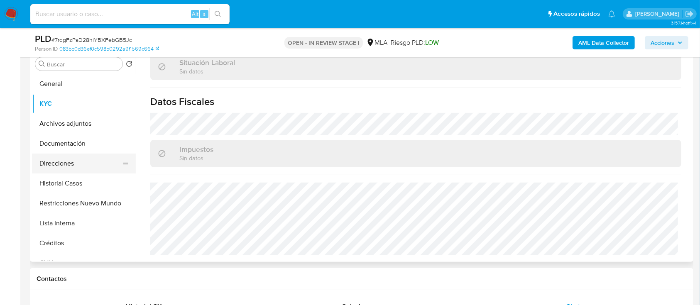
click at [66, 164] on button "Direcciones" at bounding box center [80, 164] width 97 height 20
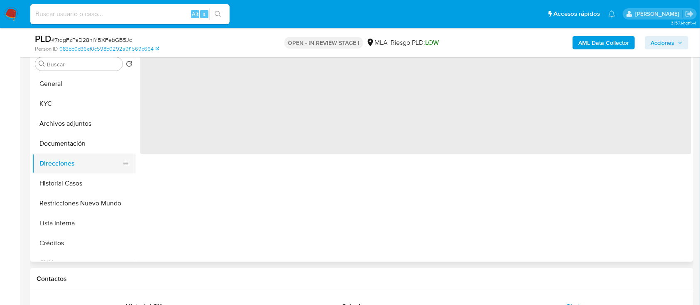
scroll to position [0, 0]
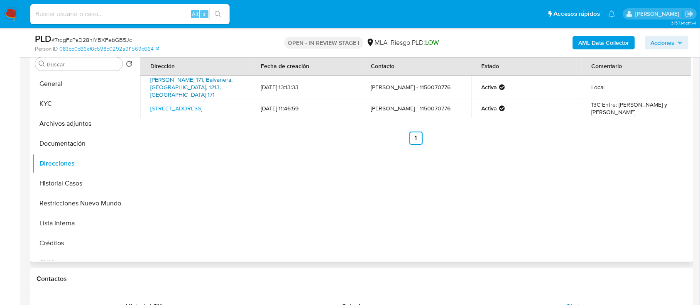
click at [153, 87] on link "Larrea 171, Balvanera, Capital Federal, 1213, Argentina 171" at bounding box center [191, 87] width 82 height 23
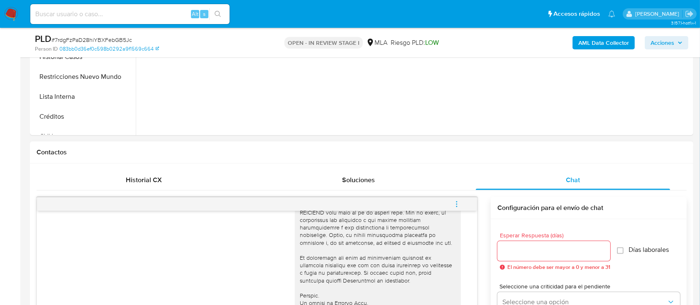
scroll to position [443, 0]
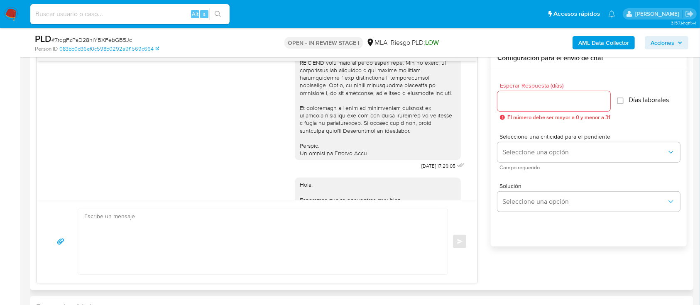
click at [332, 241] on textarea at bounding box center [260, 241] width 353 height 65
paste textarea "Hola XXX, Al analizar tu caso se encontraron algunas inconsistencias, por este …"
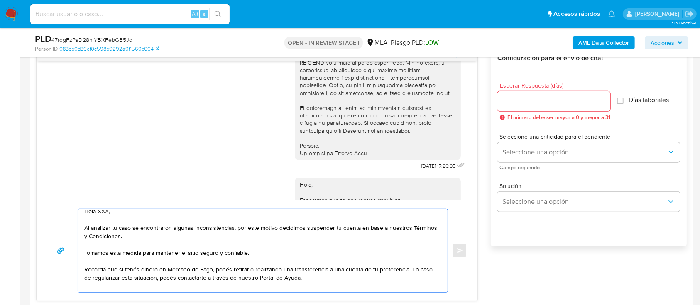
scroll to position [0, 0]
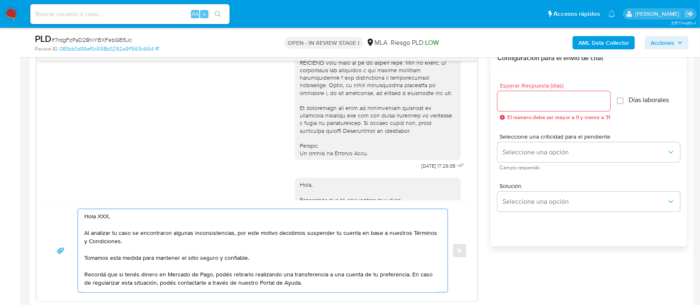
click at [150, 218] on textarea "Hola XXX, Al analizar tu caso se encontraron algunas inconsistencias, por este …" at bounding box center [260, 250] width 353 height 83
type textarea "Hola, Al analizar tu caso se encontraron algunas inconsistencias, por este moti…"
click at [521, 93] on div at bounding box center [553, 101] width 113 height 20
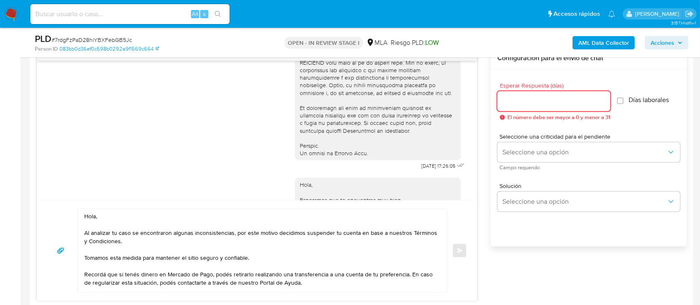
click at [532, 104] on input "Esperar Respuesta (días)" at bounding box center [553, 101] width 113 height 11
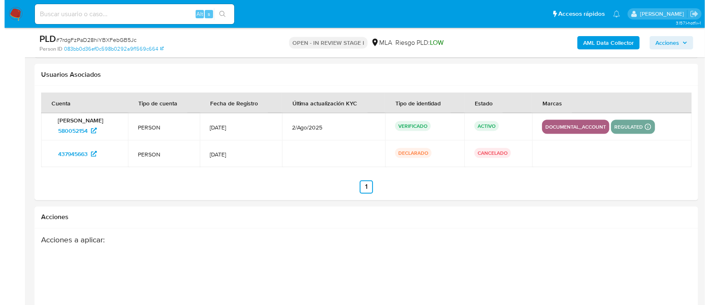
scroll to position [1505, 0]
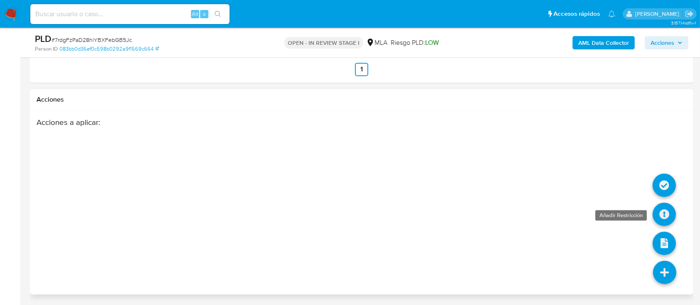
type input "0"
click at [660, 213] on icon at bounding box center [664, 214] width 23 height 23
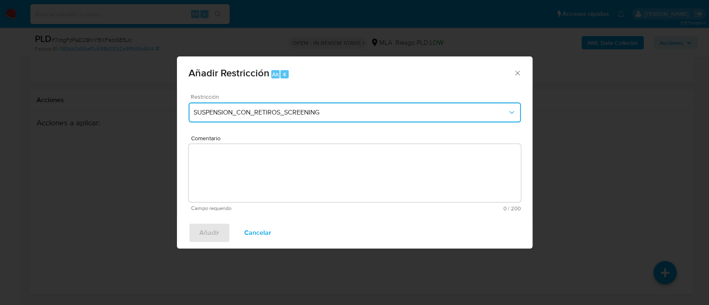
drag, startPoint x: 229, startPoint y: 111, endPoint x: 235, endPoint y: 116, distance: 8.0
click at [230, 111] on span "SUSPENSION_CON_RETIROS_SCREENING" at bounding box center [351, 112] width 314 height 8
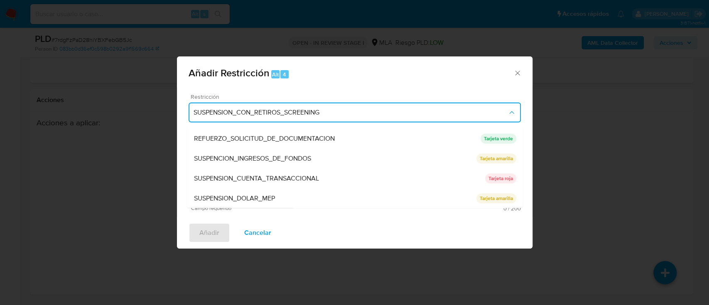
scroll to position [176, 0]
click at [272, 170] on div "SUSPENSION_CUENTA_TRANSACCIONAL" at bounding box center [339, 178] width 291 height 20
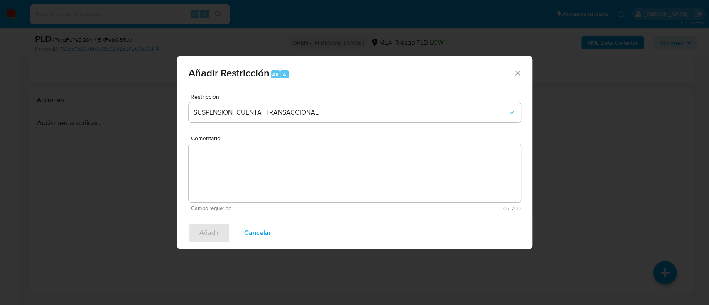
click at [274, 172] on textarea "Comentario" at bounding box center [355, 173] width 332 height 58
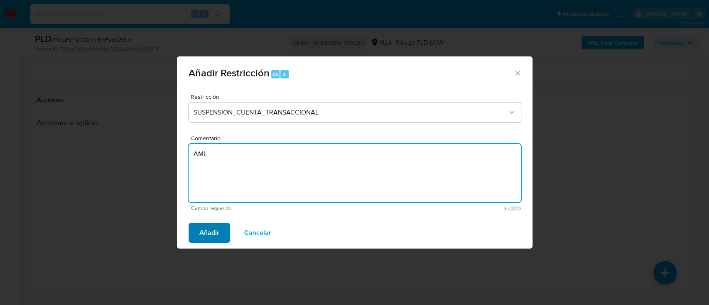
type textarea "AML"
click at [213, 228] on span "Añadir" at bounding box center [209, 233] width 20 height 18
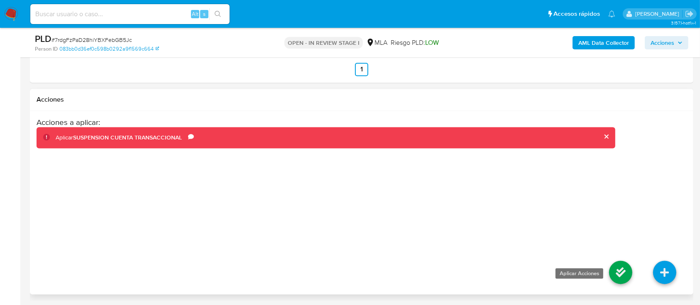
click at [612, 273] on icon at bounding box center [620, 272] width 23 height 23
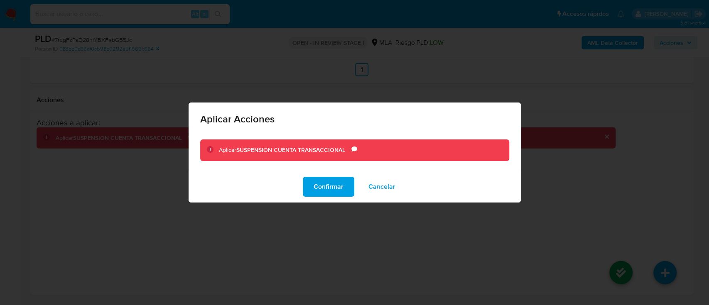
click at [338, 190] on span "Confirmar" at bounding box center [329, 187] width 30 height 18
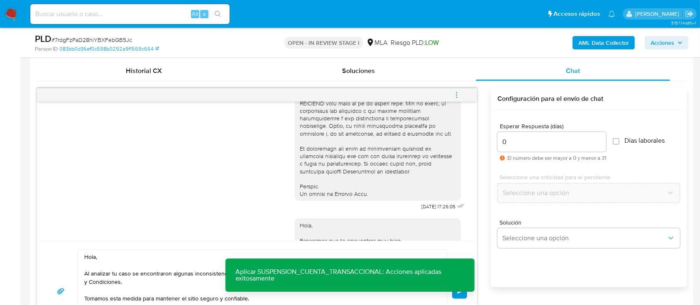
scroll to position [453, 0]
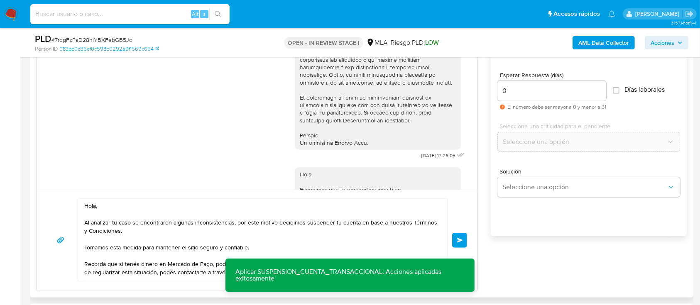
click at [455, 244] on button "Enviar" at bounding box center [459, 240] width 15 height 15
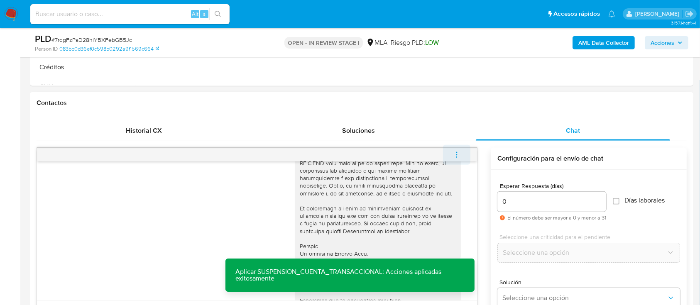
scroll to position [651, 0]
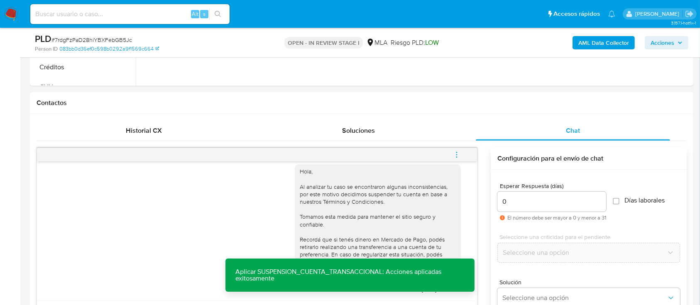
click at [461, 154] on button "menu-action" at bounding box center [456, 155] width 27 height 20
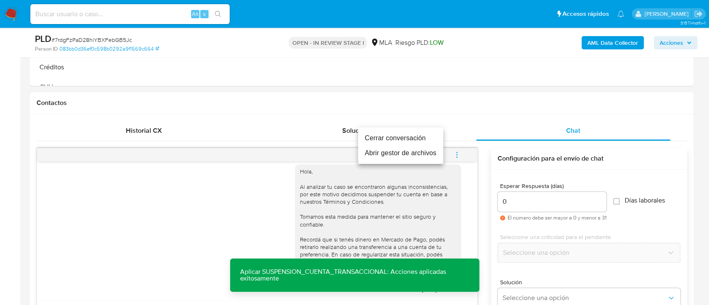
click at [393, 135] on li "Cerrar conversación" at bounding box center [400, 138] width 85 height 15
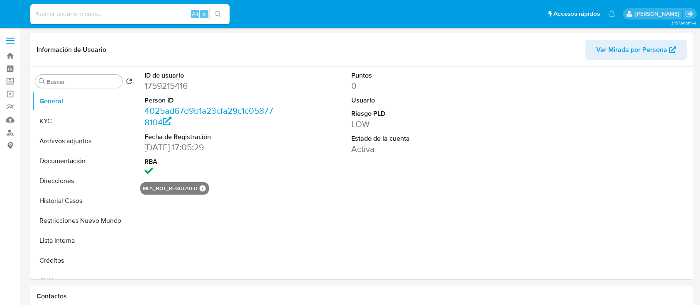
select select "10"
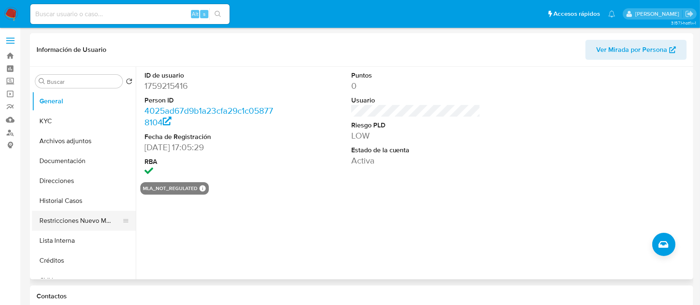
click at [66, 223] on button "Restricciones Nuevo Mundo" at bounding box center [80, 221] width 97 height 20
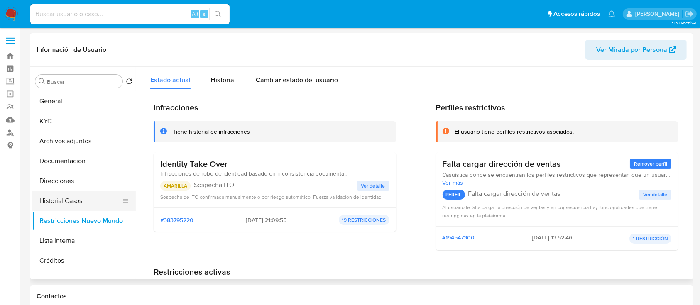
click at [78, 199] on button "Historial Casos" at bounding box center [80, 201] width 97 height 20
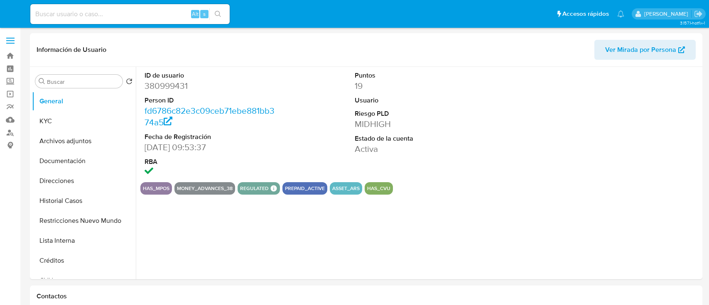
select select "10"
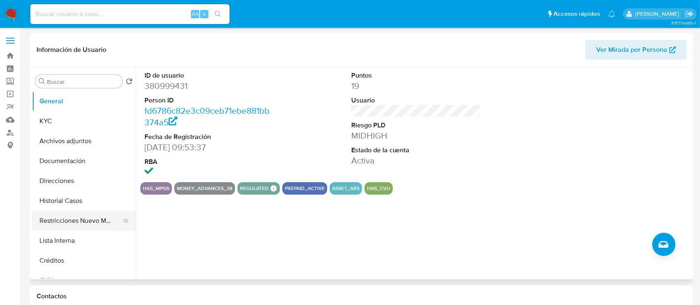
click at [86, 215] on button "Restricciones Nuevo Mundo" at bounding box center [80, 221] width 97 height 20
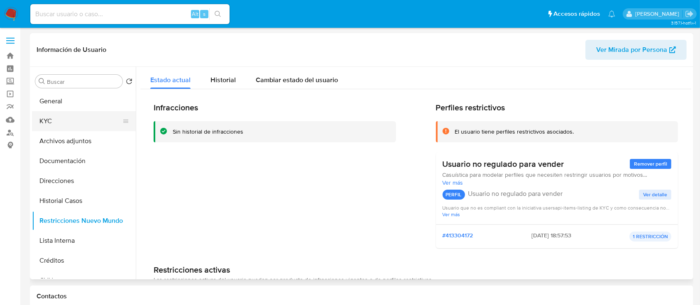
click at [80, 126] on button "KYC" at bounding box center [80, 121] width 97 height 20
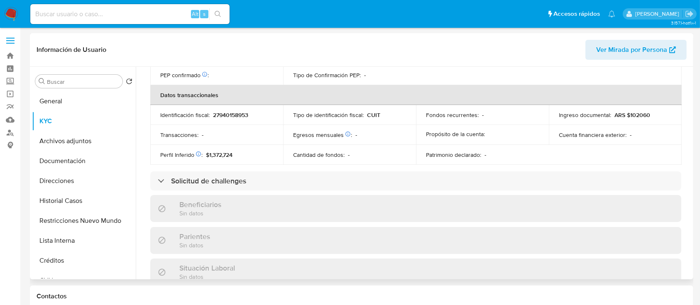
scroll to position [437, 0]
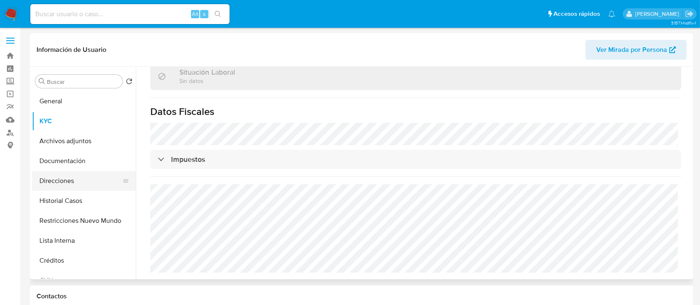
click at [91, 188] on button "Direcciones" at bounding box center [80, 181] width 97 height 20
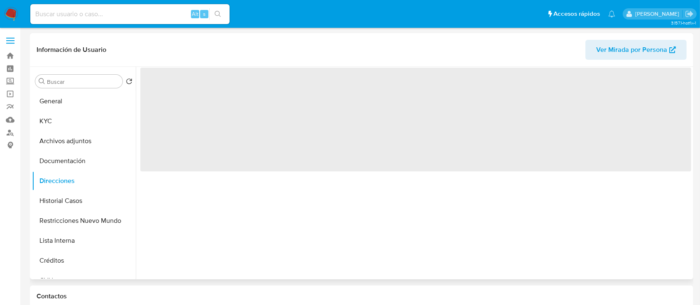
scroll to position [0, 0]
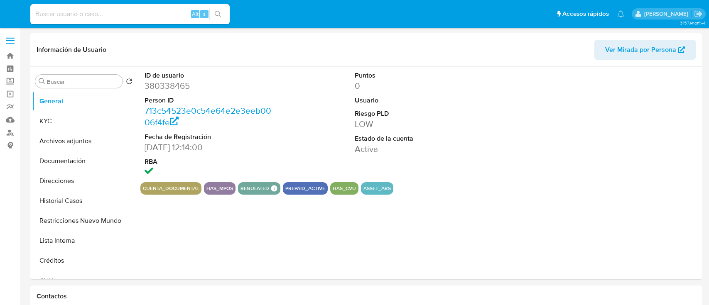
select select "10"
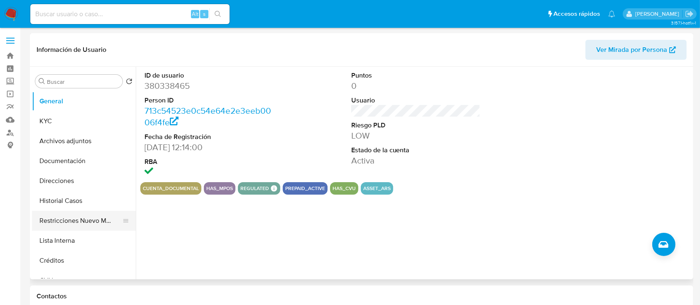
click at [83, 217] on button "Restricciones Nuevo Mundo" at bounding box center [80, 221] width 97 height 20
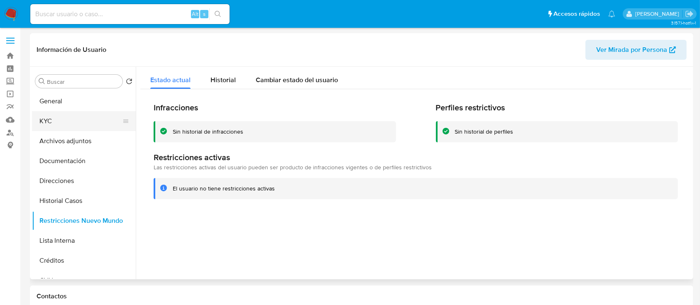
click at [80, 123] on button "KYC" at bounding box center [80, 121] width 97 height 20
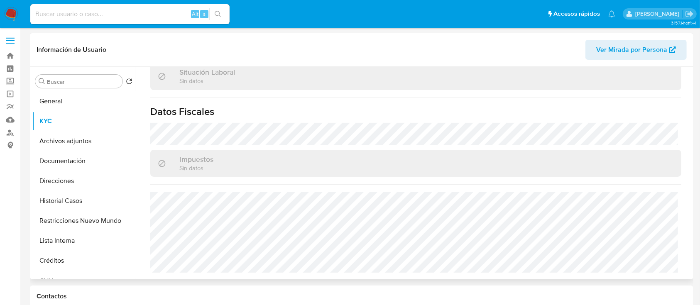
scroll to position [429, 0]
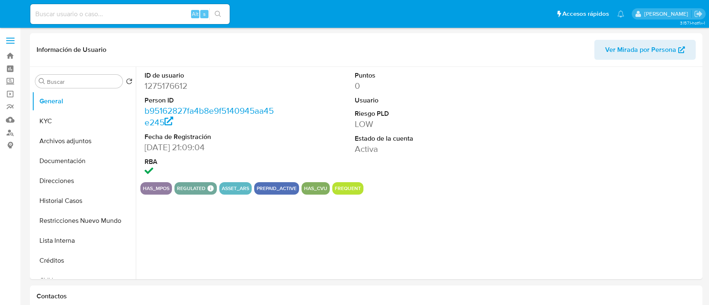
select select "10"
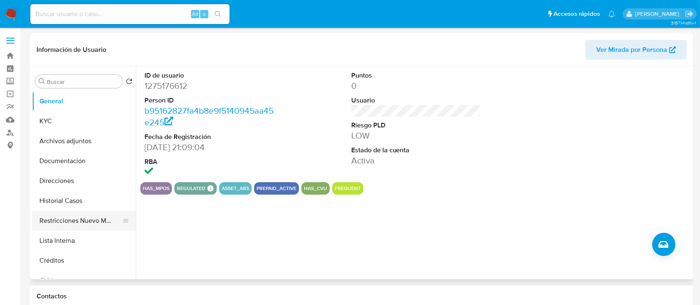
click at [83, 216] on button "Restricciones Nuevo Mundo" at bounding box center [80, 221] width 97 height 20
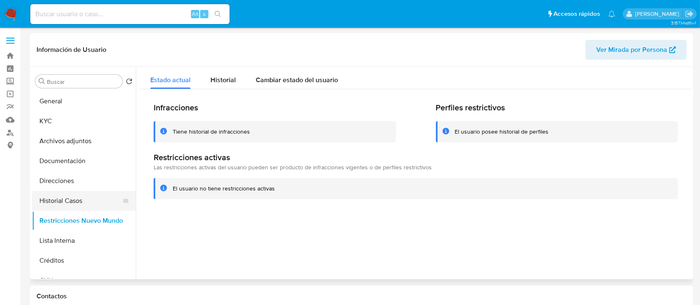
click at [86, 201] on button "Historial Casos" at bounding box center [80, 201] width 97 height 20
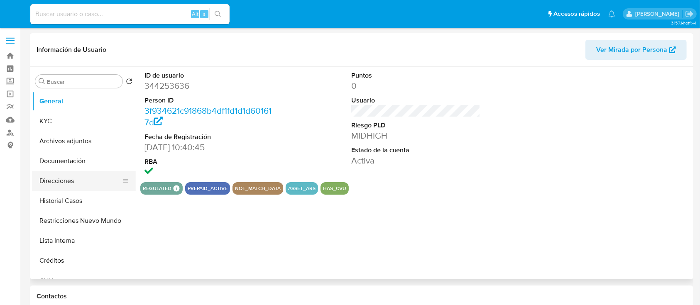
select select "10"
click at [76, 221] on button "Restricciones Nuevo Mundo" at bounding box center [80, 221] width 97 height 20
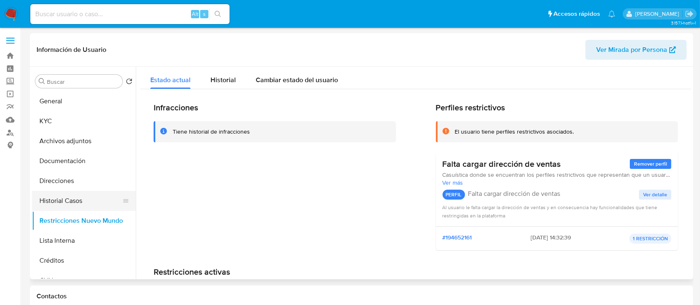
click at [79, 197] on button "Historial Casos" at bounding box center [80, 201] width 97 height 20
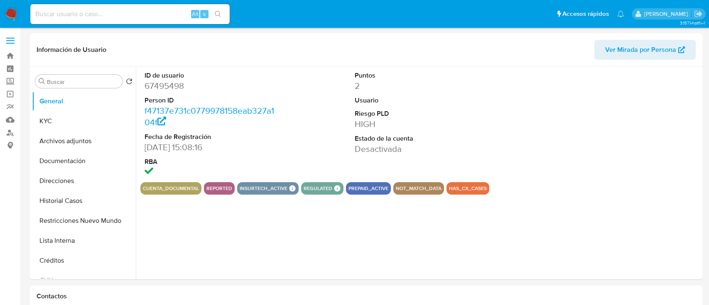
select select "10"
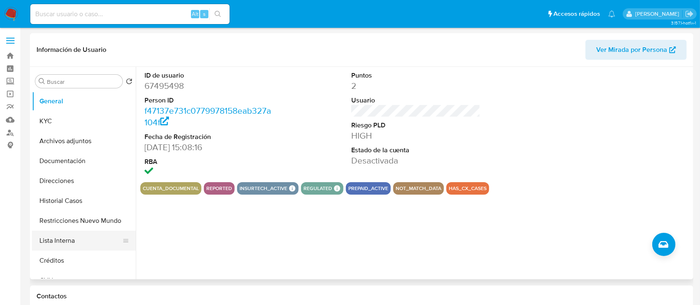
click at [82, 231] on button "Lista Interna" at bounding box center [80, 241] width 97 height 20
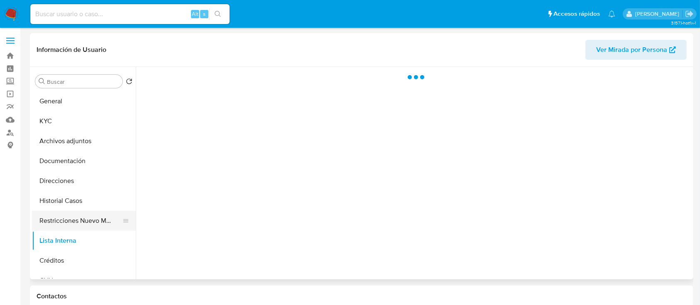
click at [84, 218] on button "Restricciones Nuevo Mundo" at bounding box center [80, 221] width 97 height 20
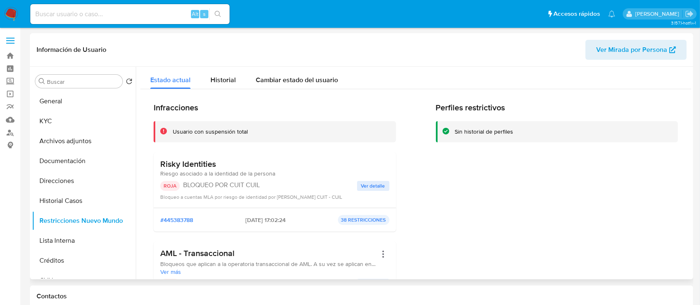
scroll to position [110, 0]
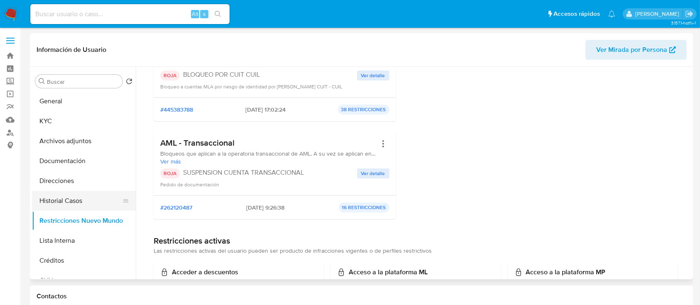
click at [63, 198] on button "Historial Casos" at bounding box center [80, 201] width 97 height 20
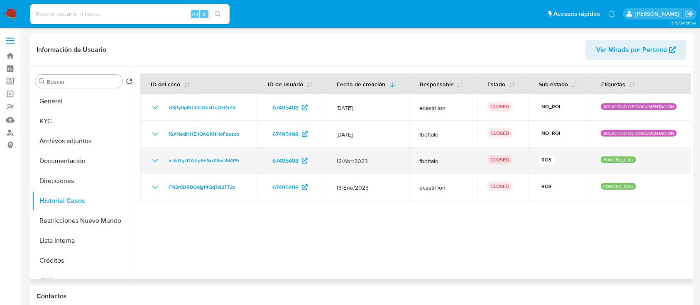
drag, startPoint x: 153, startPoint y: 164, endPoint x: 165, endPoint y: 169, distance: 13.4
click at [153, 163] on icon "Mostrar/Ocultar" at bounding box center [155, 161] width 10 height 10
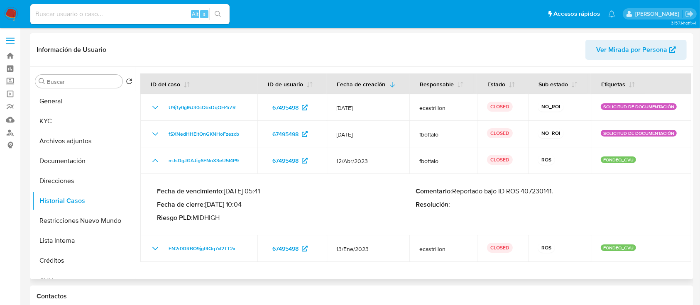
drag, startPoint x: 218, startPoint y: 203, endPoint x: 243, endPoint y: 204, distance: 24.9
click at [243, 204] on p "Fecha de cierre : 09/08/2023 10:04" at bounding box center [286, 205] width 259 height 8
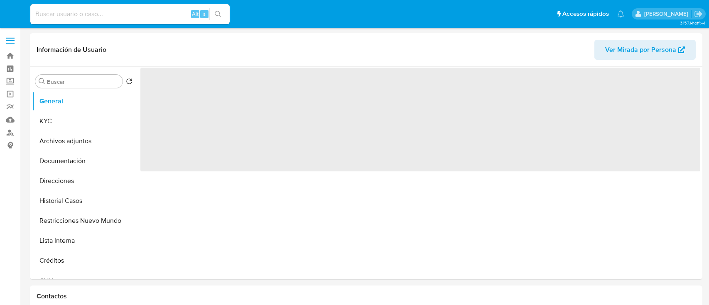
select select "10"
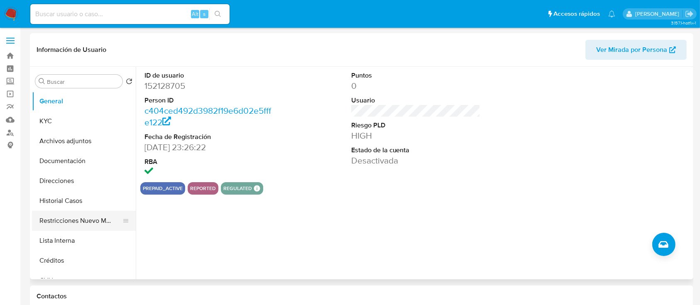
click at [87, 228] on button "Restricciones Nuevo Mundo" at bounding box center [80, 221] width 97 height 20
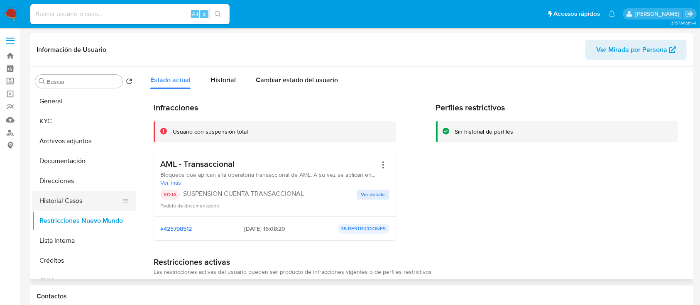
click at [83, 198] on button "Historial Casos" at bounding box center [80, 201] width 97 height 20
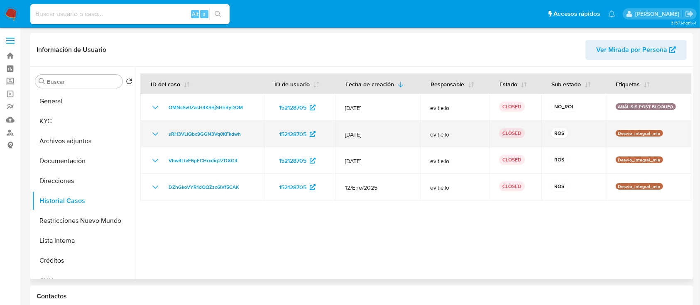
click at [154, 135] on icon "Mostrar/Ocultar" at bounding box center [155, 134] width 10 height 10
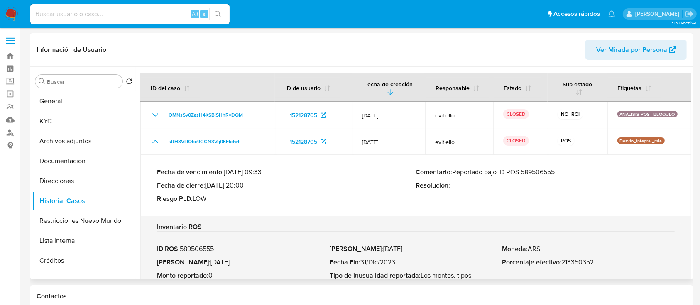
drag, startPoint x: 217, startPoint y: 185, endPoint x: 299, endPoint y: 230, distance: 94.0
click at [243, 188] on p "Fecha de cierre : 27/03/2025 20:00" at bounding box center [286, 185] width 259 height 8
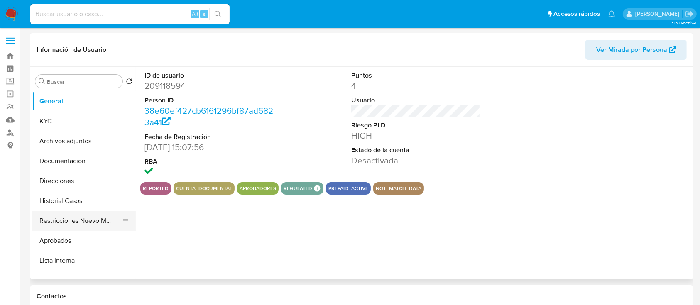
click at [77, 219] on button "Restricciones Nuevo Mundo" at bounding box center [80, 221] width 97 height 20
select select "10"
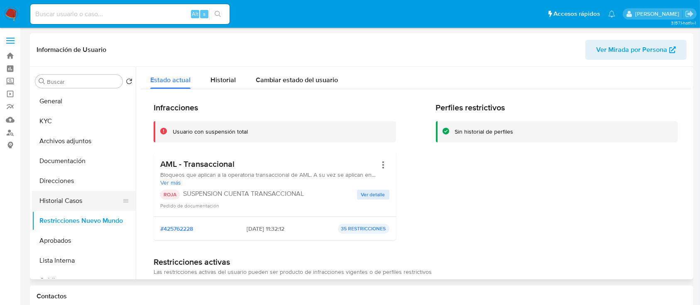
click at [82, 198] on button "Historial Casos" at bounding box center [80, 201] width 97 height 20
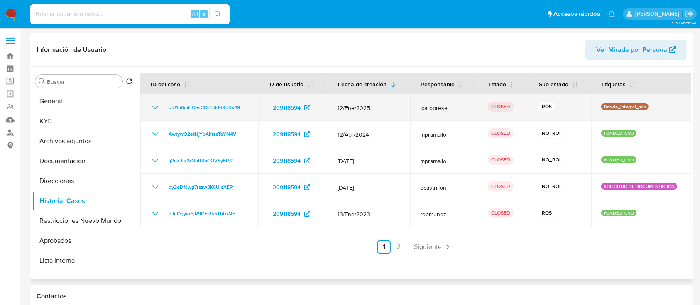
click at [156, 107] on icon "Mostrar/Ocultar" at bounding box center [155, 108] width 10 height 10
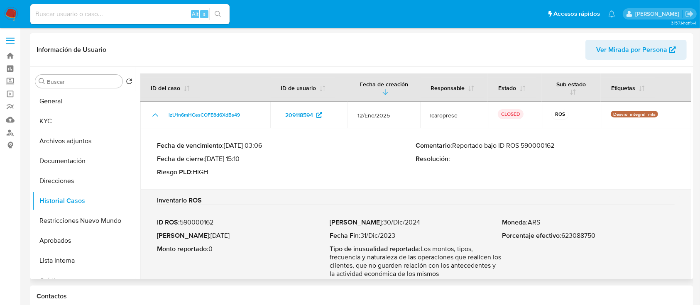
drag, startPoint x: 219, startPoint y: 158, endPoint x: 244, endPoint y: 160, distance: 24.6
click at [244, 160] on p "Fecha de cierre : 28/03/2025 15:10" at bounding box center [286, 159] width 259 height 8
click at [210, 158] on p "Fecha de cierre : 28/03/2025 15:10" at bounding box center [286, 159] width 259 height 8
drag, startPoint x: 219, startPoint y: 159, endPoint x: 242, endPoint y: 160, distance: 22.8
click at [242, 160] on p "Fecha de cierre : 28/03/2025 15:10" at bounding box center [286, 159] width 259 height 8
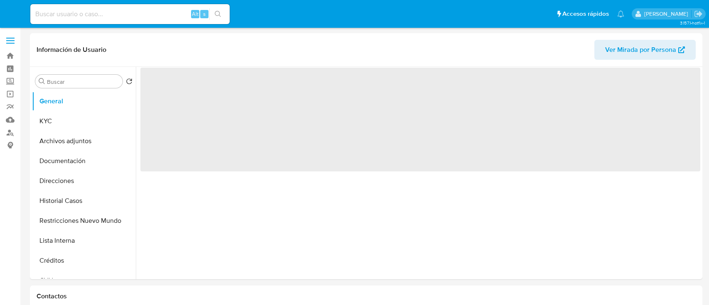
select select "10"
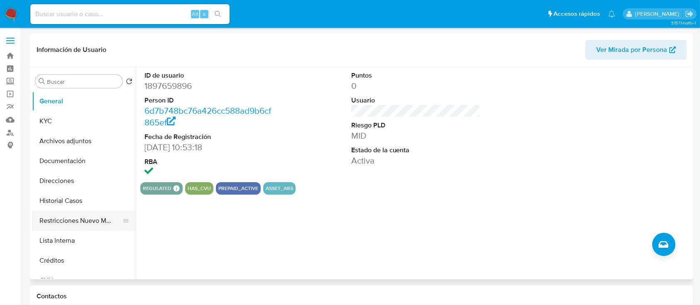
click at [88, 218] on button "Restricciones Nuevo Mundo" at bounding box center [80, 221] width 97 height 20
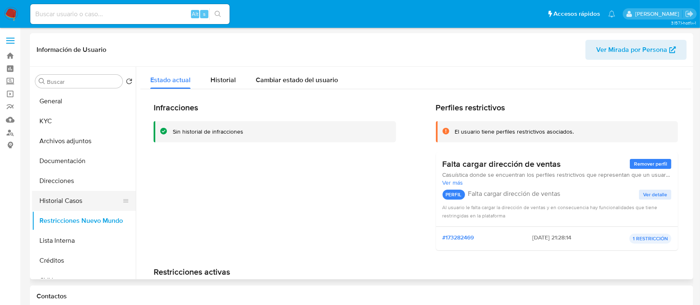
click at [80, 192] on button "Historial Casos" at bounding box center [80, 201] width 97 height 20
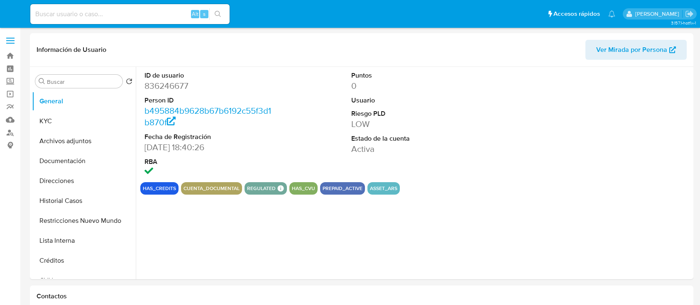
select select "10"
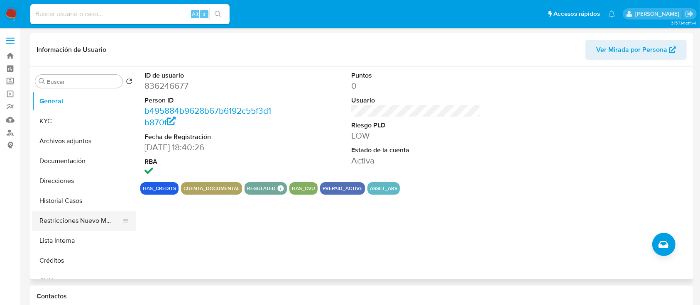
click at [83, 224] on button "Restricciones Nuevo Mundo" at bounding box center [80, 221] width 97 height 20
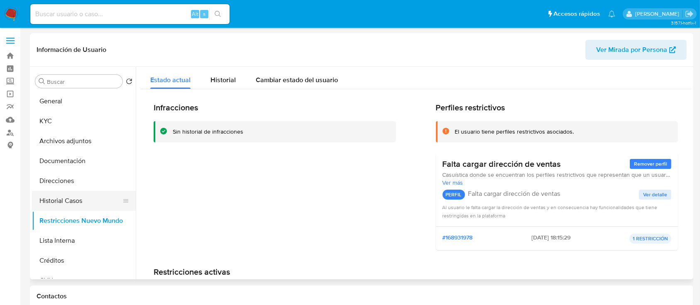
click at [79, 199] on button "Historial Casos" at bounding box center [80, 201] width 97 height 20
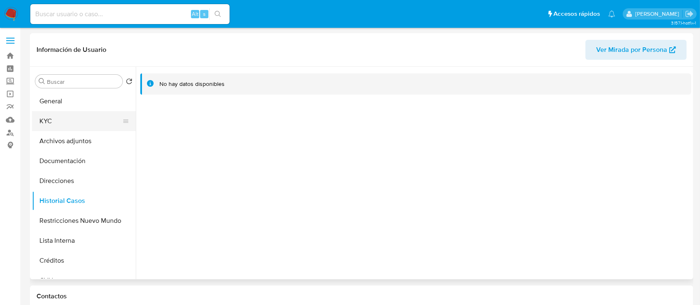
click at [70, 125] on button "KYC" at bounding box center [80, 121] width 97 height 20
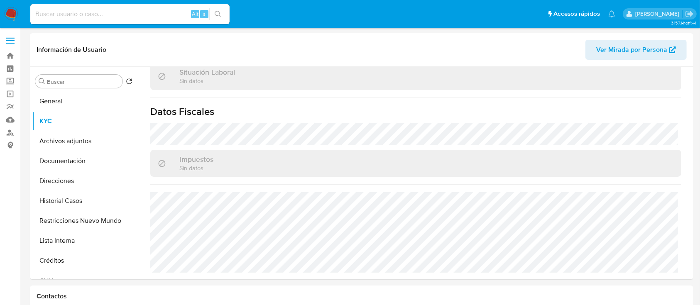
scroll to position [429, 0]
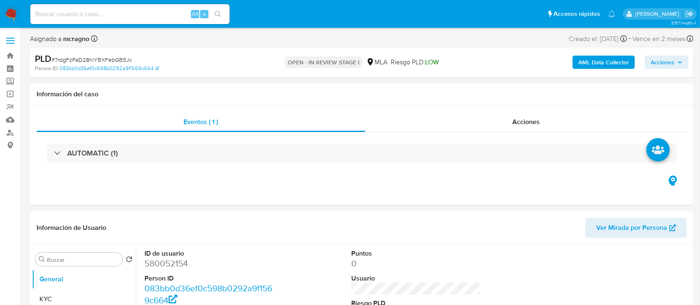
select select "10"
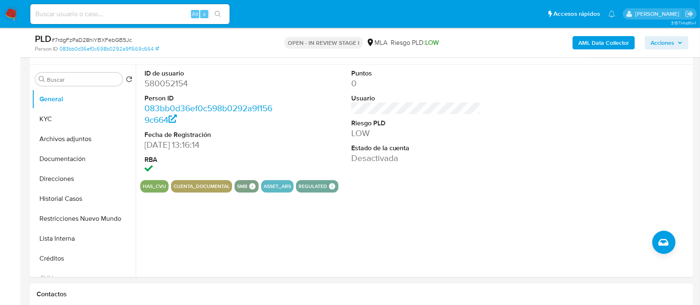
scroll to position [221, 0]
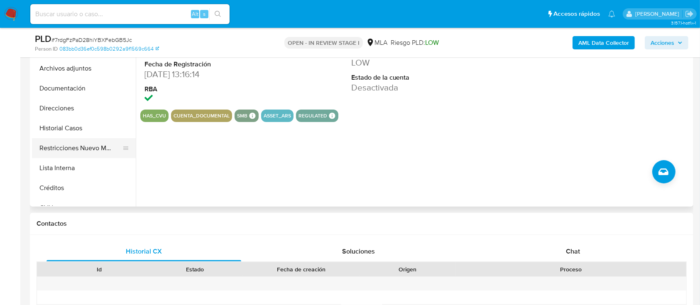
click at [75, 145] on button "Restricciones Nuevo Mundo" at bounding box center [80, 148] width 97 height 20
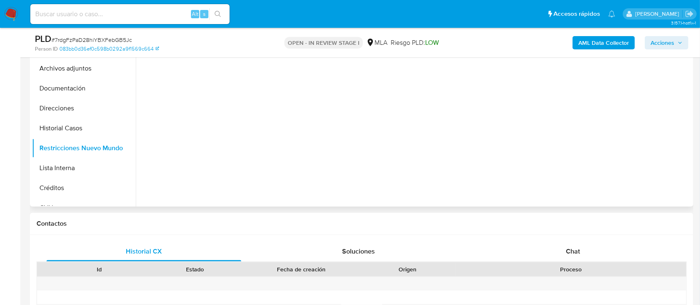
scroll to position [166, 0]
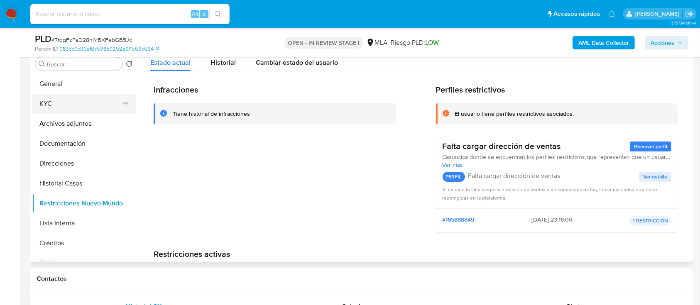
click at [55, 104] on button "KYC" at bounding box center [80, 104] width 97 height 20
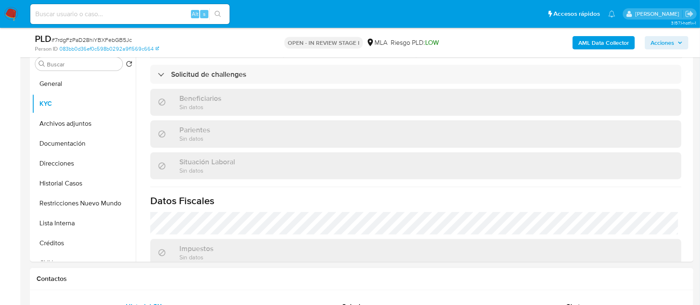
scroll to position [332, 0]
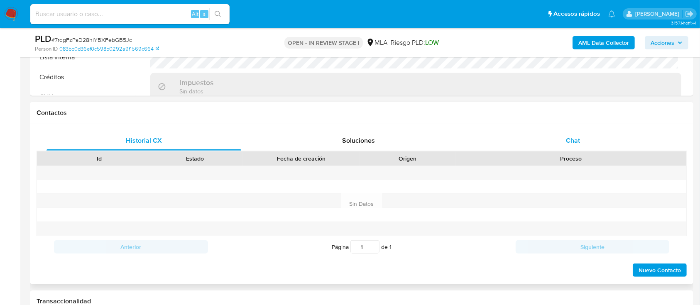
click at [589, 139] on div "Chat" at bounding box center [573, 141] width 195 height 20
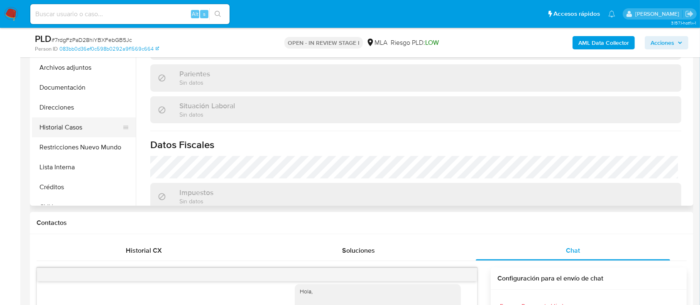
scroll to position [221, 0]
click at [93, 137] on button "Historial Casos" at bounding box center [80, 128] width 97 height 20
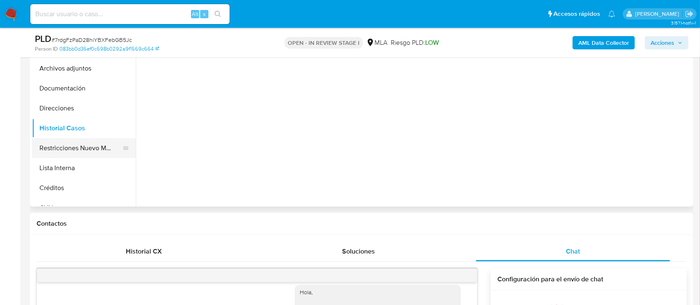
scroll to position [0, 0]
click at [94, 149] on button "Restricciones Nuevo Mundo" at bounding box center [80, 148] width 97 height 20
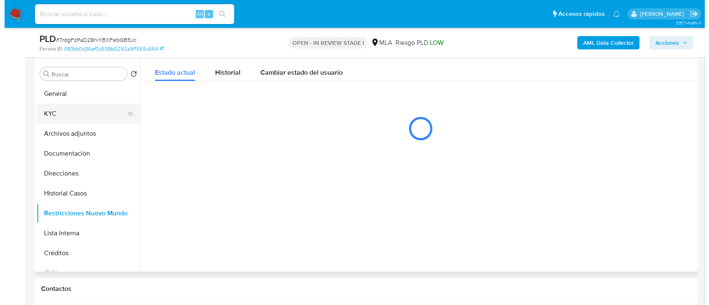
scroll to position [110, 0]
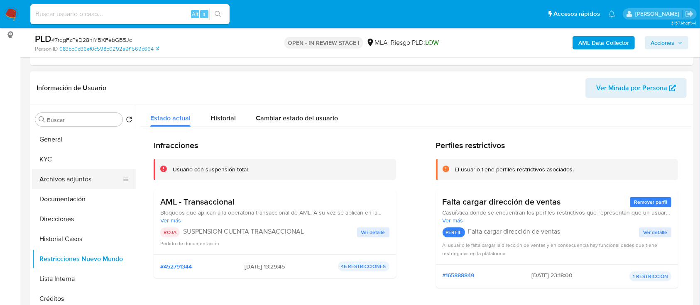
click at [60, 180] on button "Archivos adjuntos" at bounding box center [80, 179] width 97 height 20
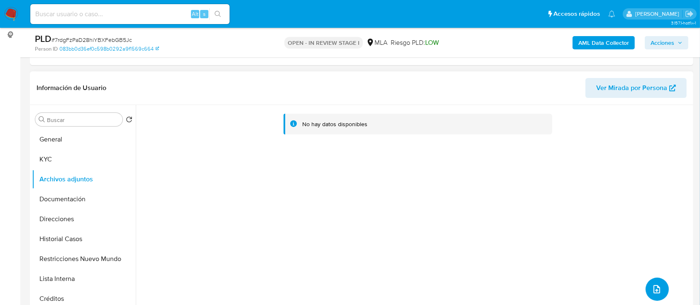
click at [656, 287] on icon "upload-file" at bounding box center [657, 289] width 7 height 8
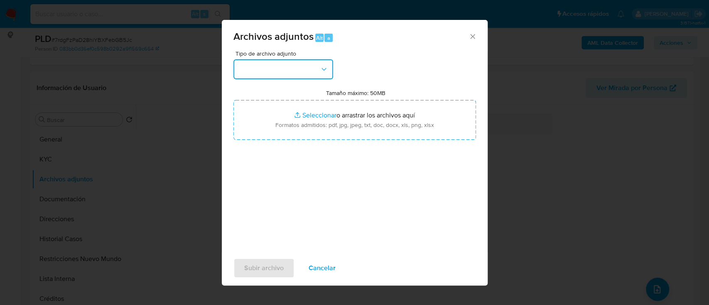
click at [303, 74] on button "button" at bounding box center [283, 69] width 100 height 20
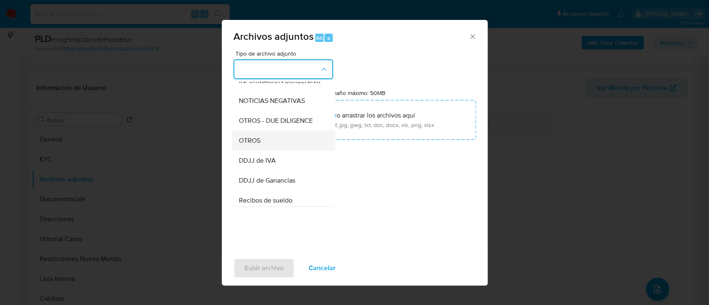
click at [270, 151] on div "OTROS" at bounding box center [280, 141] width 85 height 20
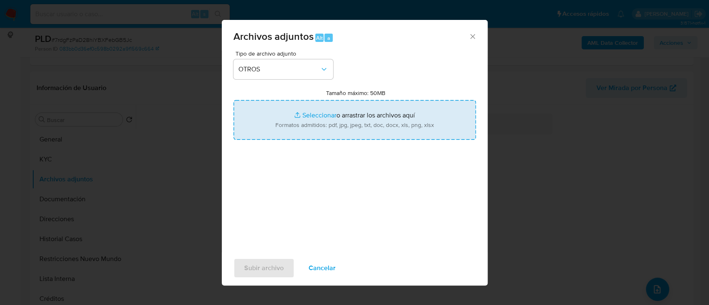
click at [334, 124] on input "Tamaño máximo: 50MB Seleccionar archivos" at bounding box center [354, 120] width 243 height 40
type input "C:\fakepath\580052154 - Movimientos.xlsx"
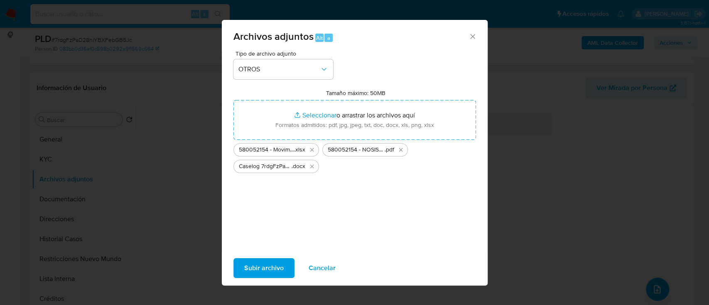
click at [266, 268] on span "Subir archivo" at bounding box center [263, 268] width 39 height 18
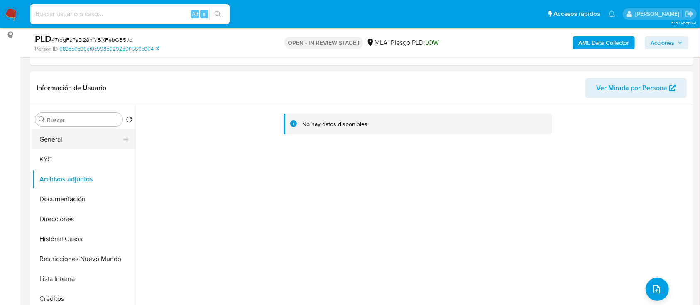
drag, startPoint x: 70, startPoint y: 143, endPoint x: 79, endPoint y: 148, distance: 10.4
click at [70, 143] on button "General" at bounding box center [80, 140] width 97 height 20
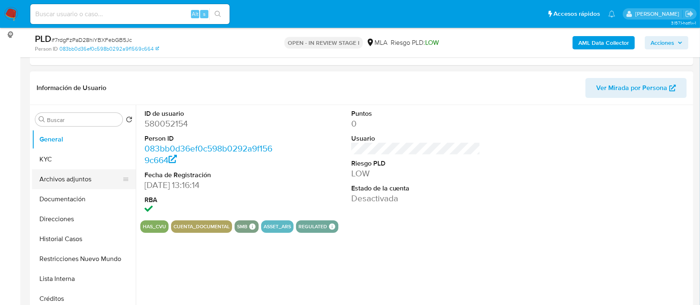
click at [90, 174] on button "Archivos adjuntos" at bounding box center [80, 179] width 97 height 20
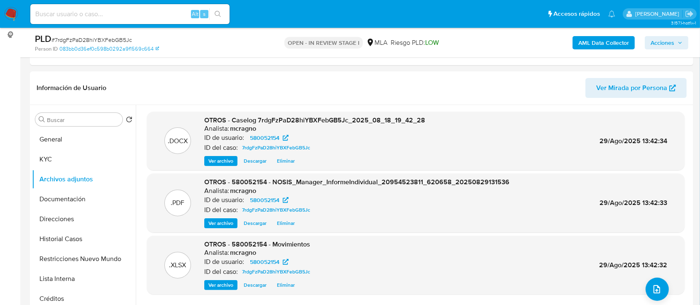
click at [678, 41] on icon "button" at bounding box center [680, 42] width 5 height 5
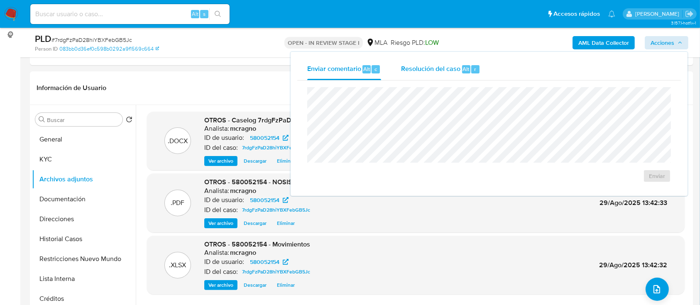
click at [429, 73] on span "Resolución del caso" at bounding box center [430, 69] width 59 height 10
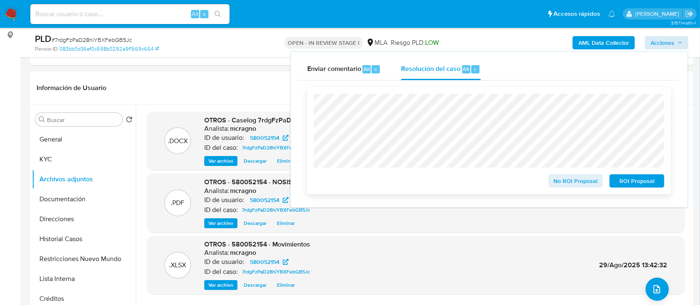
click at [641, 182] on span "ROI Proposal" at bounding box center [636, 181] width 43 height 12
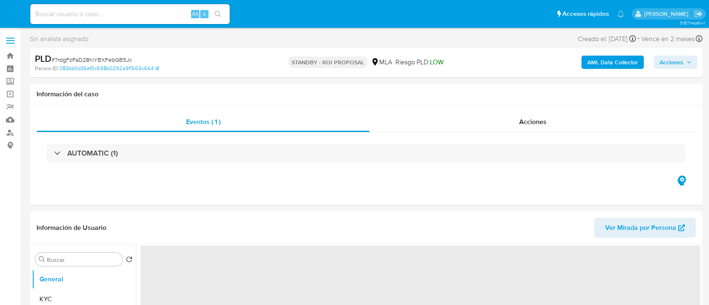
select select "10"
